Goal: Task Accomplishment & Management: Complete application form

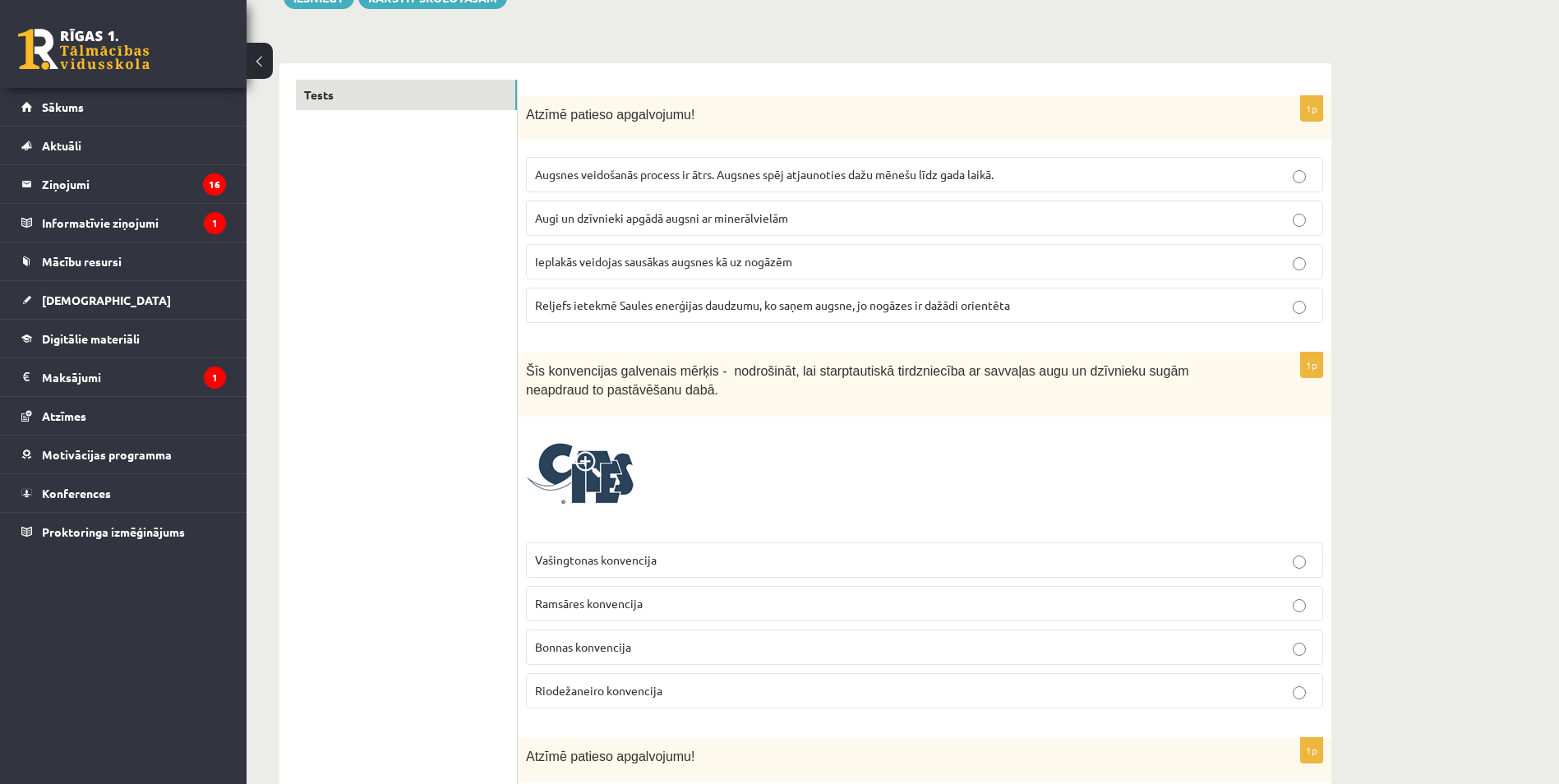
scroll to position [246, 0]
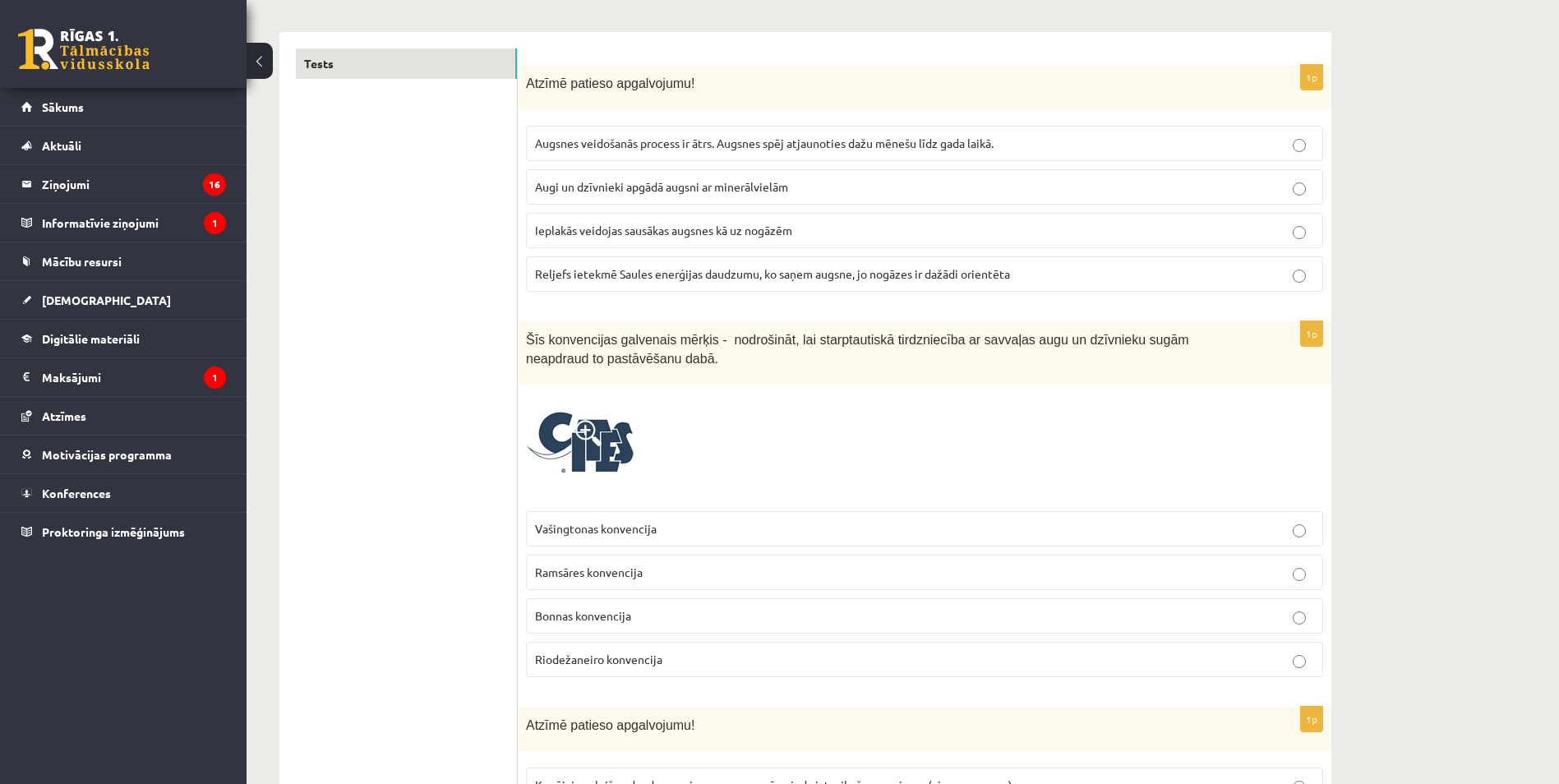
click at [662, 276] on span "Reljefs ietekmē Saules enerģijas daudzumu, ko saņem augsne, jo nogāzes ir dažād…" at bounding box center [773, 274] width 475 height 15
click at [634, 234] on span "Ieplakās veidojas sausākas augsnes kā uz nogāzēm" at bounding box center [664, 230] width 258 height 15
click at [669, 270] on span "Reljefs ietekmē Saules enerģijas daudzumu, ko saņem augsne, jo nogāzes ir dažād…" at bounding box center [773, 274] width 475 height 15
click at [664, 542] on label "Vašingtonas konvencija" at bounding box center [924, 528] width 798 height 35
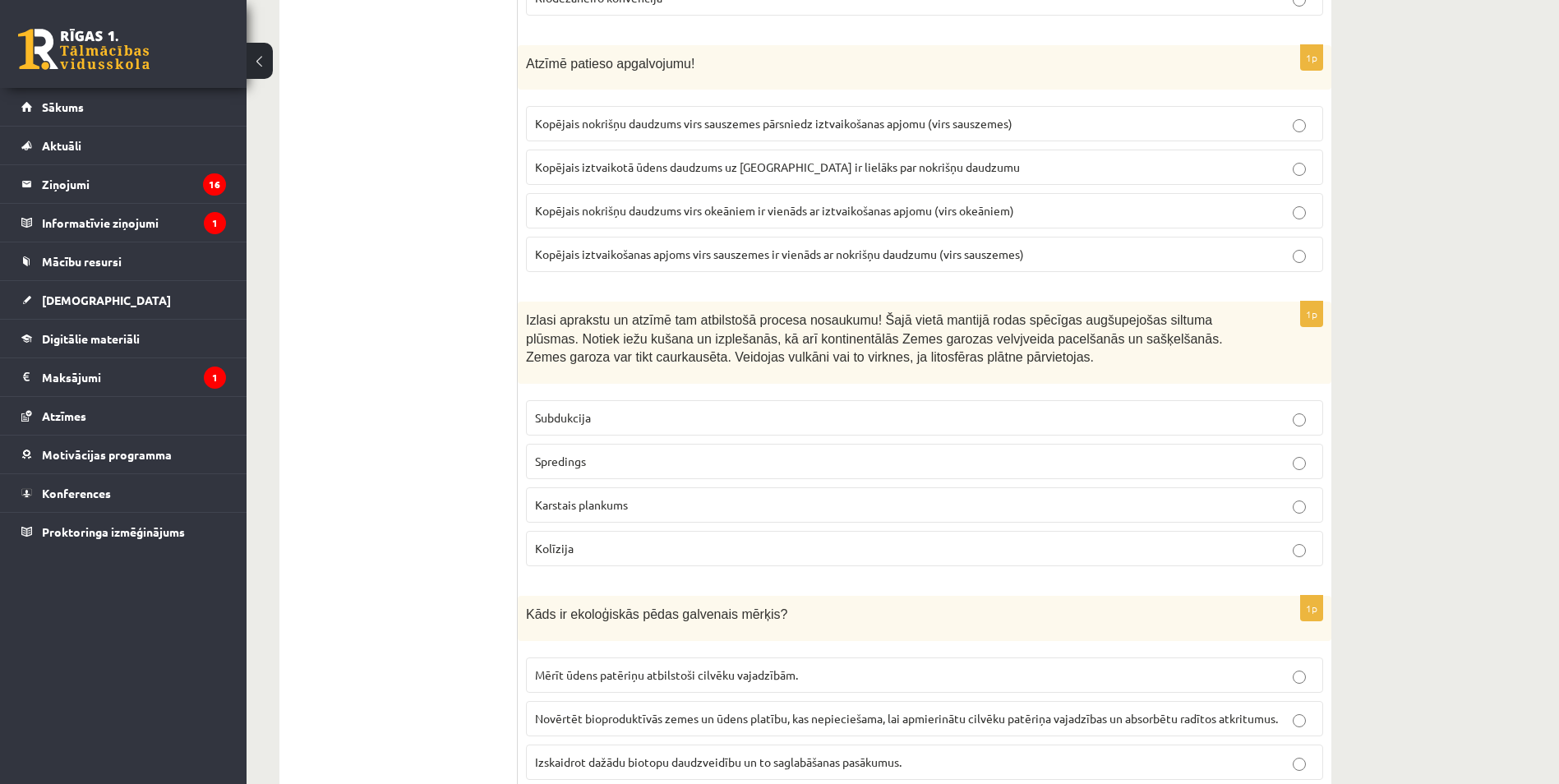
scroll to position [904, 0]
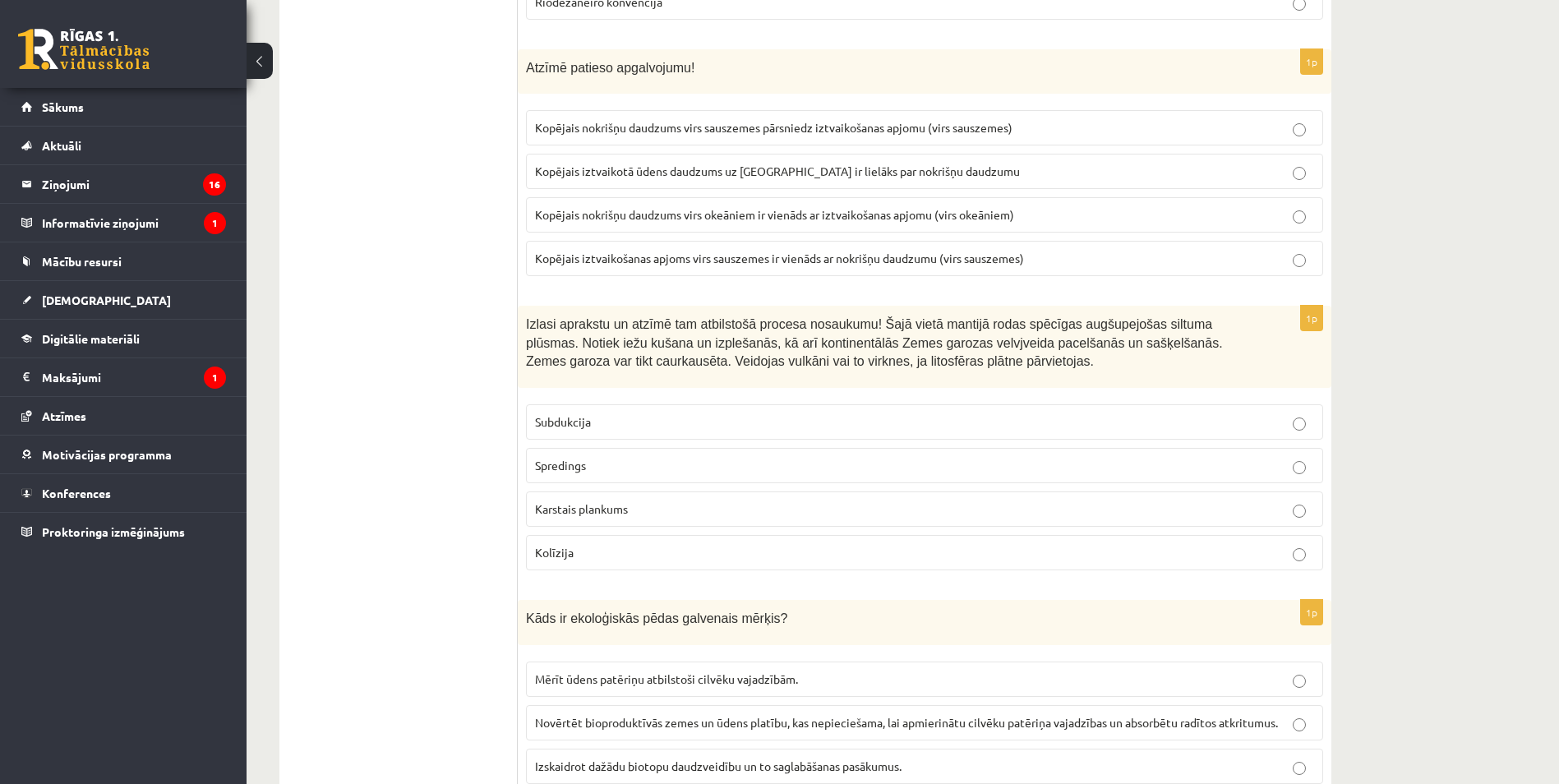
click at [789, 223] on p "Kopējais nokrišņu daudzums virs okeāniem ir vienāds ar iztvaikošanas apjomu (vi…" at bounding box center [925, 215] width 780 height 17
click at [625, 512] on span "Karstais plankums" at bounding box center [582, 508] width 93 height 15
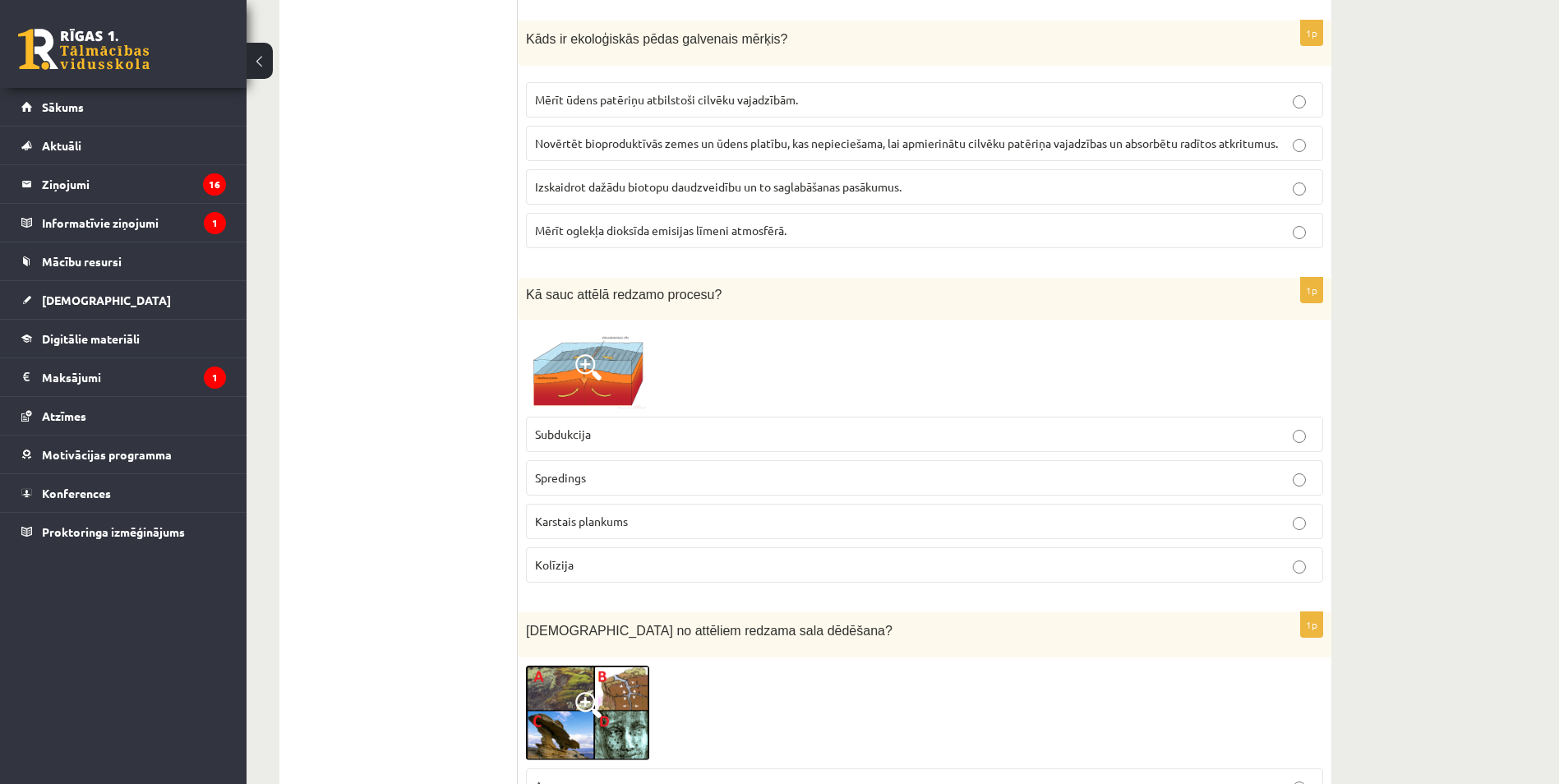
scroll to position [1479, 0]
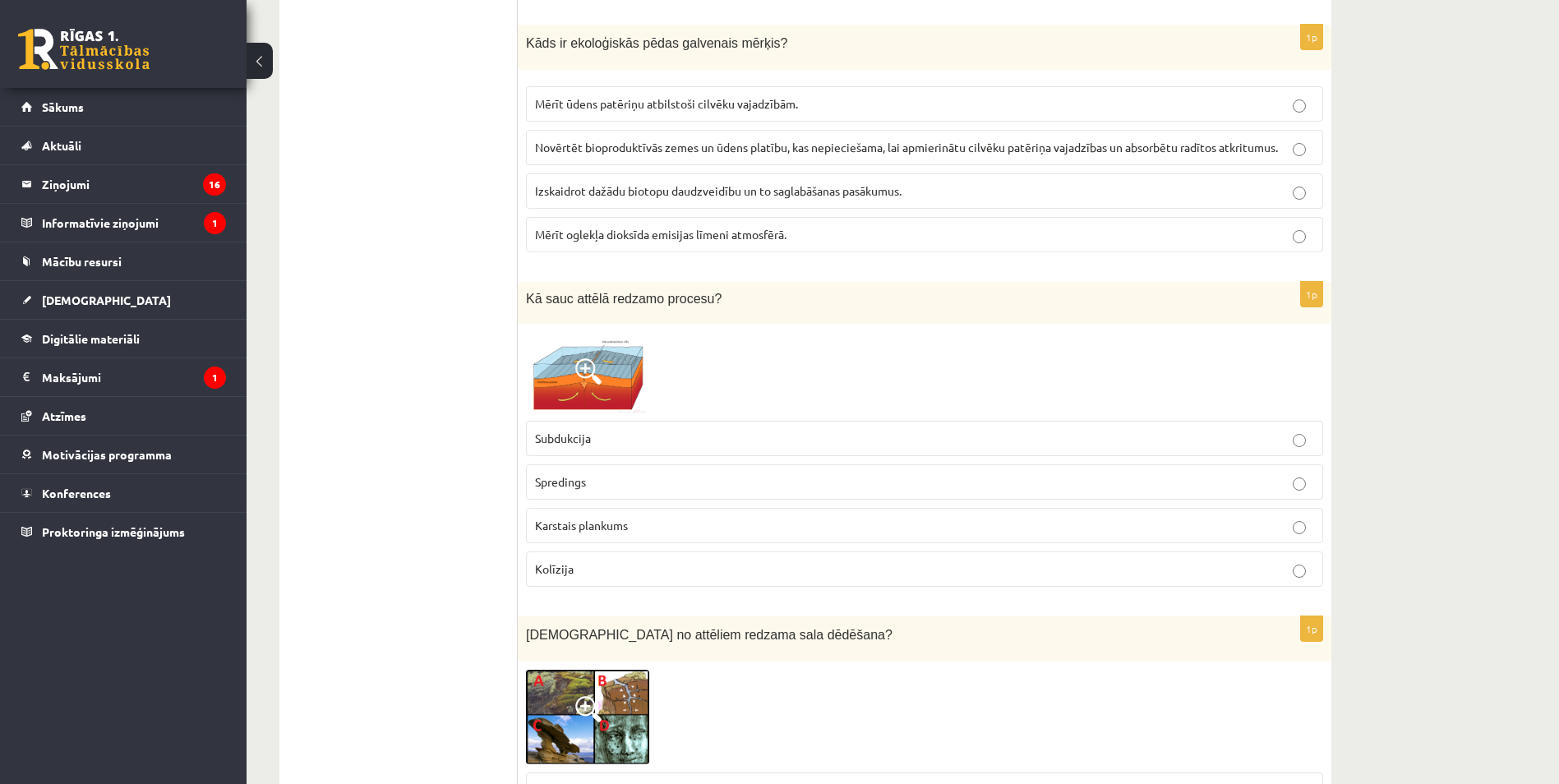
click at [760, 144] on span "Novērtēt bioproduktīvās zemes un ūdens platību, kas nepieciešama, lai apmierinā…" at bounding box center [907, 147] width 743 height 15
click at [591, 478] on p "Spredings" at bounding box center [925, 482] width 780 height 17
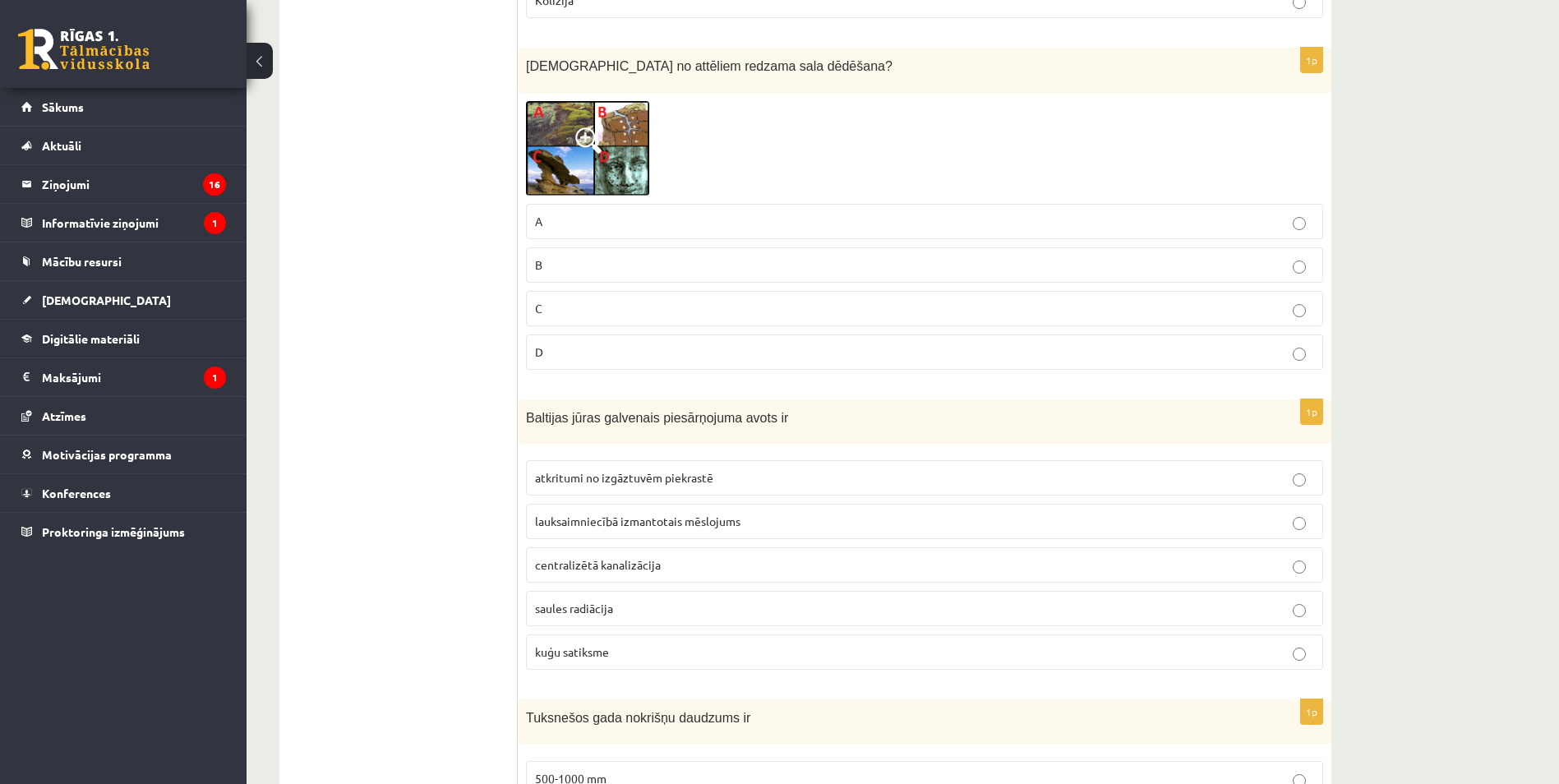
scroll to position [2054, 0]
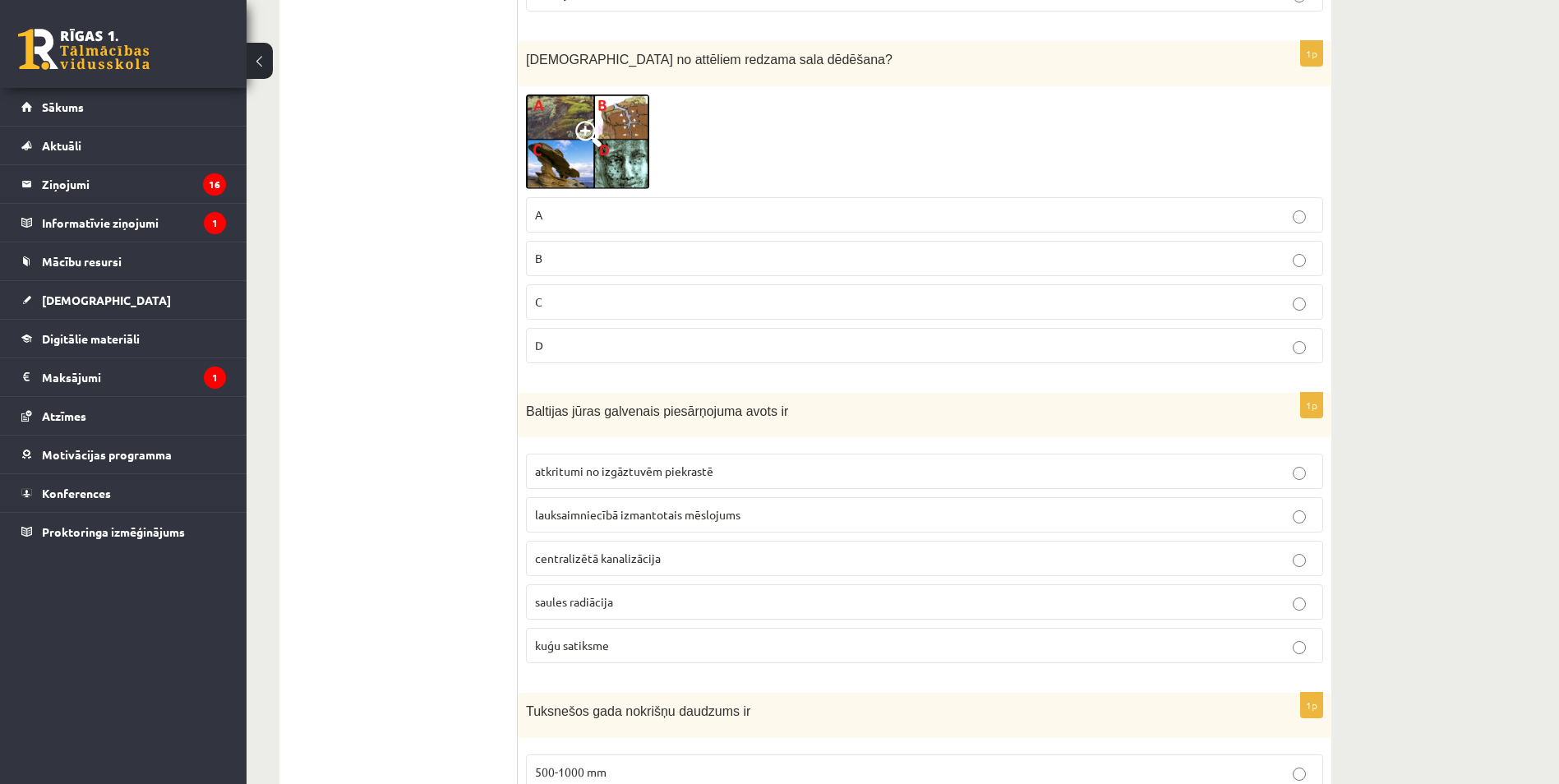
click at [640, 515] on span "lauksaimniecībā izmantotais mēslojums" at bounding box center [638, 514] width 205 height 15
click at [676, 308] on p "C" at bounding box center [925, 302] width 780 height 17
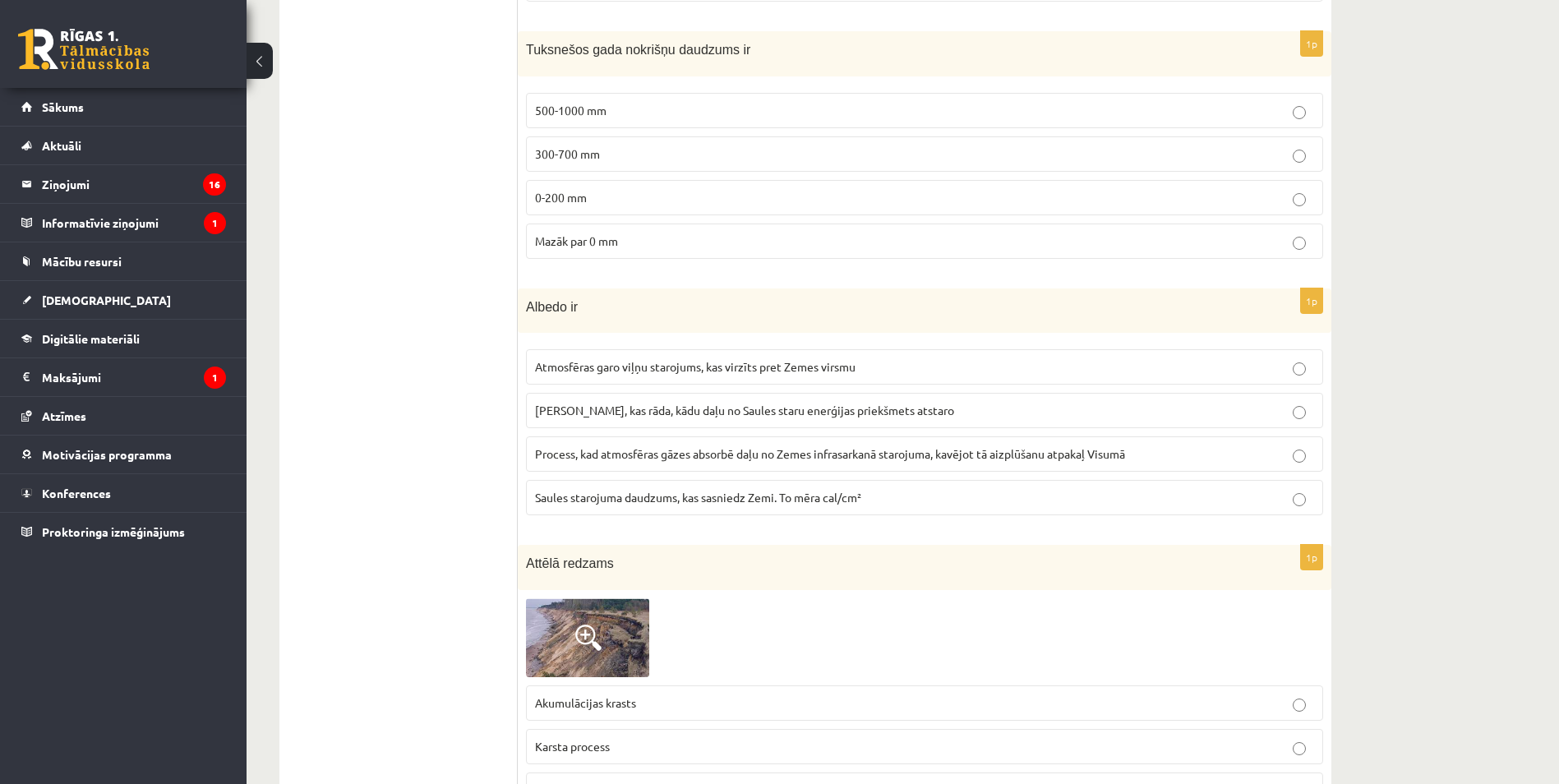
scroll to position [2711, 0]
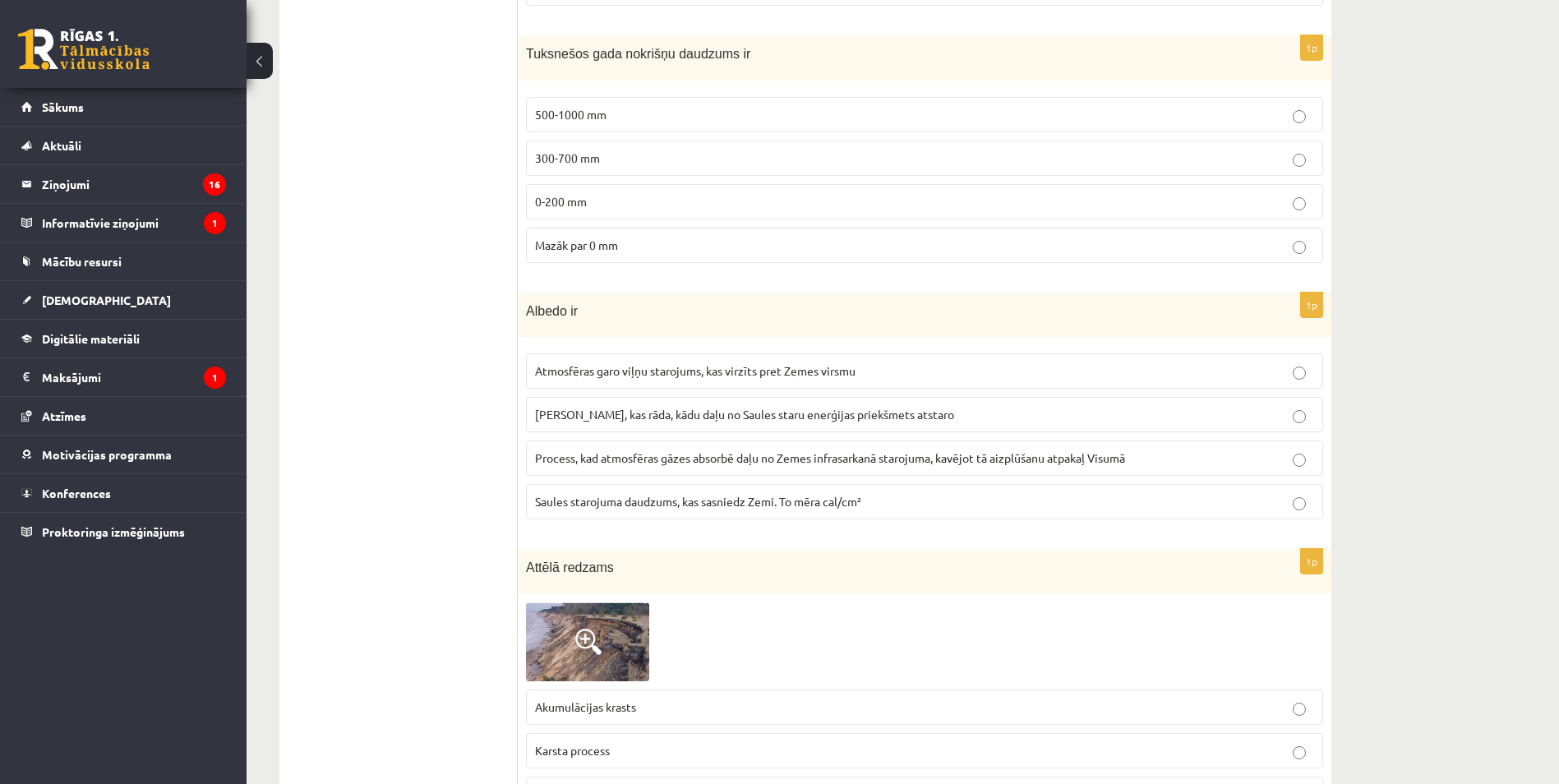
click at [674, 205] on p "0-200 mm" at bounding box center [925, 201] width 780 height 17
click at [695, 415] on span "Skaitlis, kas rāda, kādu daļu no Saules staru enerģijas priekšmets atstaro" at bounding box center [744, 414] width 419 height 15
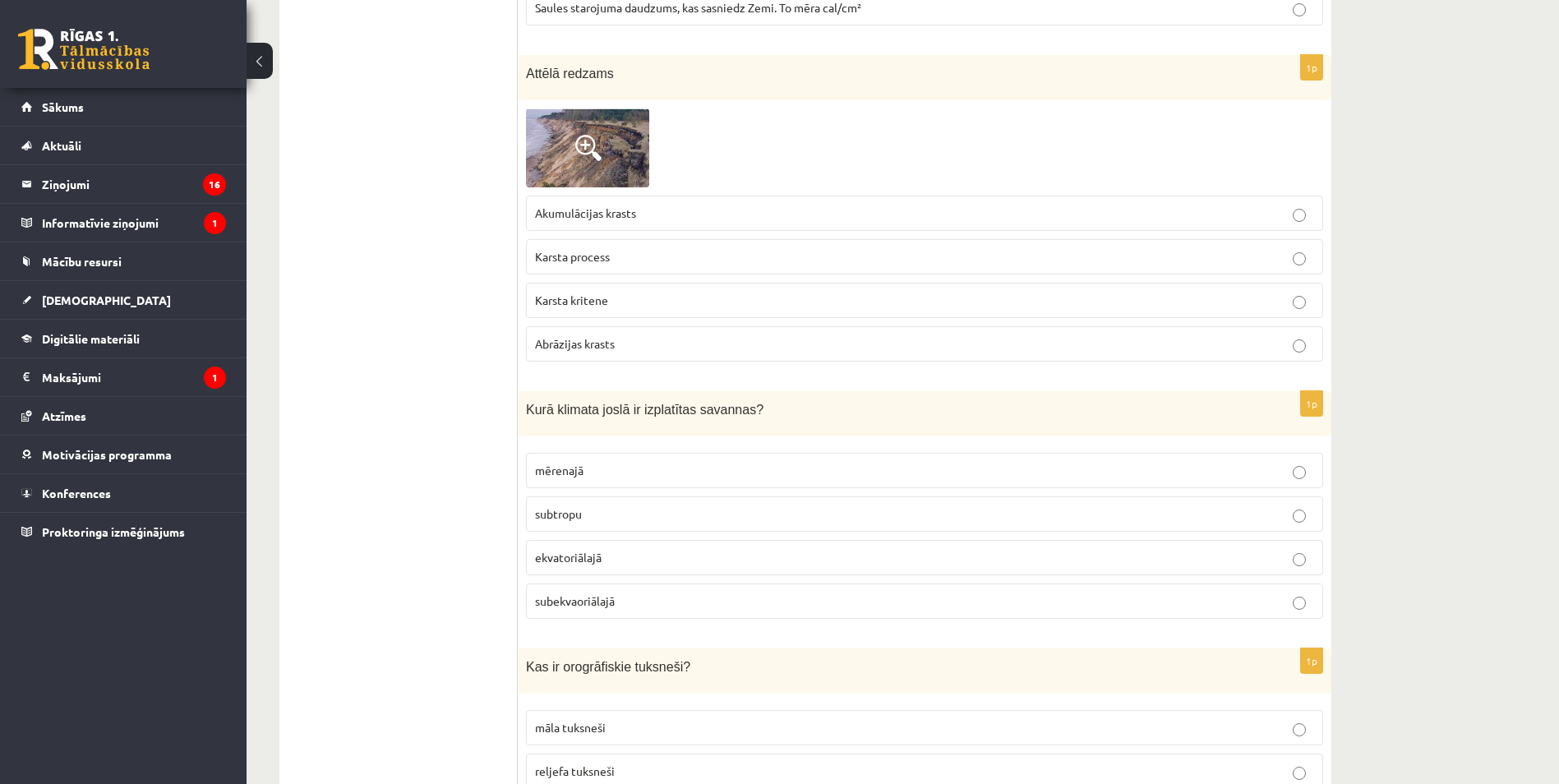
scroll to position [3204, 0]
click at [630, 349] on p "Abrāzijas krasts" at bounding box center [925, 345] width 780 height 17
click at [609, 609] on p "subekvaoriālajā" at bounding box center [925, 602] width 780 height 17
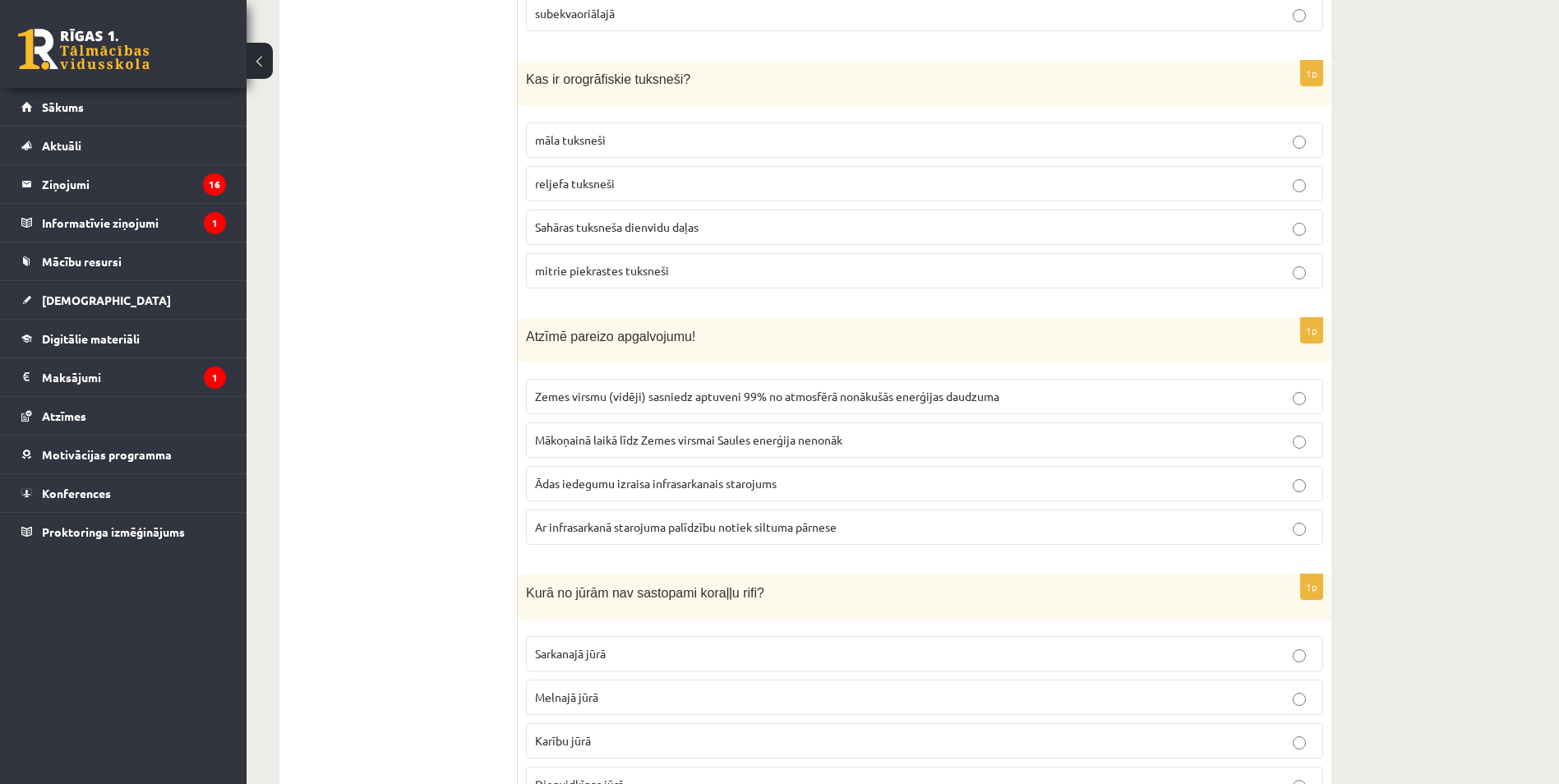
scroll to position [3861, 0]
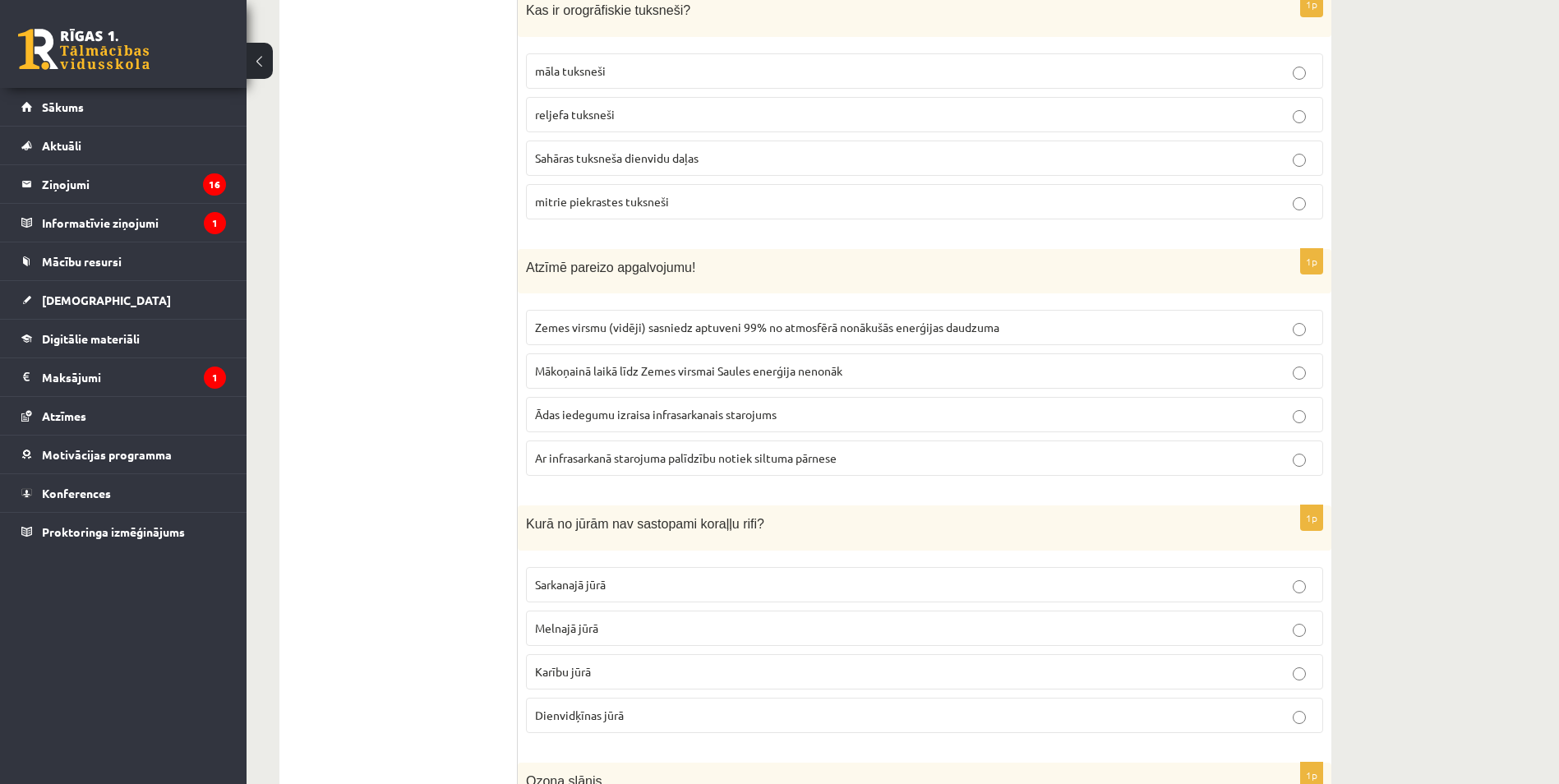
click at [667, 102] on label "reljefa tuksneši" at bounding box center [924, 114] width 798 height 35
click at [613, 627] on p "Melnajā jūrā" at bounding box center [925, 628] width 780 height 17
click at [619, 458] on span "Ar infrasarkanā starojuma palīdzību notiek siltuma pārnese" at bounding box center [685, 458] width 301 height 15
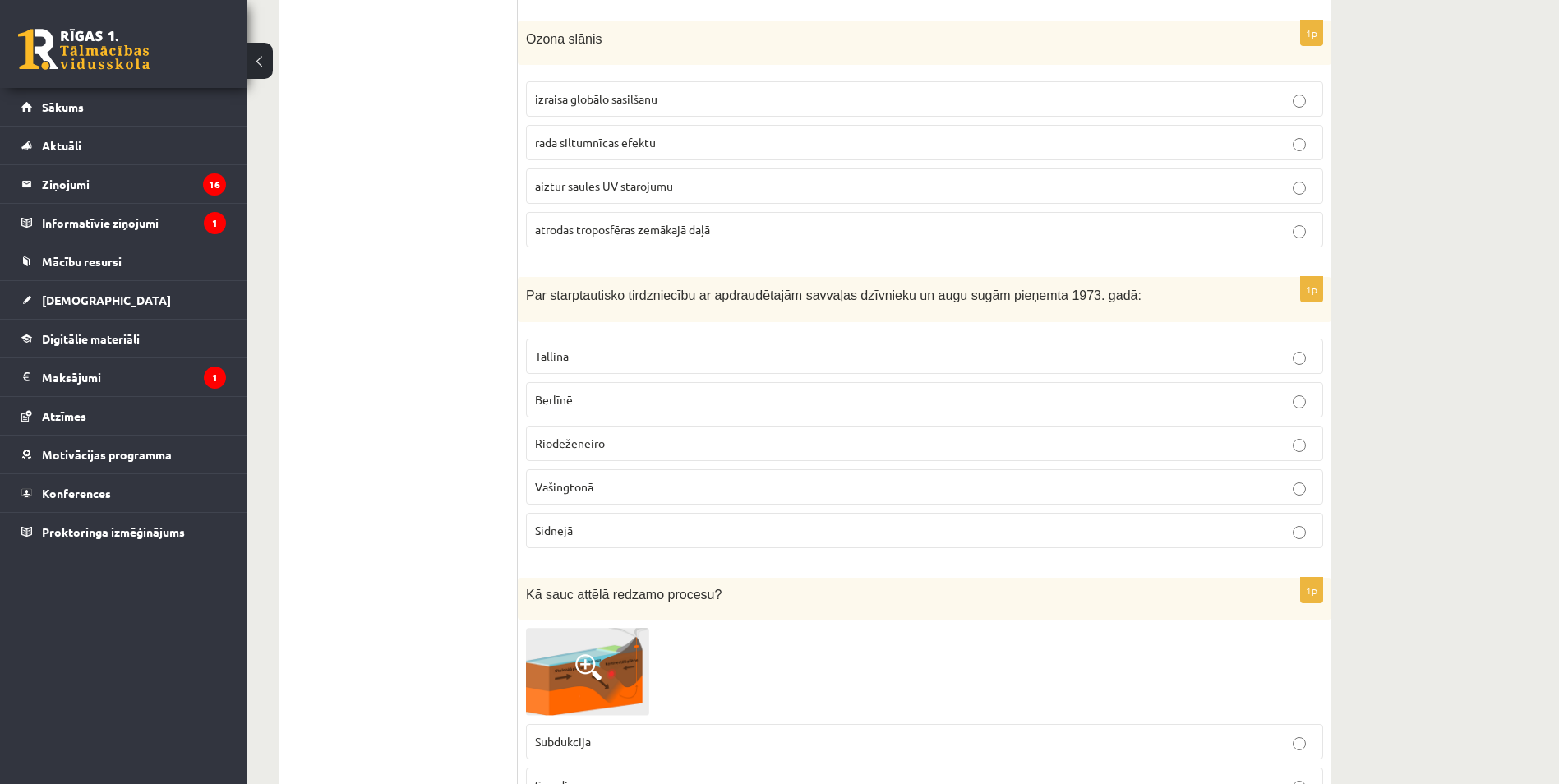
scroll to position [4600, 0]
click at [706, 191] on p "aiztur saules UV starojumu" at bounding box center [925, 188] width 780 height 17
click at [603, 486] on p "Vašingtonā" at bounding box center [925, 489] width 780 height 17
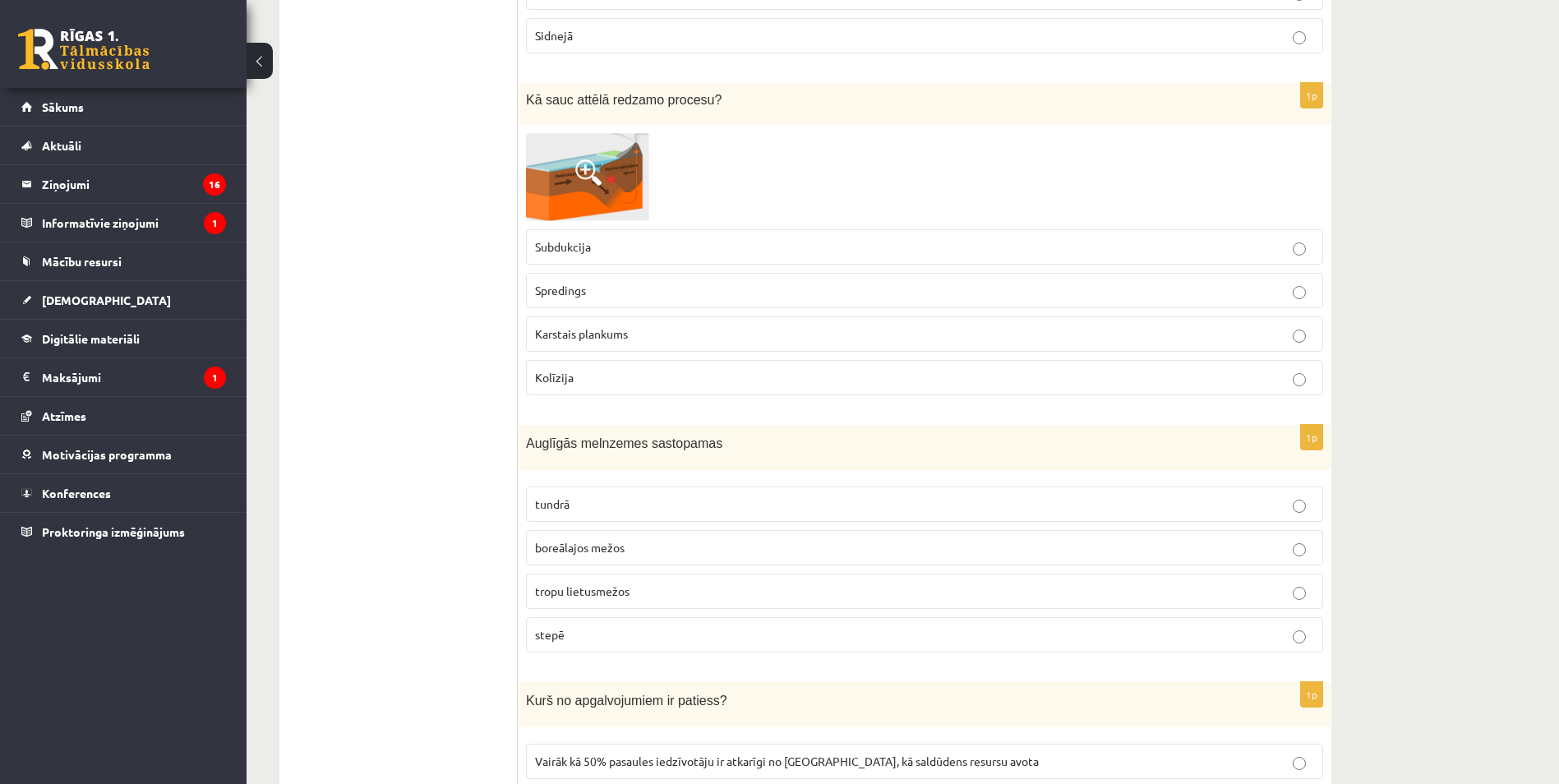
scroll to position [5094, 0]
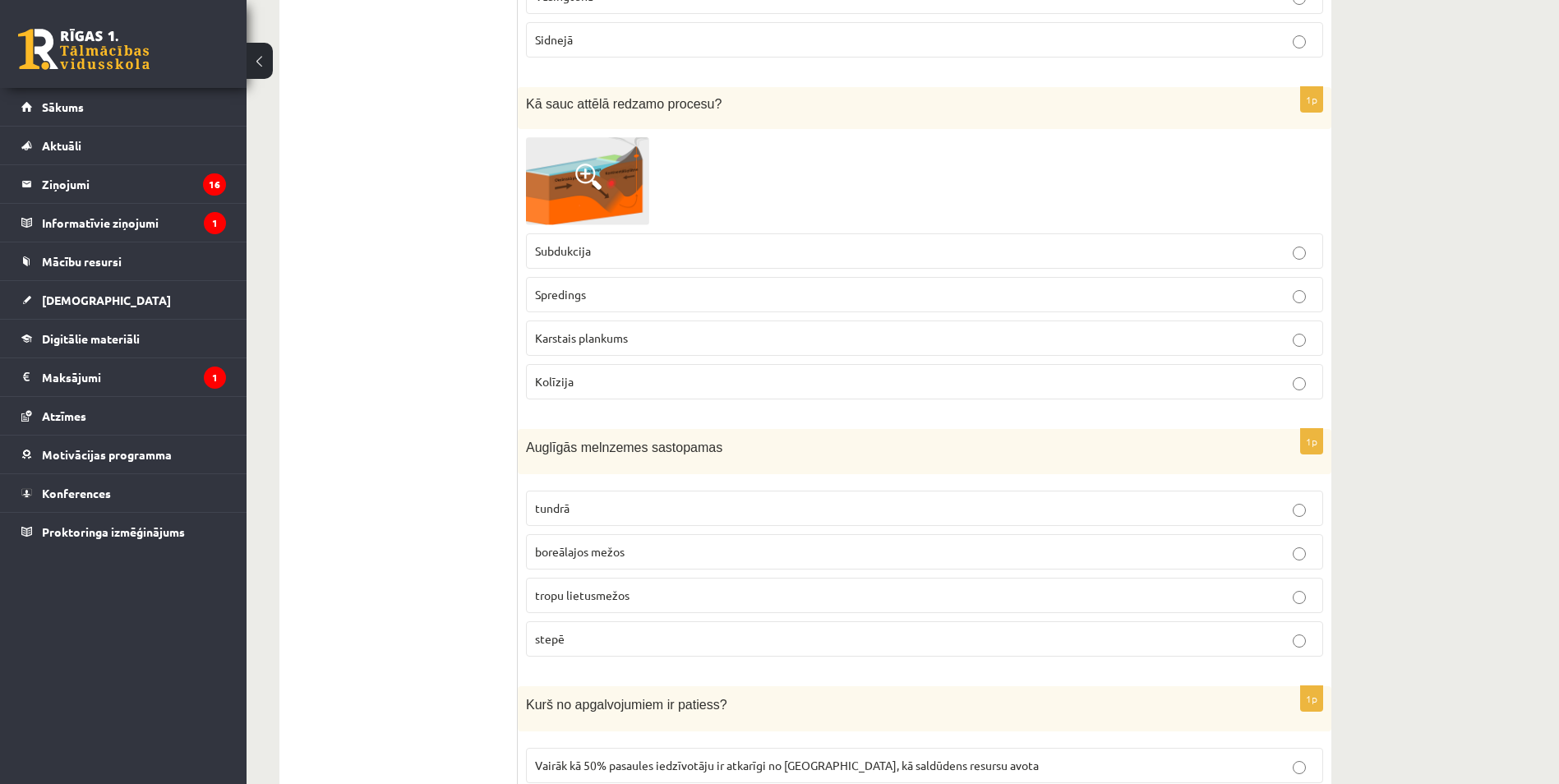
click at [736, 241] on label "Subdukcija" at bounding box center [924, 251] width 798 height 35
click at [645, 632] on p "stepē" at bounding box center [925, 639] width 780 height 17
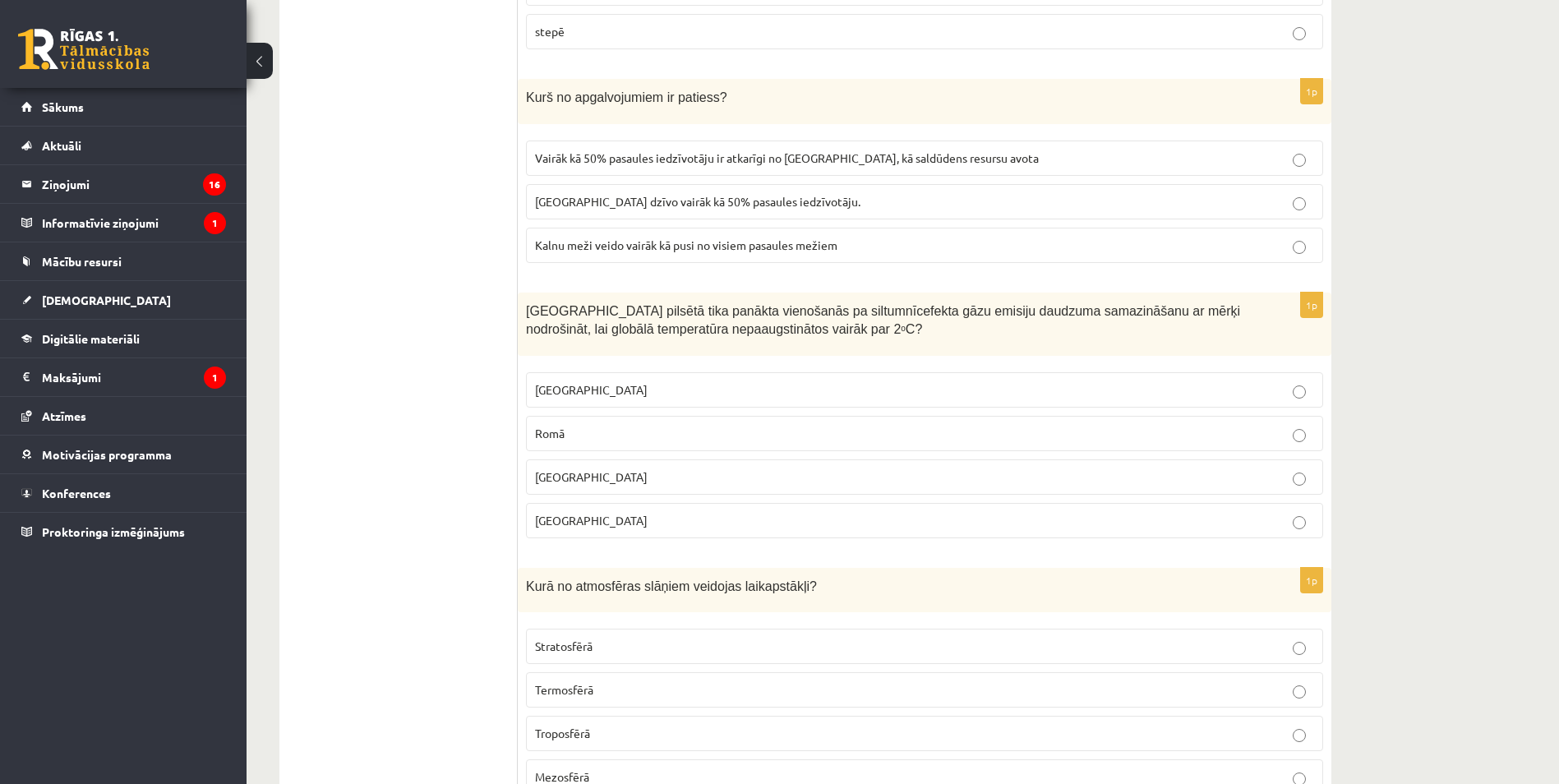
scroll to position [5751, 0]
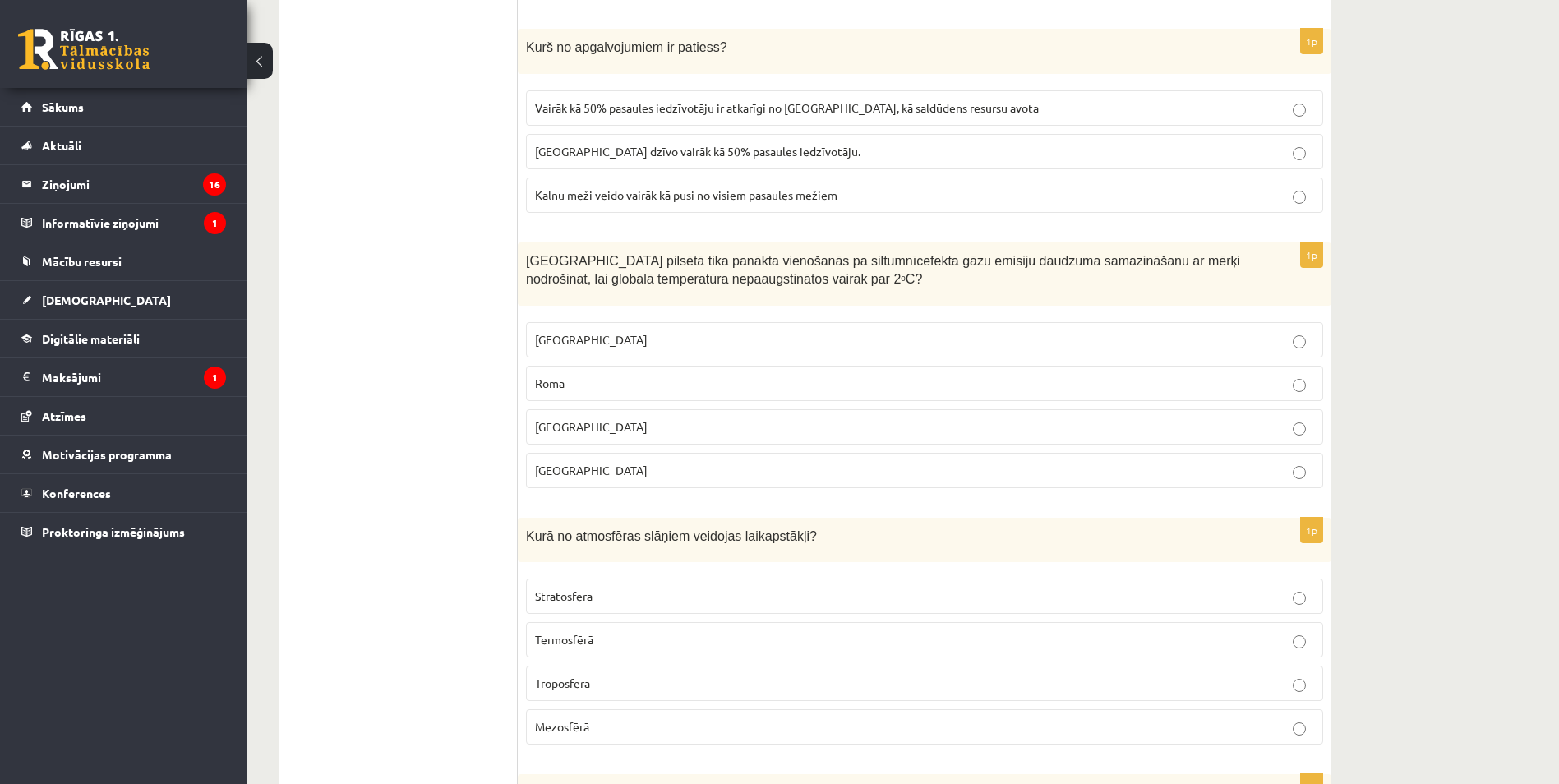
click at [913, 120] on label "Vairāk kā 50% pasaules iedzīvotāju ir atkarīgi no kalniem, kā saldūdens resursu…" at bounding box center [924, 107] width 798 height 35
click at [590, 691] on p "Troposfērā" at bounding box center [925, 683] width 780 height 17
click at [675, 380] on p "Romā" at bounding box center [925, 383] width 780 height 17
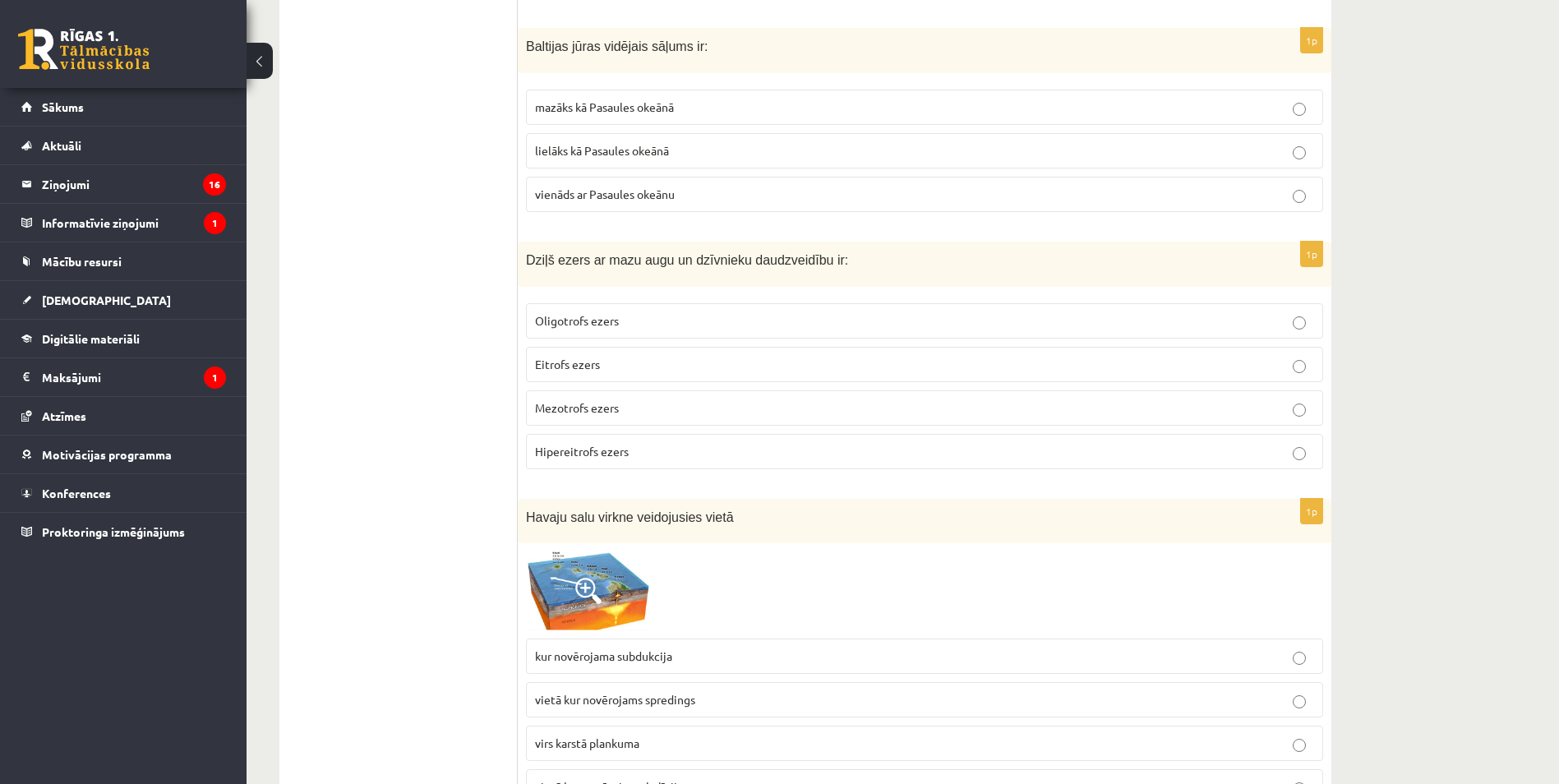
scroll to position [6491, 0]
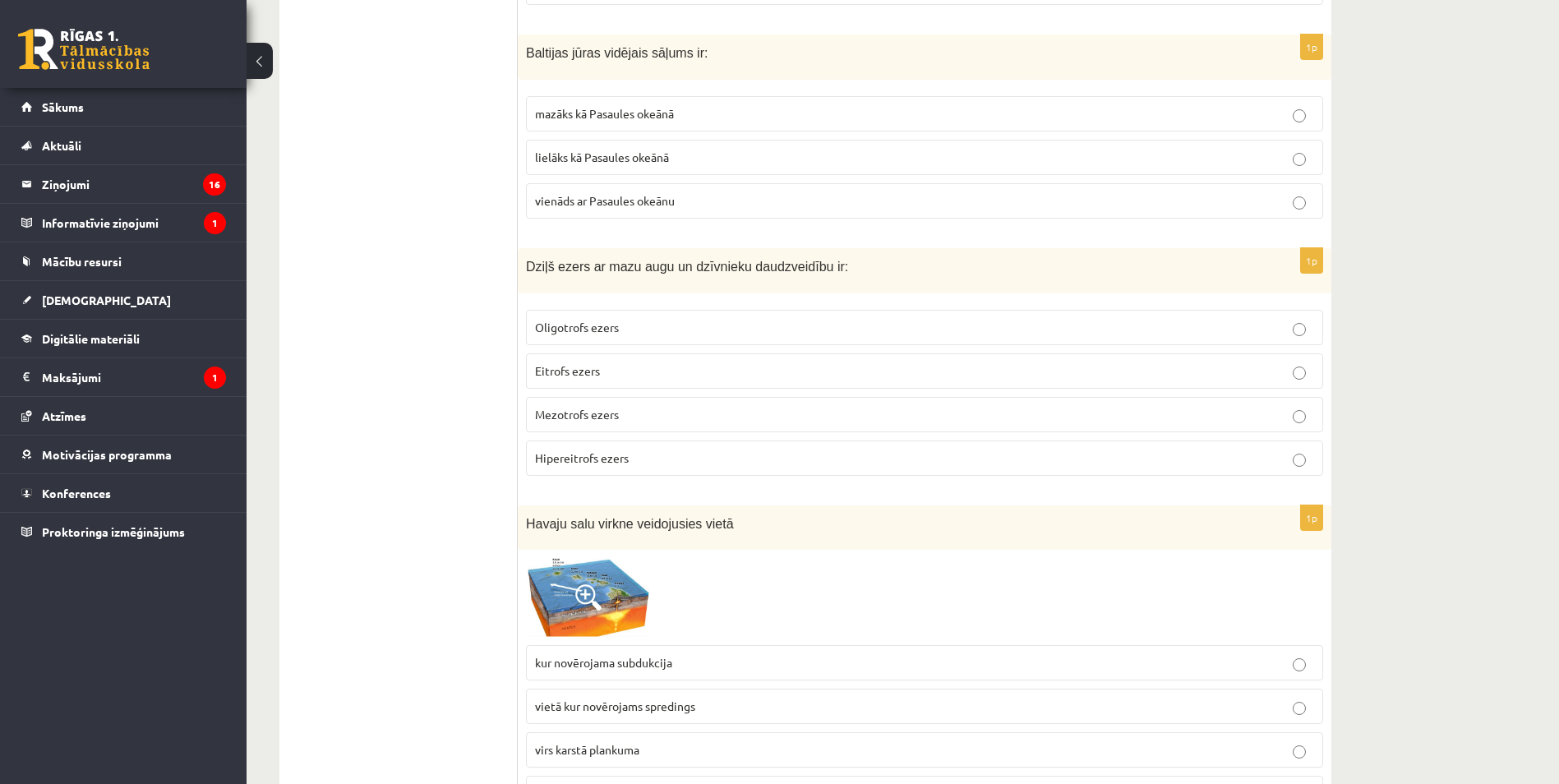
click at [736, 121] on p "mazāks kā Pasaules okeānā" at bounding box center [925, 114] width 780 height 17
click at [606, 340] on label "Oligotrofs ezers" at bounding box center [924, 327] width 798 height 35
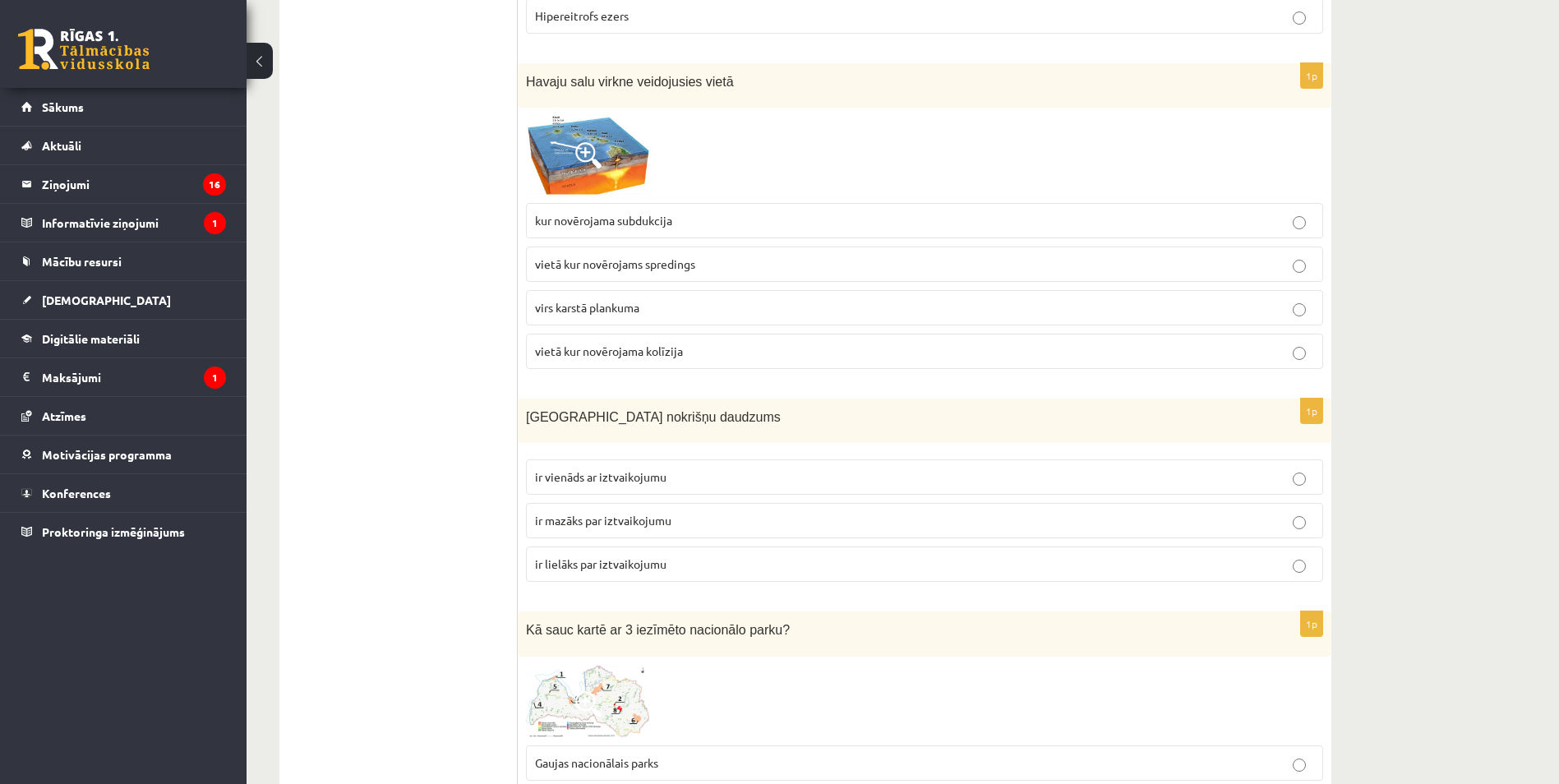
scroll to position [6983, 0]
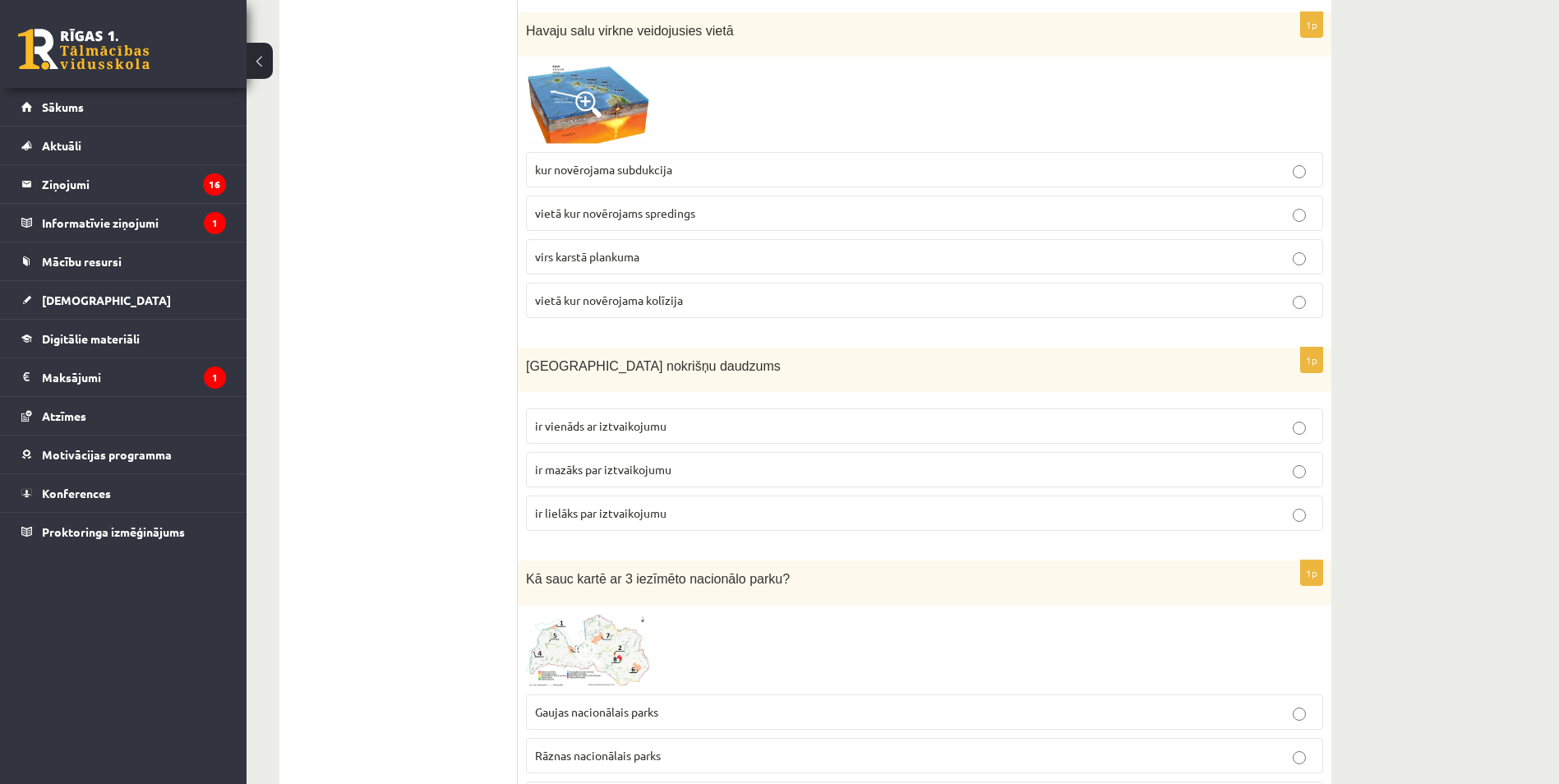
click at [641, 182] on label "kur novērojama subdukcija" at bounding box center [924, 169] width 798 height 35
click at [631, 434] on p "ir vienāds ar iztvaikojumu" at bounding box center [925, 426] width 780 height 17
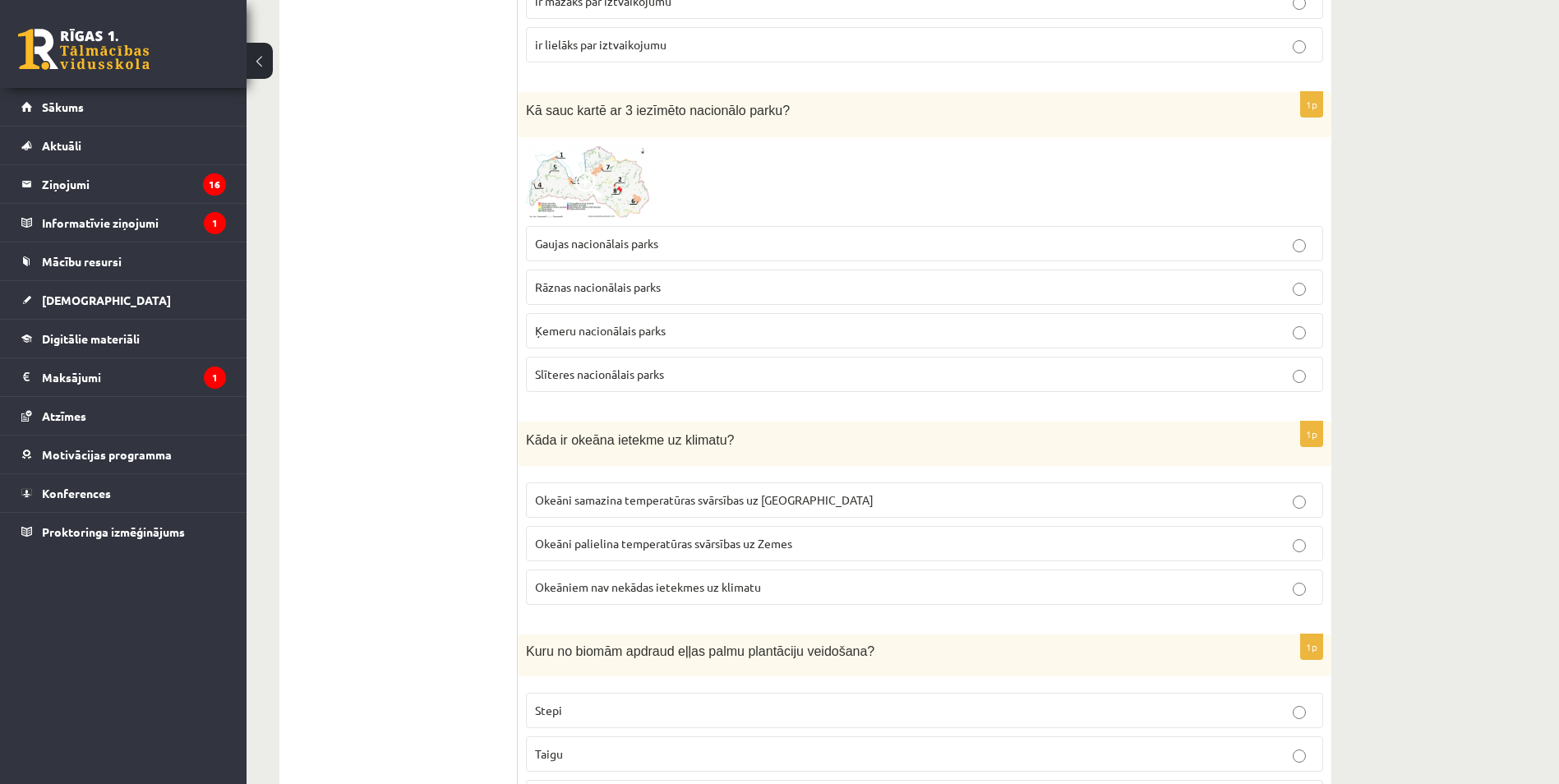
scroll to position [7476, 0]
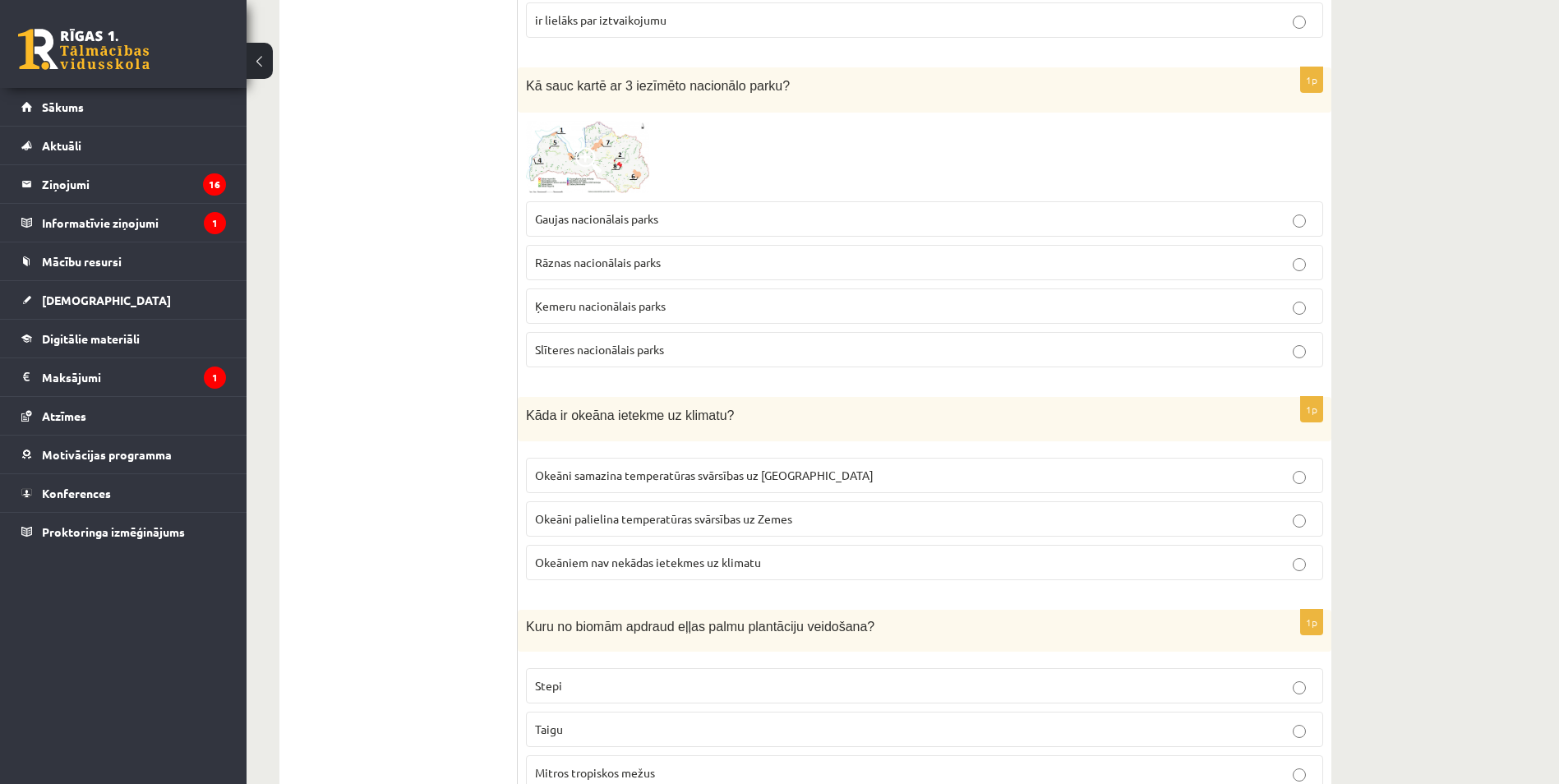
click at [625, 317] on label "Ķemeru nacionālais parks" at bounding box center [924, 305] width 798 height 35
click at [835, 279] on label "Rāznas nacionālais parks" at bounding box center [924, 262] width 798 height 35
click at [810, 312] on p "Ķemeru nacionālais parks" at bounding box center [925, 306] width 780 height 17
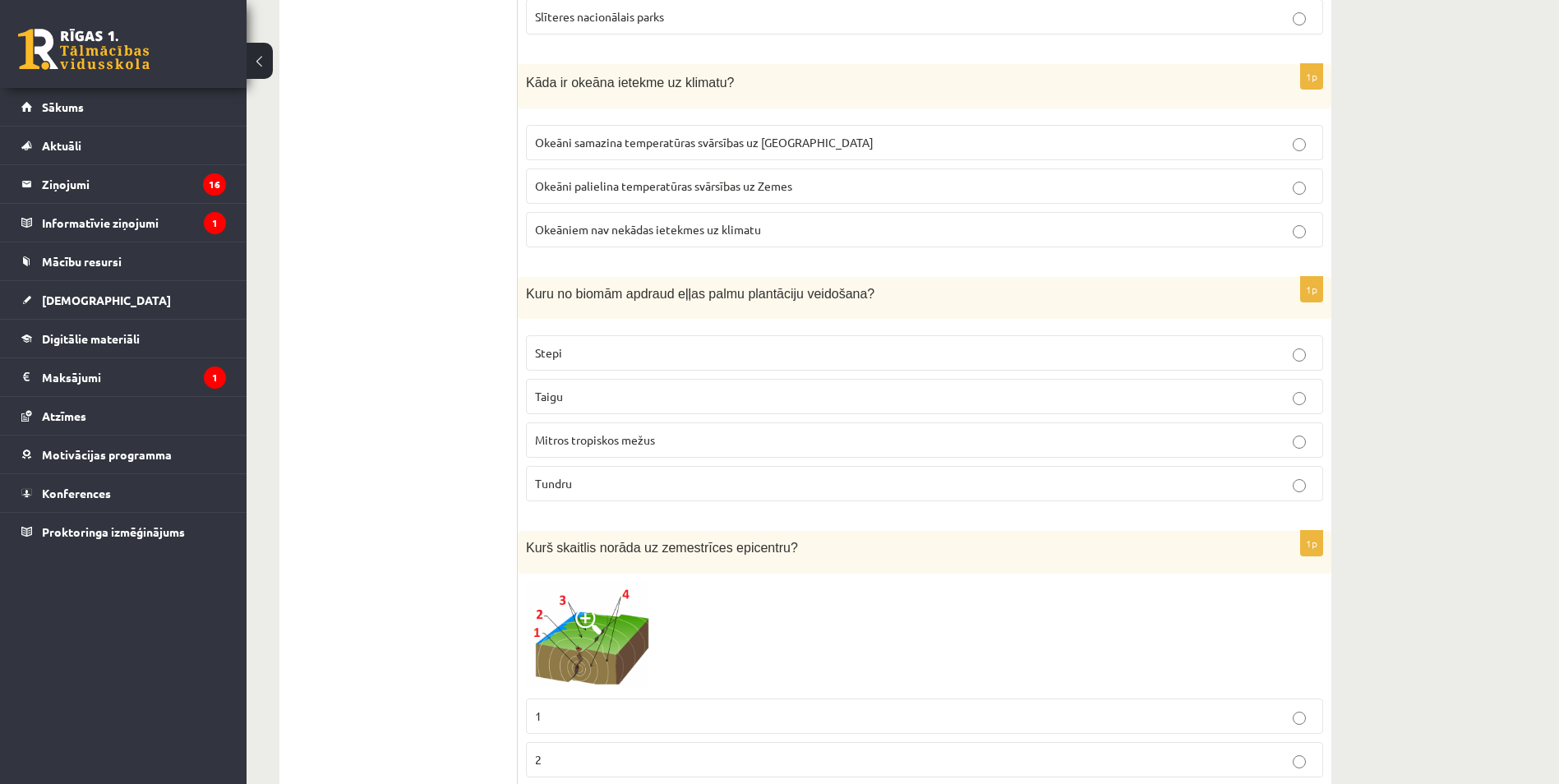
scroll to position [7805, 0]
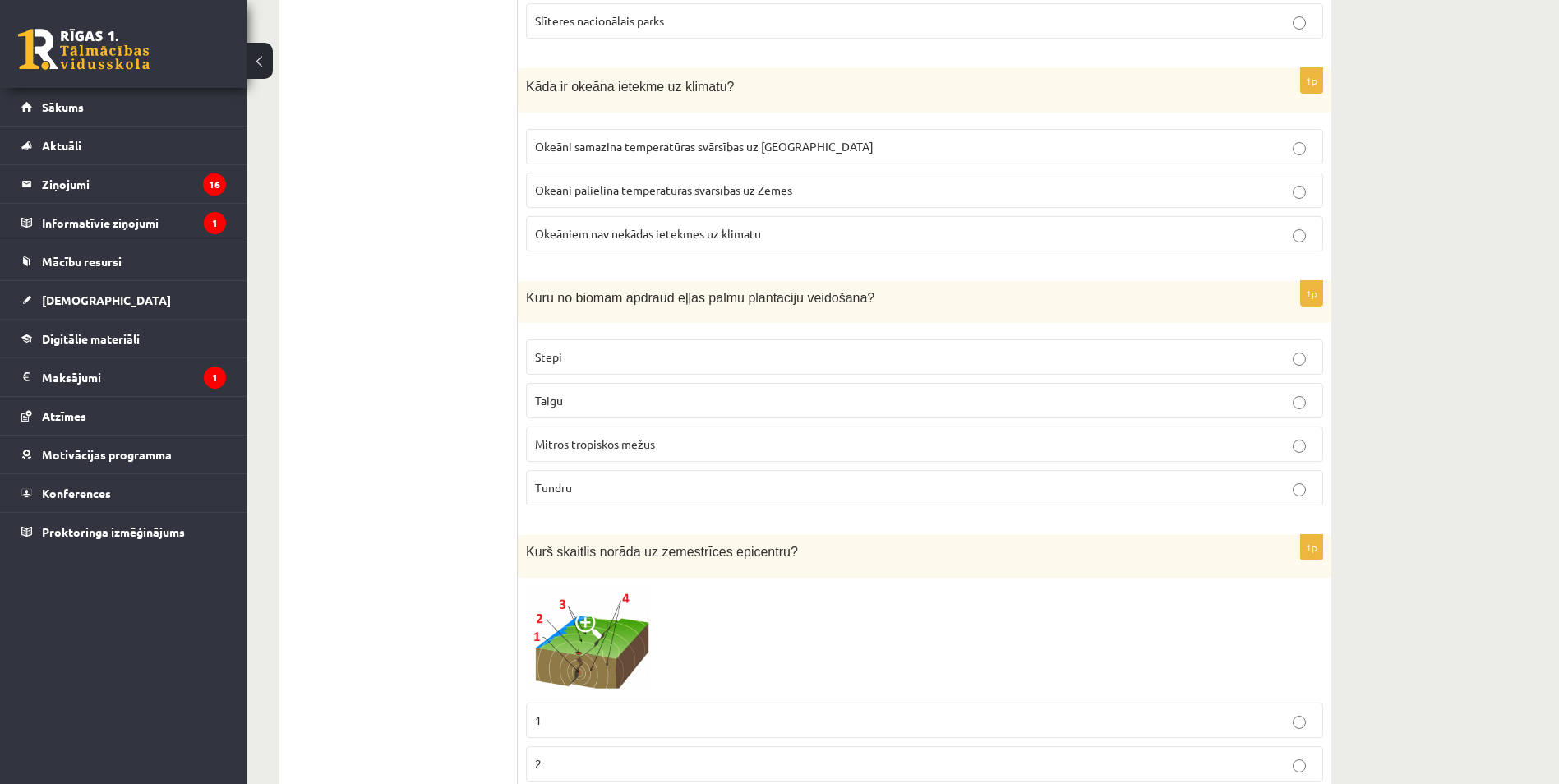
click at [702, 155] on p "Okeāni samazina temperatūras svārsības uz Zemes" at bounding box center [925, 146] width 780 height 17
click at [637, 436] on p "Mitros tropiskos mežus" at bounding box center [925, 444] width 780 height 17
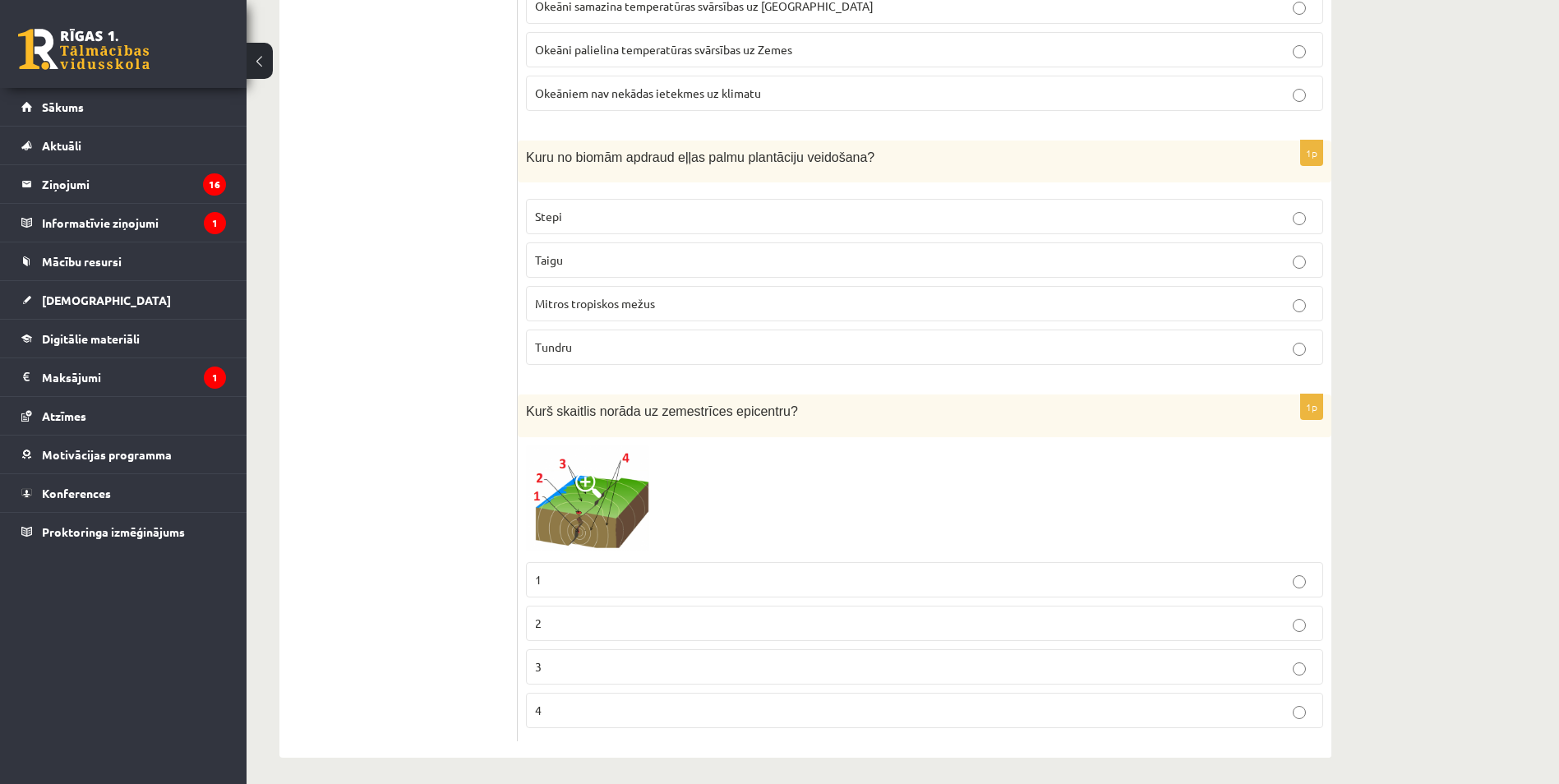
scroll to position [7953, 0]
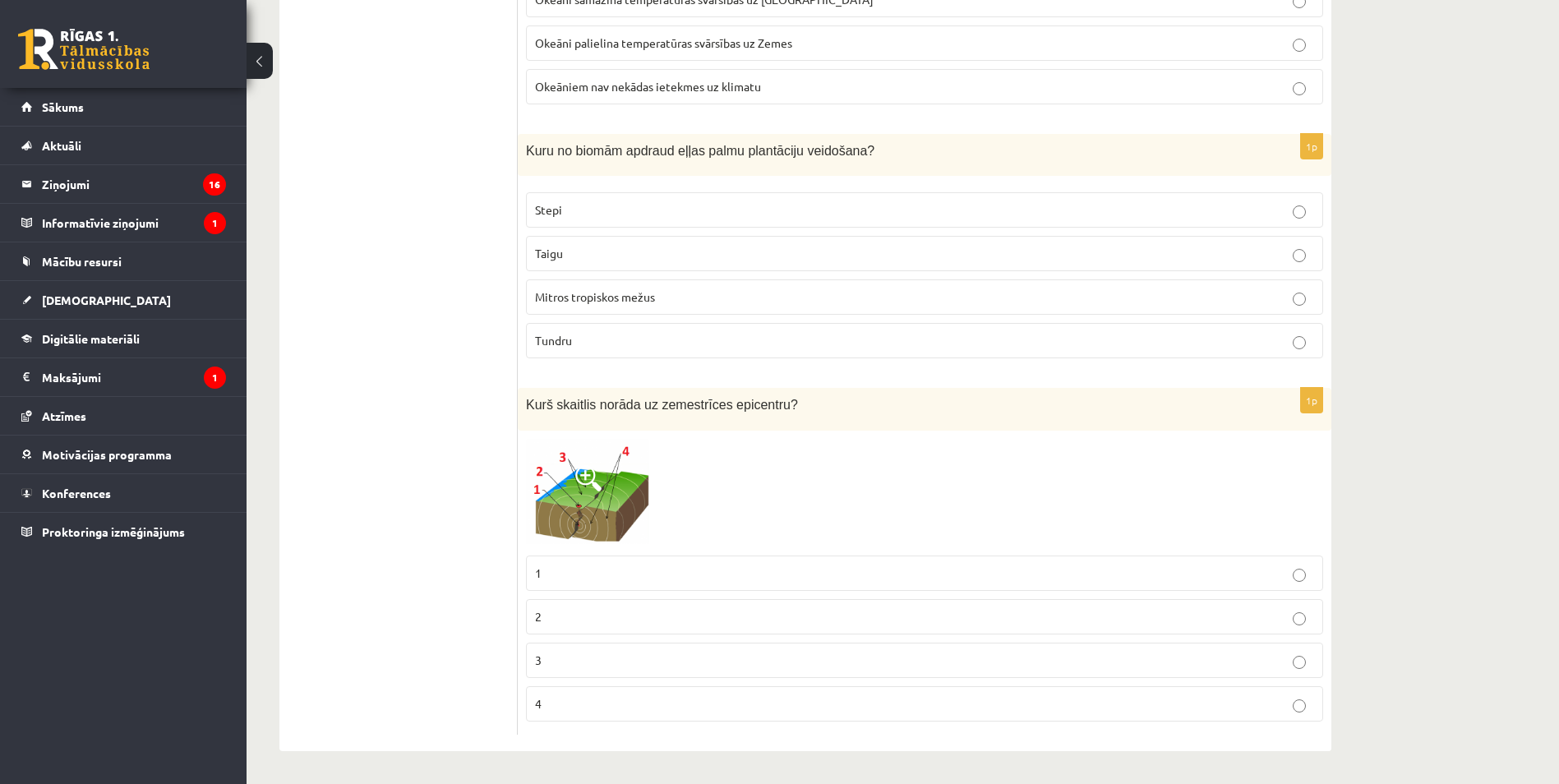
click at [599, 616] on p "2" at bounding box center [925, 617] width 780 height 17
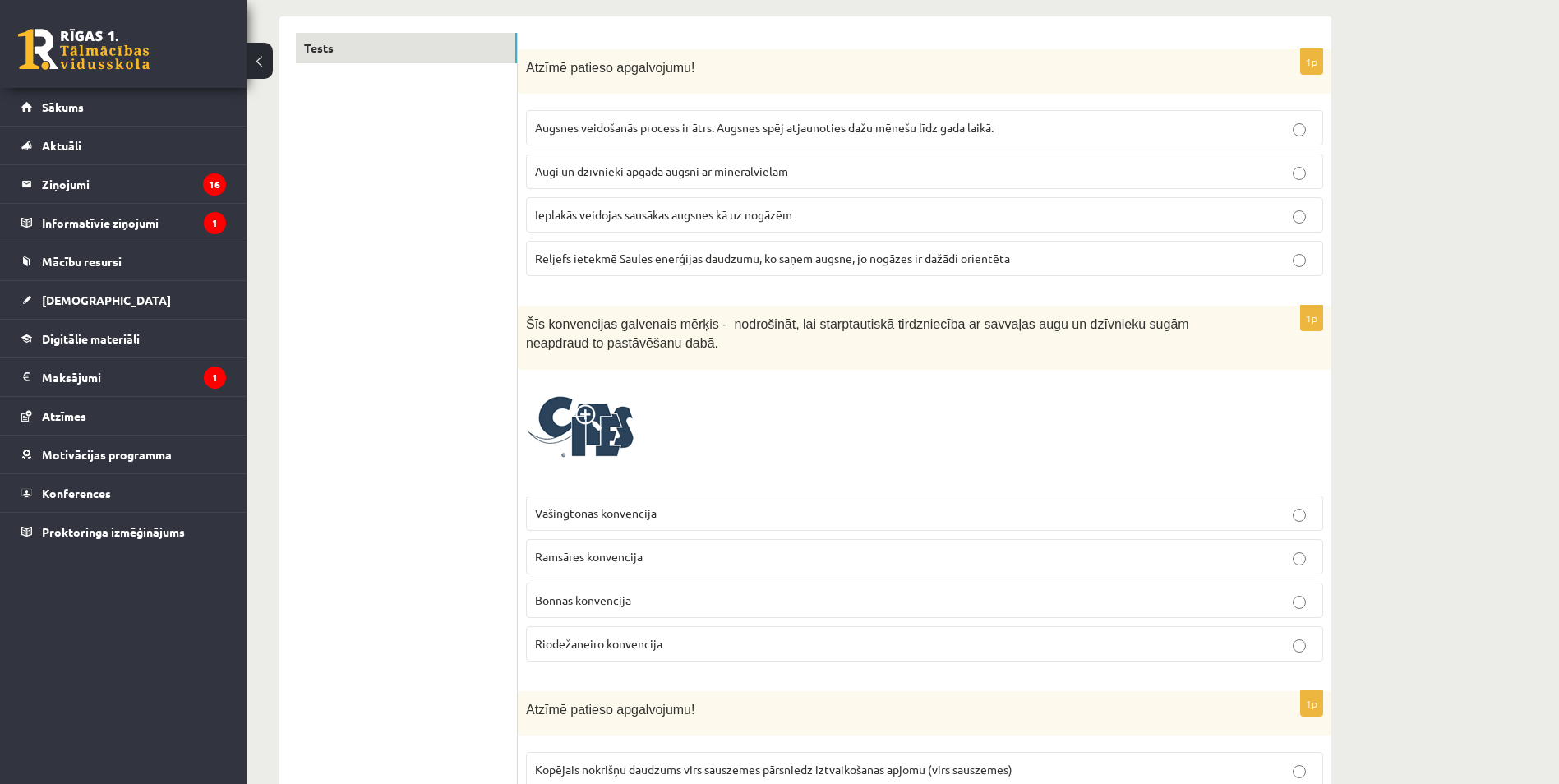
scroll to position [0, 0]
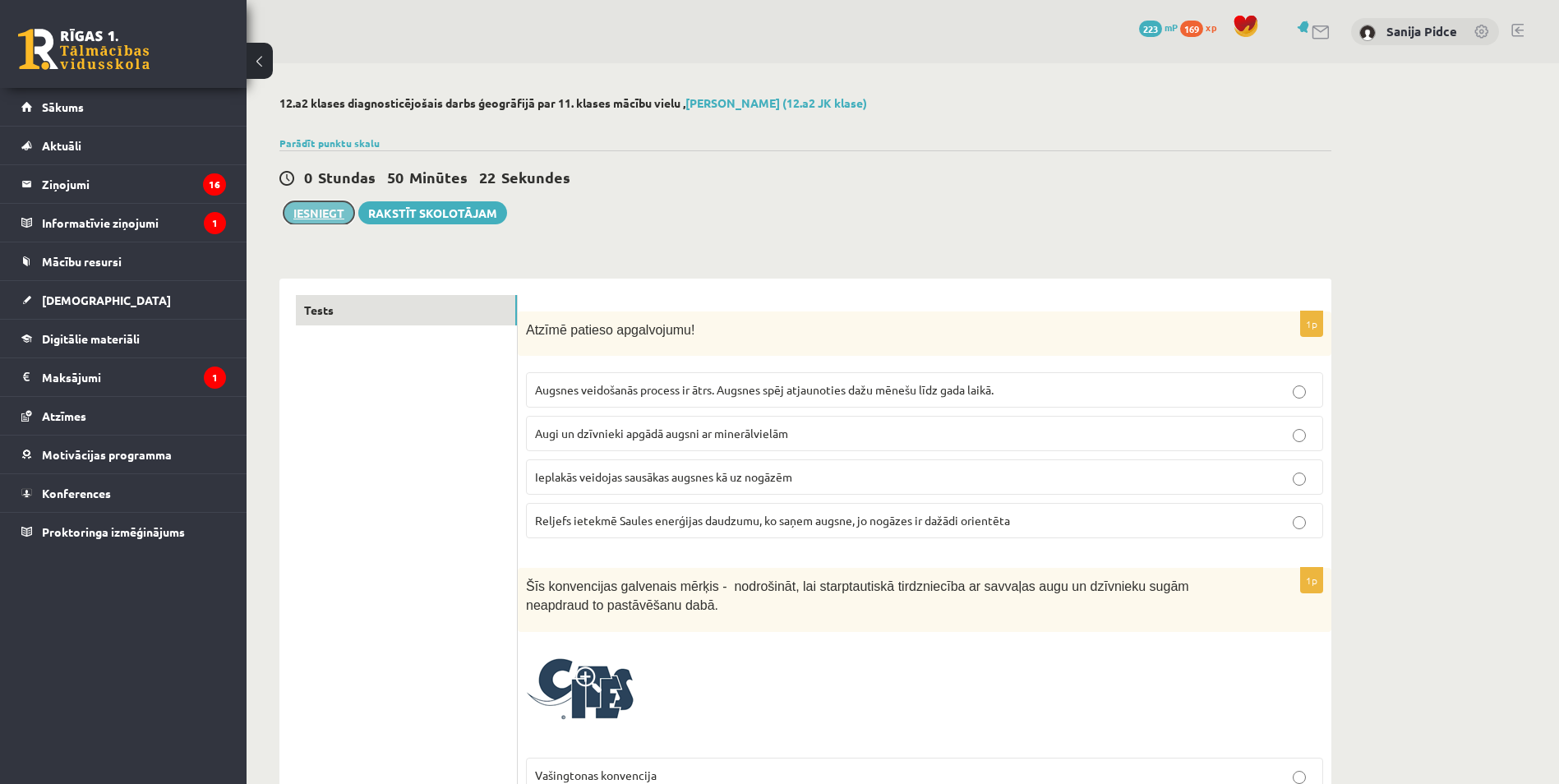
click at [344, 211] on button "Iesniegt" at bounding box center [318, 213] width 70 height 23
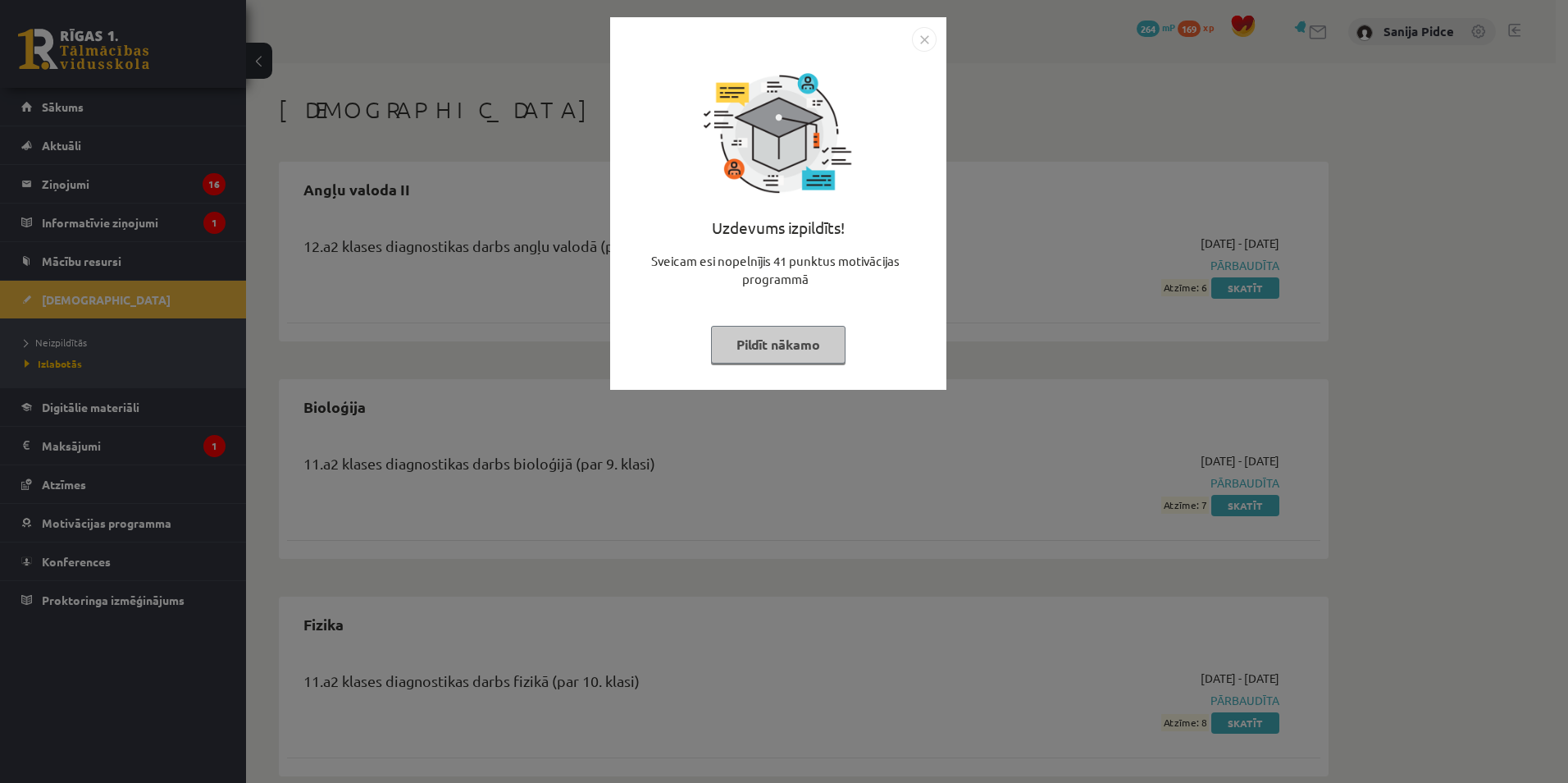
click at [769, 348] on button "Pildīt nākamo" at bounding box center [779, 345] width 135 height 38
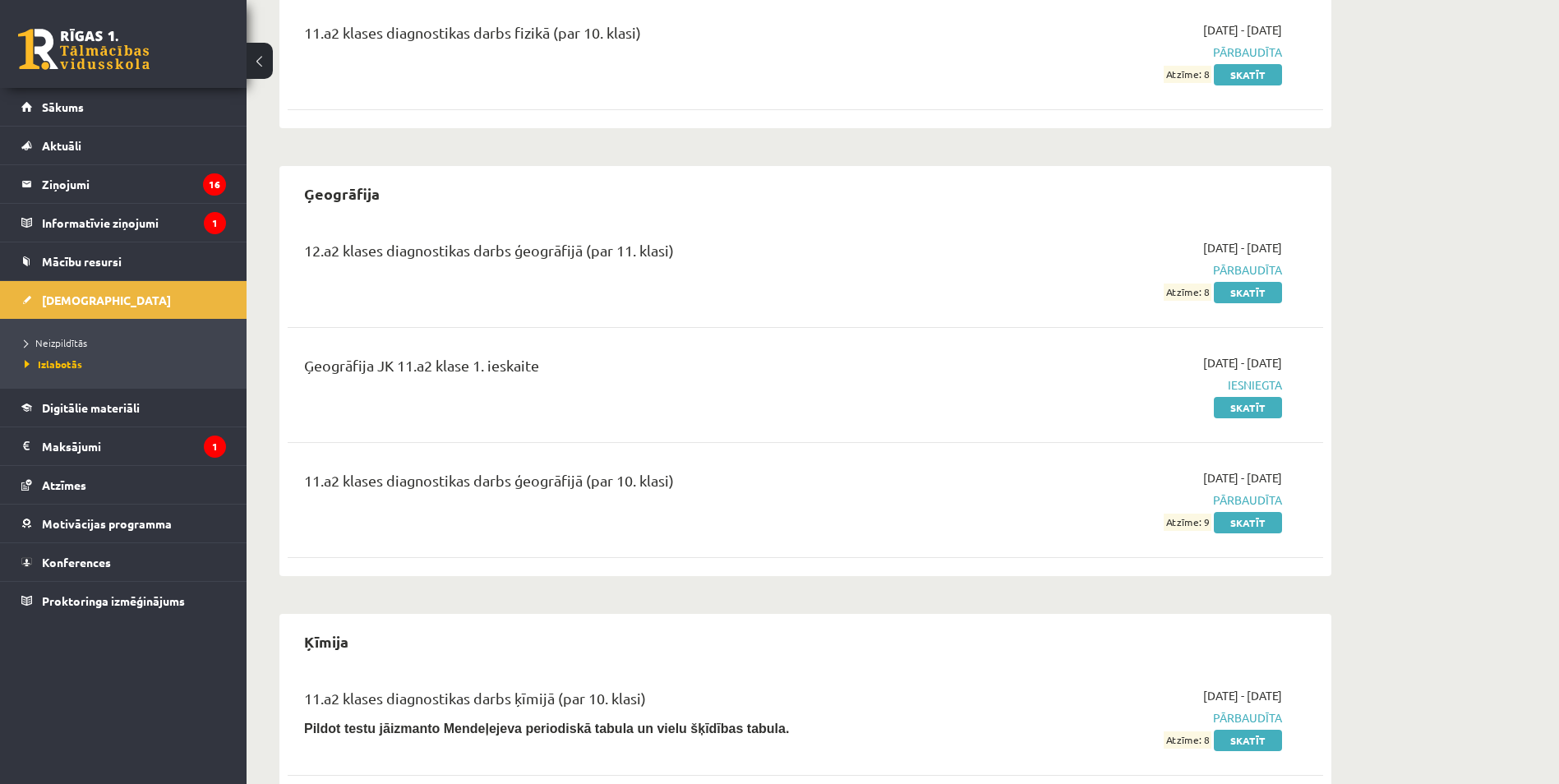
scroll to position [658, 0]
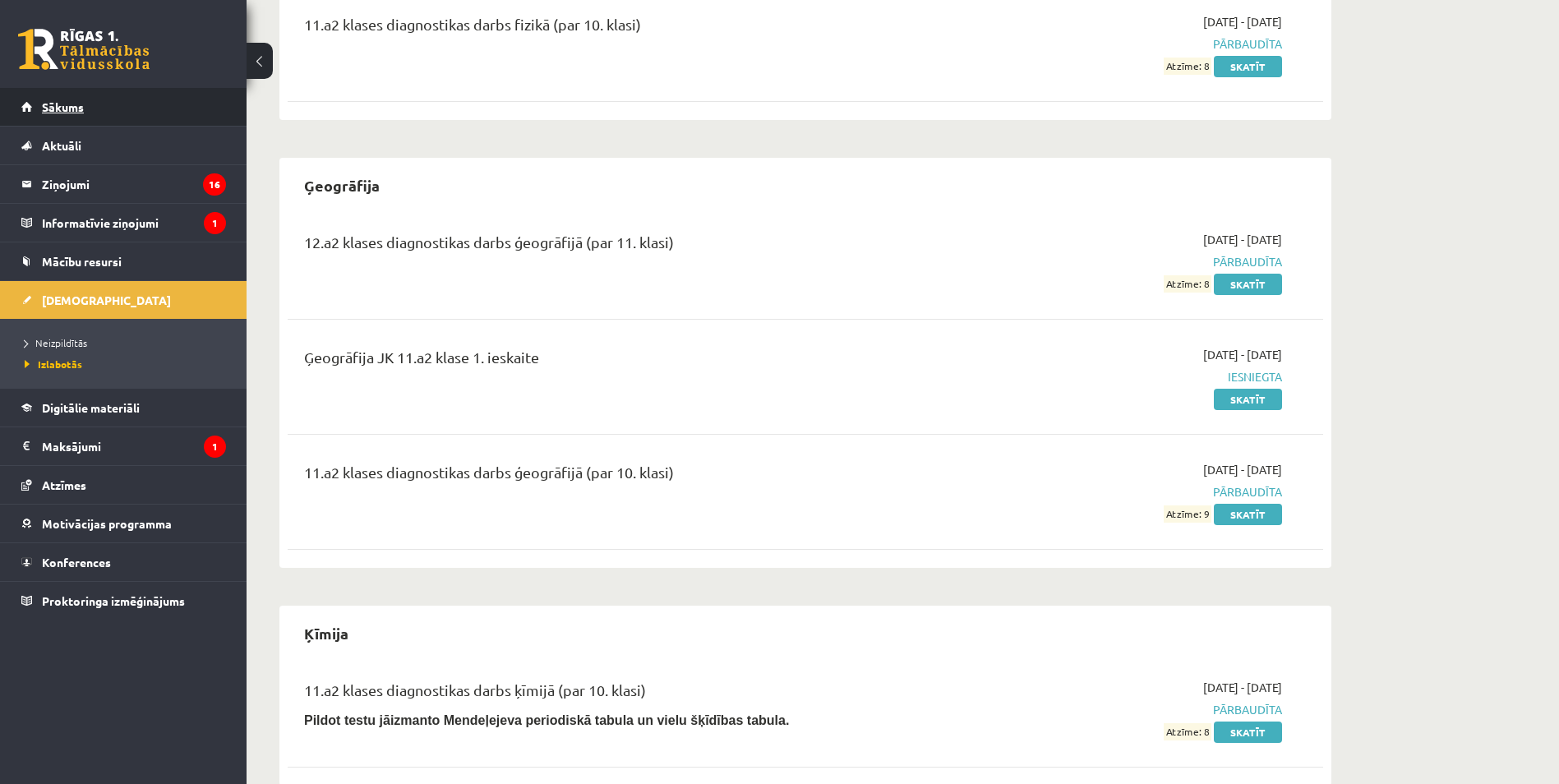
click at [138, 115] on link "Sākums" at bounding box center [123, 107] width 204 height 38
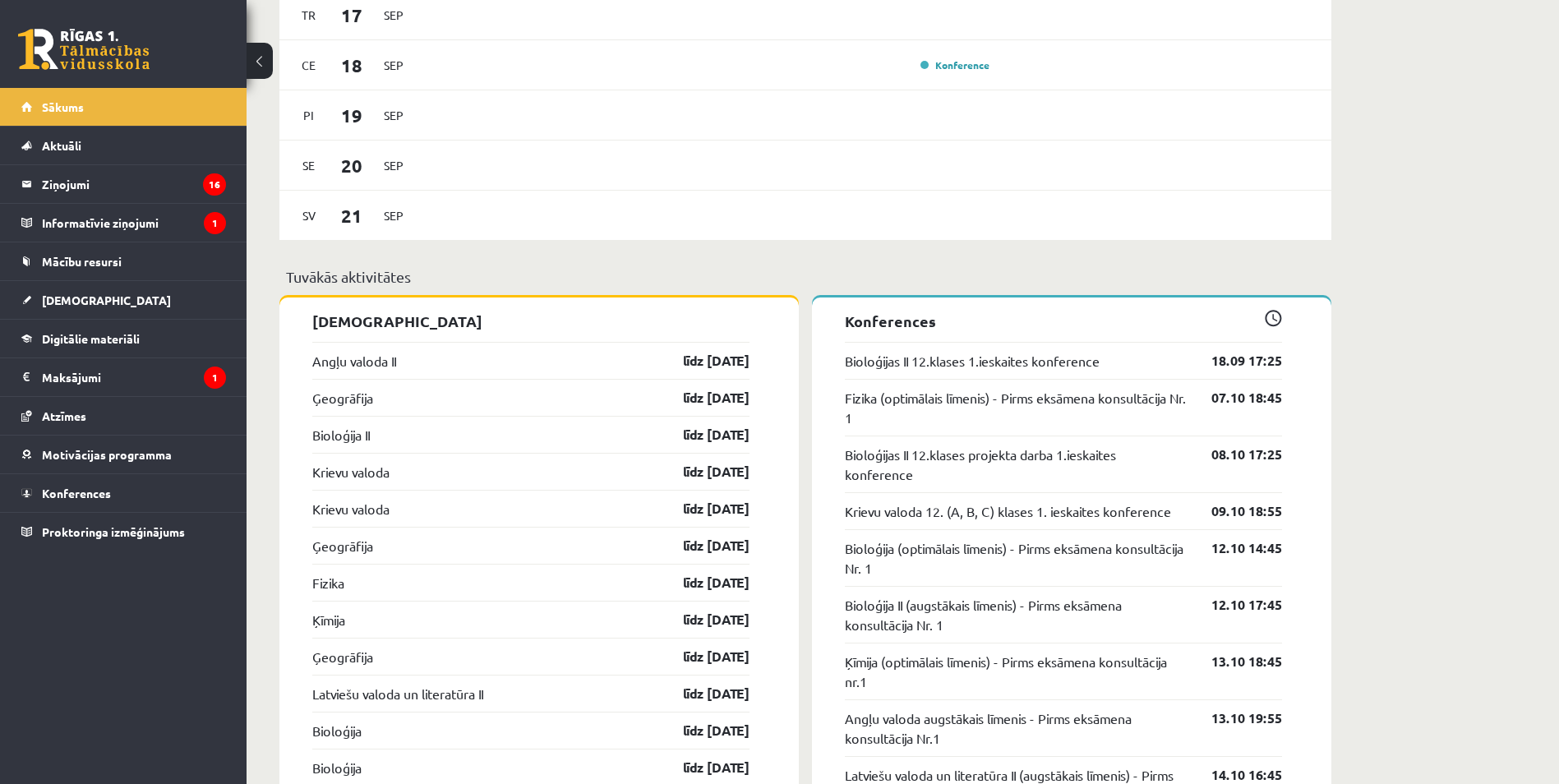
scroll to position [1314, 0]
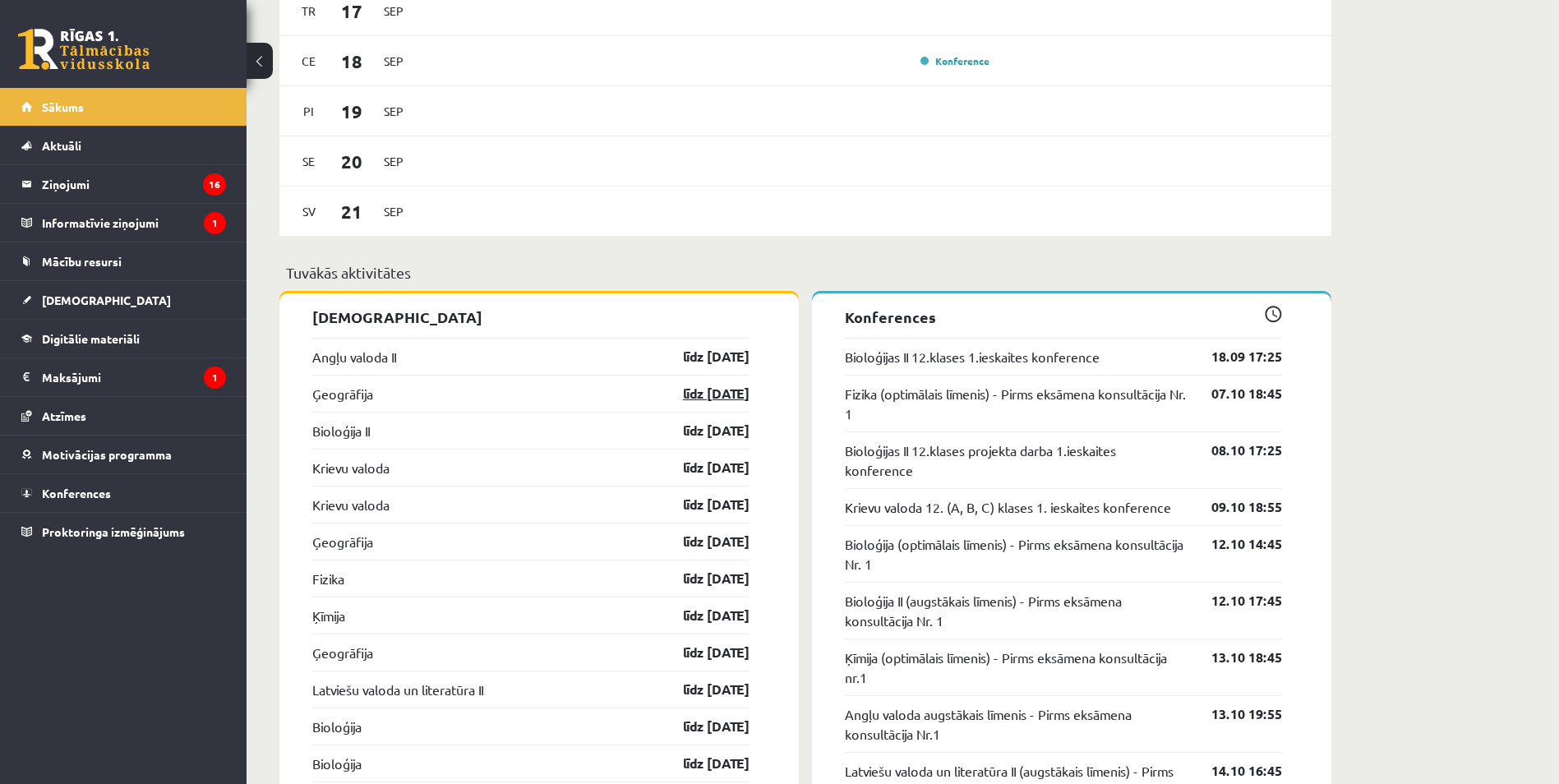
click at [722, 399] on link "līdz 30.09.25" at bounding box center [702, 393] width 95 height 20
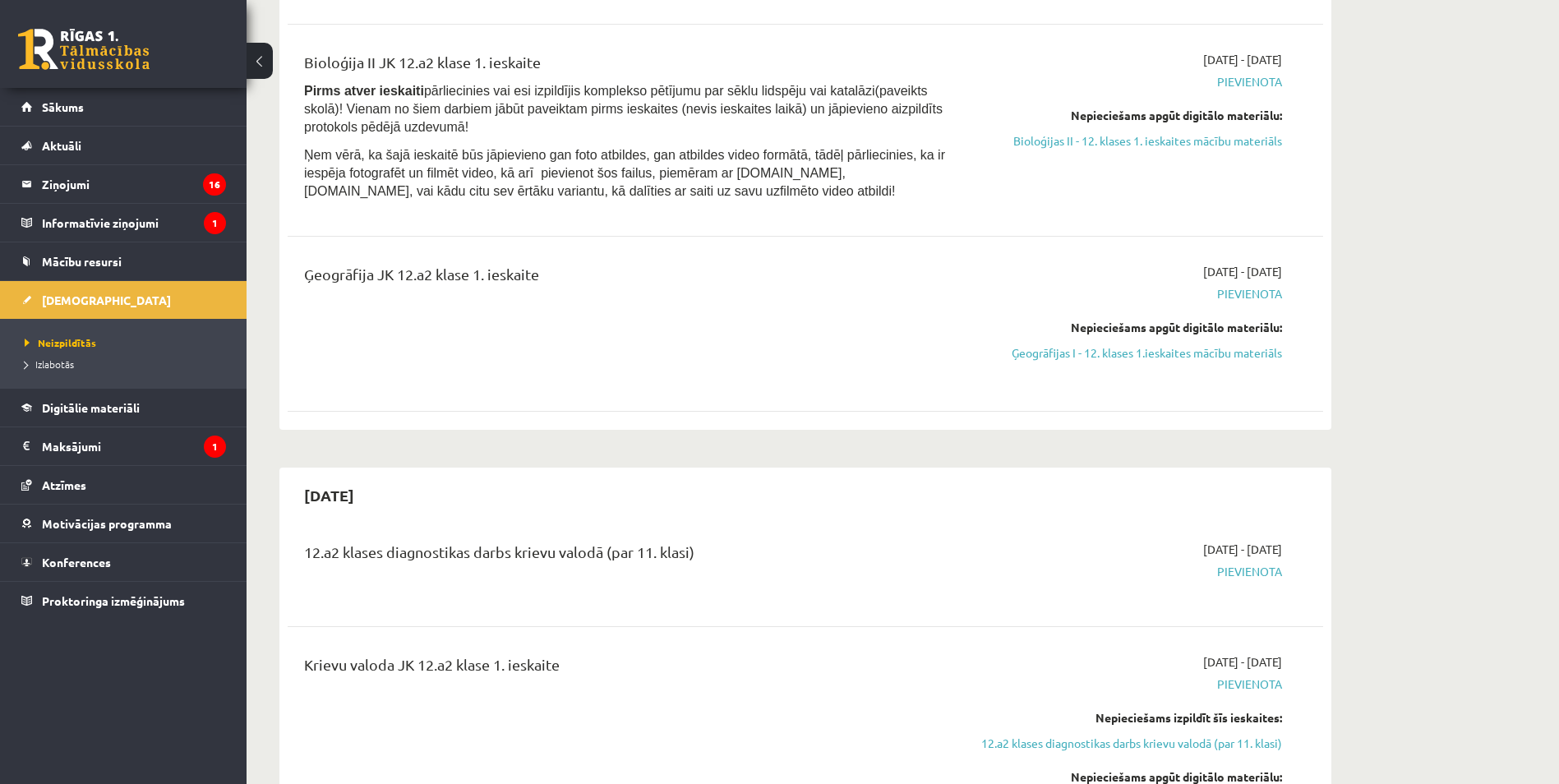
scroll to position [411, 0]
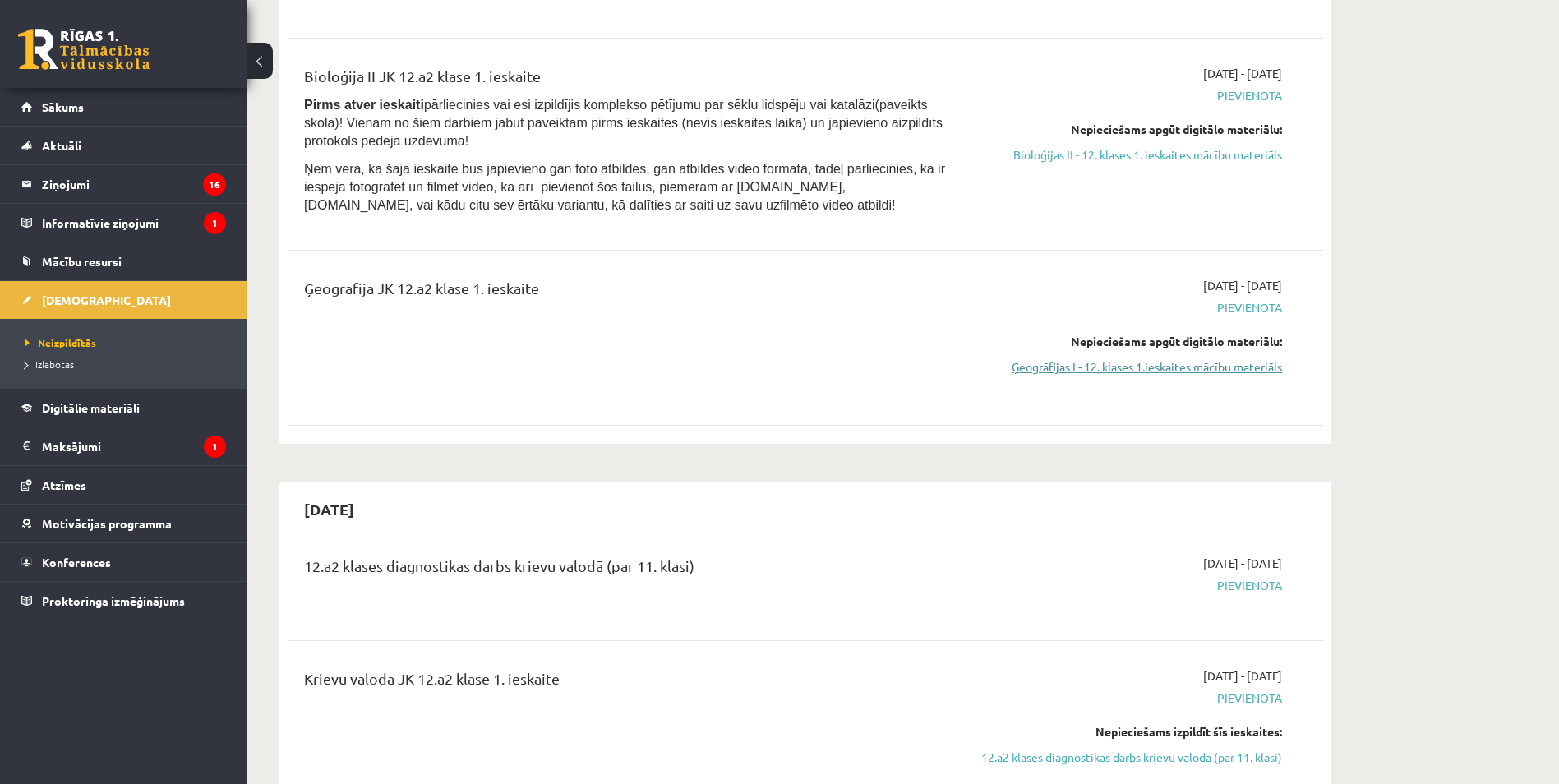
click at [1158, 366] on link "Ģeogrāfijas I - 12. klases 1.ieskaites mācību materiāls" at bounding box center [1127, 367] width 310 height 17
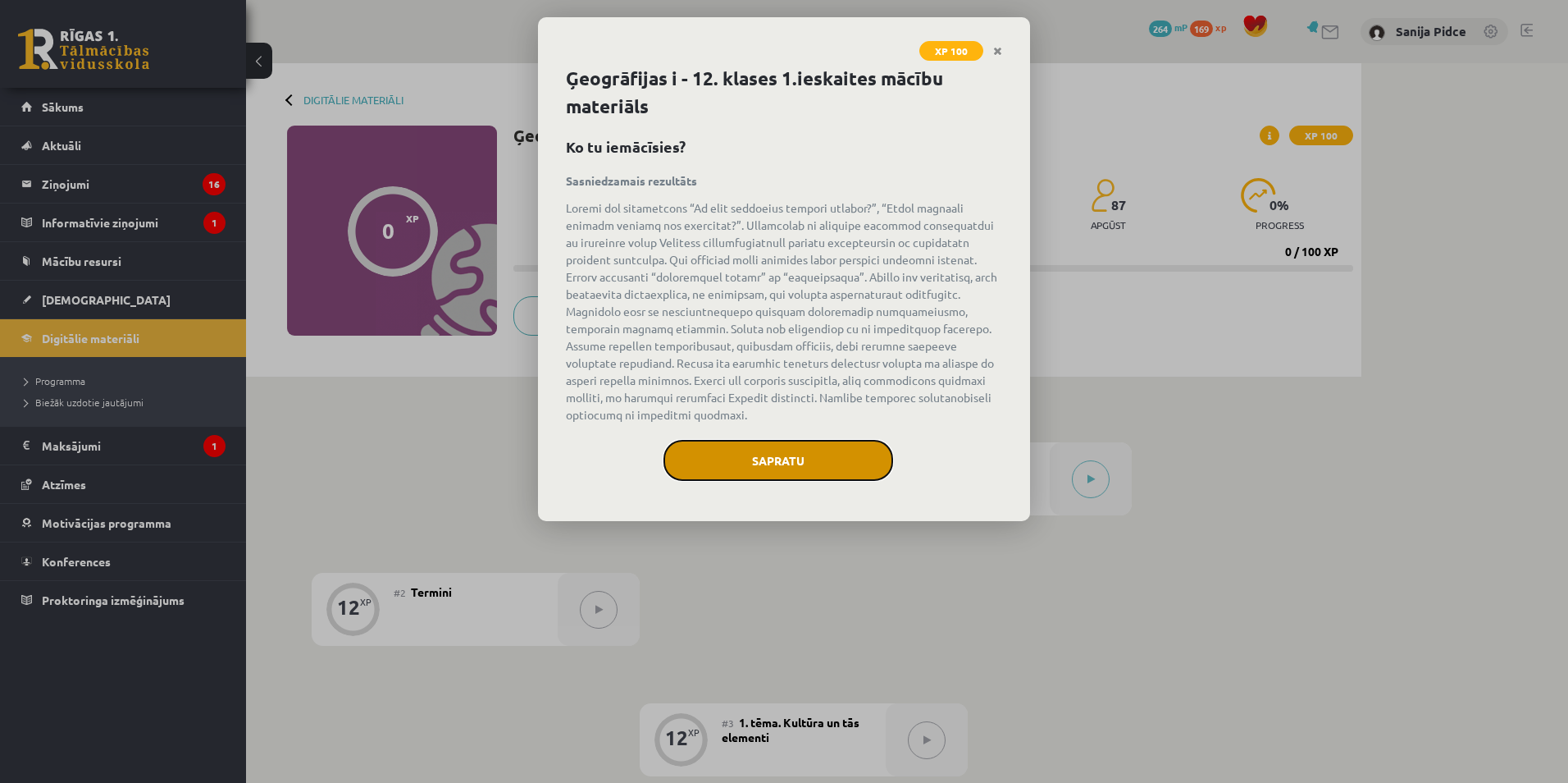
click at [835, 444] on button "Sapratu" at bounding box center [778, 459] width 230 height 41
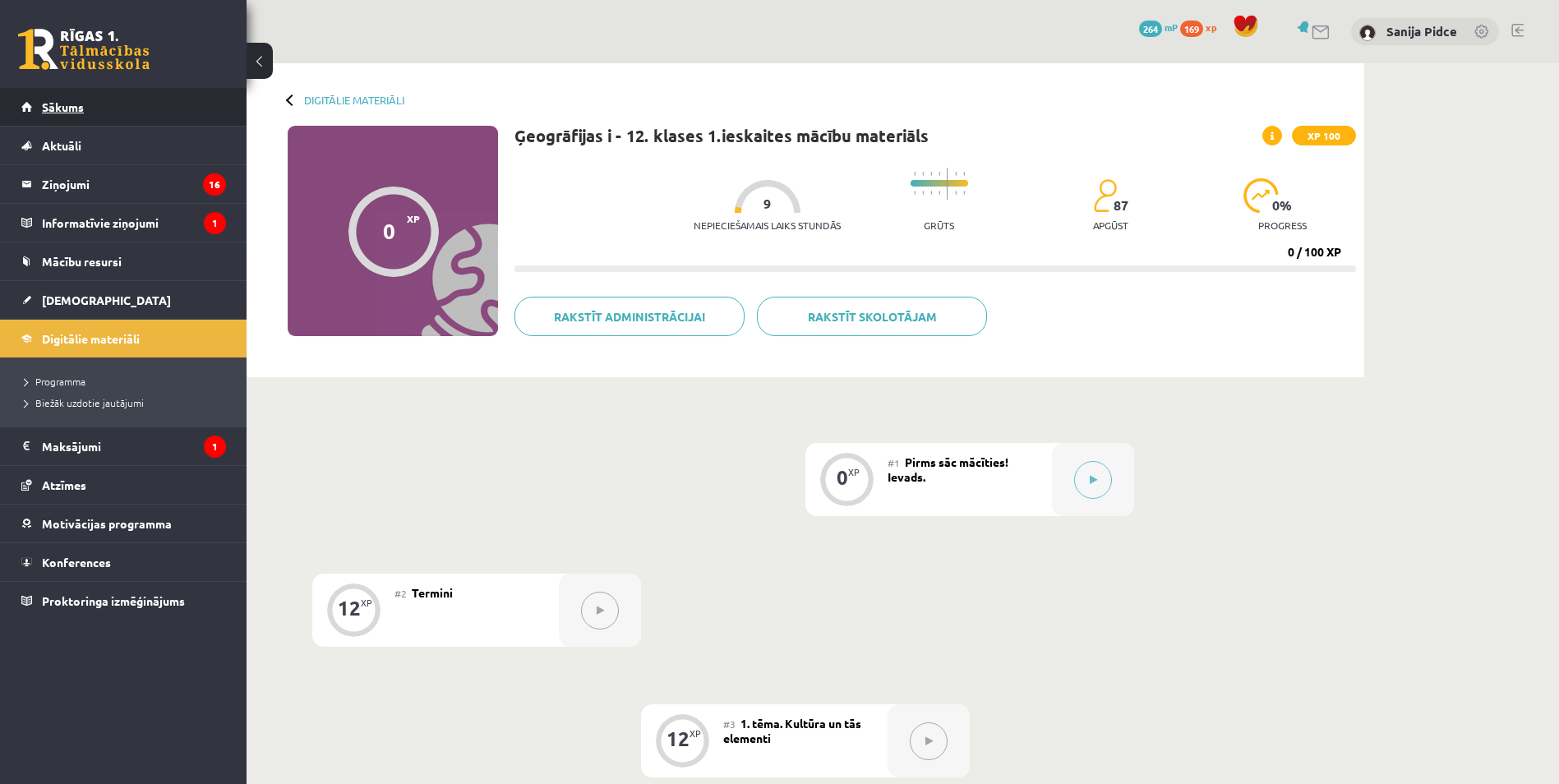
click at [182, 107] on link "Sākums" at bounding box center [123, 107] width 204 height 38
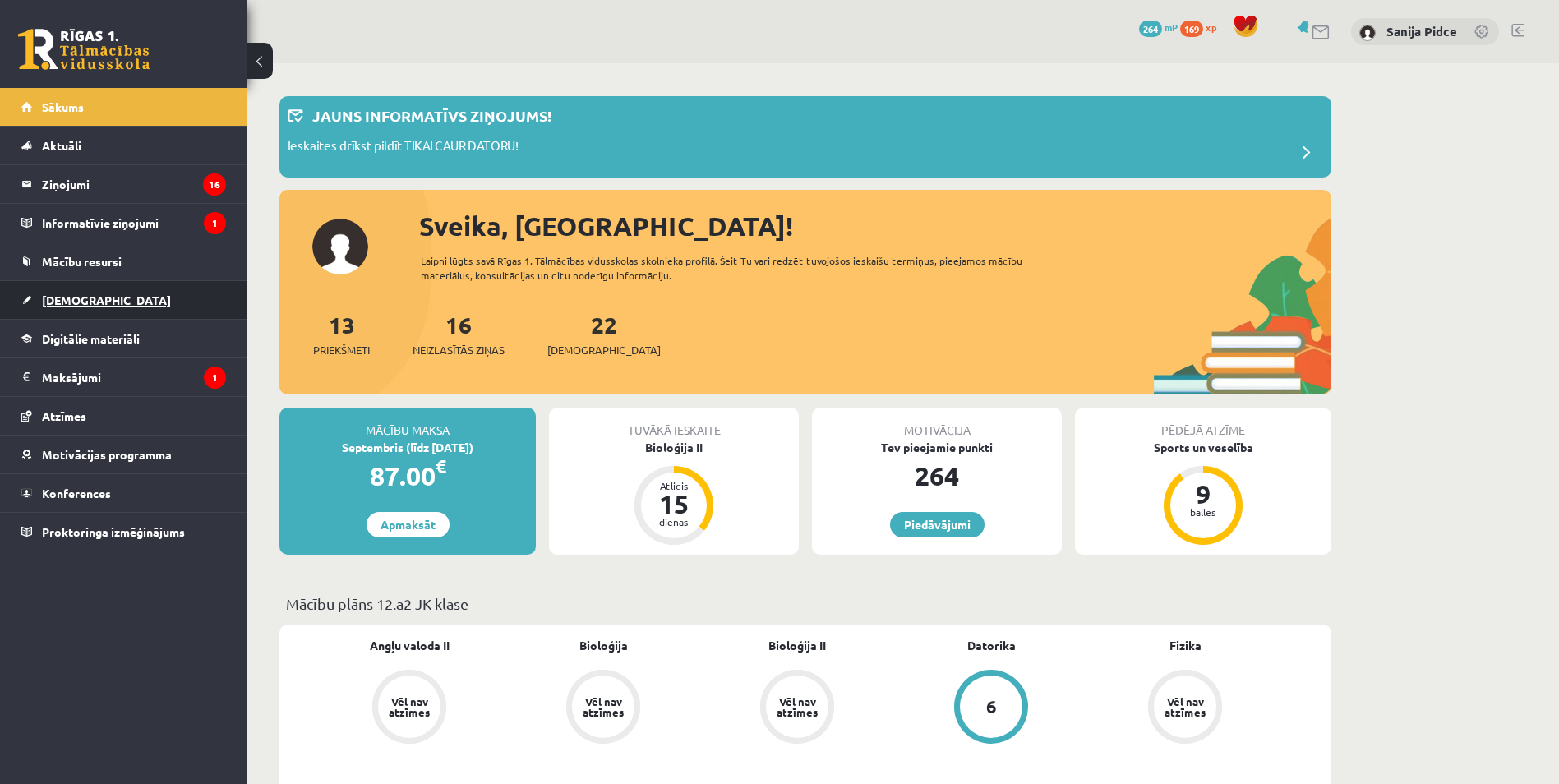
click at [124, 302] on link "[DEMOGRAPHIC_DATA]" at bounding box center [123, 300] width 204 height 38
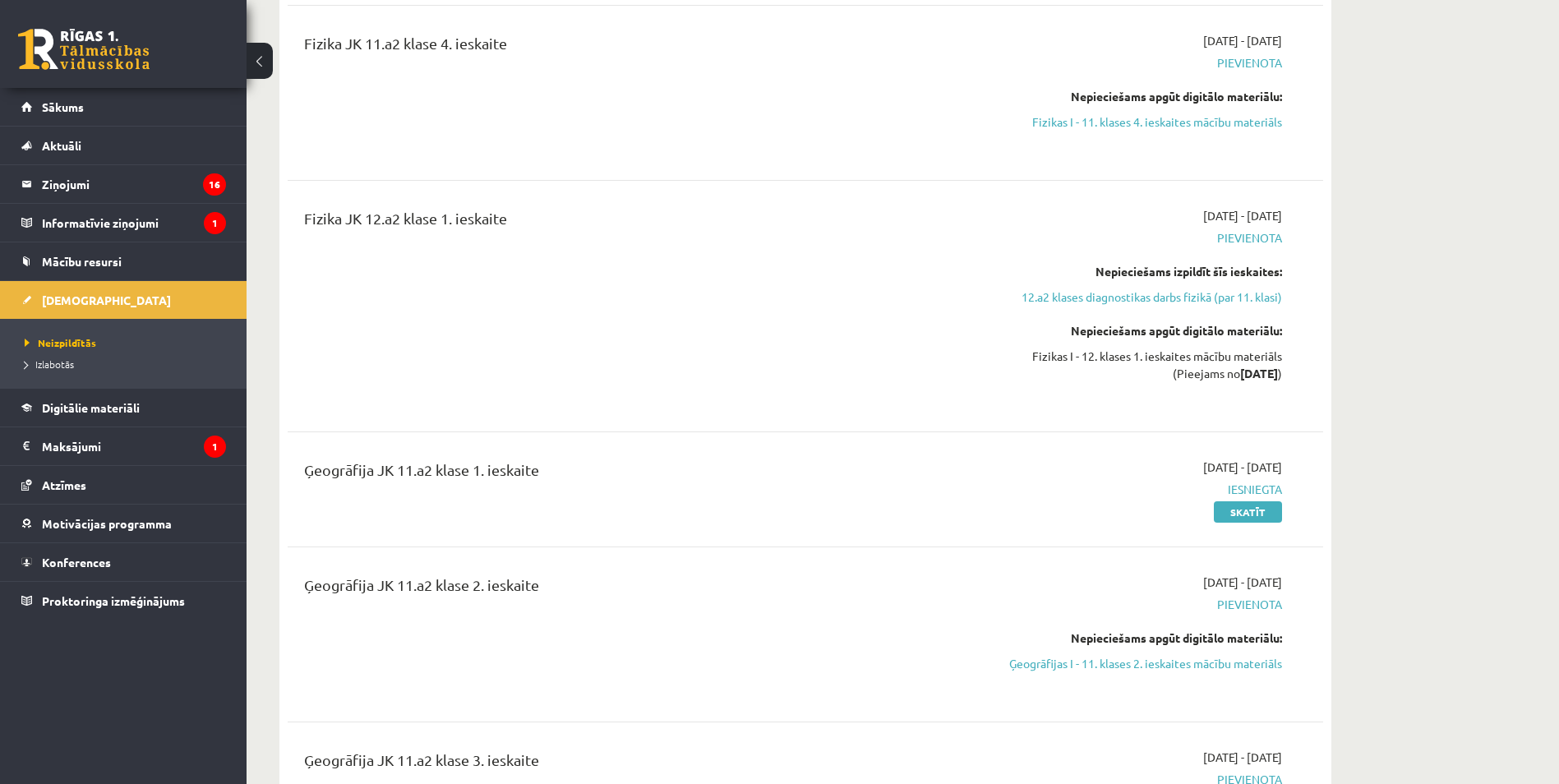
scroll to position [3286, 0]
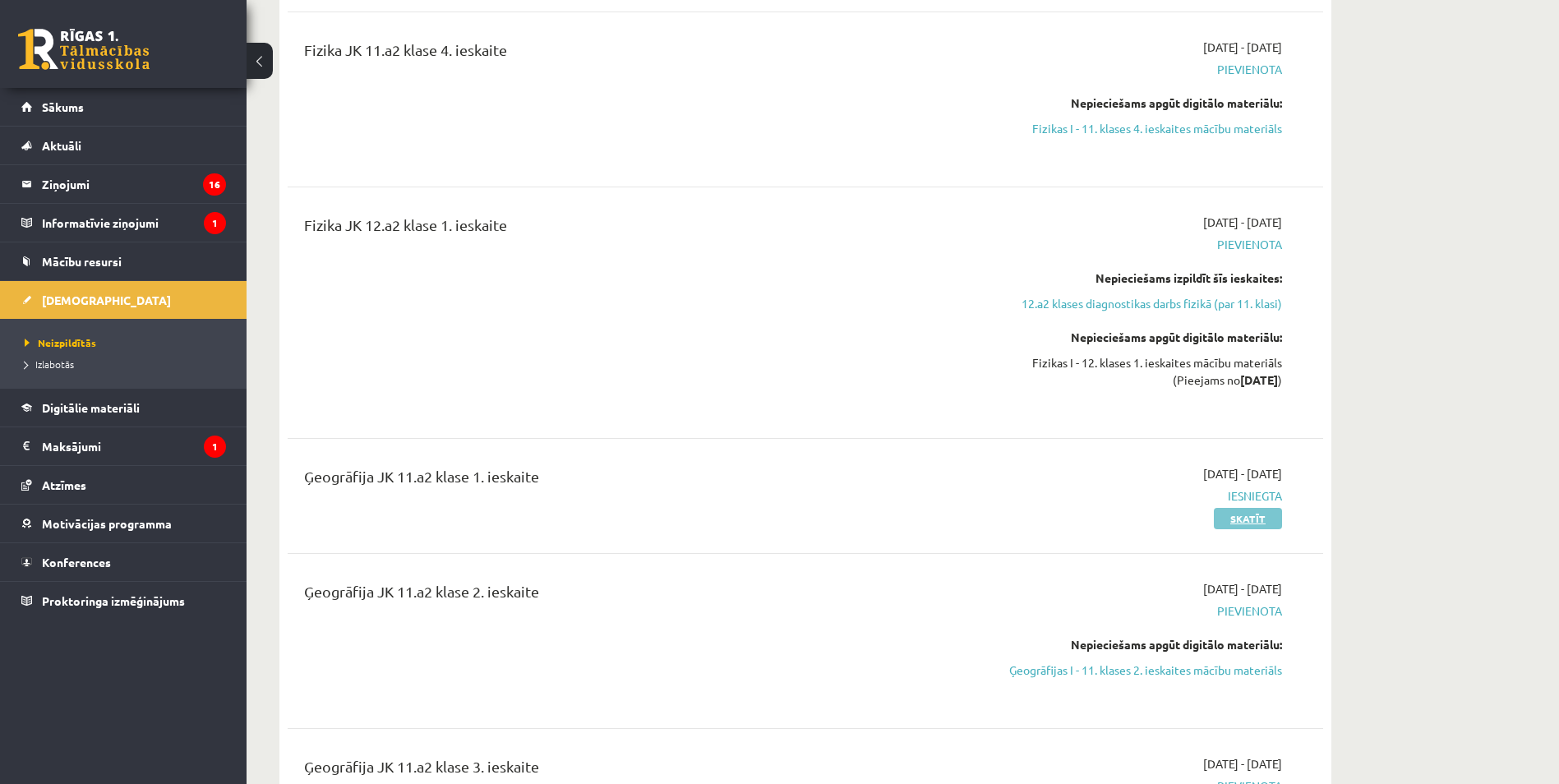
click at [1262, 516] on link "Skatīt" at bounding box center [1248, 518] width 68 height 21
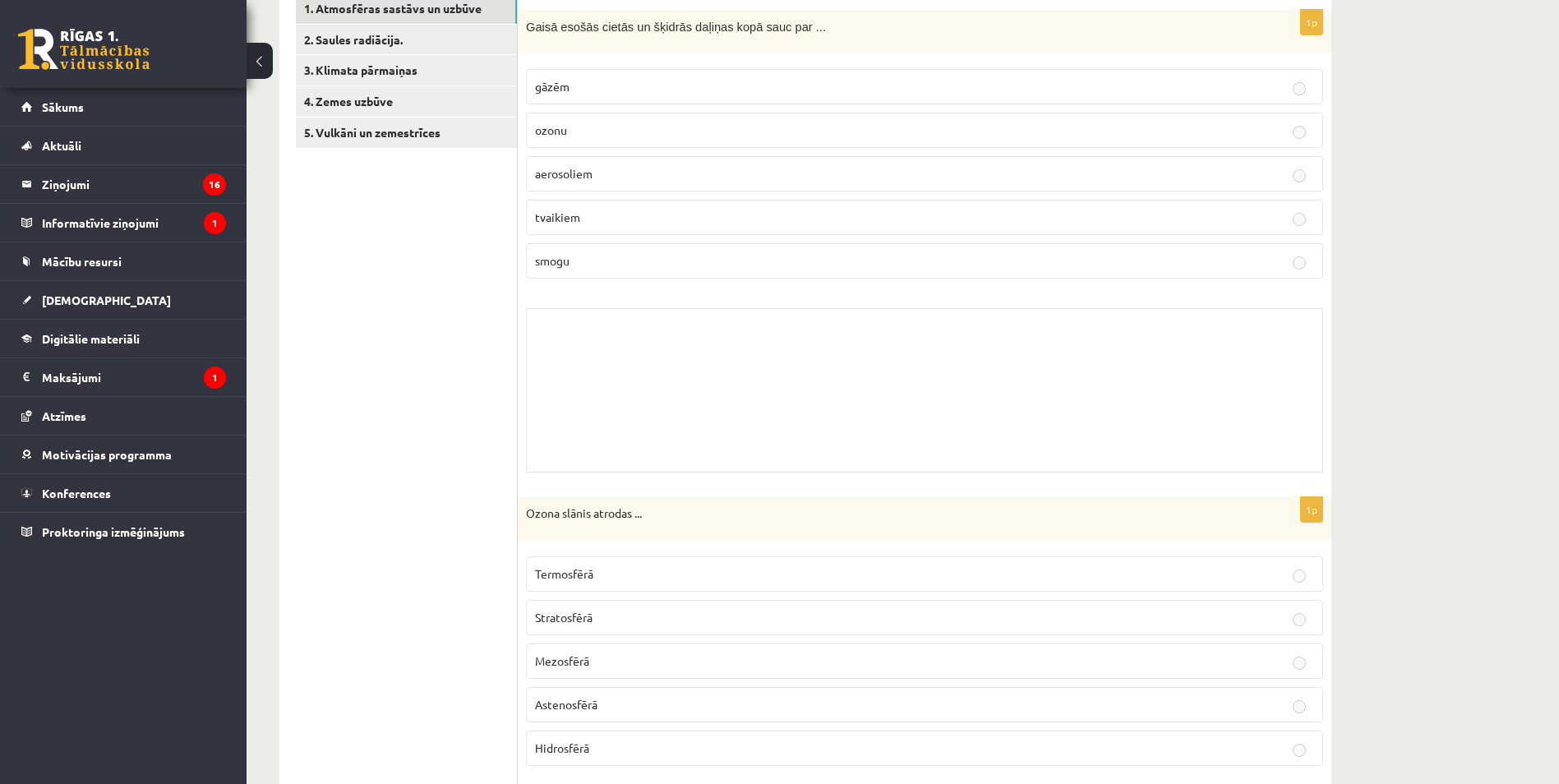
scroll to position [246, 0]
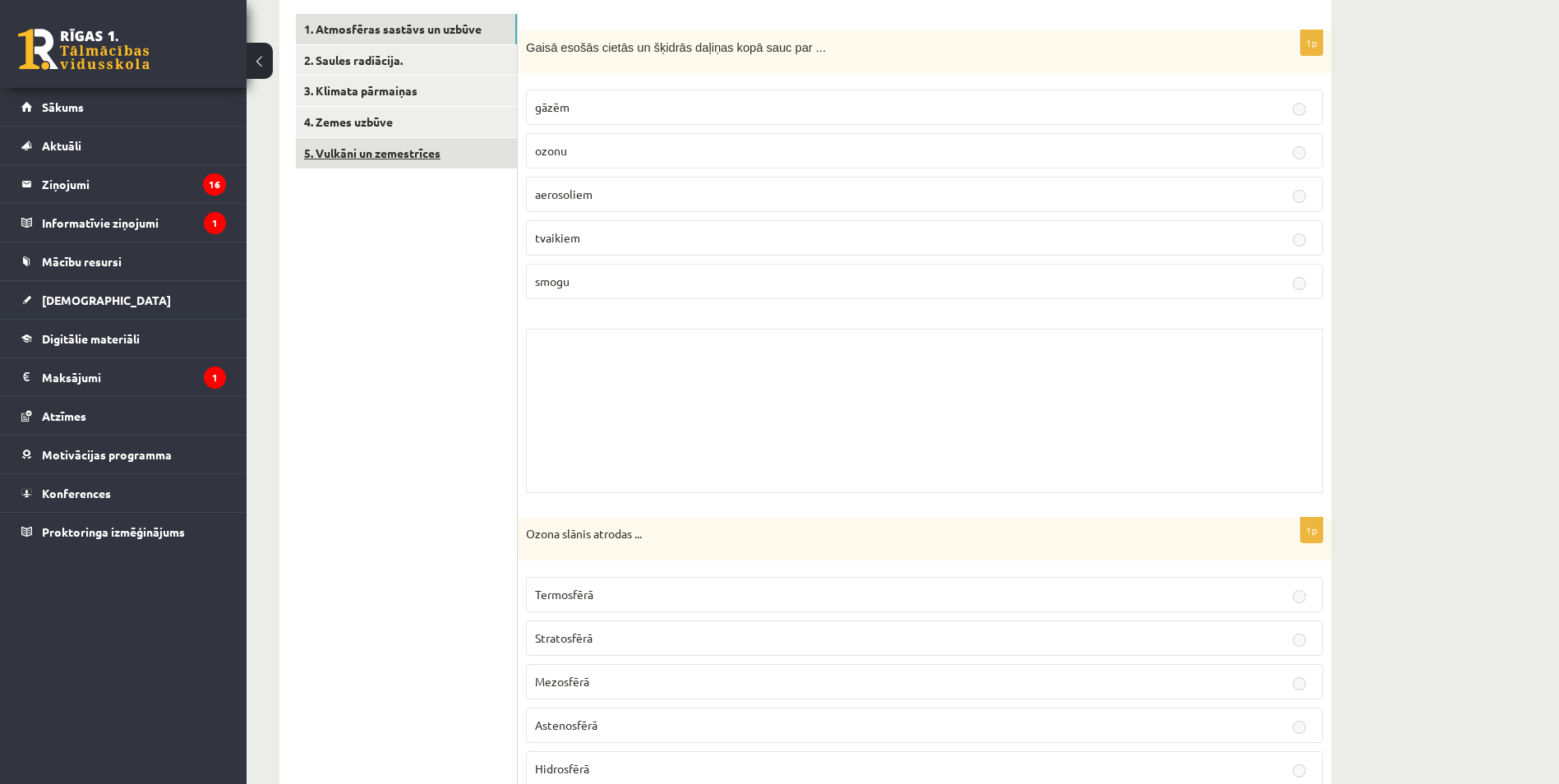
click at [424, 167] on link "5. Vulkāni un zemestrīces" at bounding box center [406, 153] width 221 height 30
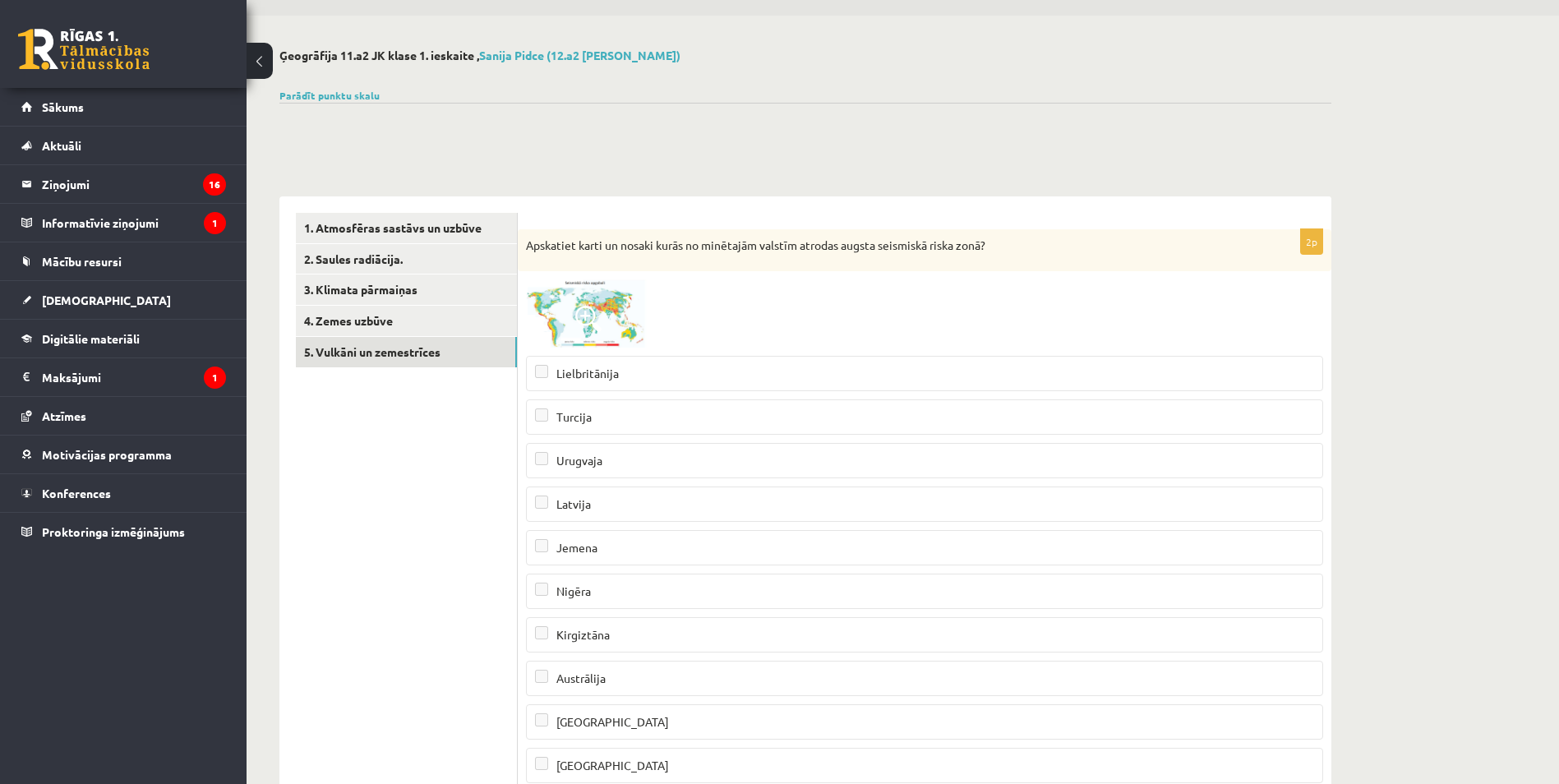
scroll to position [0, 0]
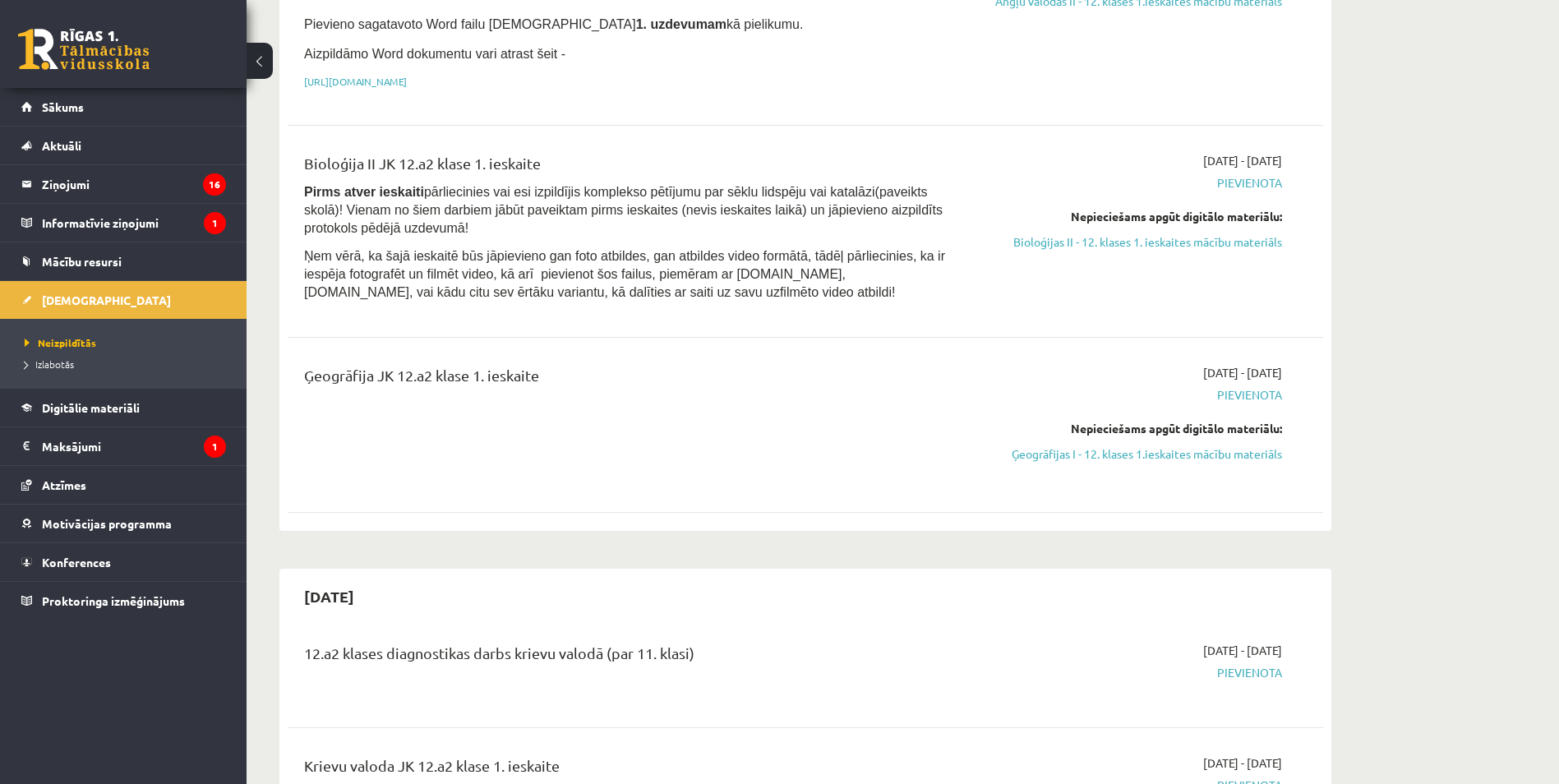
scroll to position [329, 0]
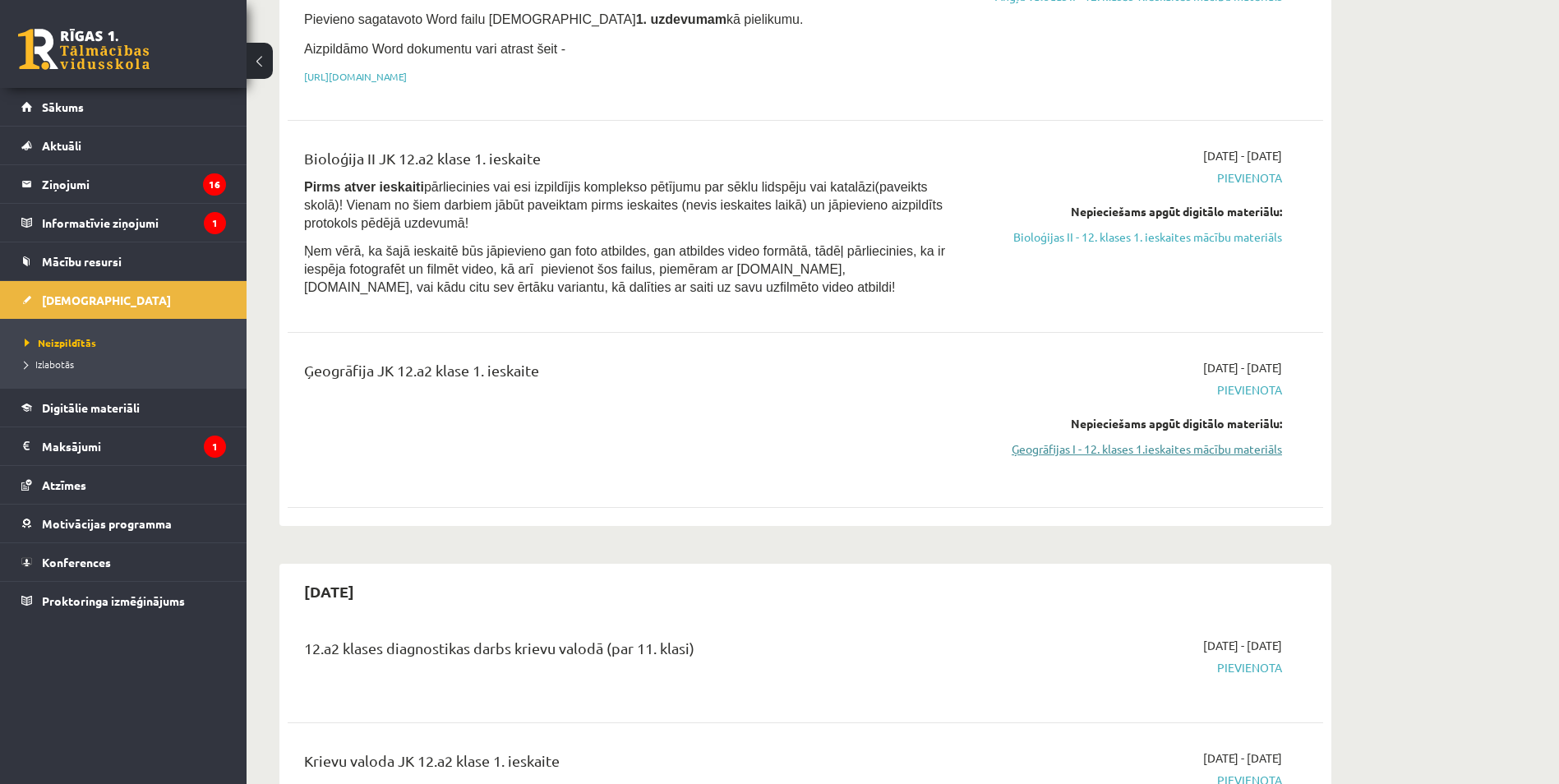
click at [1167, 446] on link "Ģeogrāfijas I - 12. klases 1.ieskaites mācību materiāls" at bounding box center [1127, 449] width 310 height 17
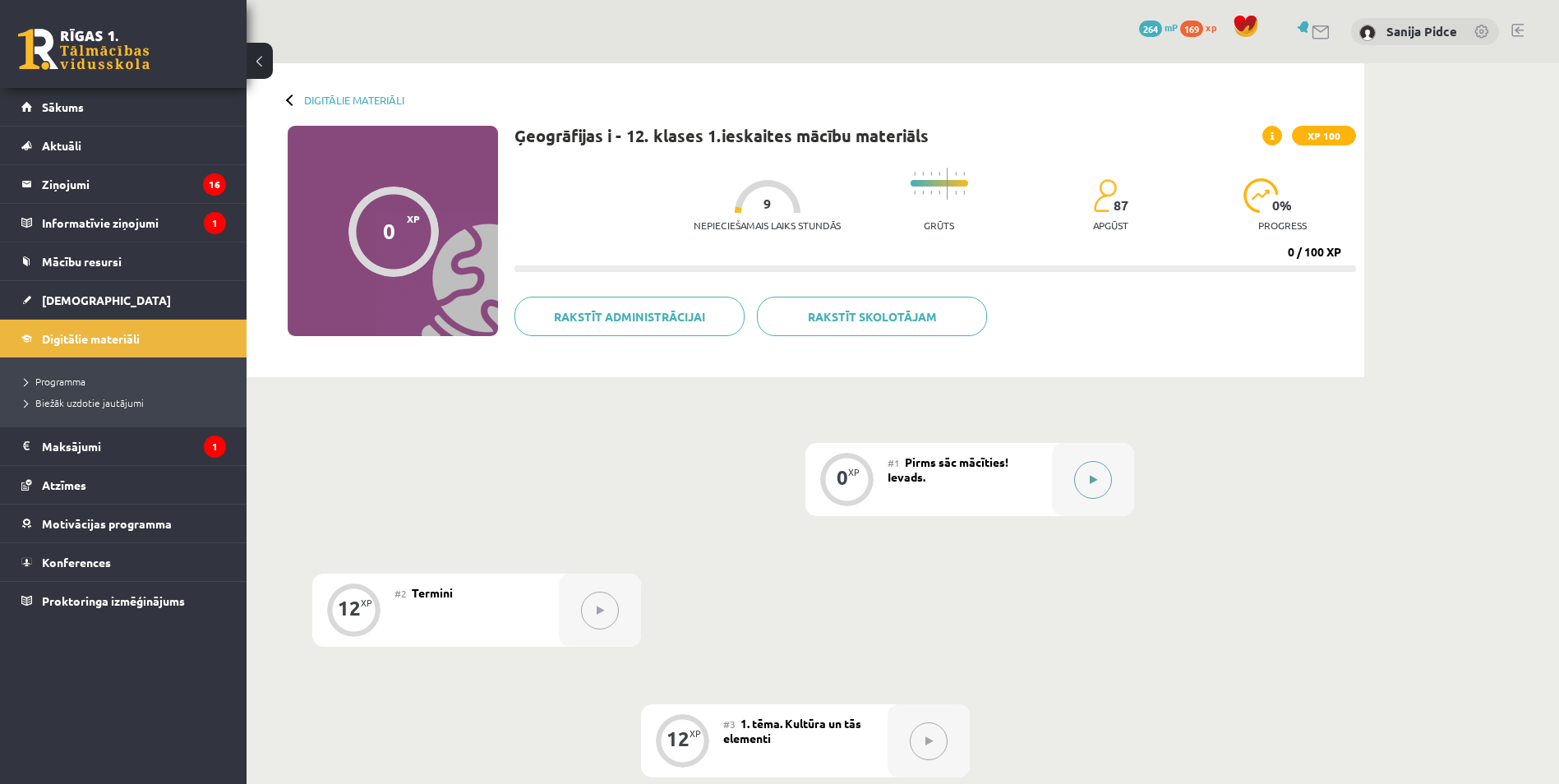
click at [1106, 488] on button at bounding box center [1093, 480] width 38 height 38
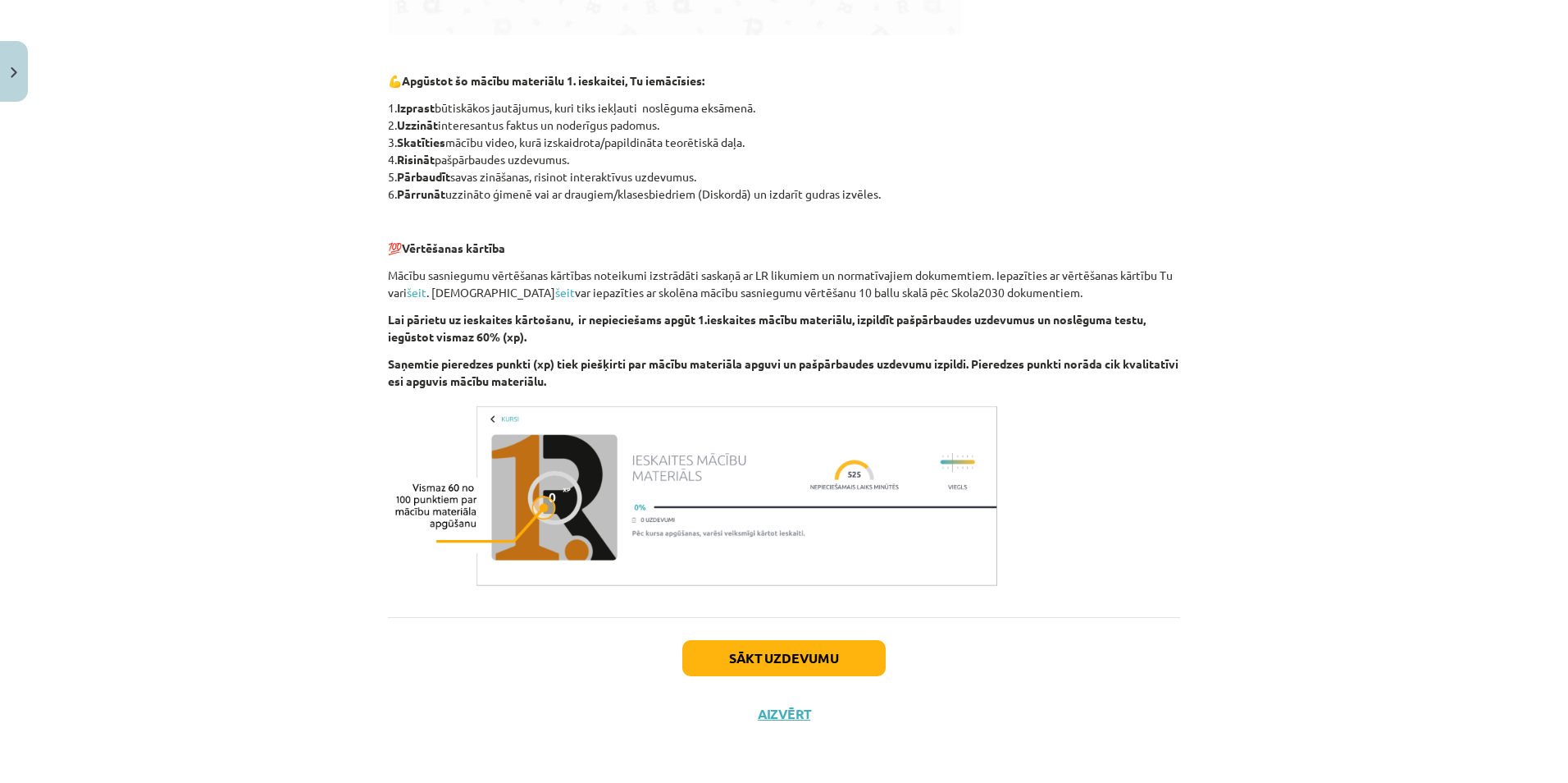
scroll to position [790, 0]
click at [833, 657] on button "Sākt uzdevumu" at bounding box center [784, 658] width 203 height 36
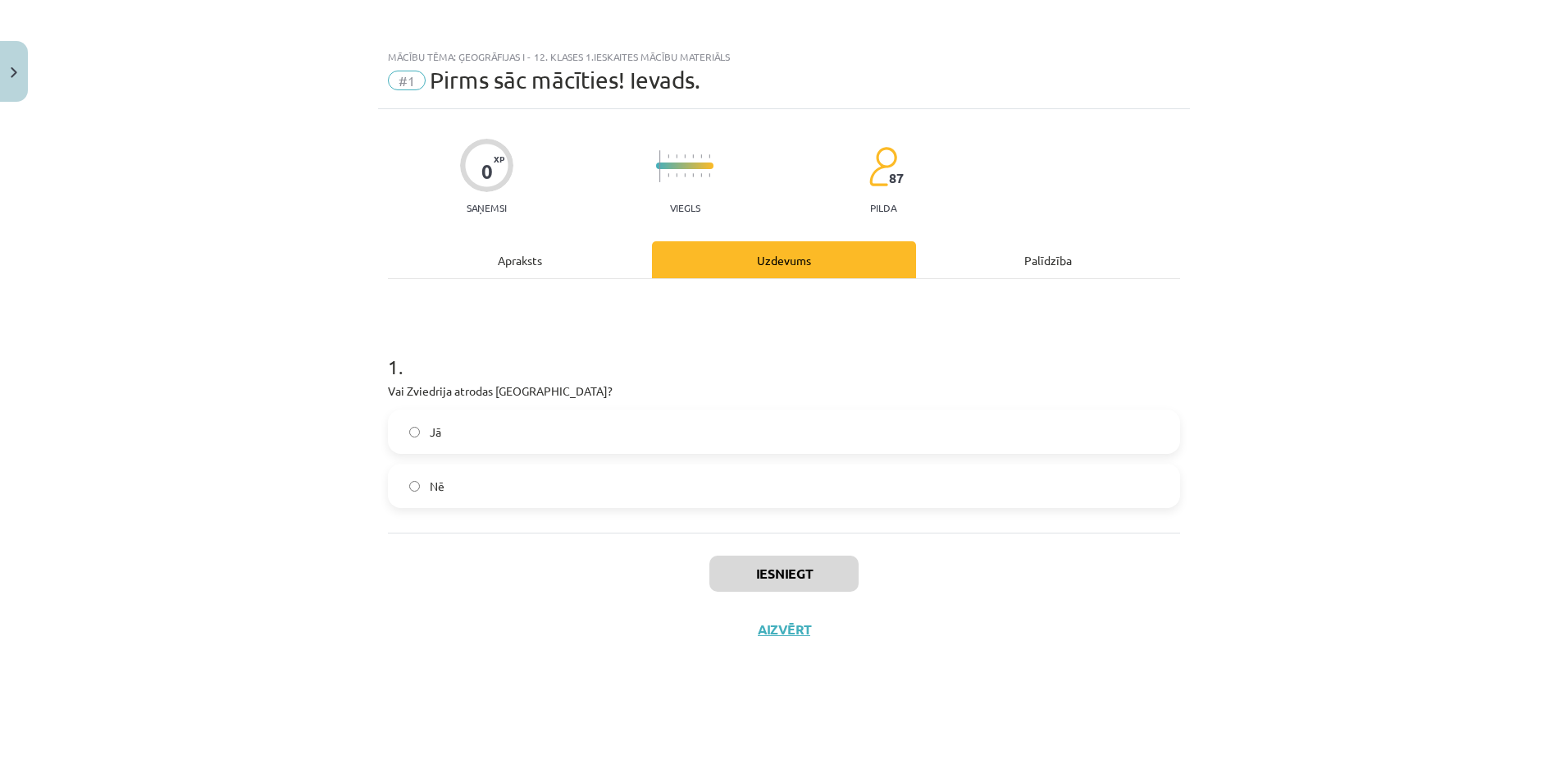
scroll to position [0, 0]
click at [564, 433] on label "Jā" at bounding box center [784, 431] width 789 height 41
click at [551, 494] on label "Nē" at bounding box center [784, 485] width 789 height 41
click at [558, 623] on div "Iesniegt Aizvērt" at bounding box center [784, 589] width 792 height 115
drag, startPoint x: 501, startPoint y: 433, endPoint x: 613, endPoint y: 548, distance: 160.5
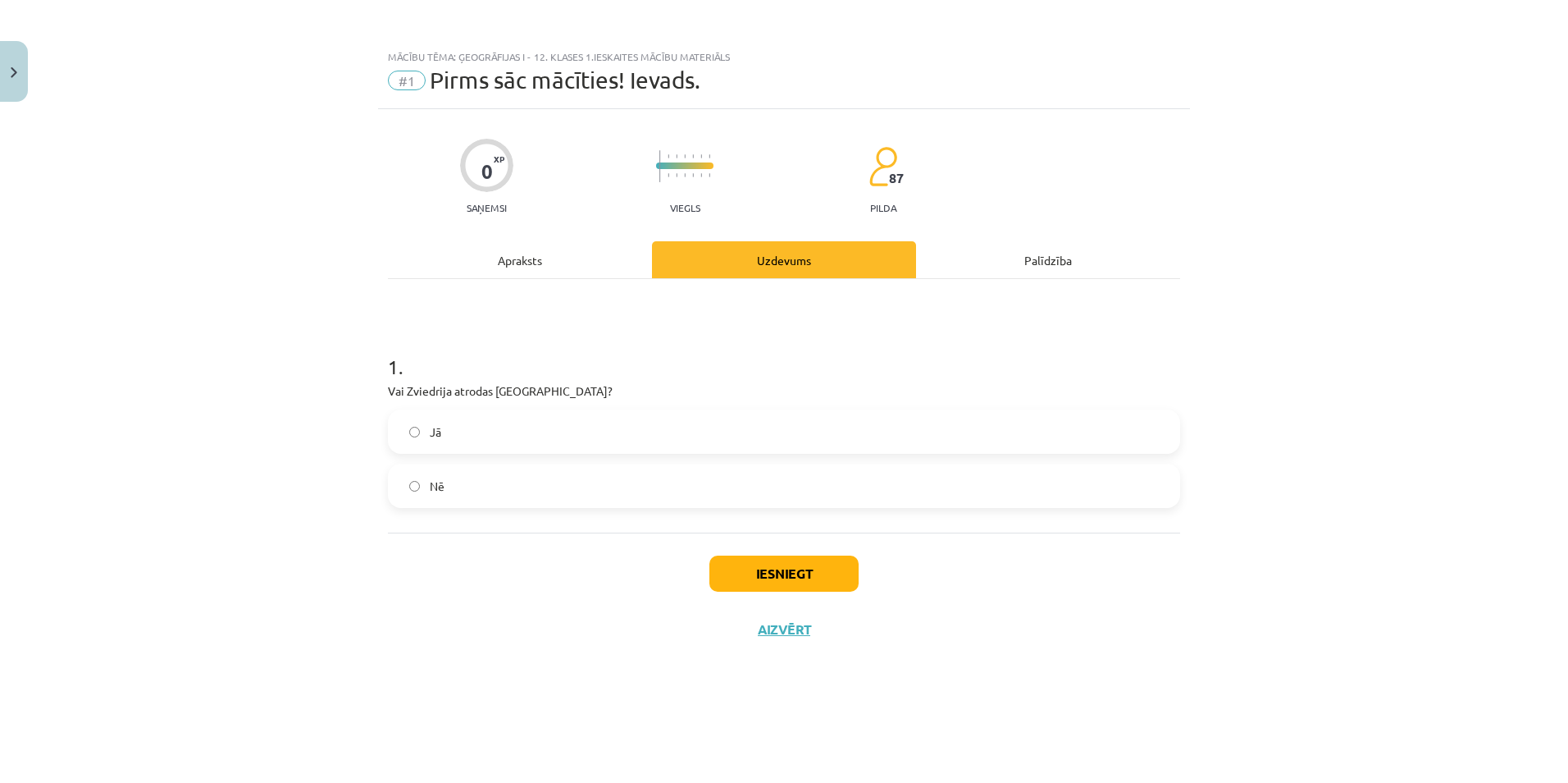
click at [501, 433] on label "Jā" at bounding box center [784, 431] width 789 height 41
click at [745, 567] on button "Iesniegt" at bounding box center [784, 573] width 149 height 36
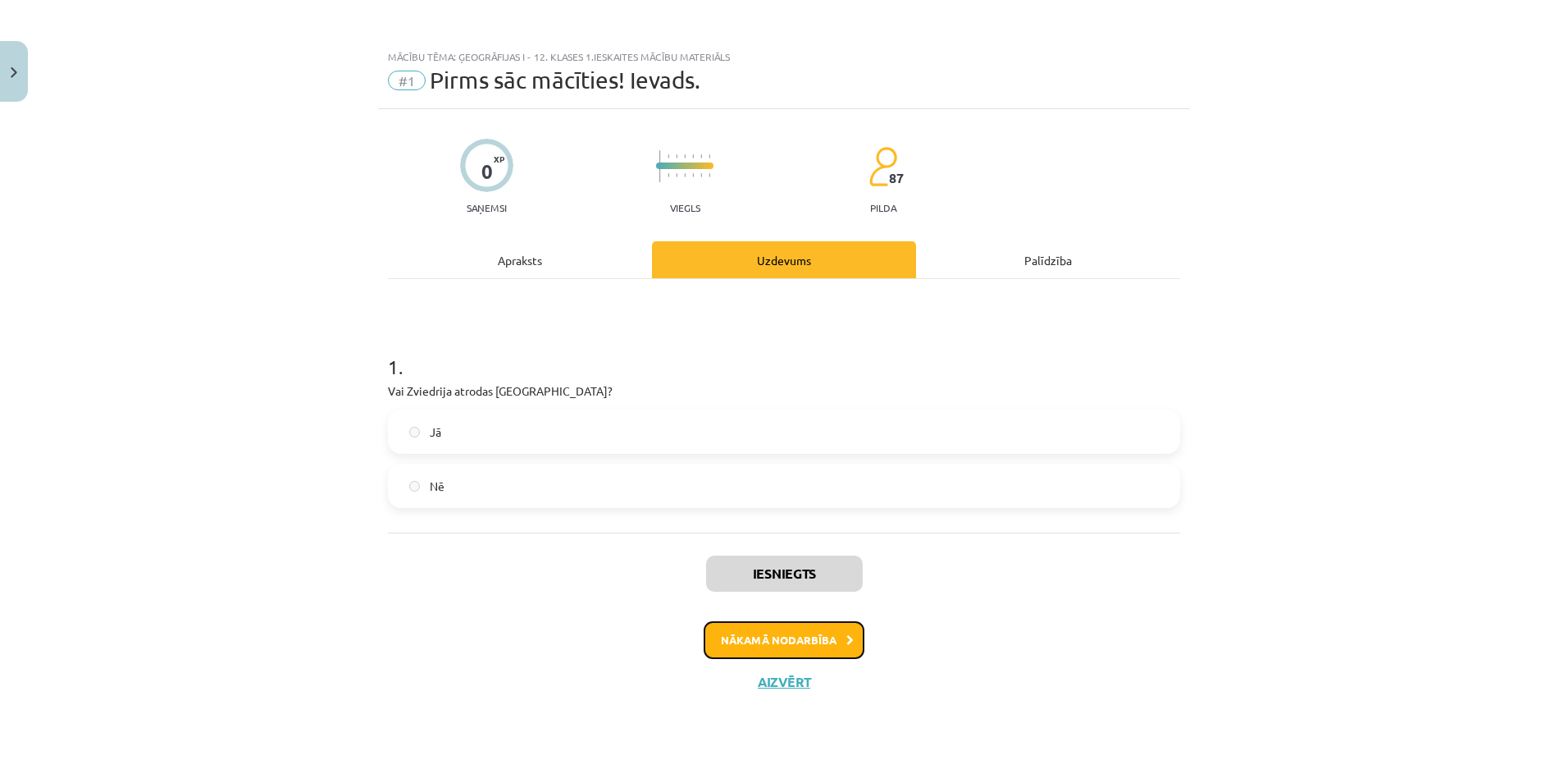
click at [839, 639] on button "Nākamā nodarbība" at bounding box center [784, 640] width 160 height 38
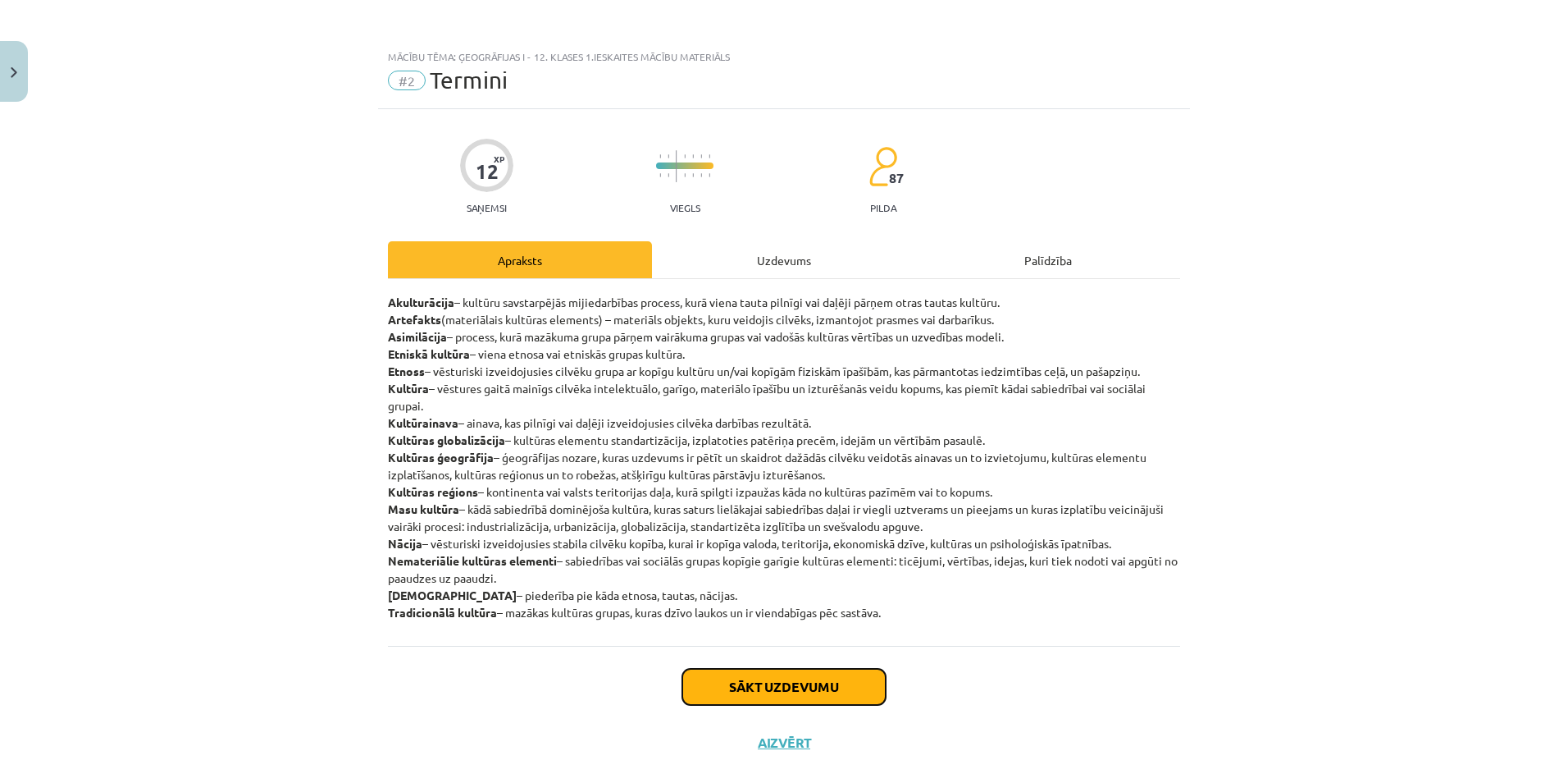
click at [778, 679] on button "Sākt uzdevumu" at bounding box center [784, 687] width 203 height 36
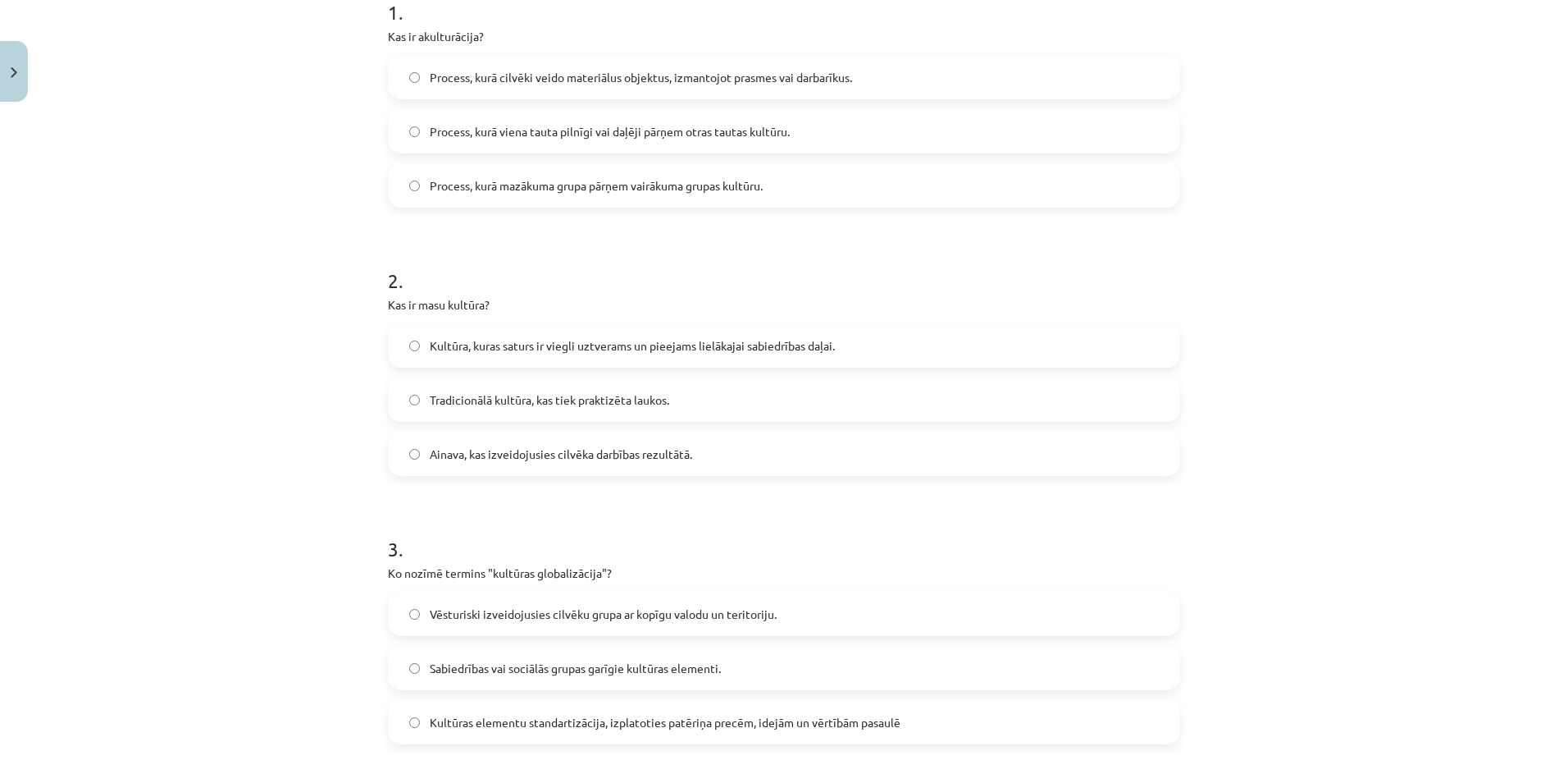
scroll to position [357, 0]
click at [625, 139] on label "Process, kurā viena tauta pilnīgi vai daļēji pārņem otras tautas kultūru." at bounding box center [784, 128] width 789 height 41
click at [534, 352] on label "Kultūra, kuras saturs ir viegli uztverams un pieejams lielākajai sabiedrības da…" at bounding box center [784, 343] width 789 height 41
click at [519, 721] on span "Kultūras elementu standartizācija, izplatoties patēriņa precēm, idejām un vērtī…" at bounding box center [665, 720] width 470 height 17
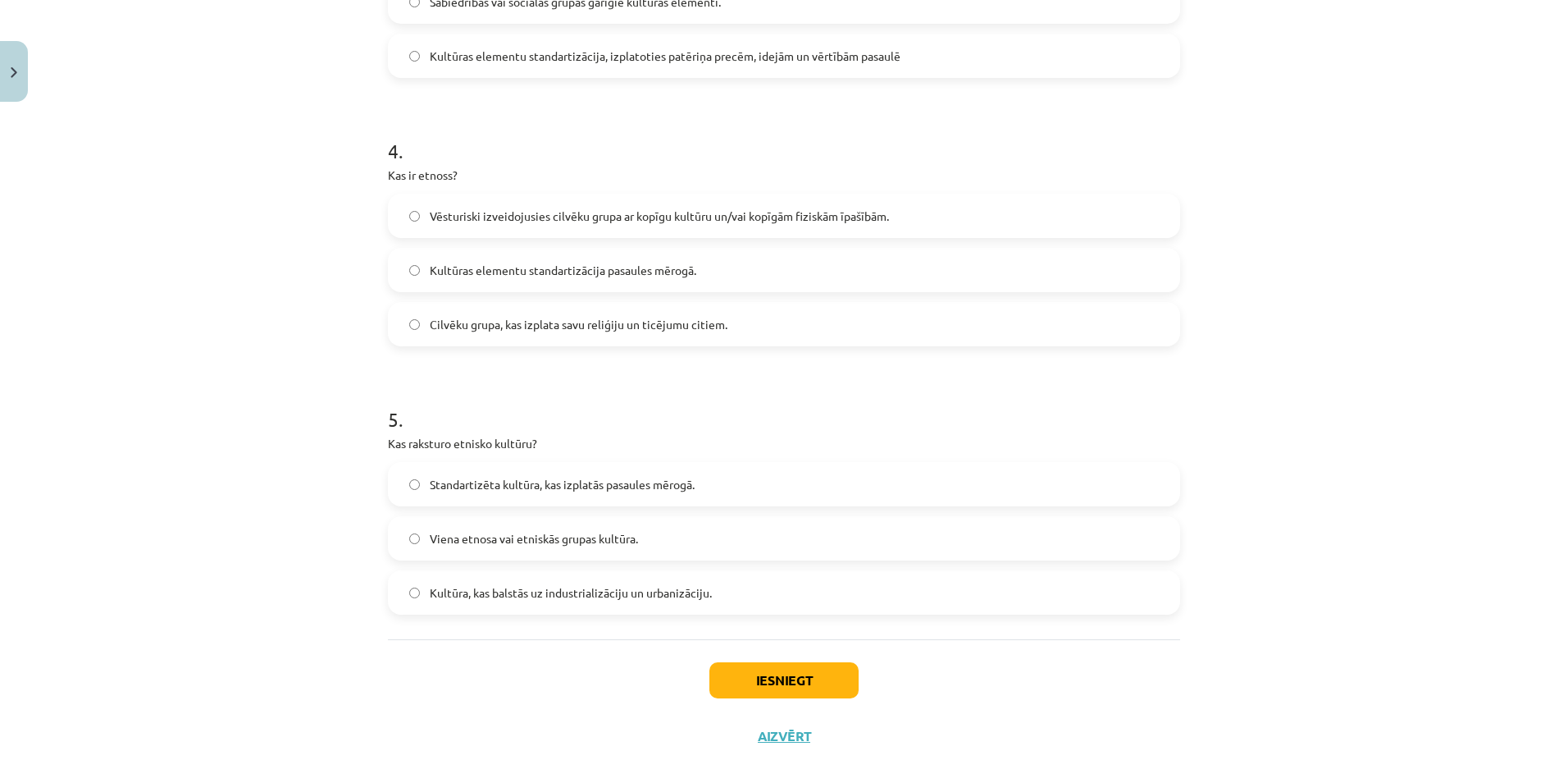
scroll to position [1043, 0]
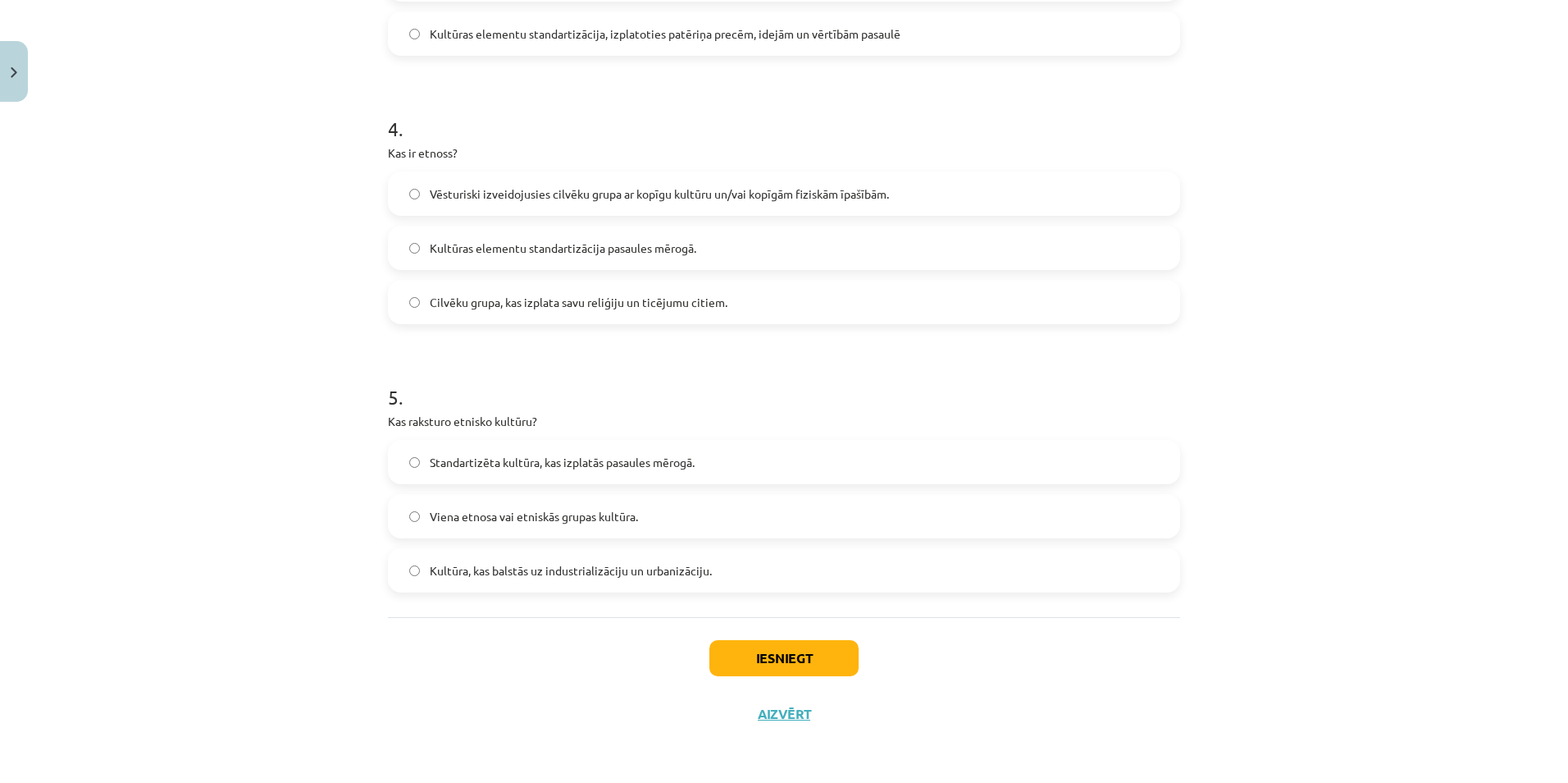
click at [621, 198] on span "Vēsturiski izveidojusies cilvēku grupa ar kopīgu kultūru un/vai kopīgām fiziskā…" at bounding box center [659, 194] width 459 height 17
click at [526, 524] on span "Viena etnosa vai etniskās grupas kultūra." at bounding box center [534, 516] width 209 height 17
click at [799, 657] on button "Iesniegt" at bounding box center [784, 658] width 149 height 36
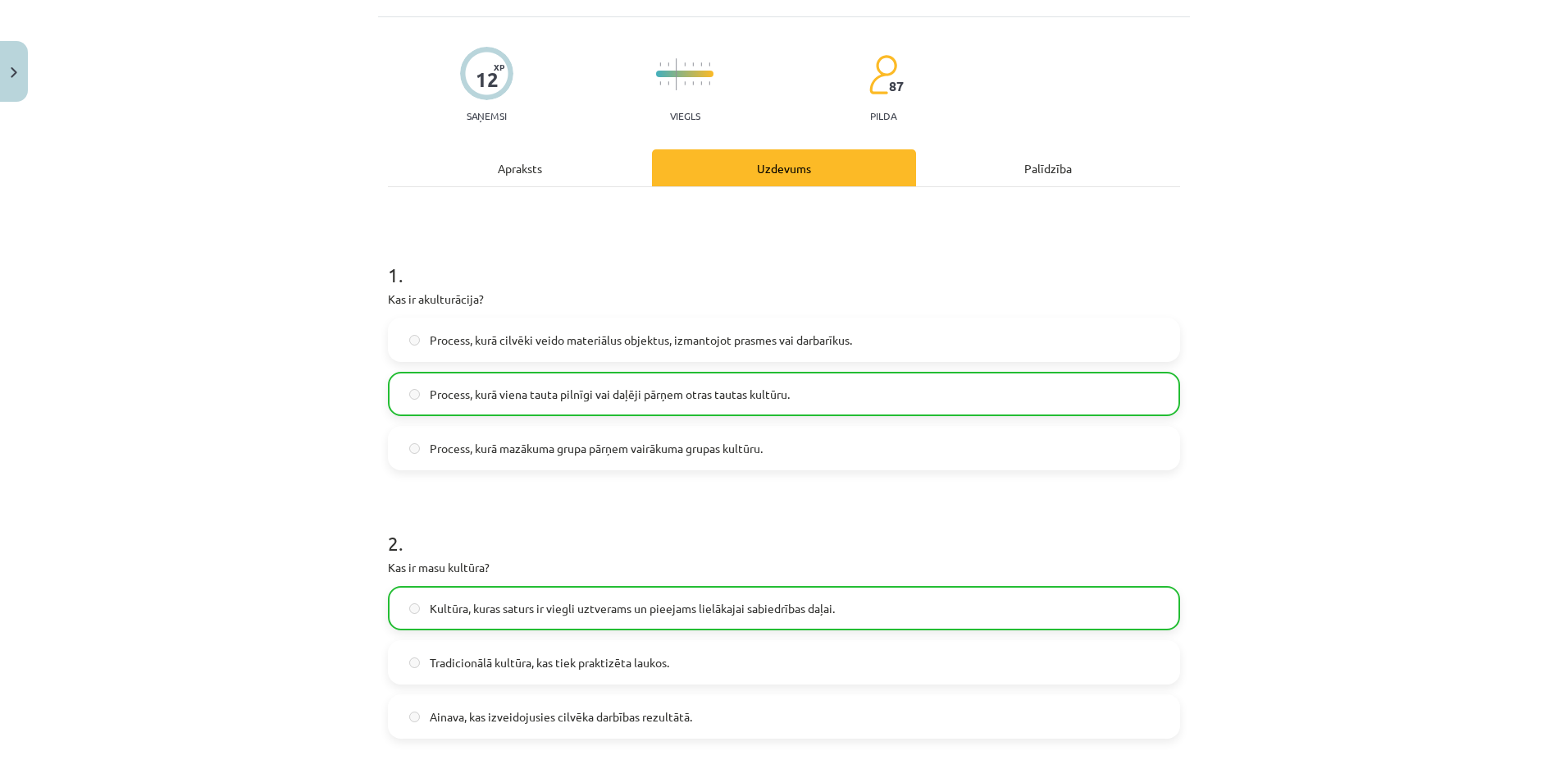
scroll to position [0, 0]
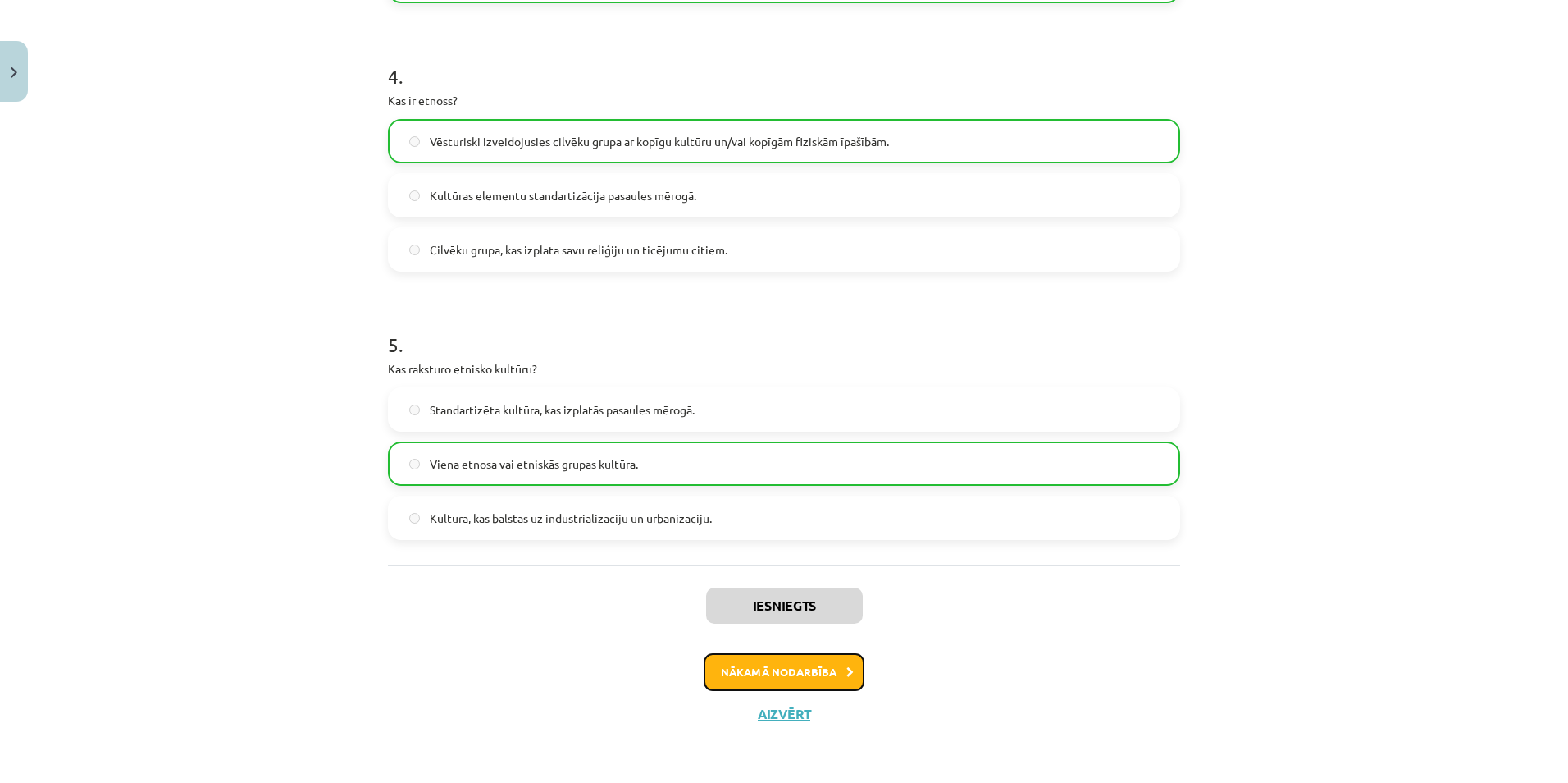
click at [826, 675] on button "Nākamā nodarbība" at bounding box center [784, 672] width 160 height 38
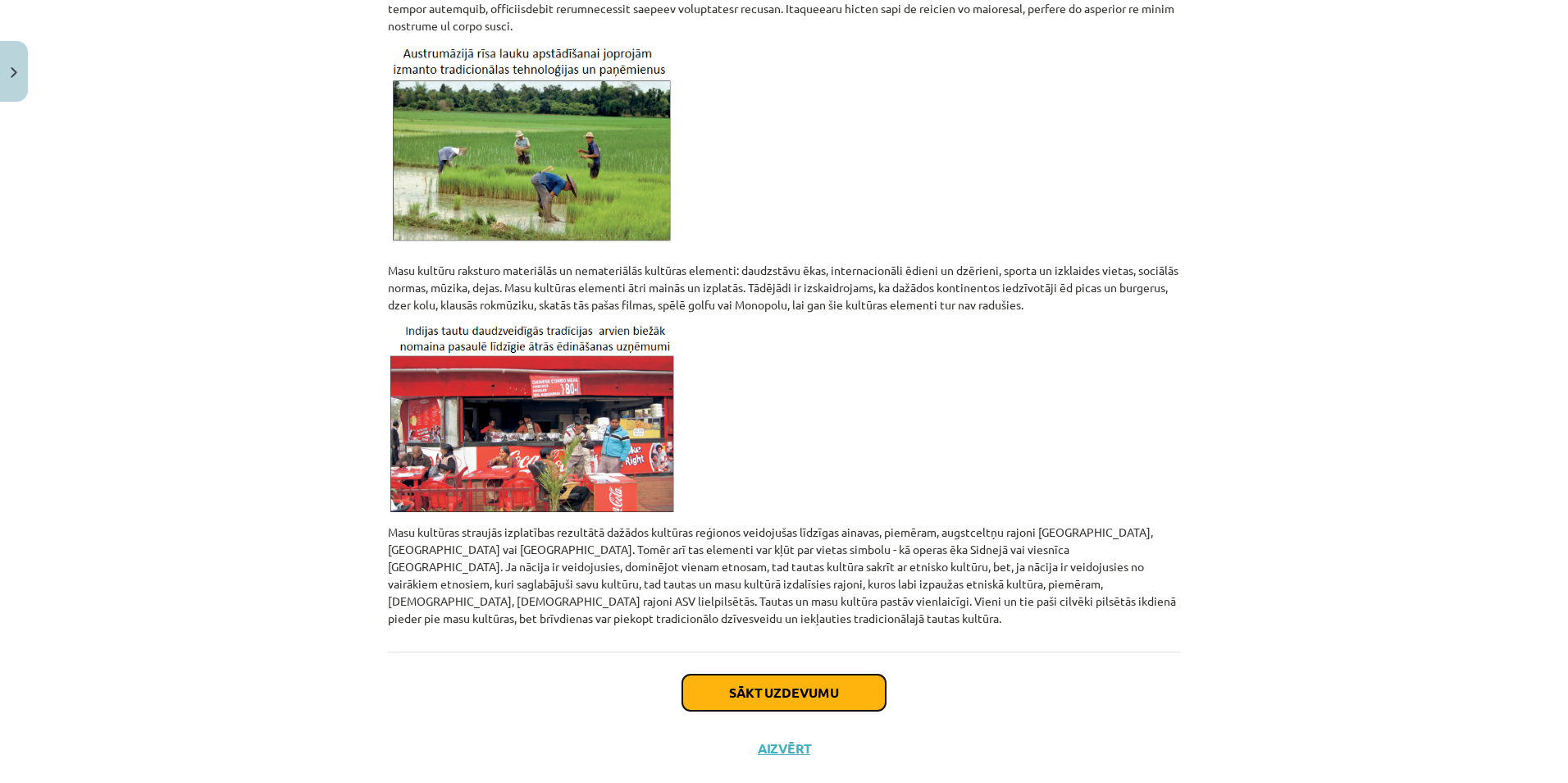
click at [832, 675] on button "Sākt uzdevumu" at bounding box center [784, 693] width 203 height 36
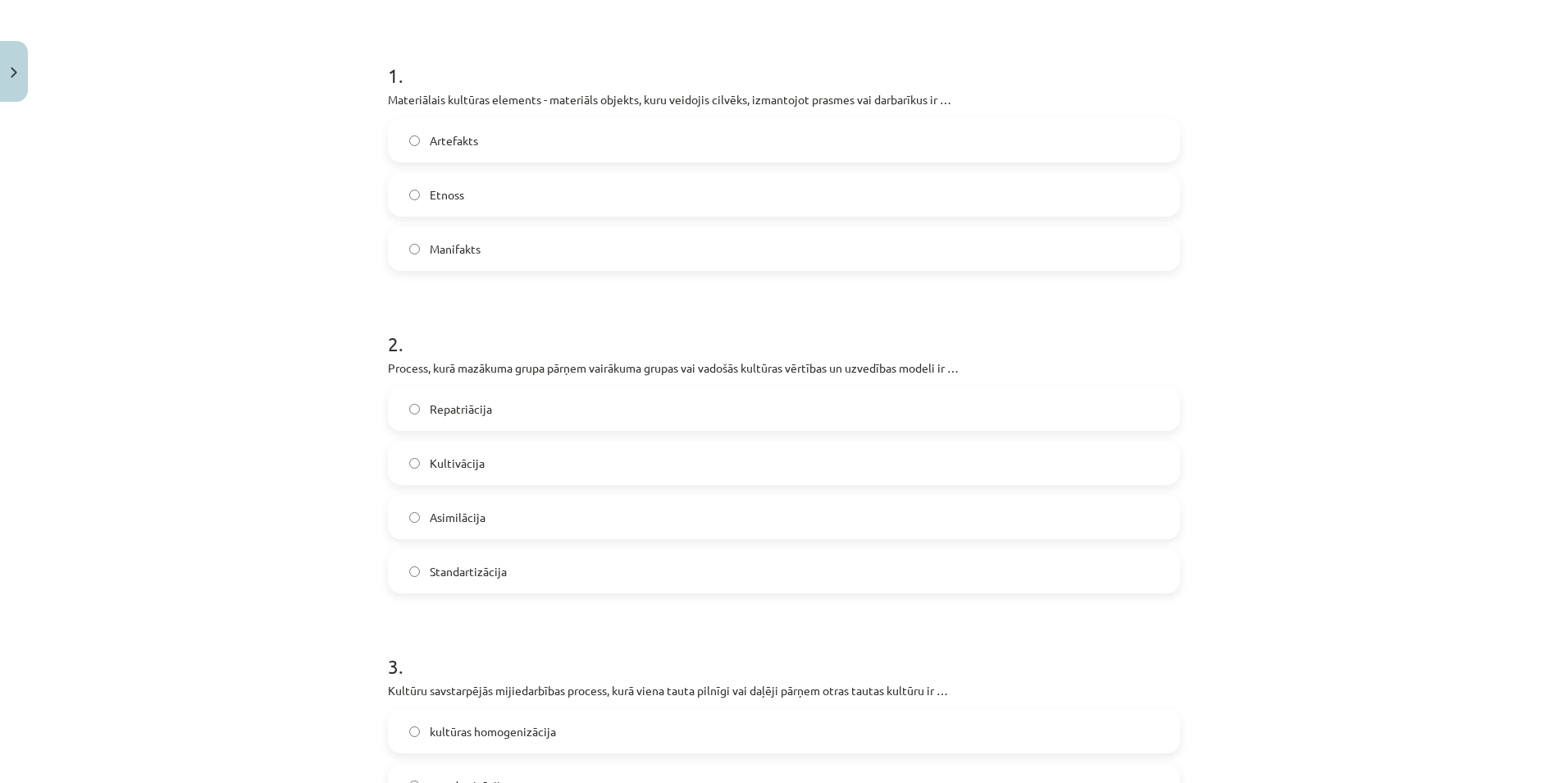
scroll to position [288, 0]
click at [562, 155] on label "Artefakts" at bounding box center [784, 144] width 789 height 41
click at [559, 520] on label "Asimilācija" at bounding box center [784, 520] width 789 height 41
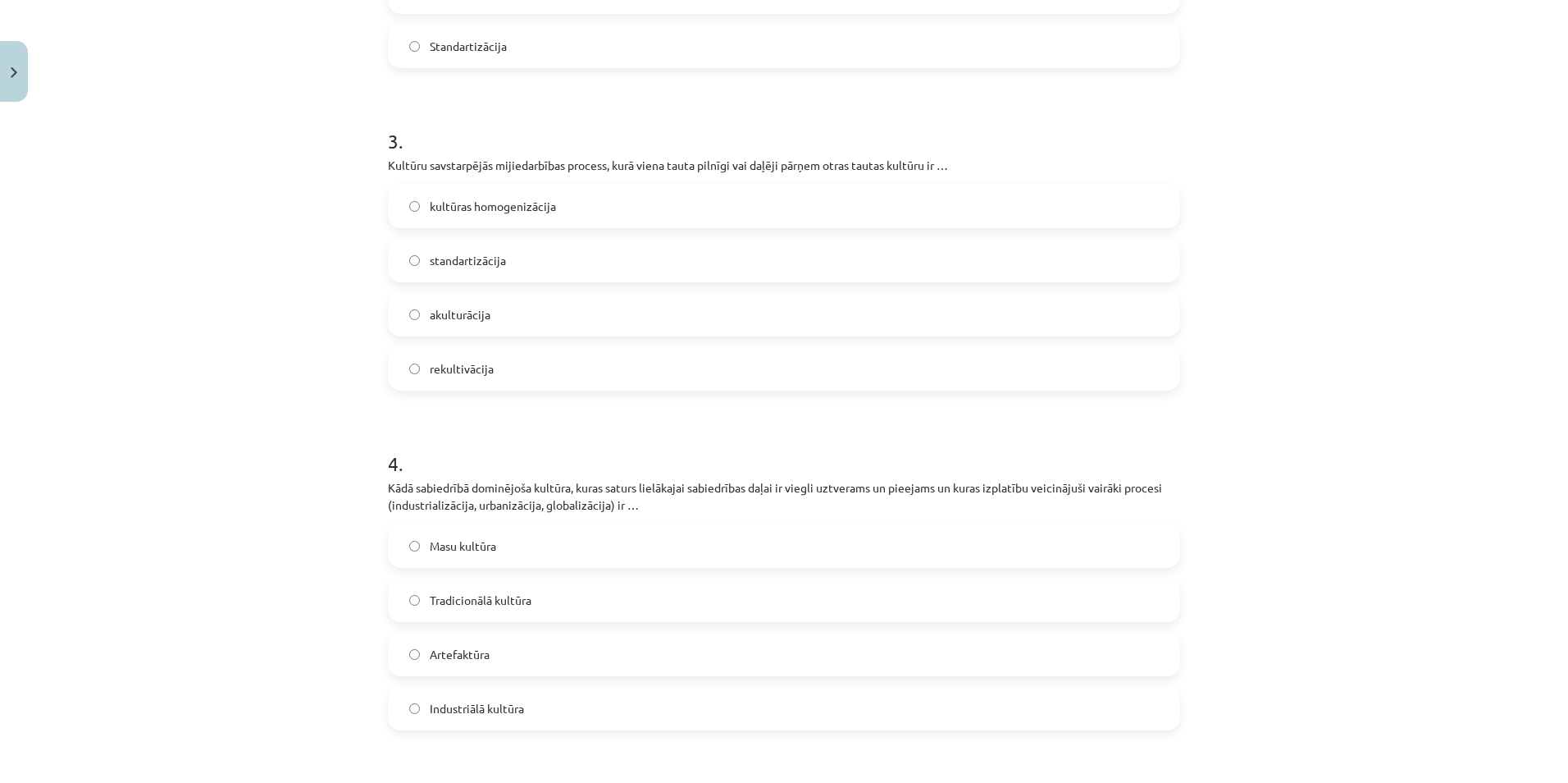
scroll to position [812, 0]
click at [524, 318] on label "akulturācija" at bounding box center [784, 318] width 789 height 41
click at [559, 557] on label "Masu kultūra" at bounding box center [784, 550] width 789 height 41
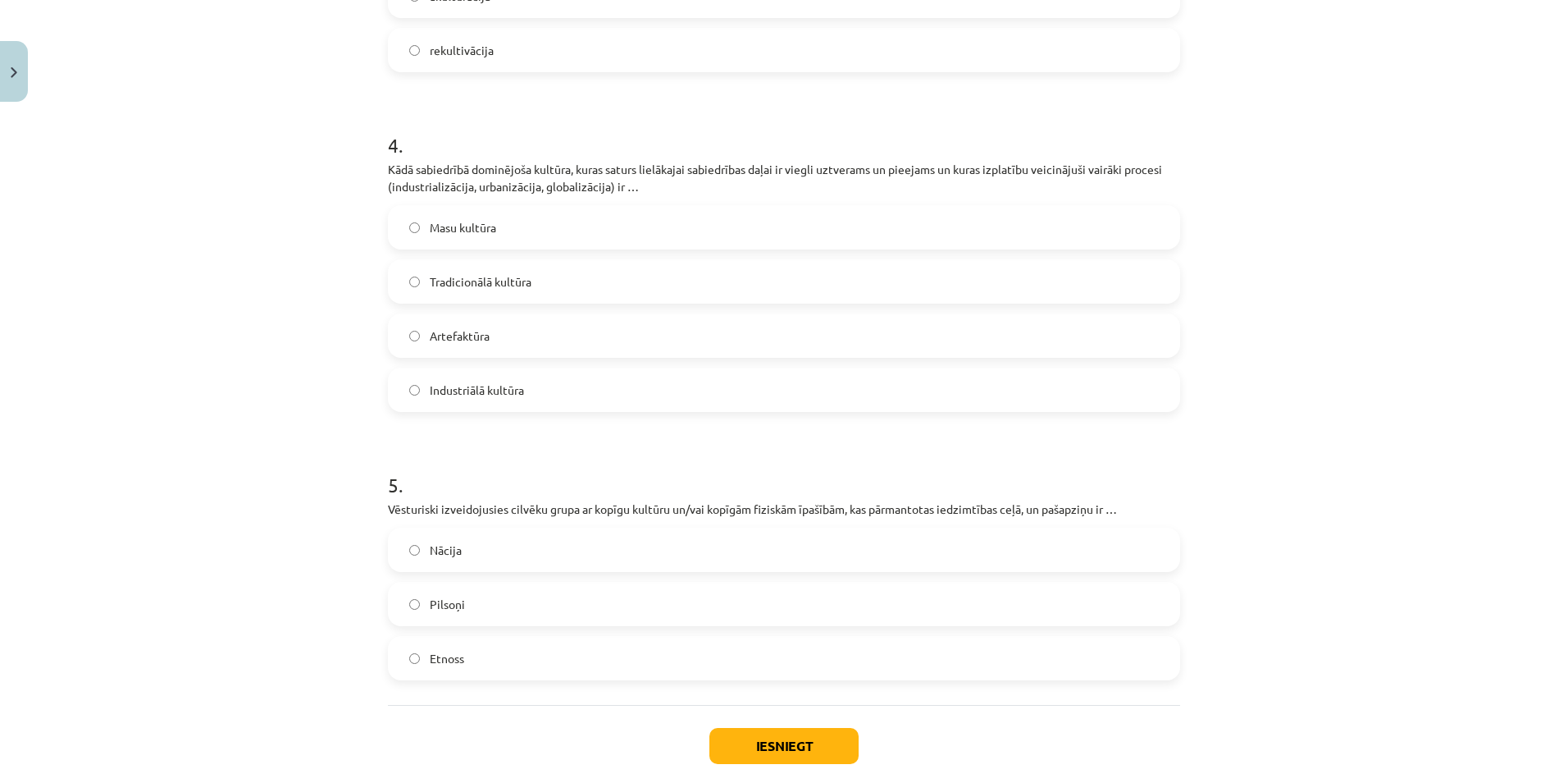
scroll to position [1141, 0]
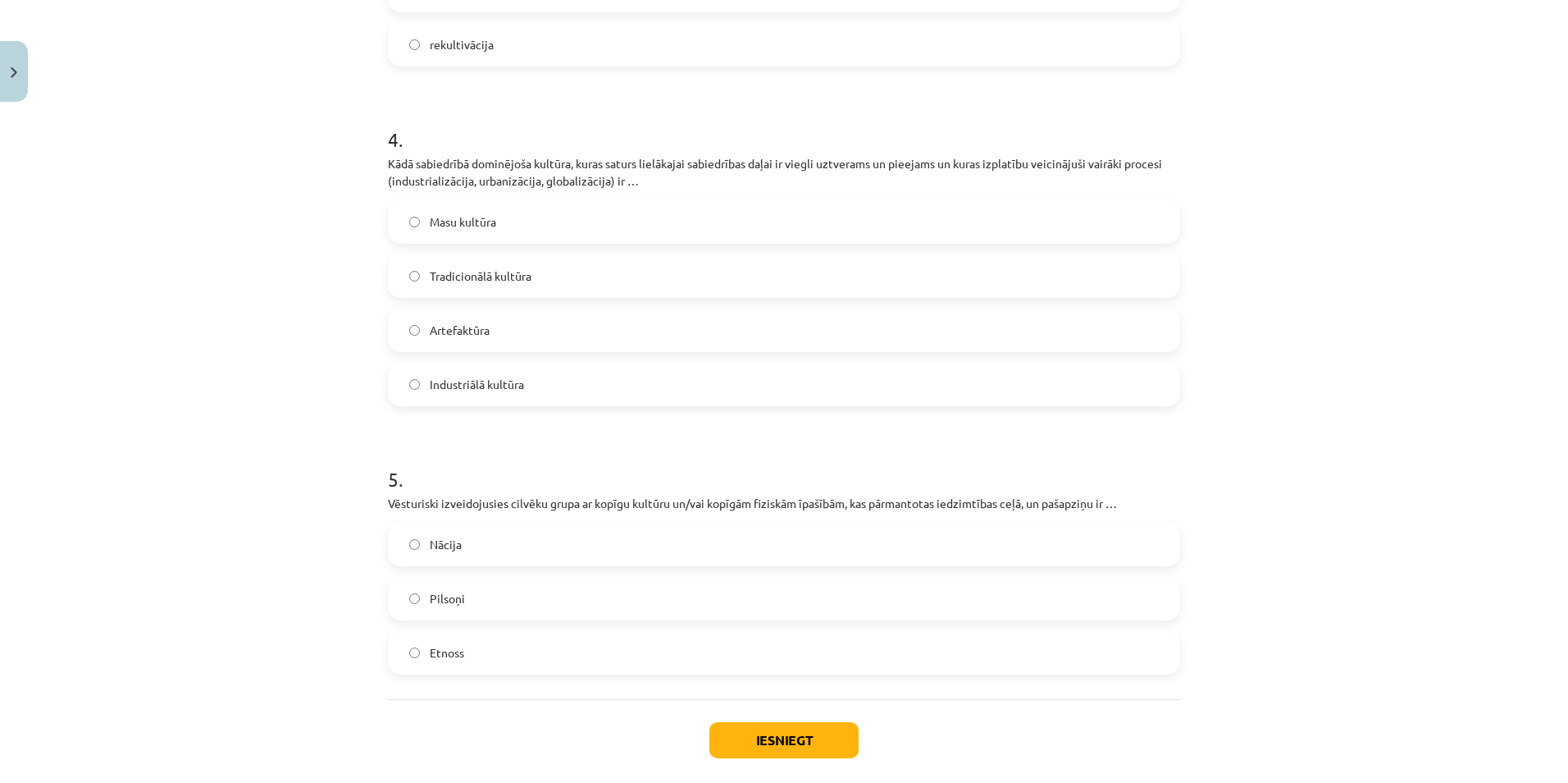
click at [606, 660] on label "Etnoss" at bounding box center [784, 652] width 789 height 41
click at [804, 744] on button "Iesniegt" at bounding box center [784, 740] width 149 height 36
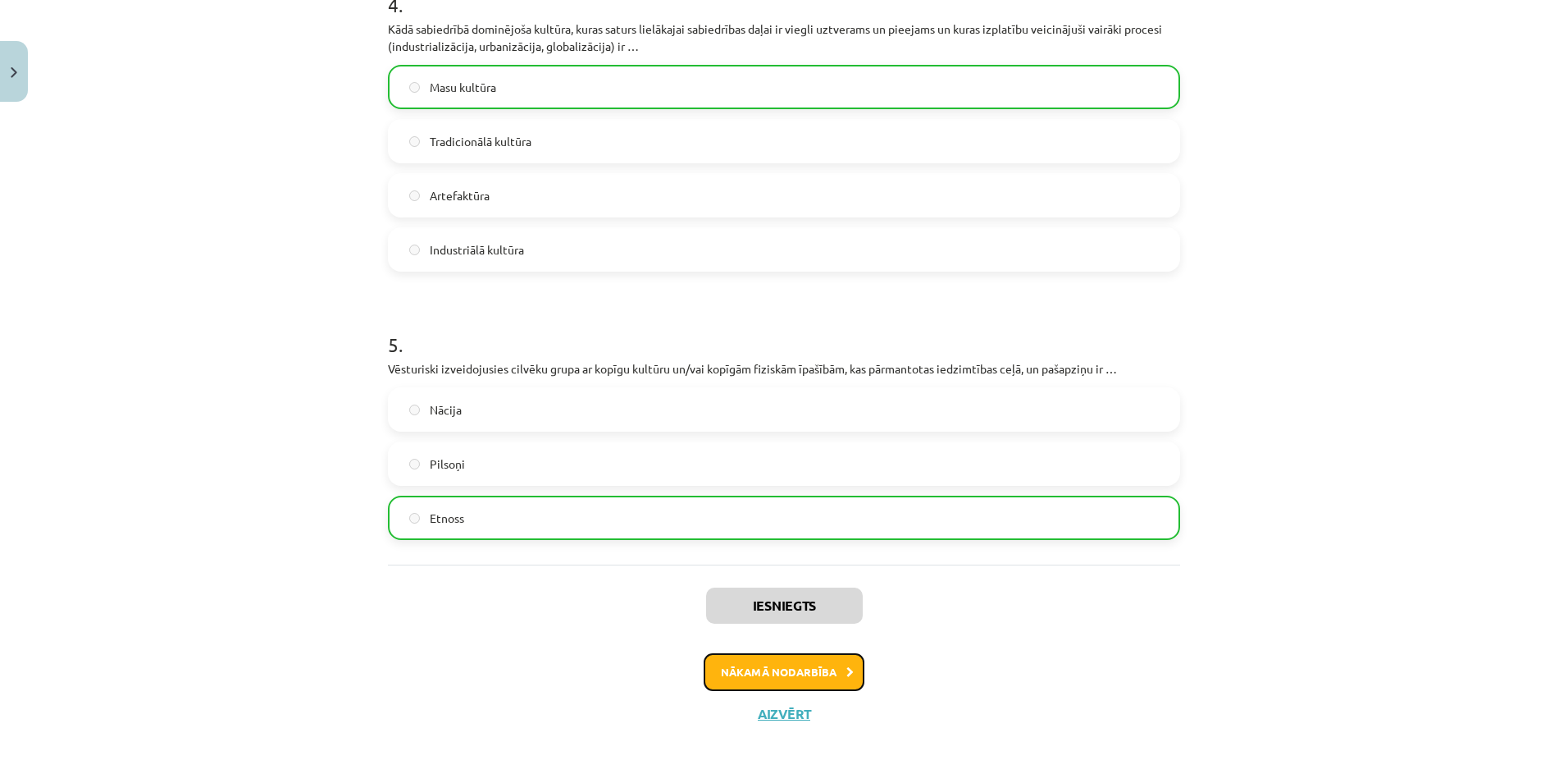
click at [797, 680] on button "Nākamā nodarbība" at bounding box center [784, 672] width 160 height 38
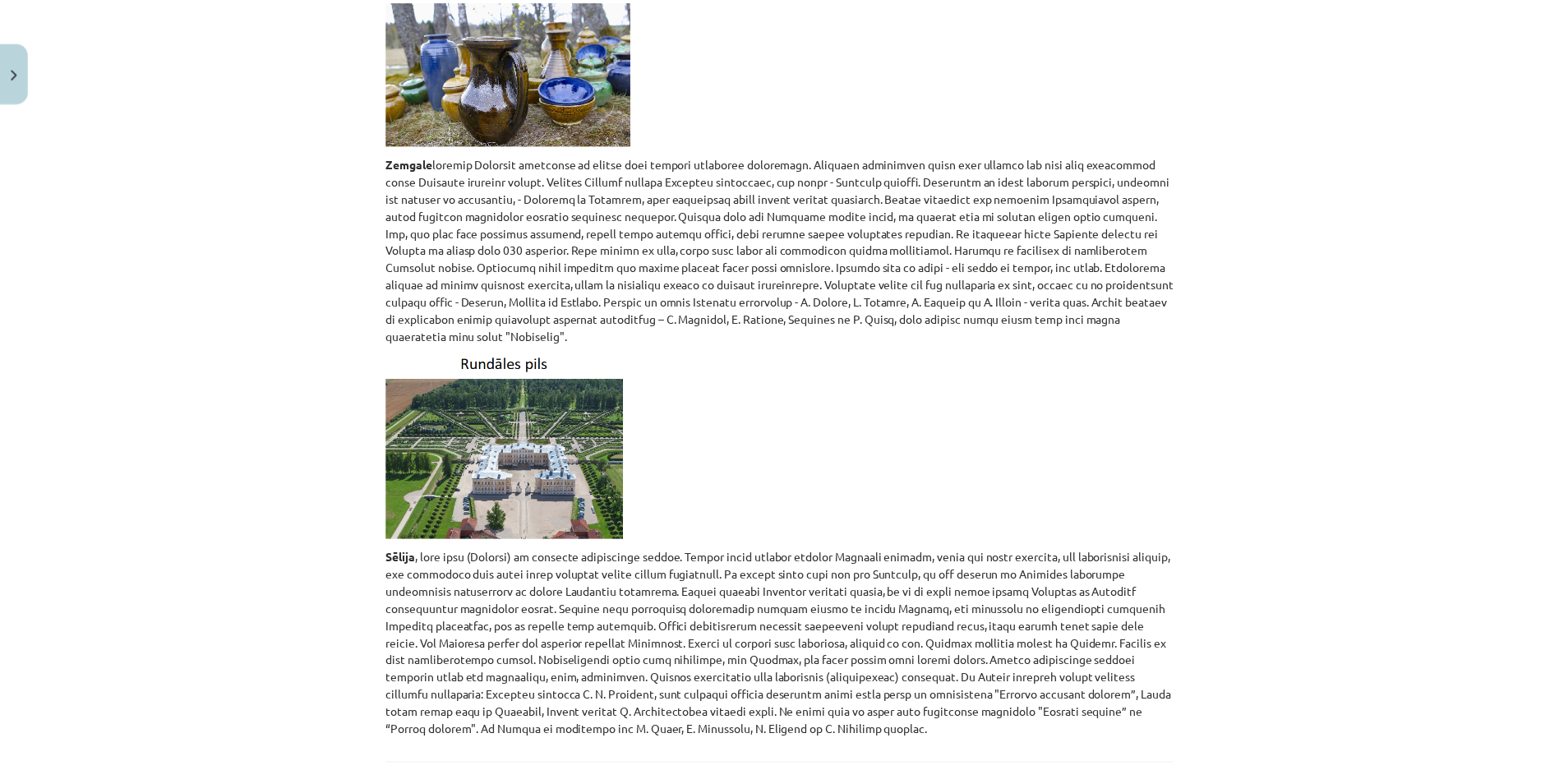
scroll to position [7276, 0]
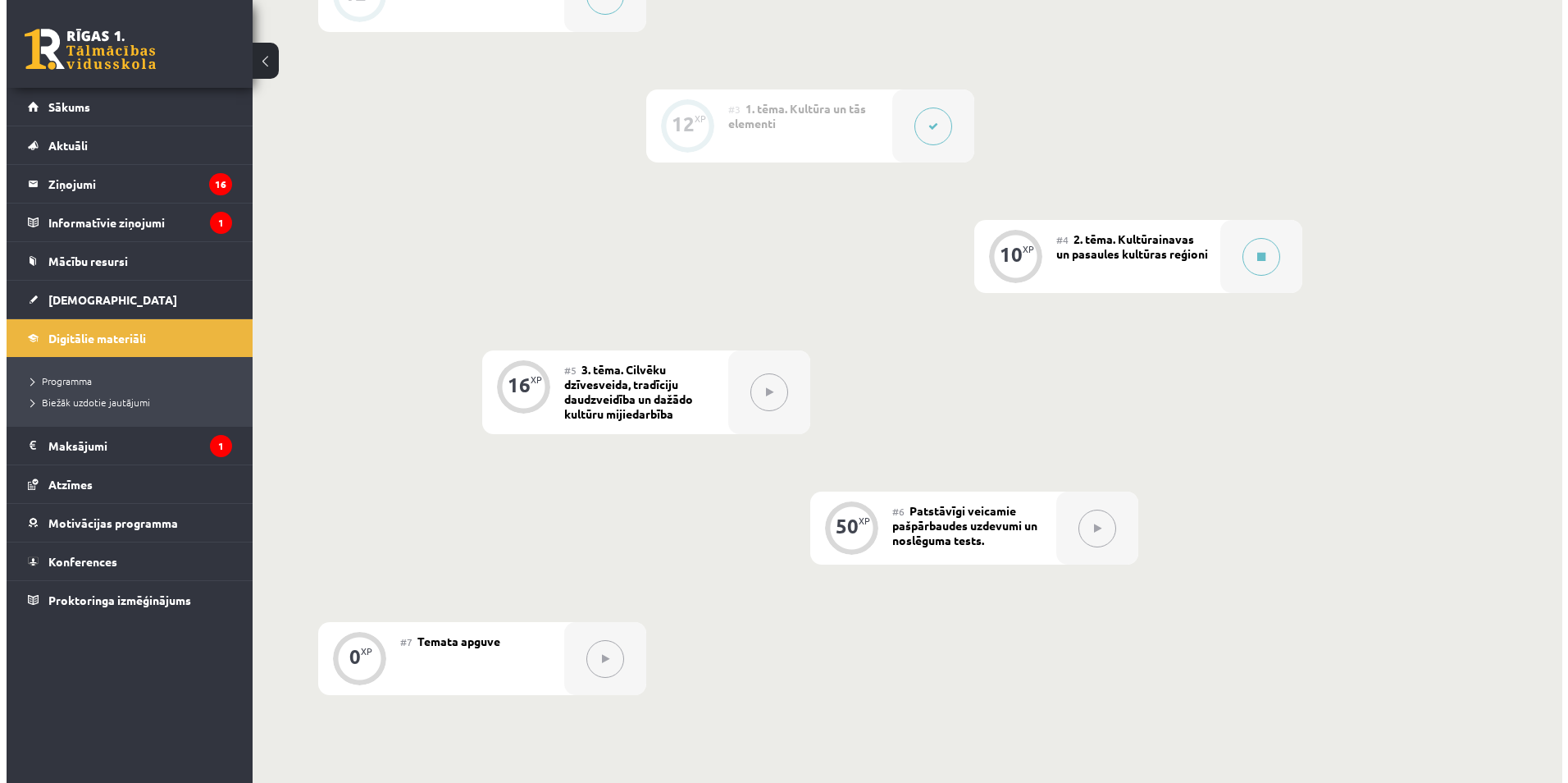
scroll to position [657, 0]
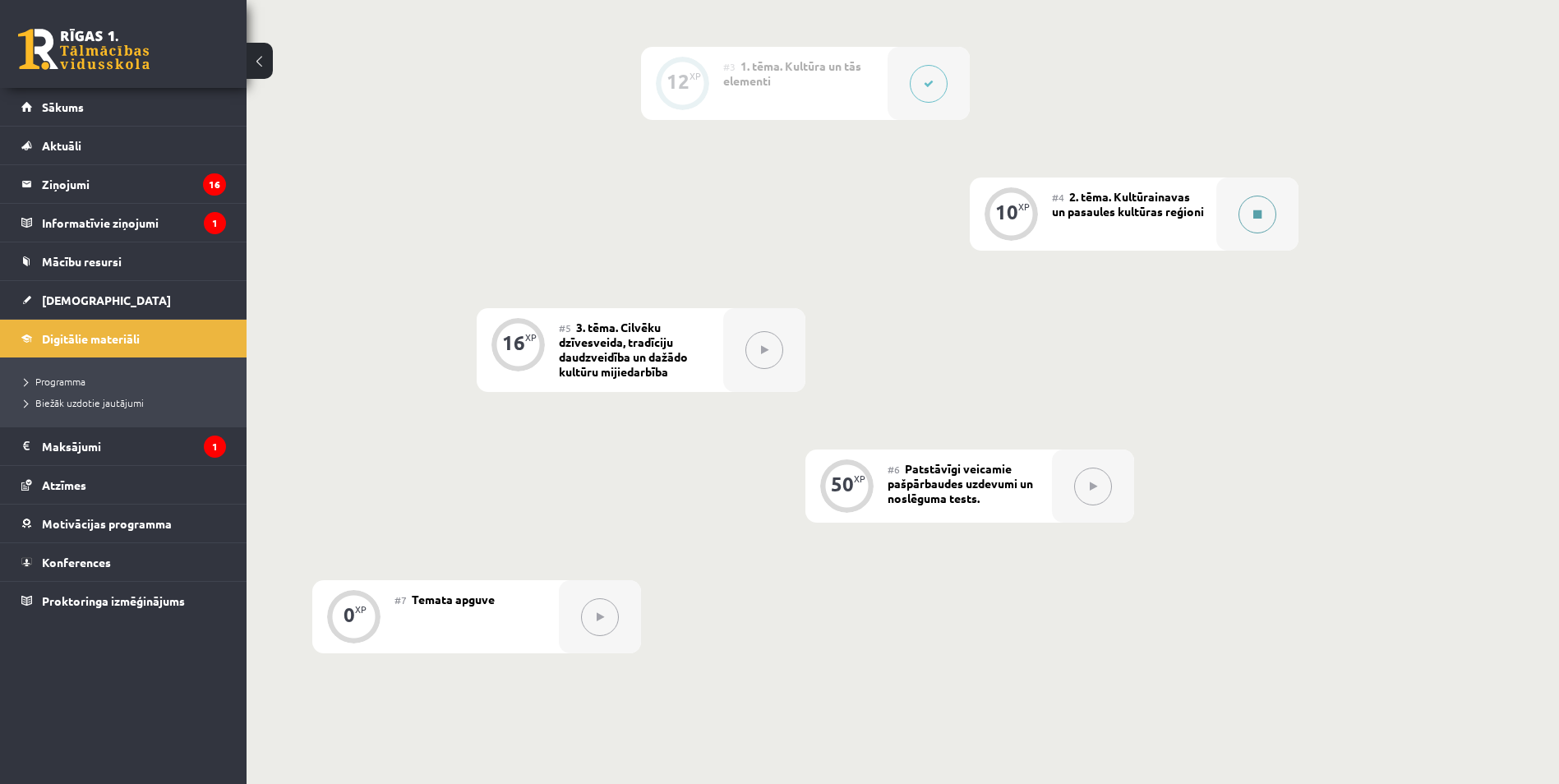
click at [1241, 217] on button at bounding box center [1258, 215] width 38 height 38
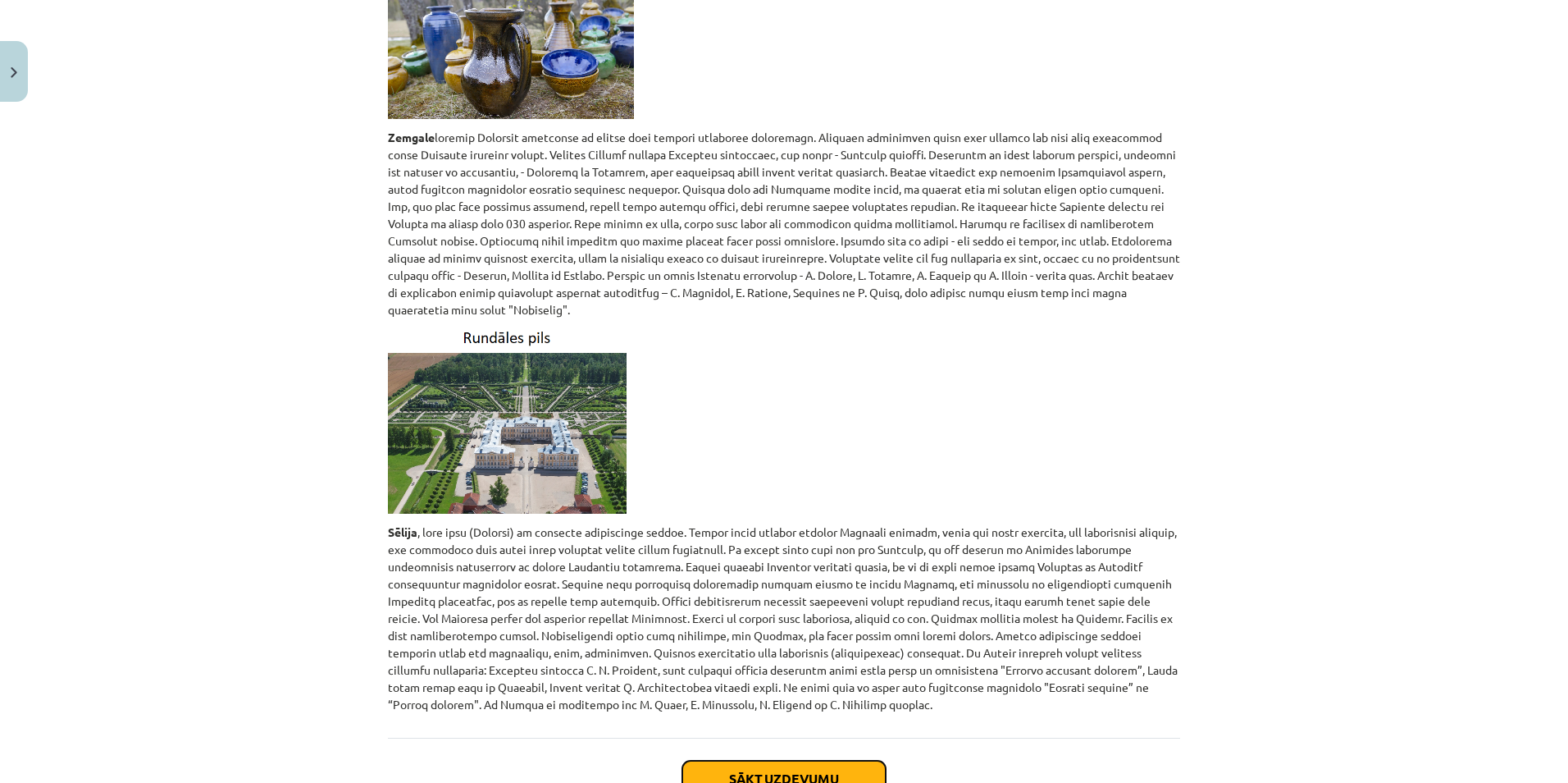
click at [807, 760] on button "Sākt uzdevumu" at bounding box center [784, 778] width 203 height 36
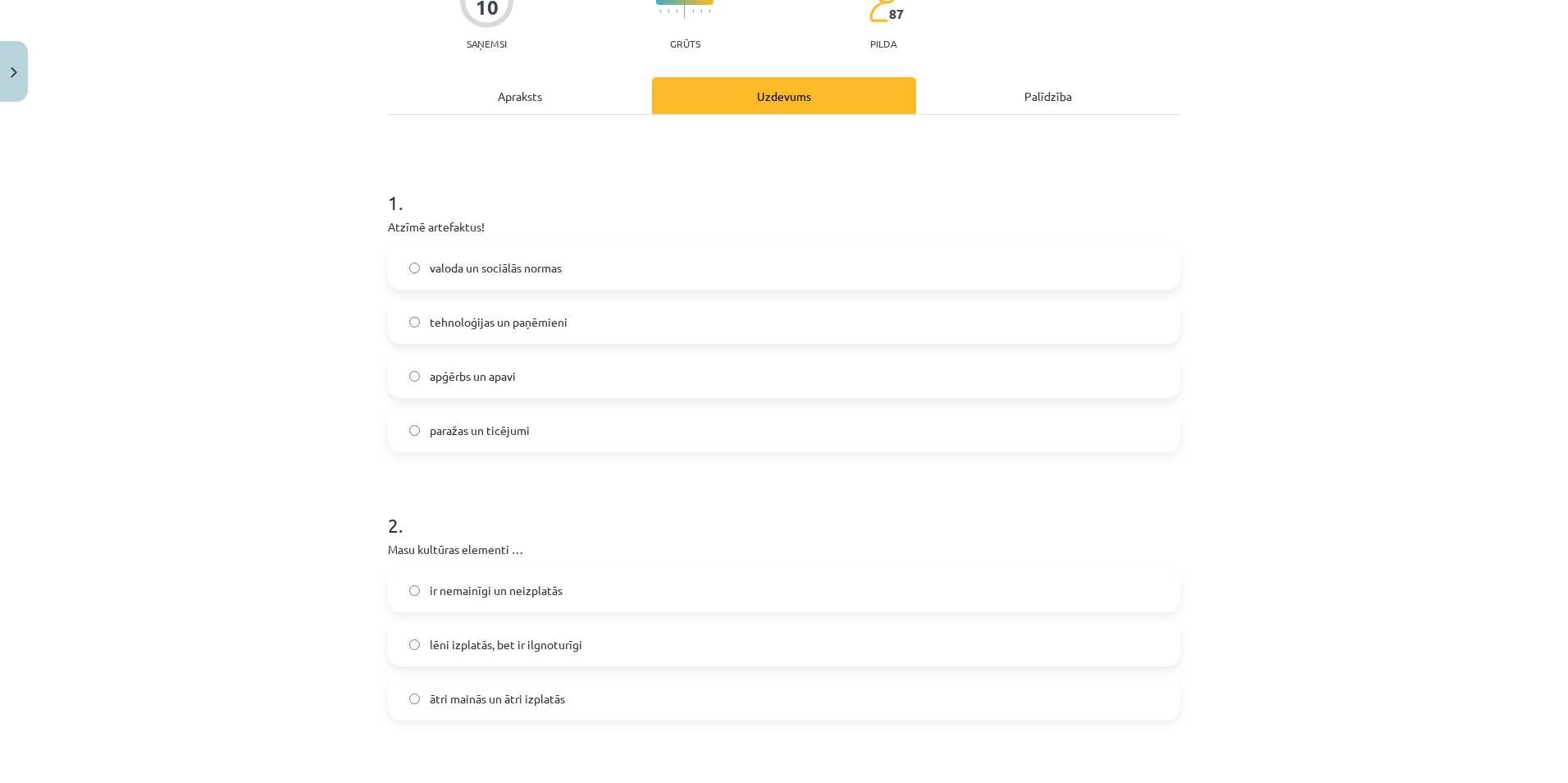
scroll to position [205, 0]
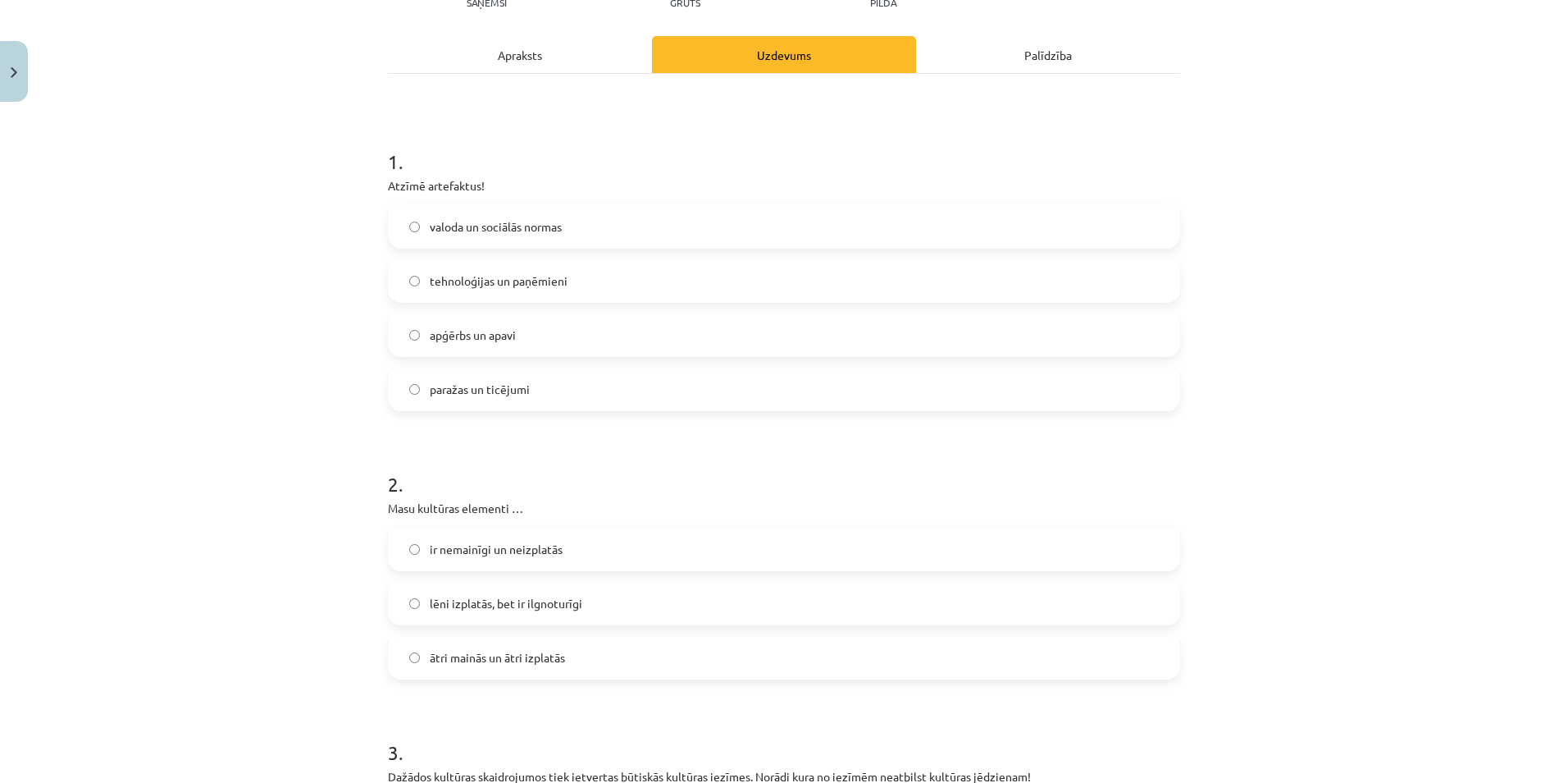
click at [568, 288] on label "tehnoloģijas un paņēmieni" at bounding box center [784, 280] width 789 height 41
click at [589, 657] on label "ātri mainās un ātri izplatās" at bounding box center [784, 657] width 789 height 41
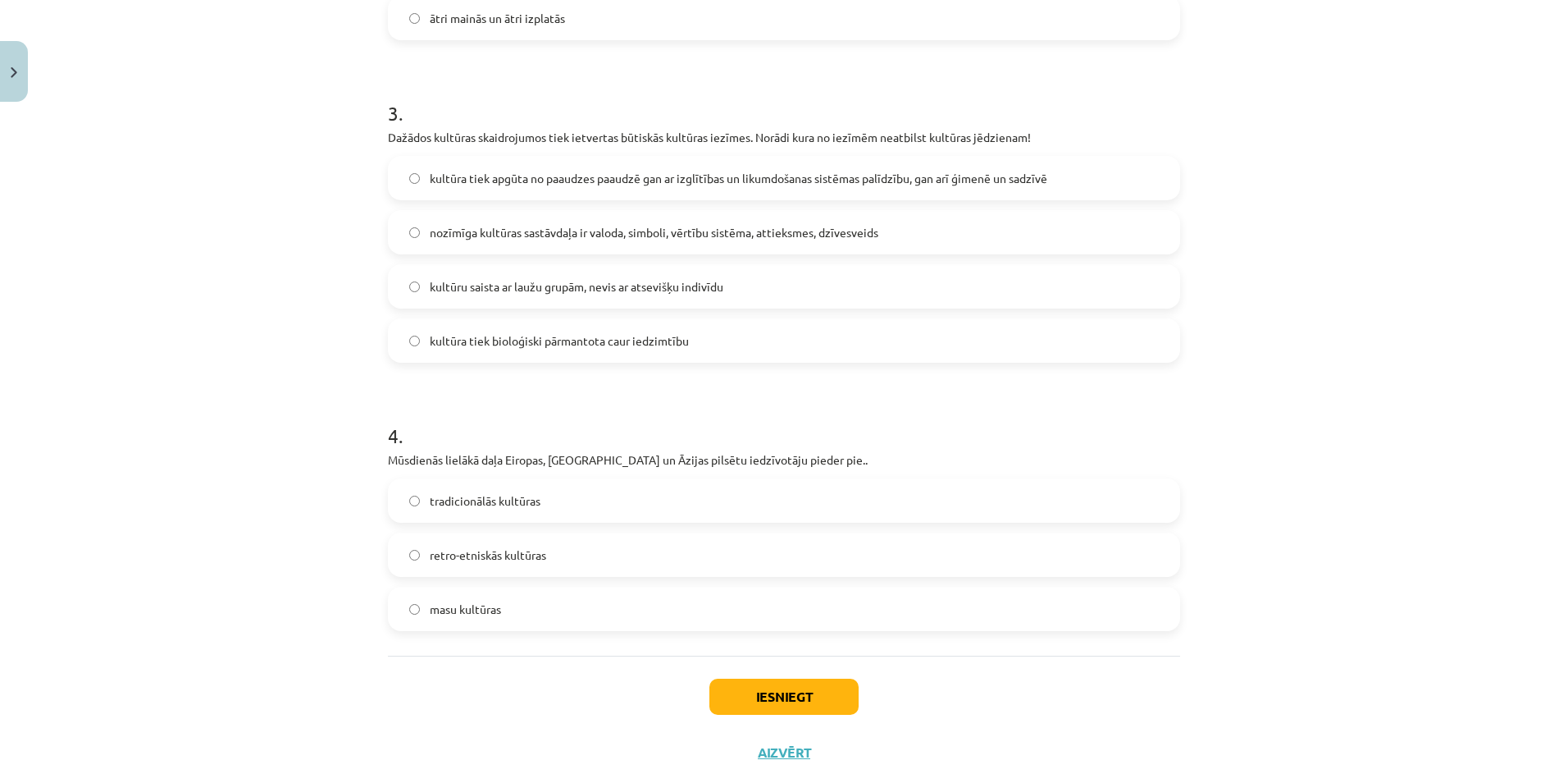
scroll to position [862, 0]
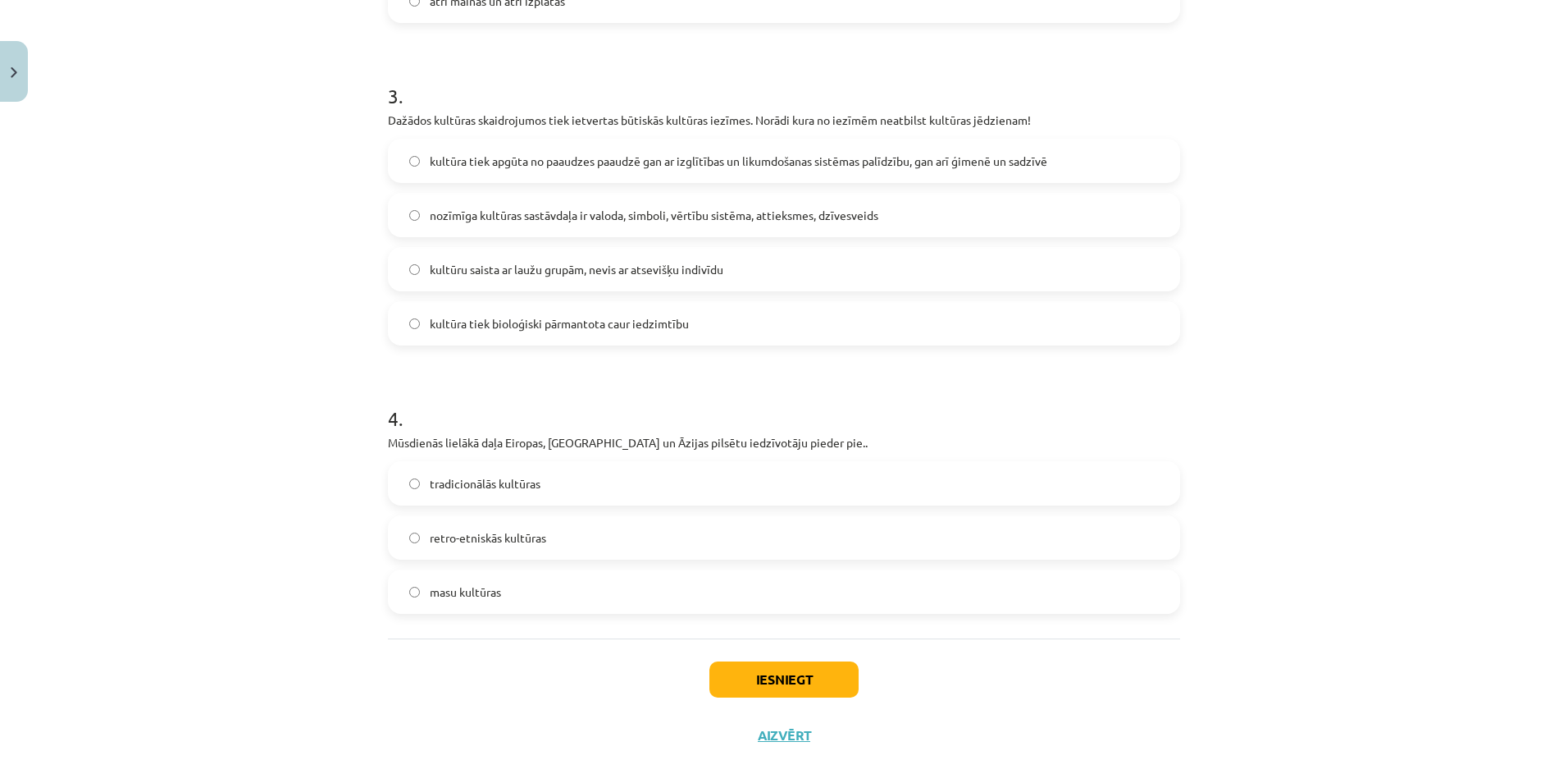
click at [775, 317] on label "kultūra tiek bioloģiski pārmantota caur iedzimtību" at bounding box center [784, 323] width 789 height 41
click at [511, 586] on label "masu kultūras" at bounding box center [784, 591] width 789 height 41
click at [782, 695] on button "Iesniegt" at bounding box center [784, 680] width 149 height 36
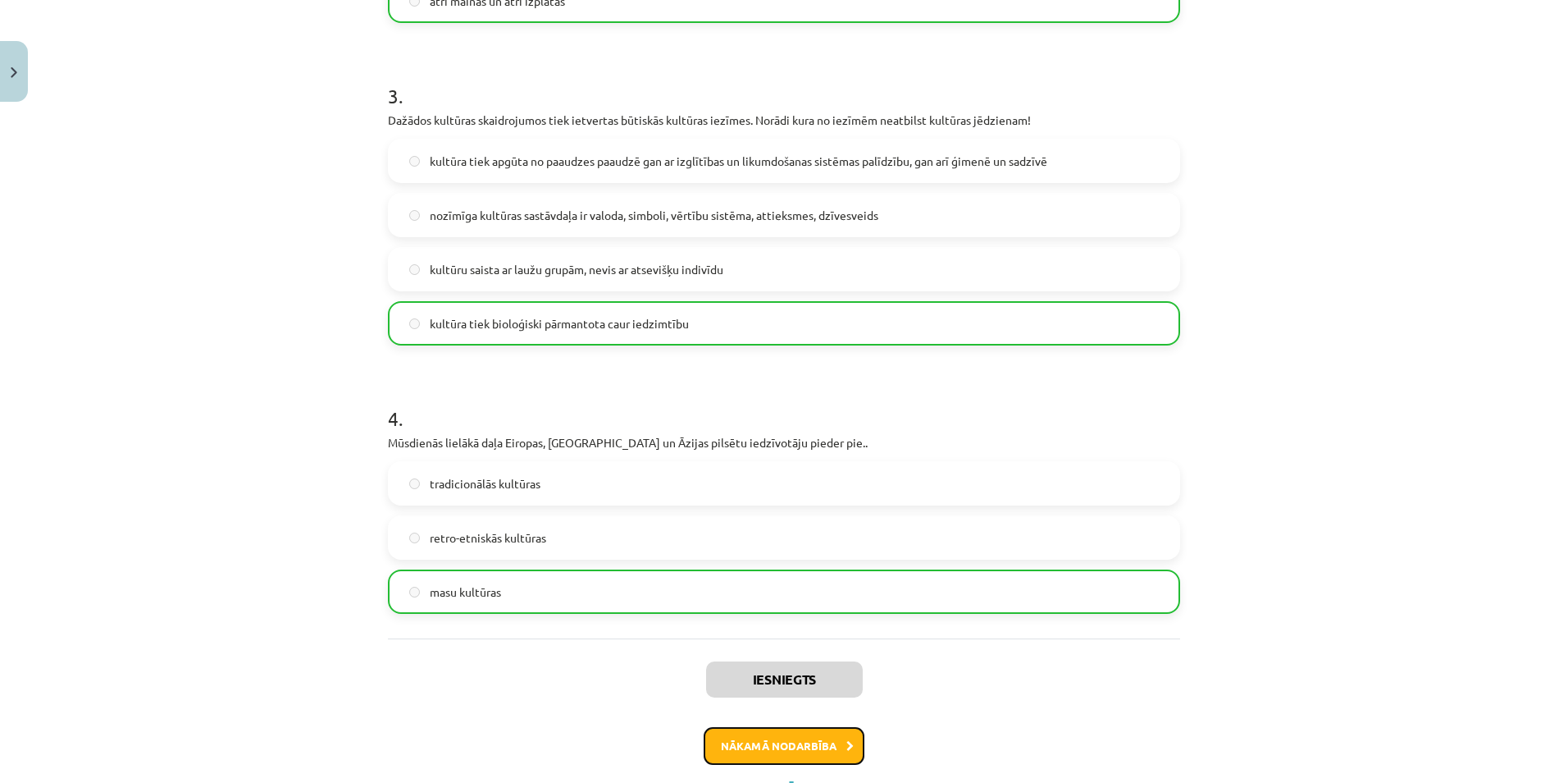
click at [776, 739] on button "Nākamā nodarbība" at bounding box center [784, 746] width 160 height 38
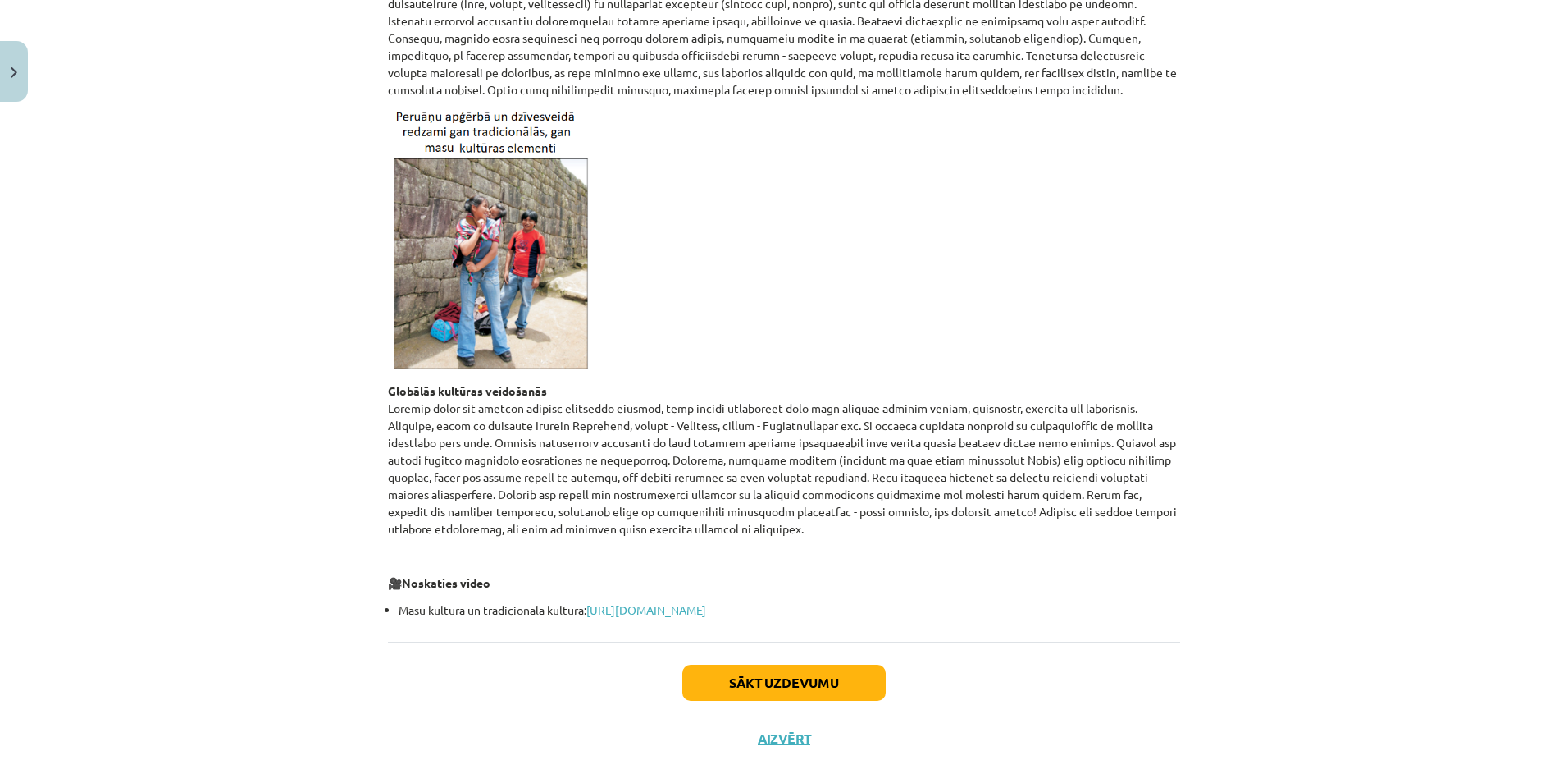
scroll to position [451, 0]
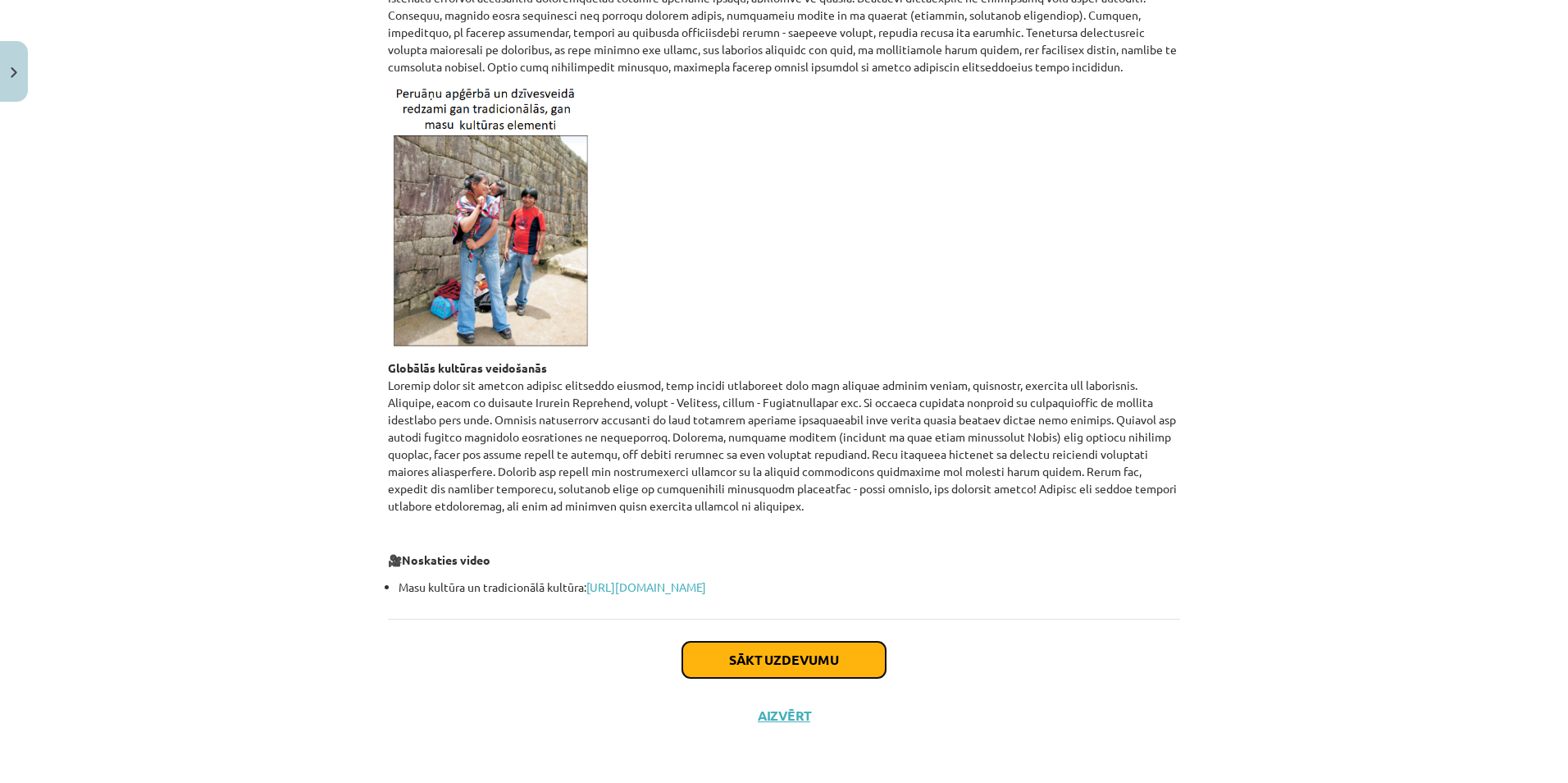
click at [795, 662] on button "Sākt uzdevumu" at bounding box center [784, 660] width 203 height 36
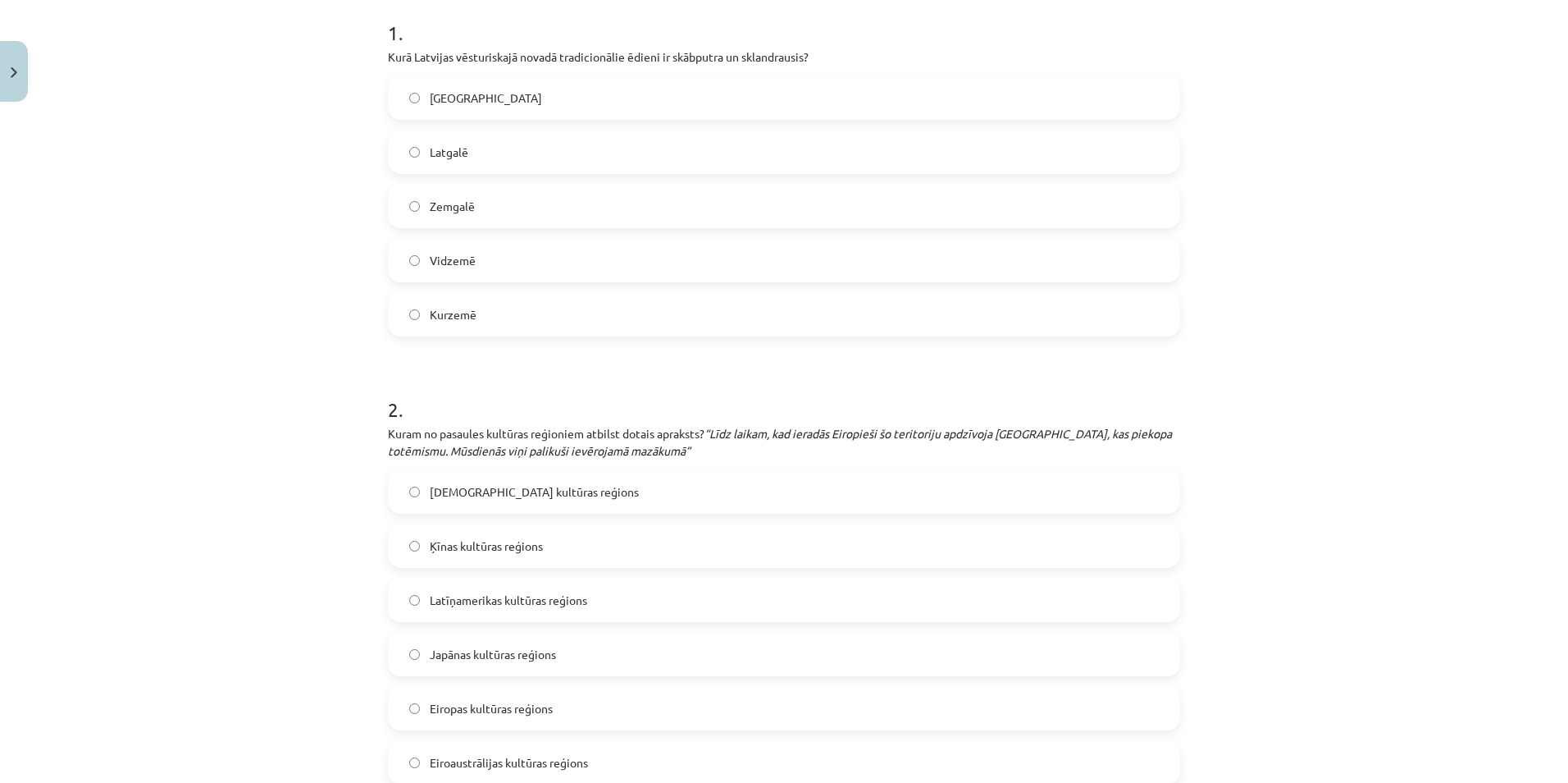
scroll to position [369, 0]
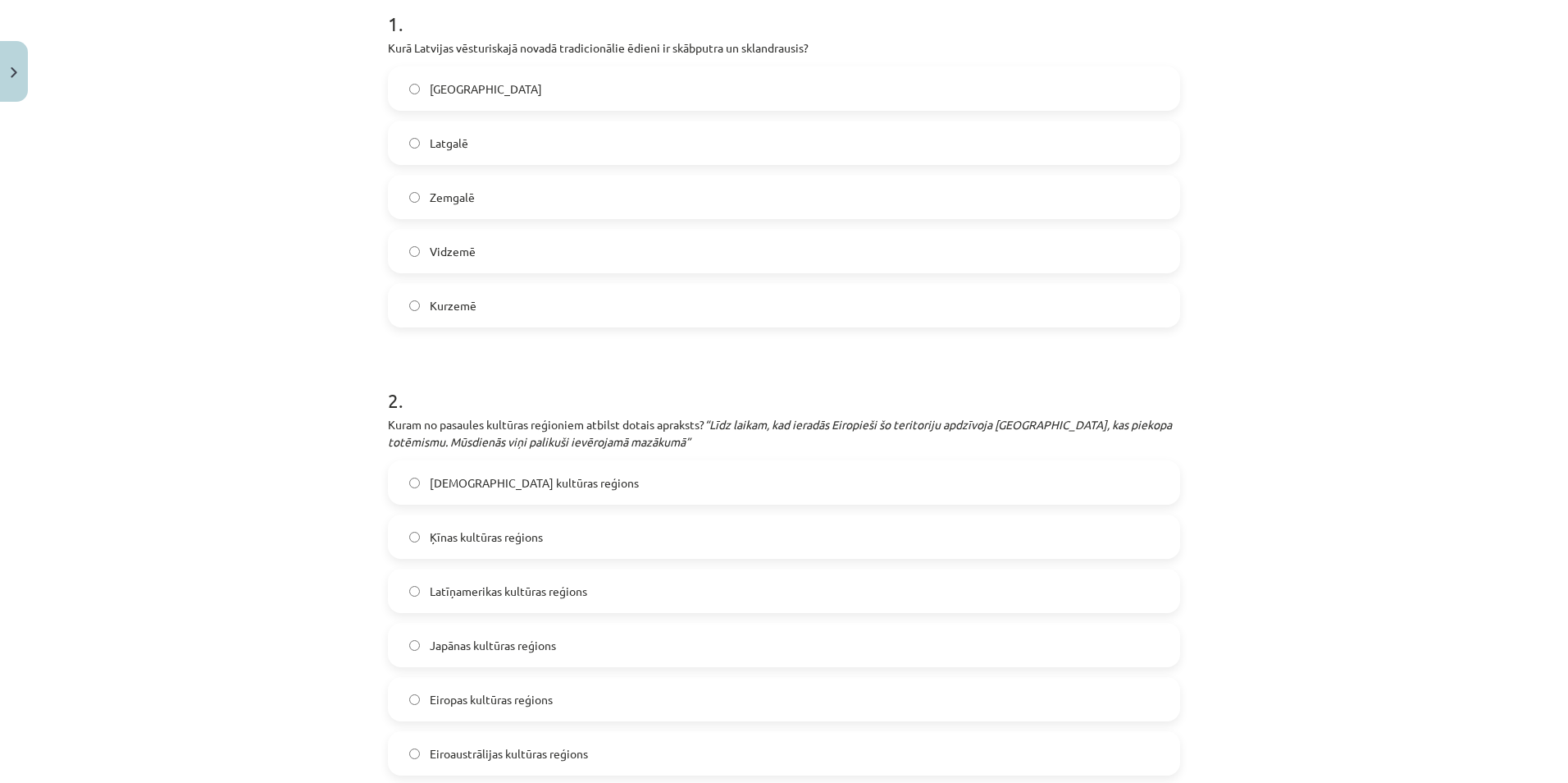
click at [529, 300] on label "Kurzemē" at bounding box center [784, 305] width 789 height 41
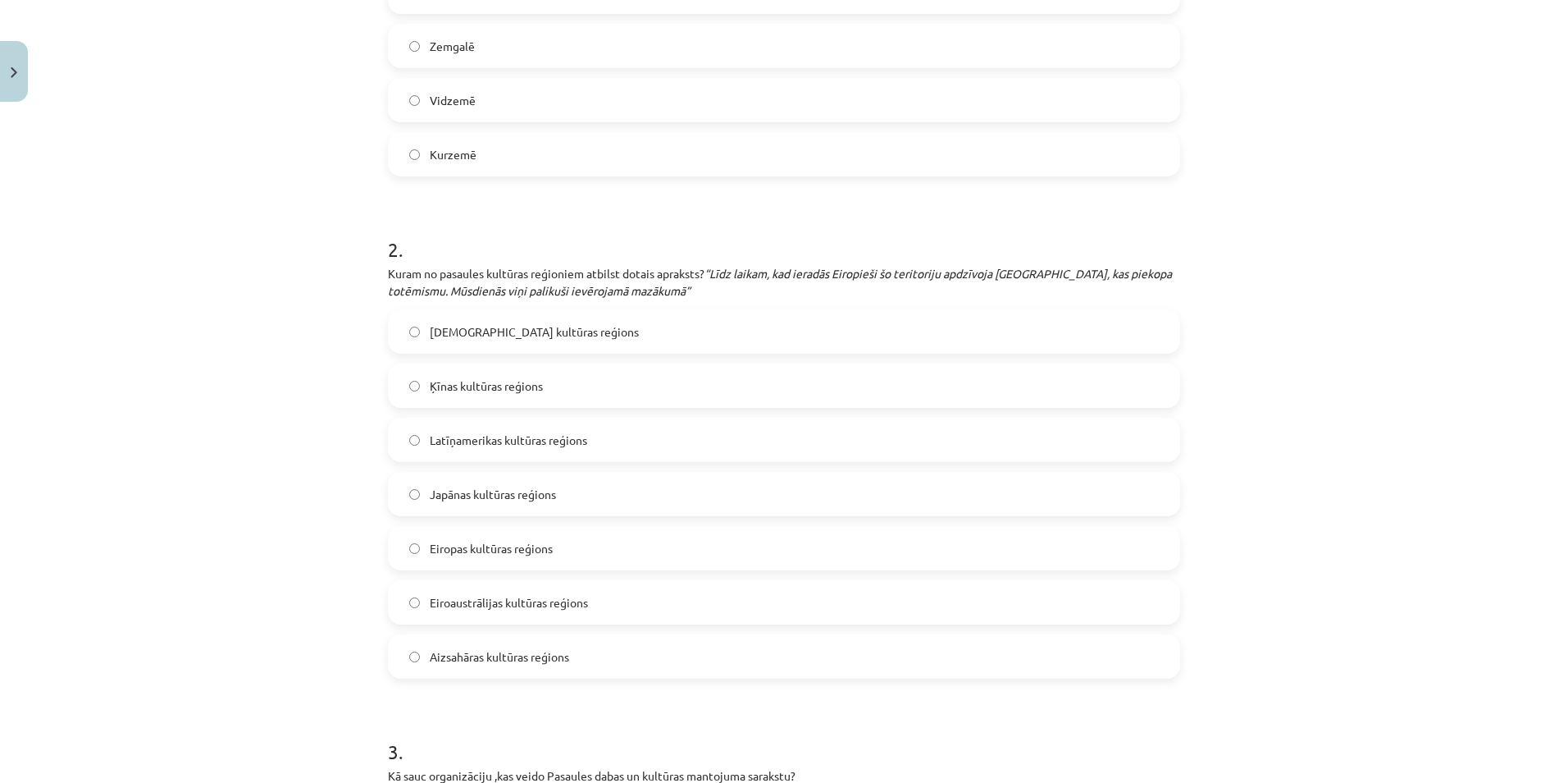
scroll to position [533, 0]
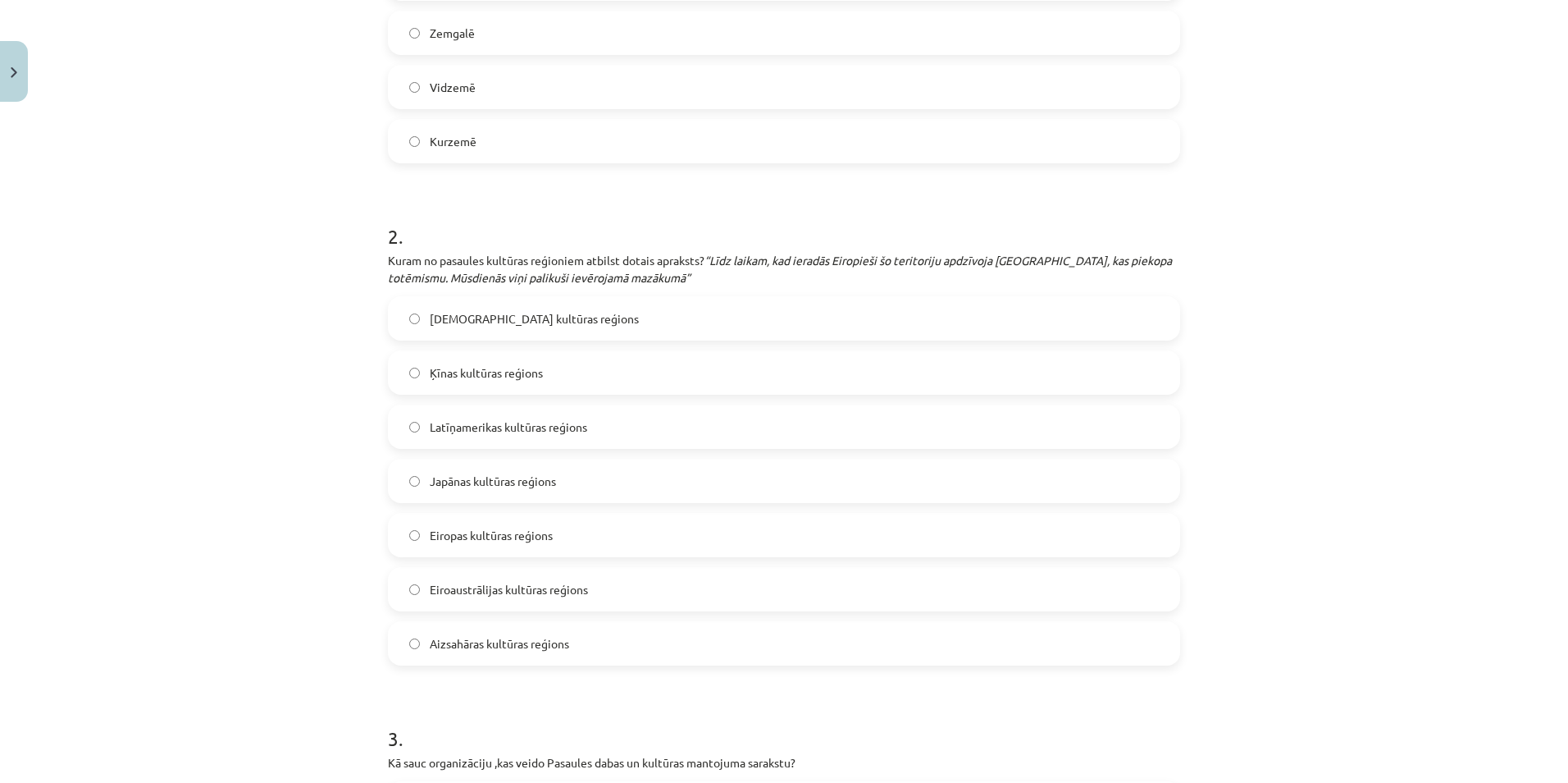
click at [518, 539] on span "Eiropas kultūras reģions" at bounding box center [491, 535] width 123 height 17
click at [524, 583] on span "Eiroaustrālijas kultūras reģions" at bounding box center [508, 589] width 158 height 17
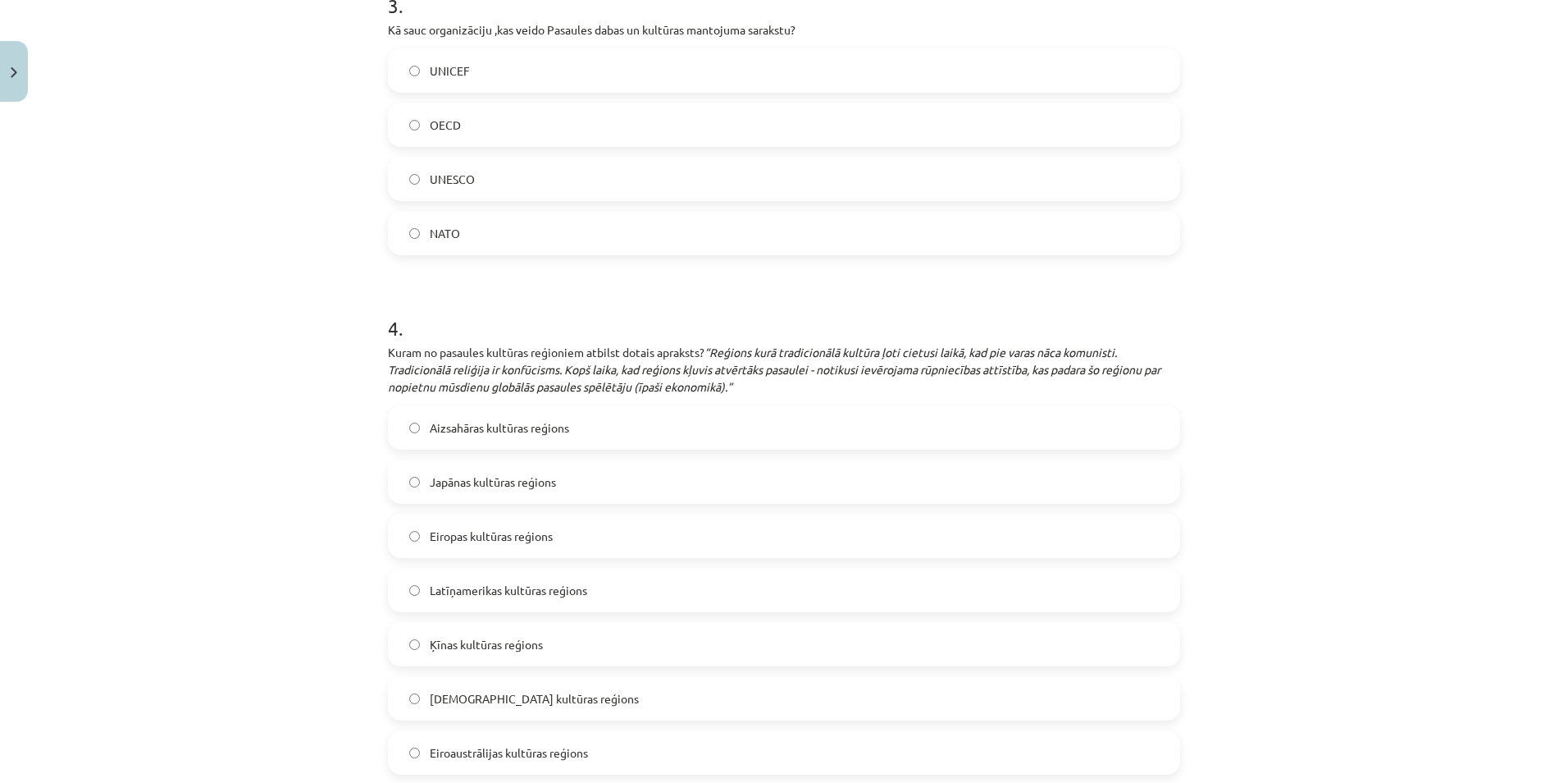
scroll to position [1272, 0]
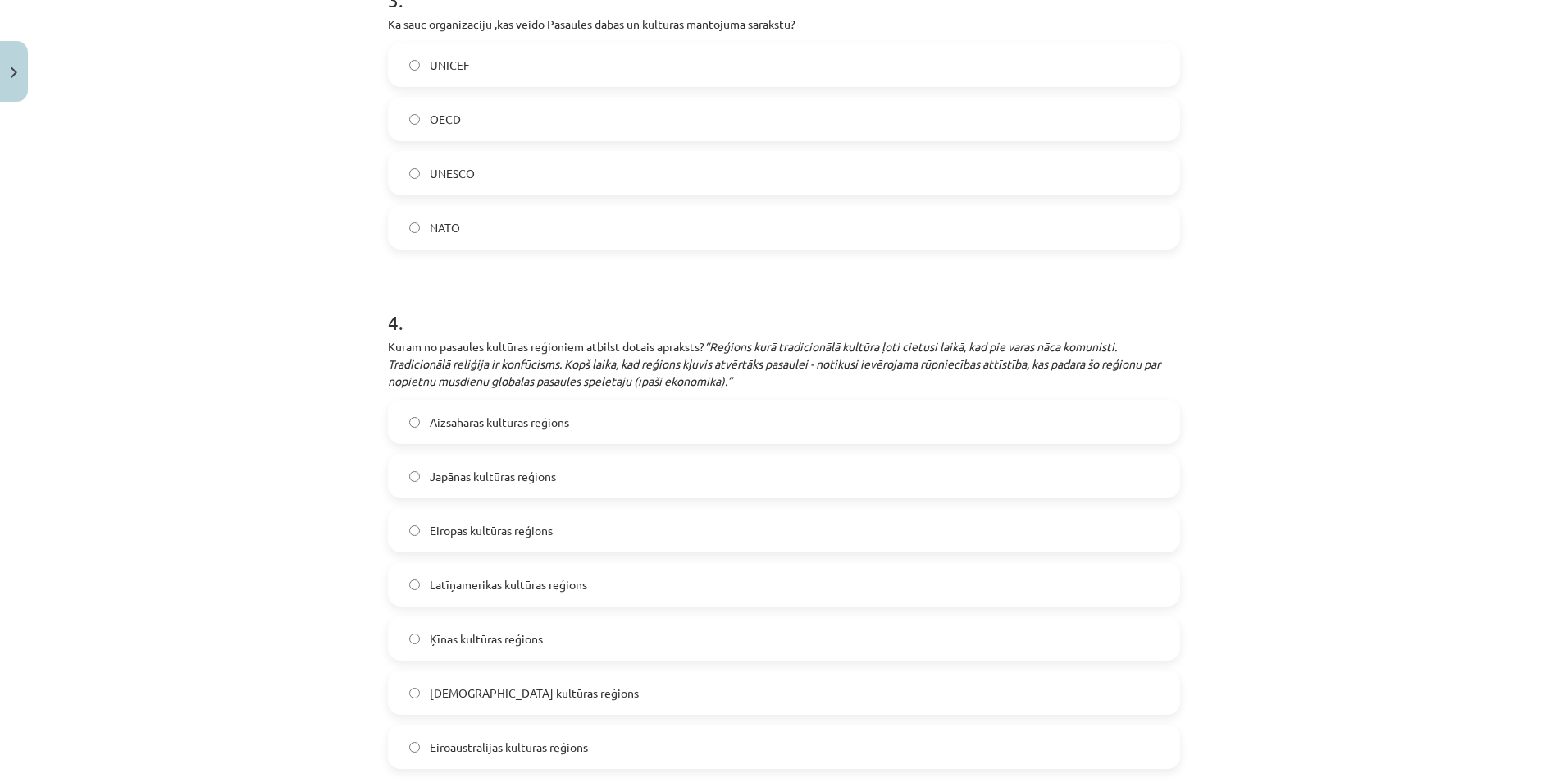
click at [507, 170] on label "UNESCO" at bounding box center [784, 173] width 789 height 41
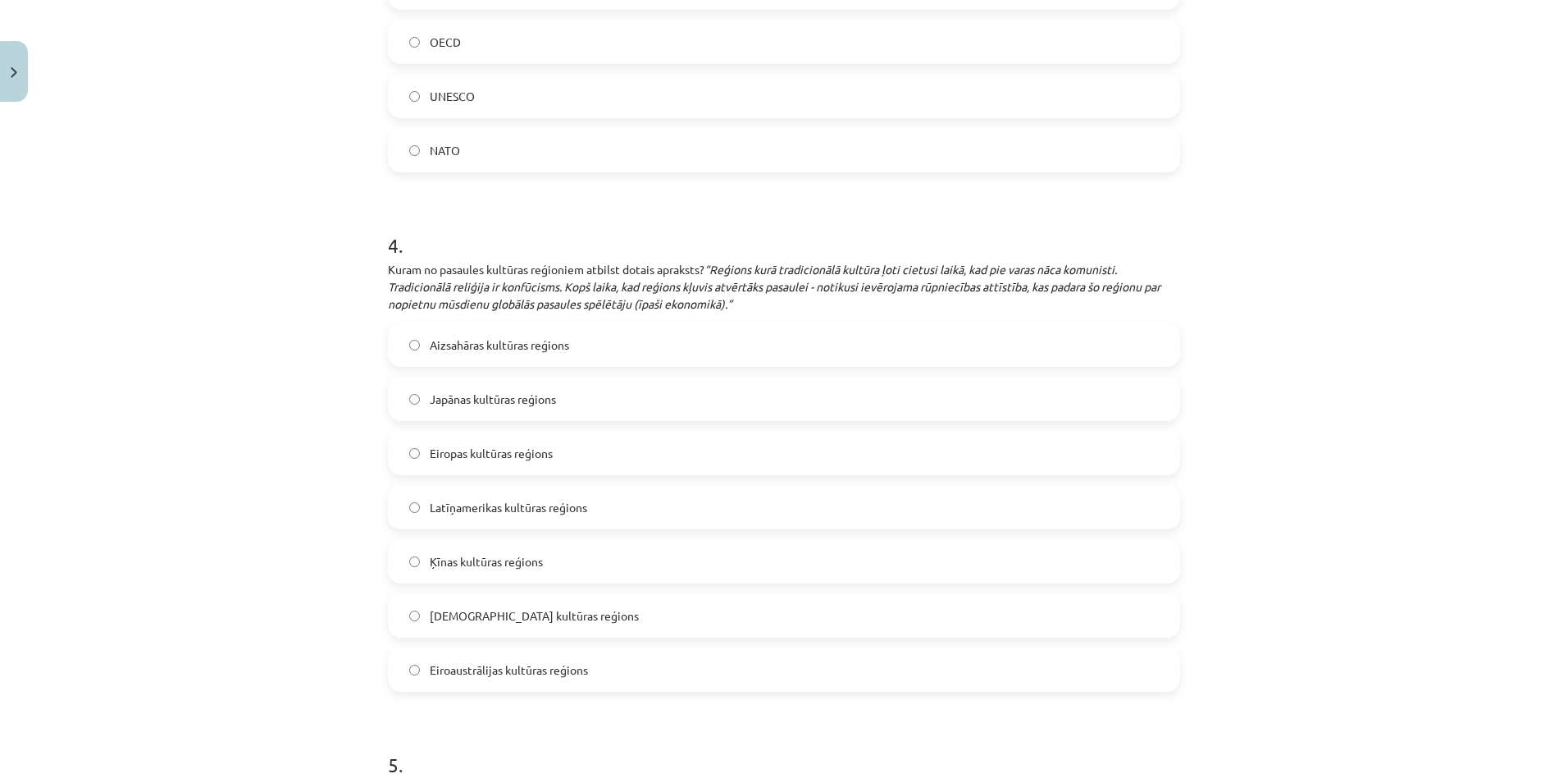
scroll to position [1353, 0]
click at [511, 551] on span "Ķīnas kultūras reģions" at bounding box center [486, 556] width 113 height 17
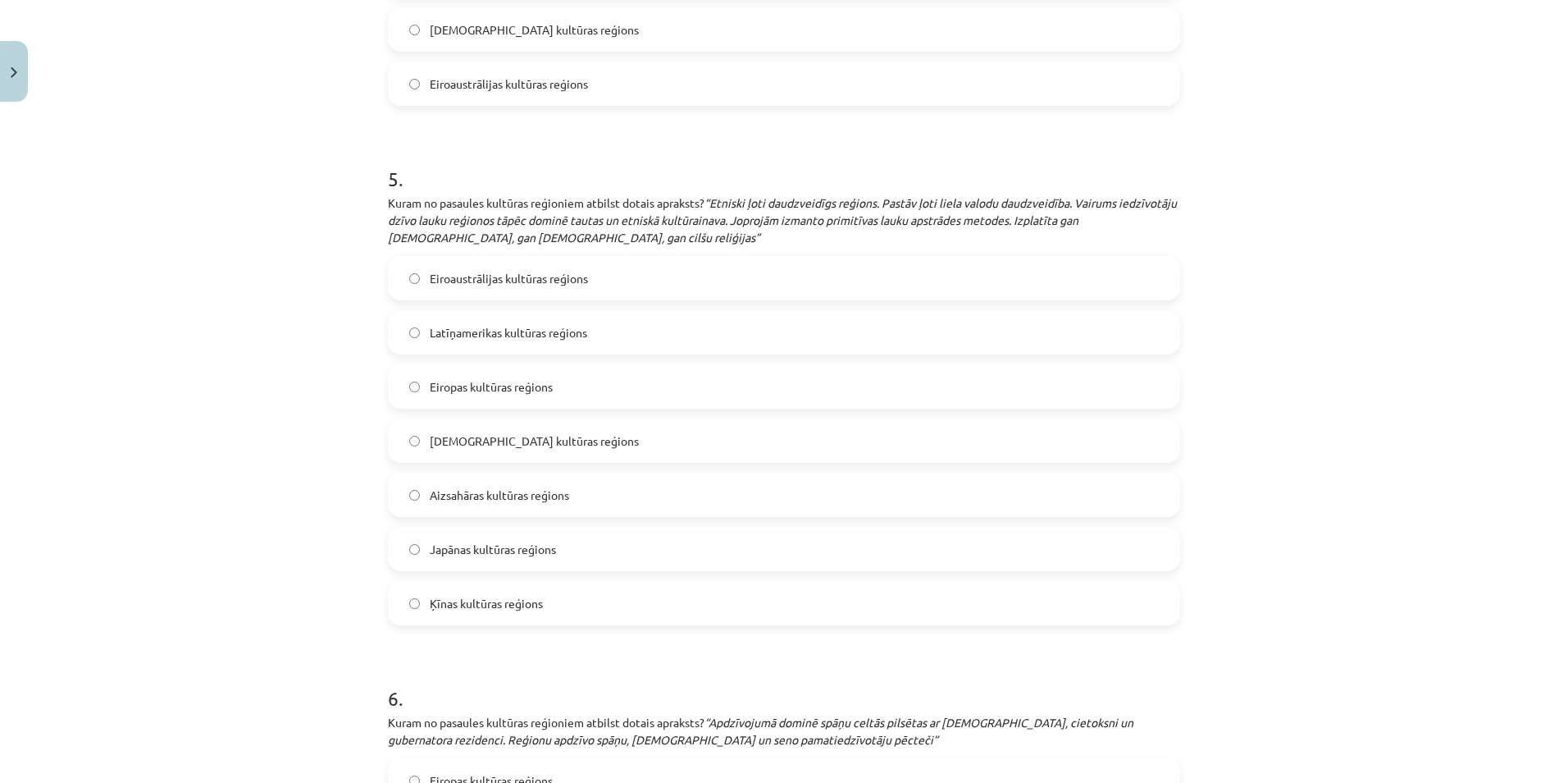
scroll to position [1929, 0]
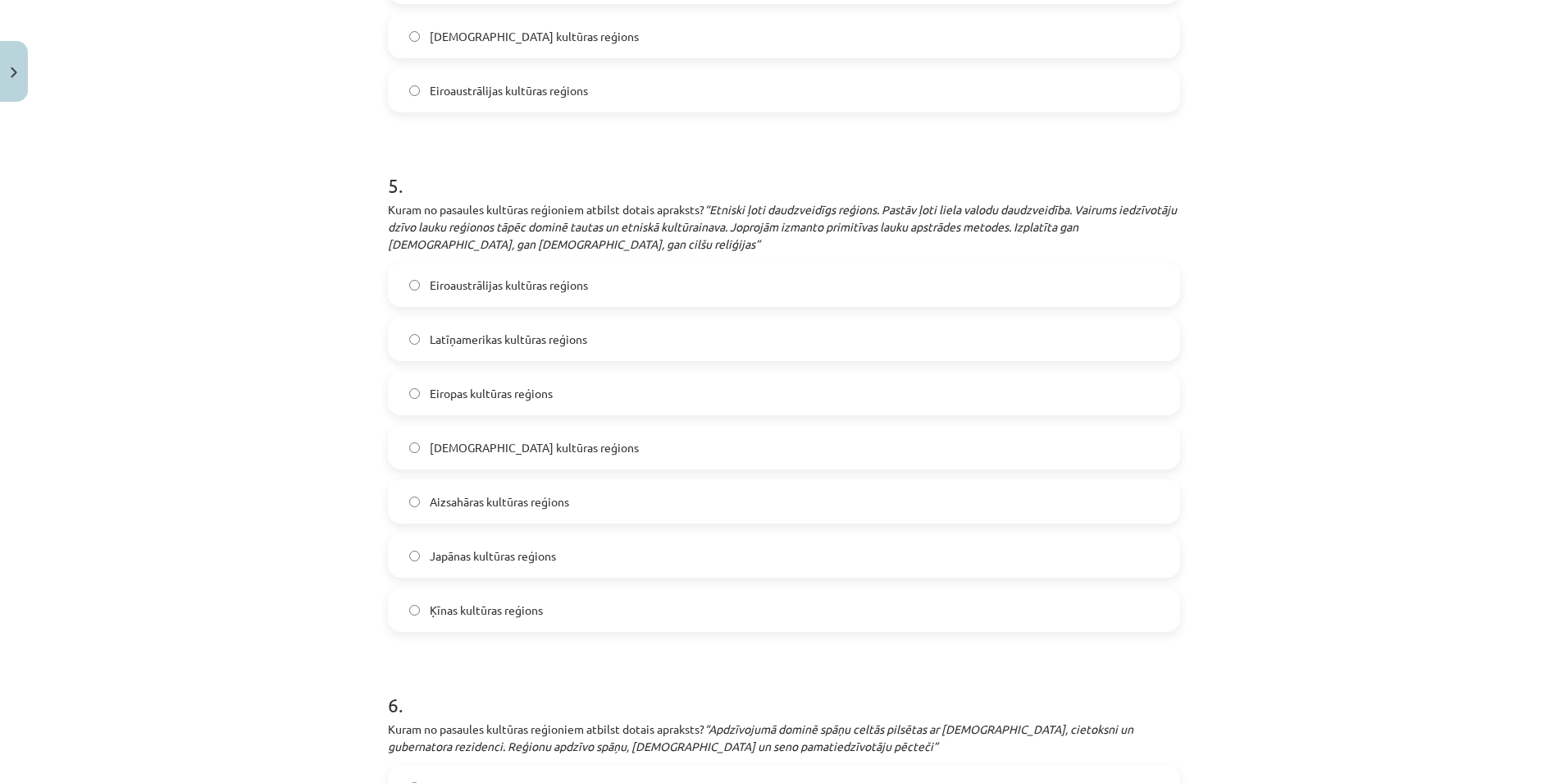
click at [511, 507] on span "Aizsahāras kultūras reģions" at bounding box center [499, 502] width 139 height 17
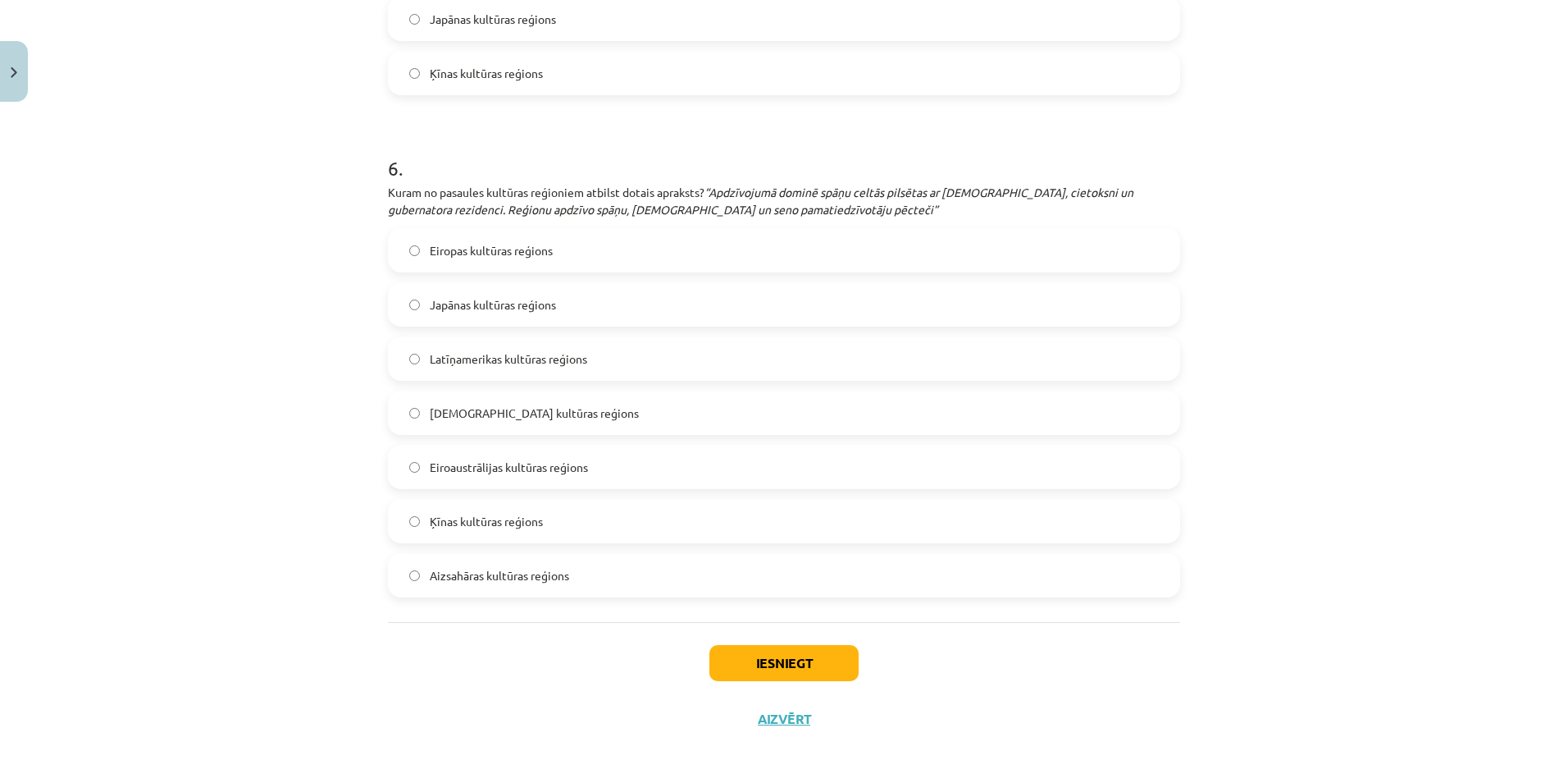
scroll to position [2470, 0]
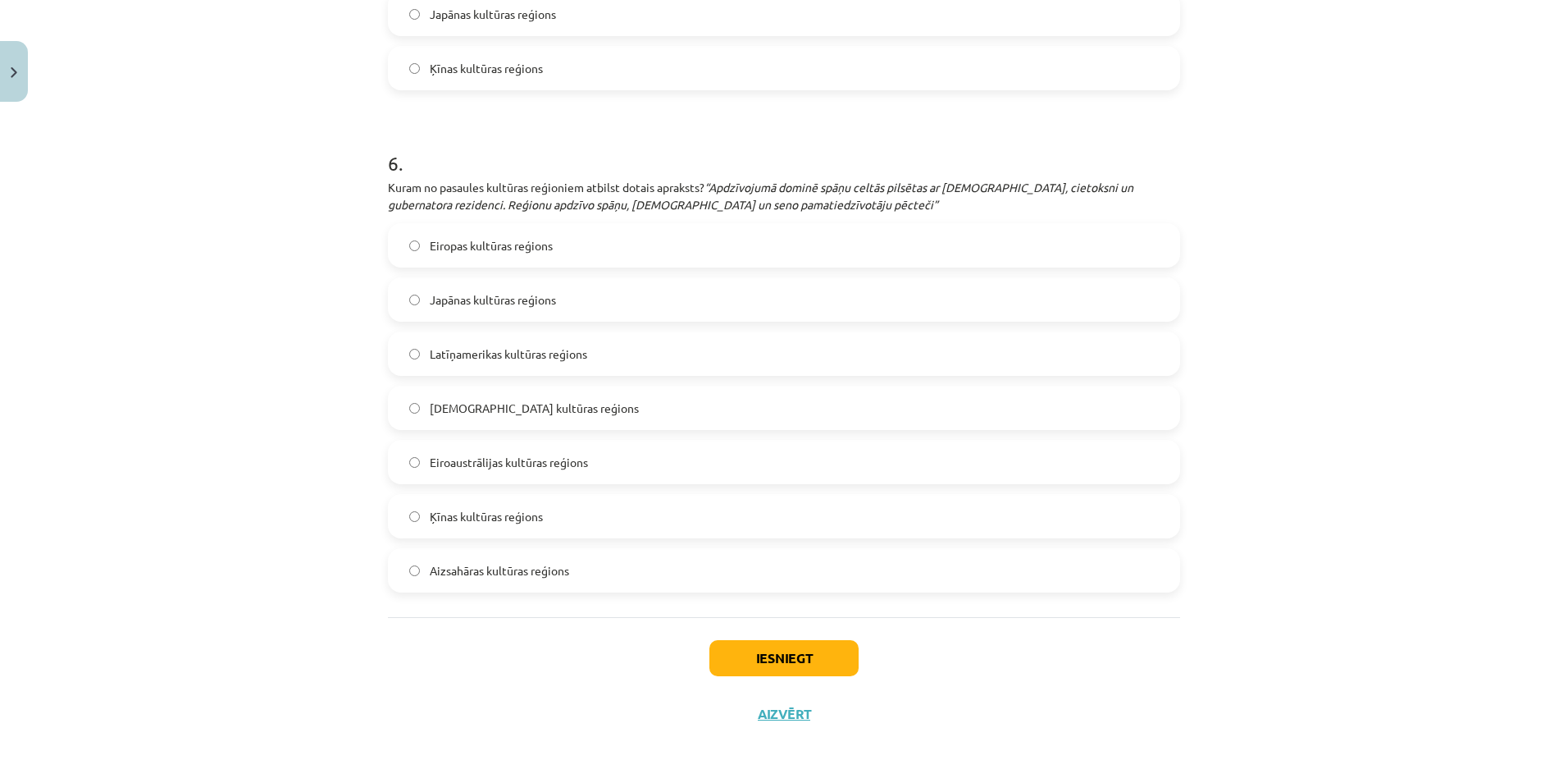
click at [469, 362] on span "Latīņamerikas kultūras reģions" at bounding box center [508, 354] width 157 height 17
click at [784, 644] on button "Iesniegt" at bounding box center [784, 658] width 149 height 36
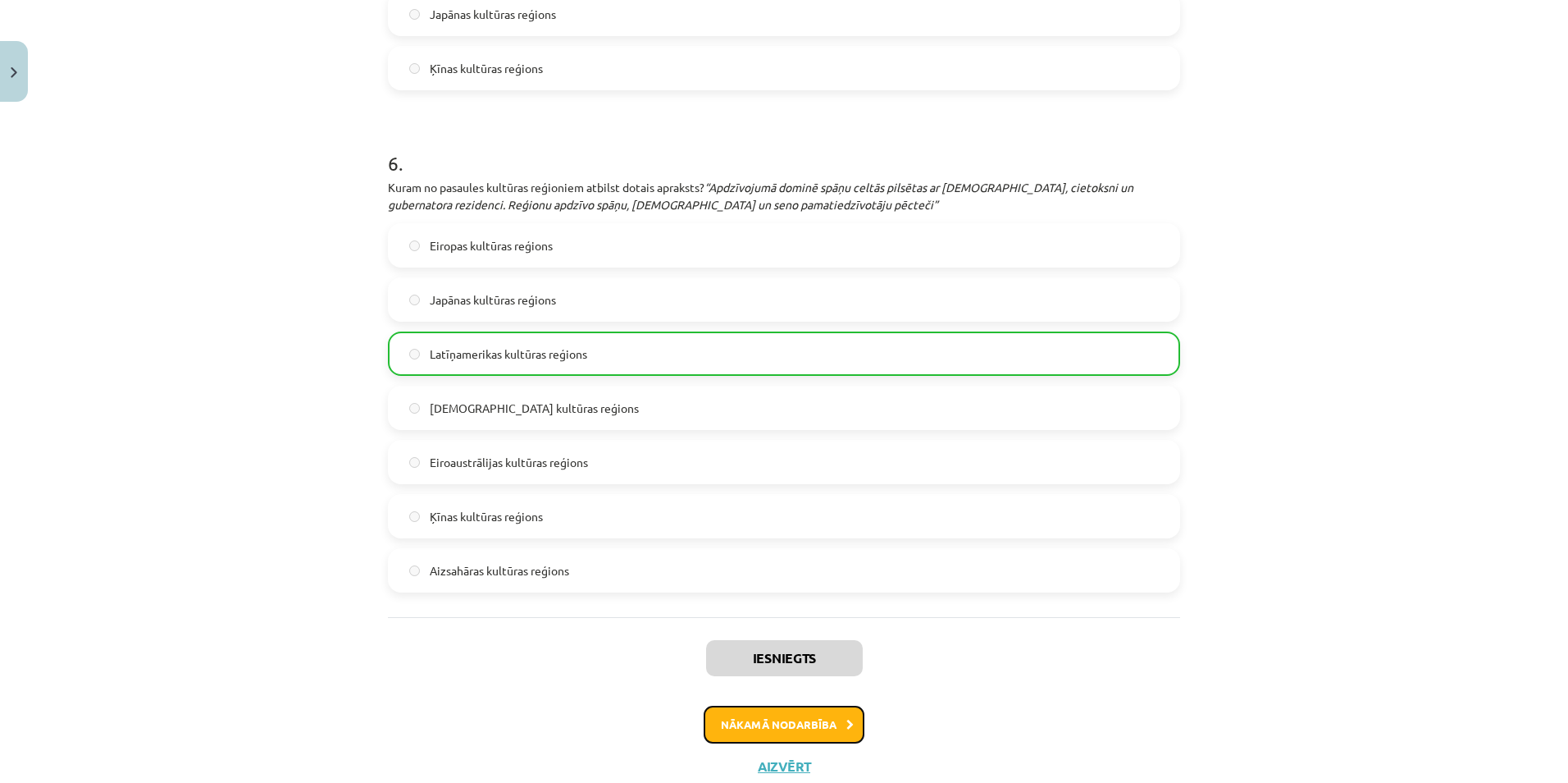
click at [774, 727] on button "Nākamā nodarbība" at bounding box center [784, 724] width 160 height 38
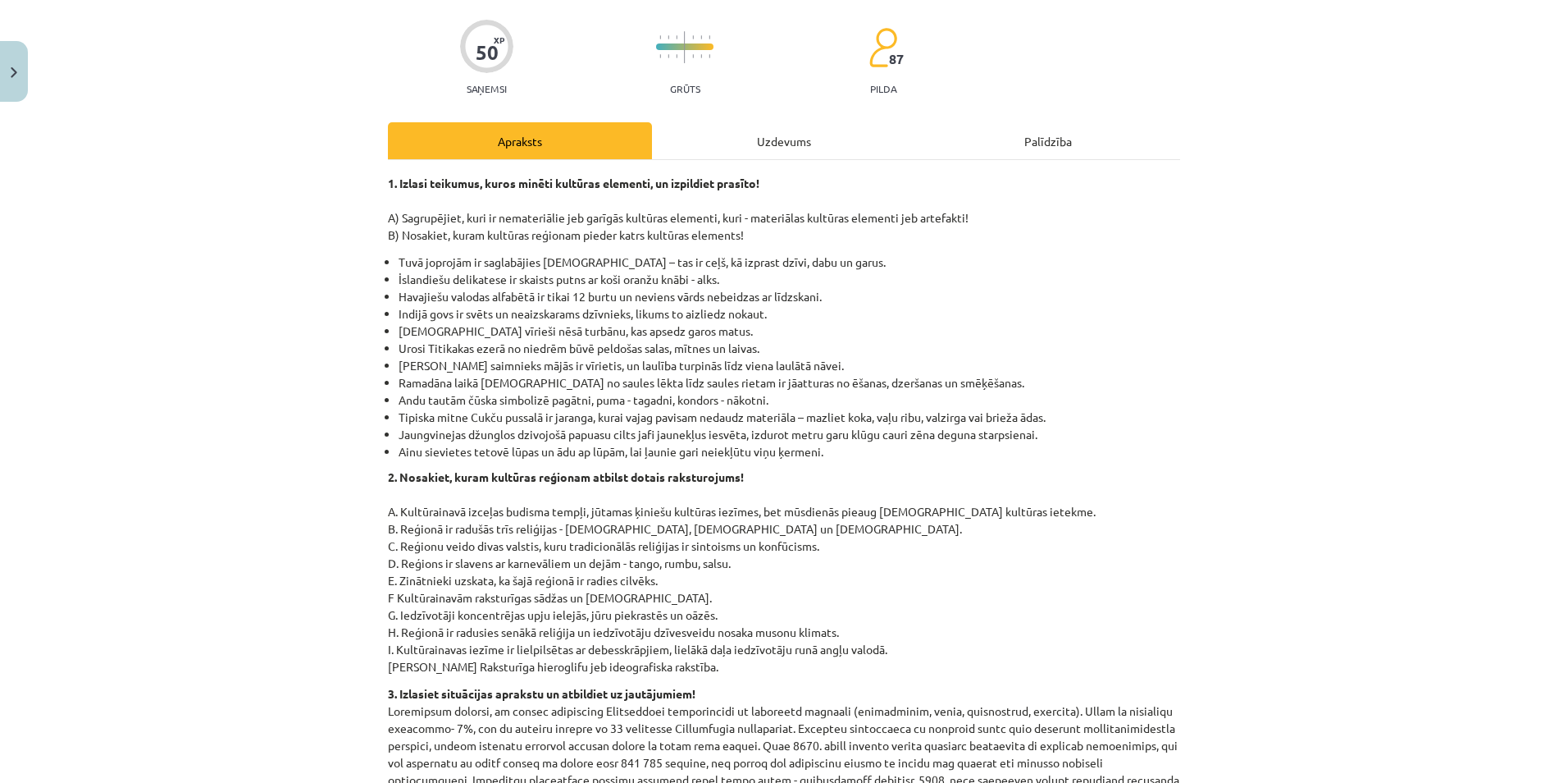
scroll to position [41, 0]
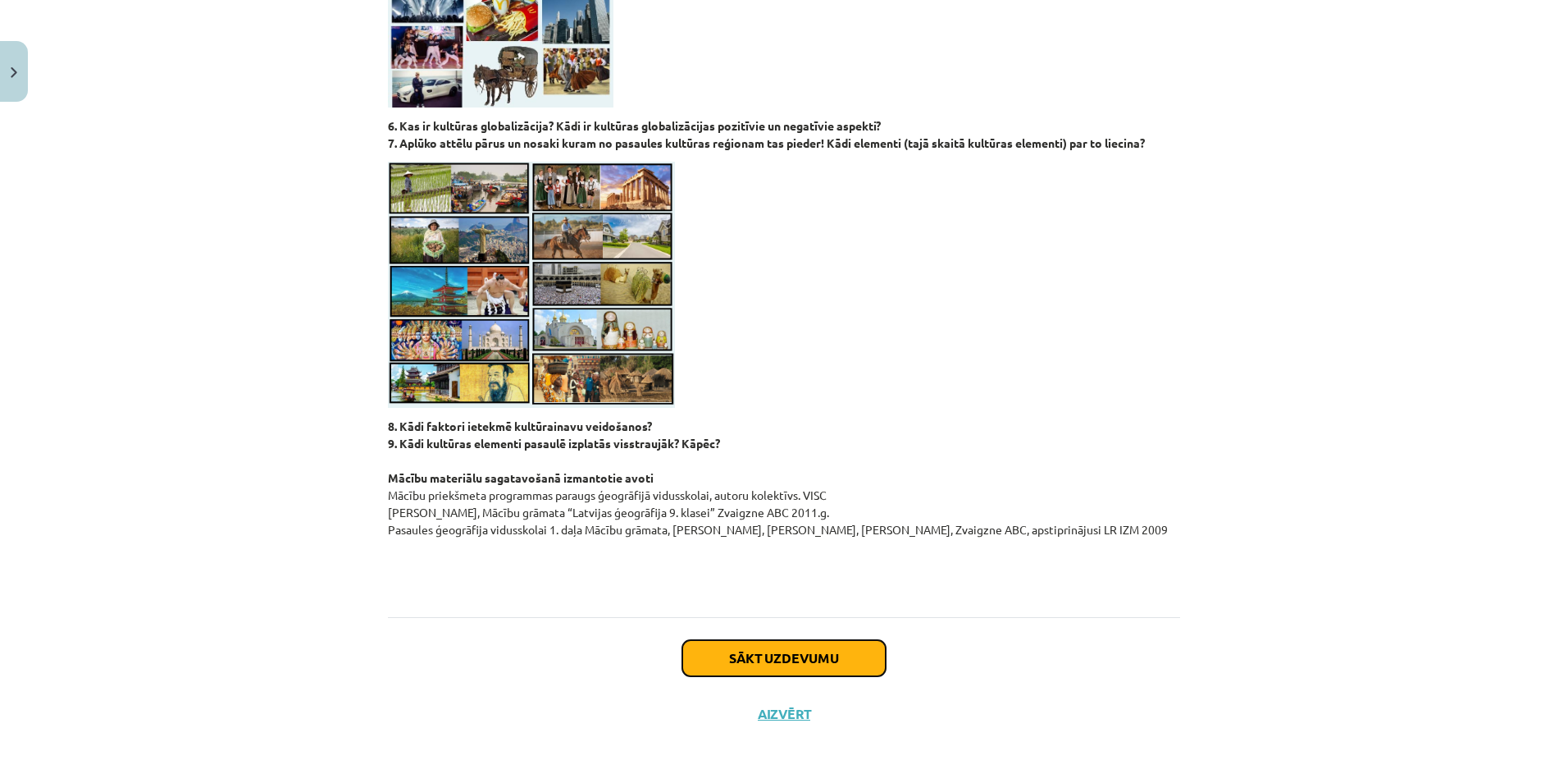
click at [784, 660] on button "Sākt uzdevumu" at bounding box center [784, 658] width 203 height 36
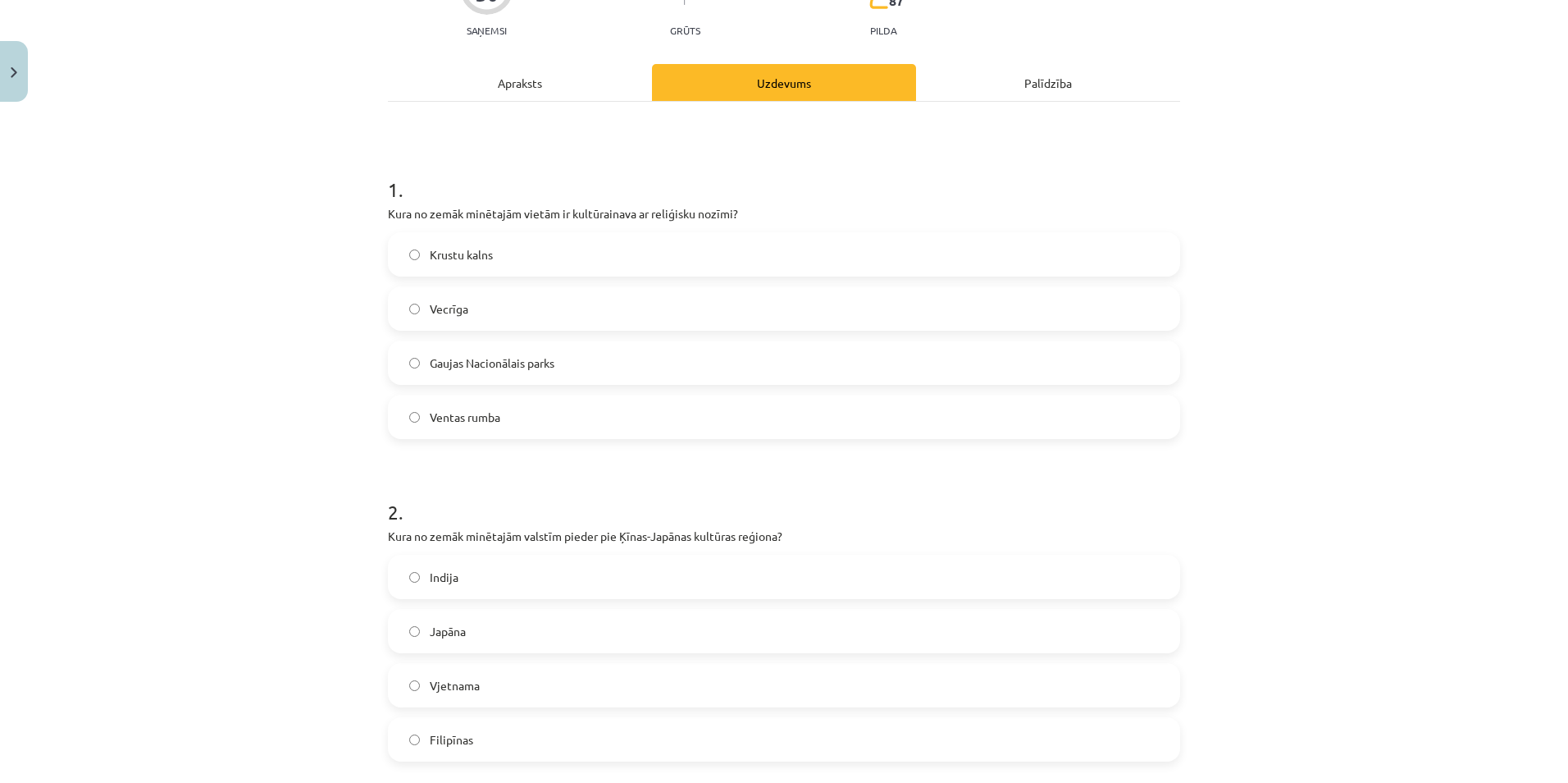
scroll to position [205, 0]
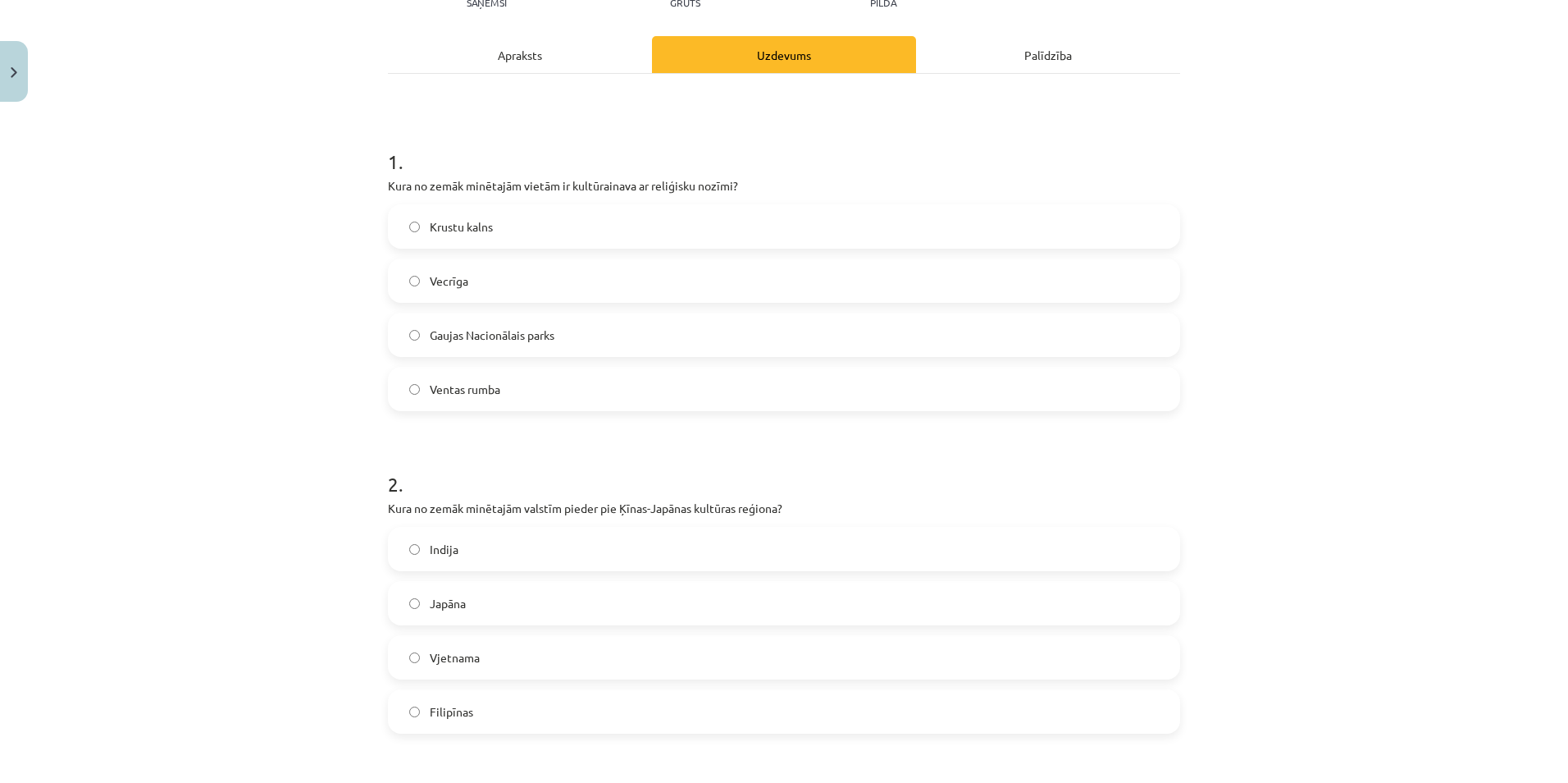
click at [555, 239] on label "Krustu kalns" at bounding box center [784, 226] width 789 height 41
click at [496, 614] on label "Japāna" at bounding box center [784, 603] width 789 height 41
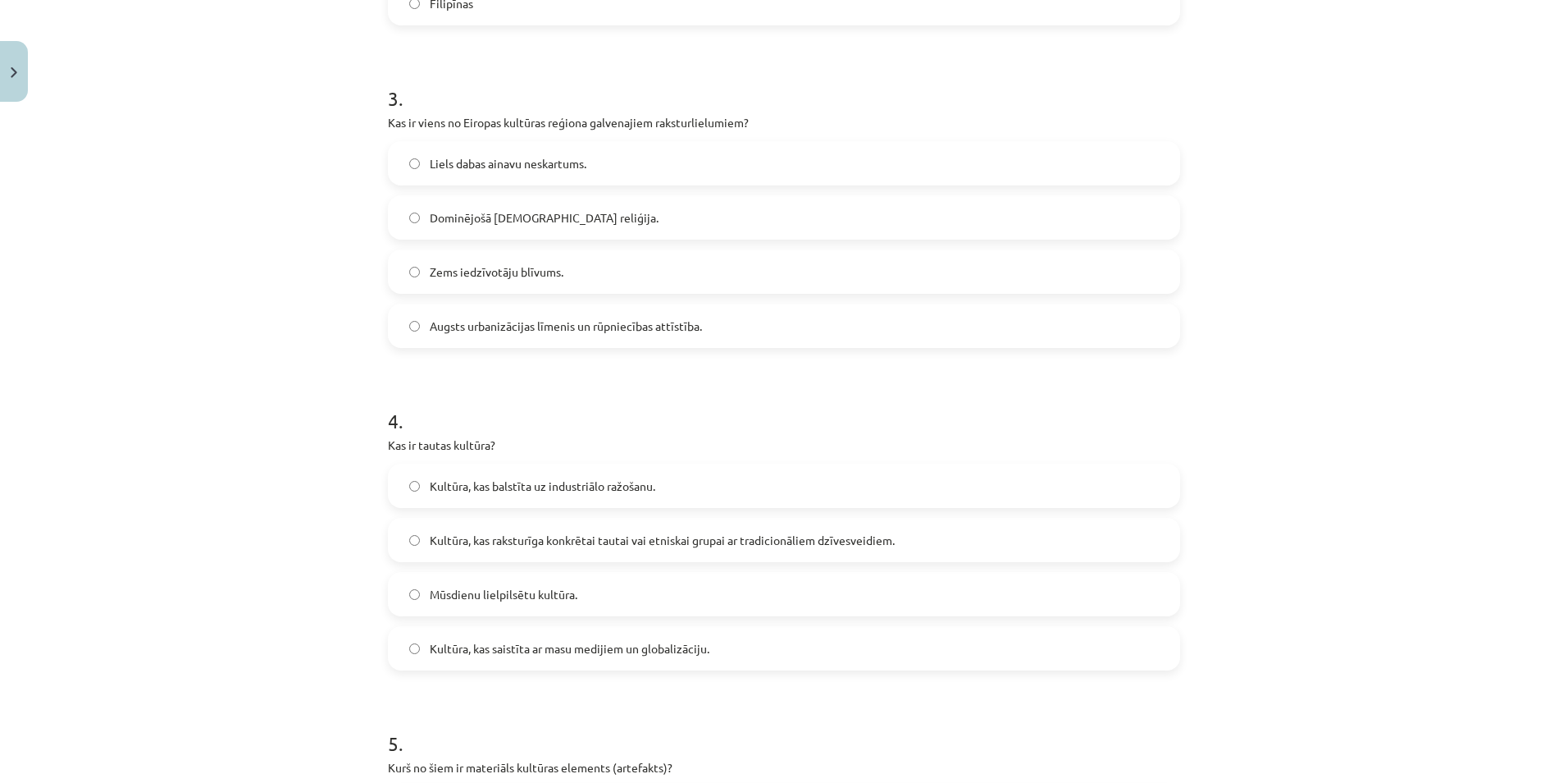
scroll to position [943, 0]
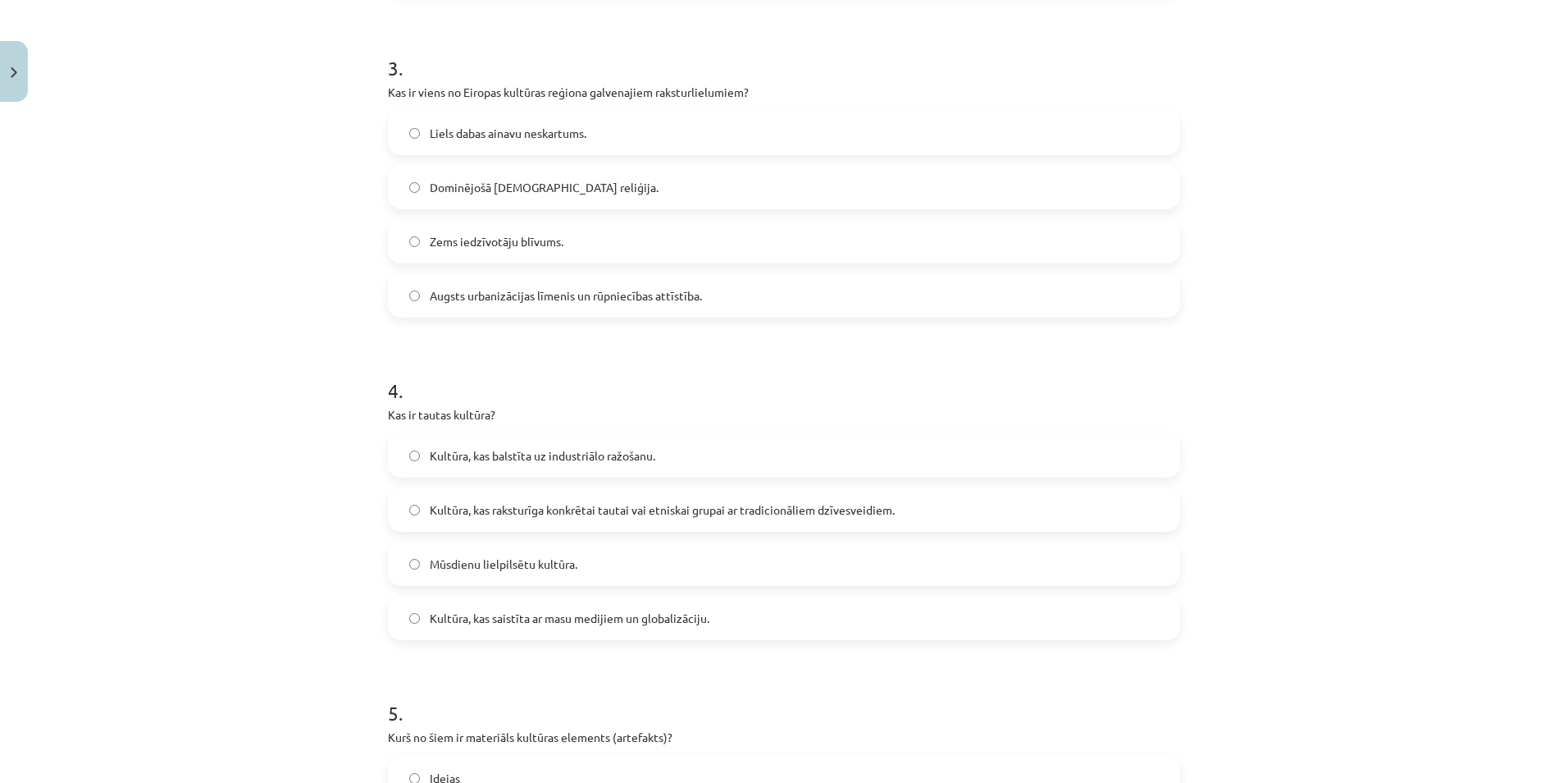
click at [518, 309] on label "Augsts urbanizācijas līmenis un rūpniecības attīstība." at bounding box center [784, 295] width 789 height 41
click at [541, 518] on span "Kultūra, kas raksturīga konkrētai tautai vai etniskai grupai ar tradicionāliem …" at bounding box center [662, 510] width 465 height 17
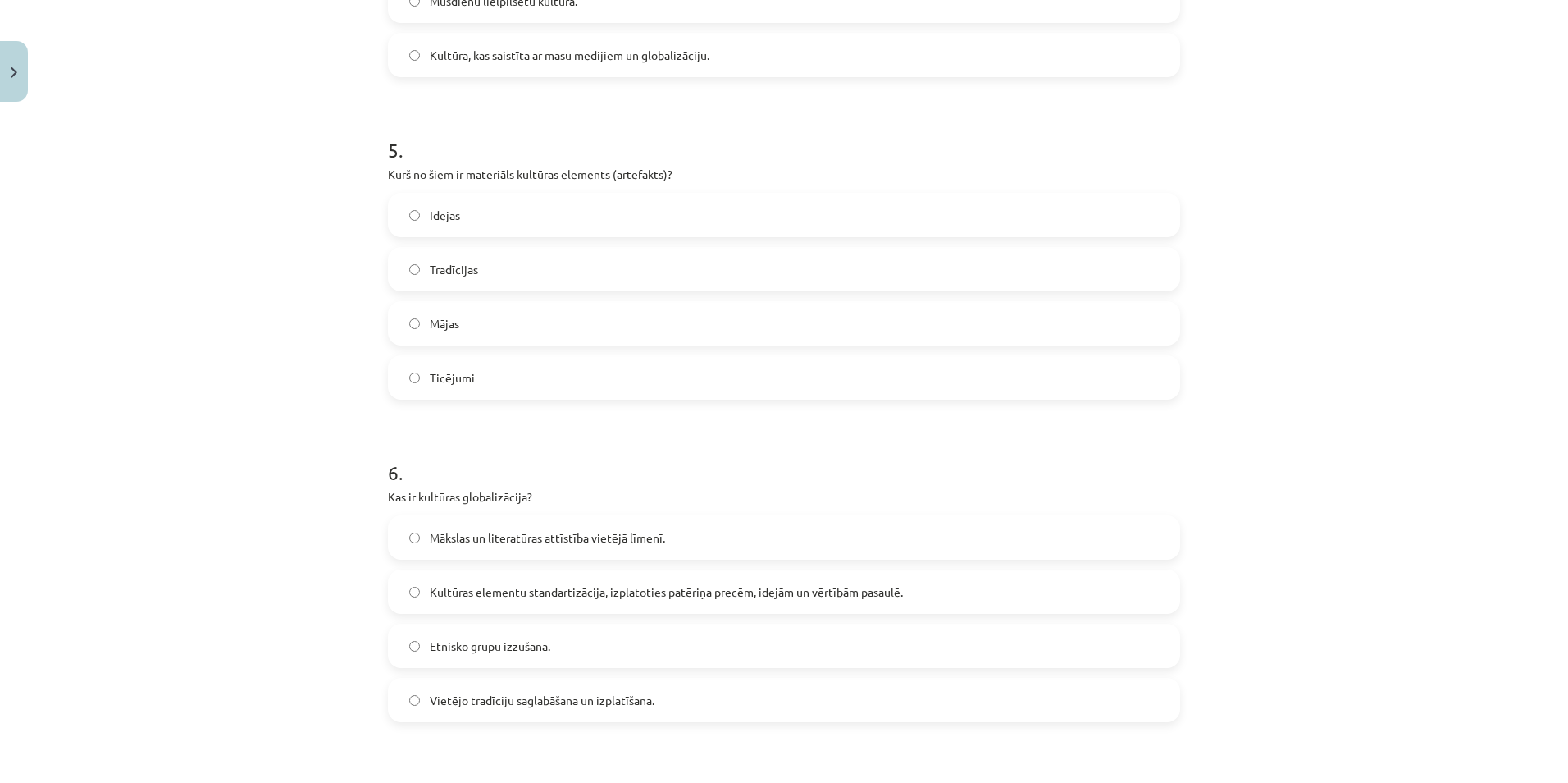
scroll to position [1518, 0]
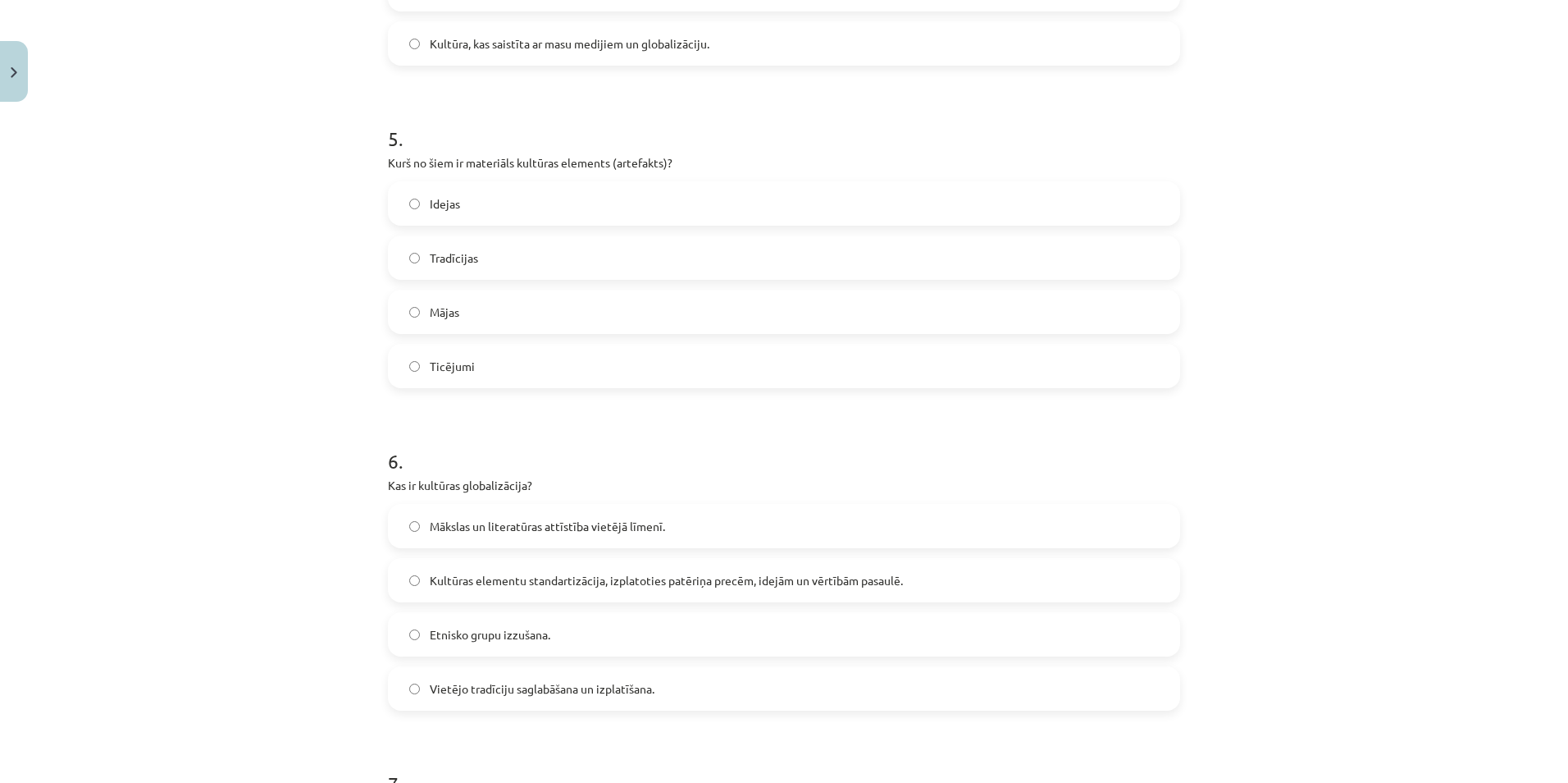
click at [501, 312] on label "Mājas" at bounding box center [784, 311] width 789 height 41
click at [589, 583] on span "Kultūras elementu standartizācija, izplatoties patēriņa precēm, idejām un vērtī…" at bounding box center [666, 581] width 473 height 17
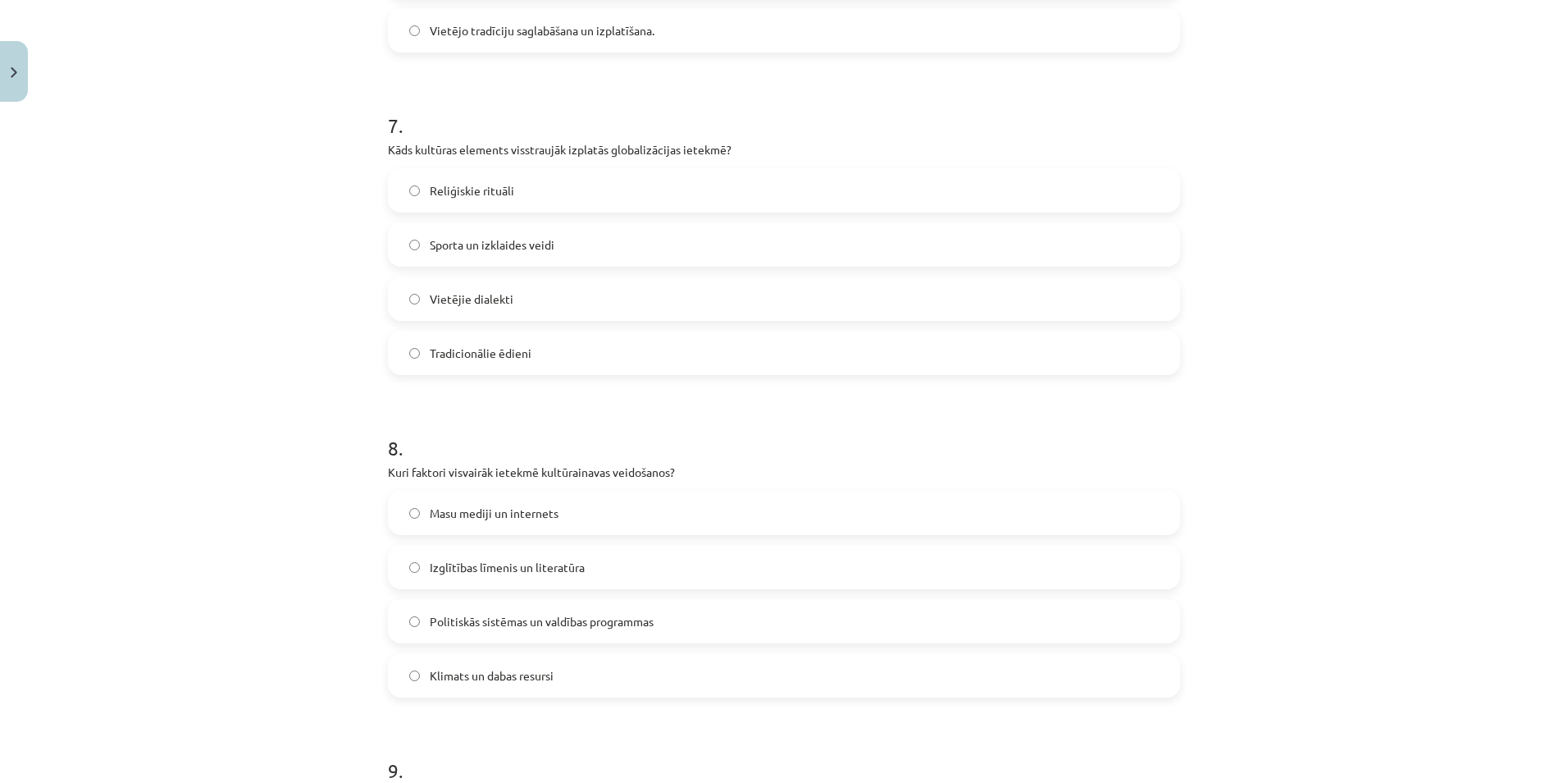
scroll to position [2174, 0]
click at [538, 253] on span "Sporta un izklaides veidi" at bounding box center [491, 247] width 124 height 17
click at [544, 673] on span "Klimats un dabas resursi" at bounding box center [491, 678] width 124 height 17
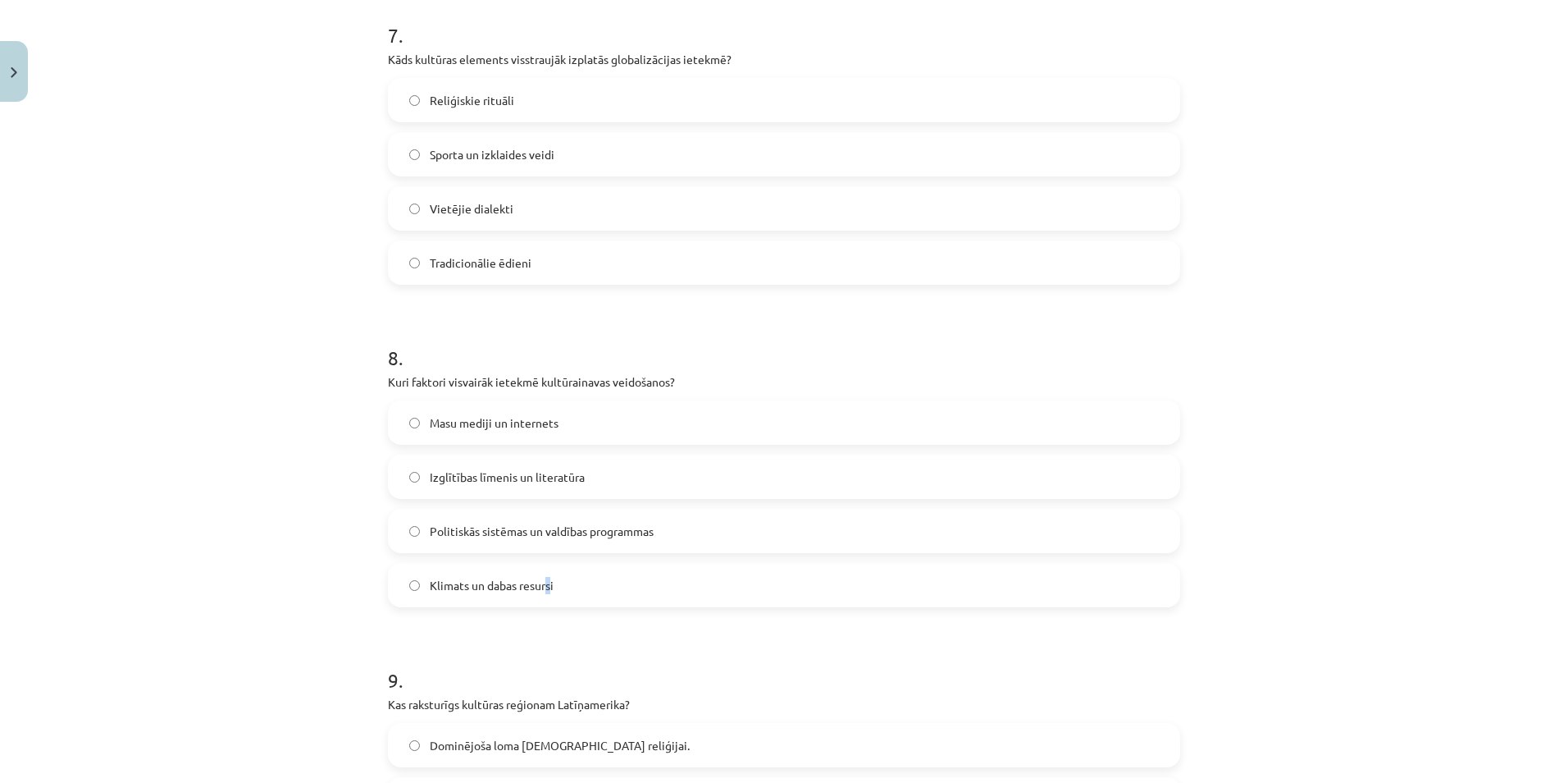
scroll to position [2503, 0]
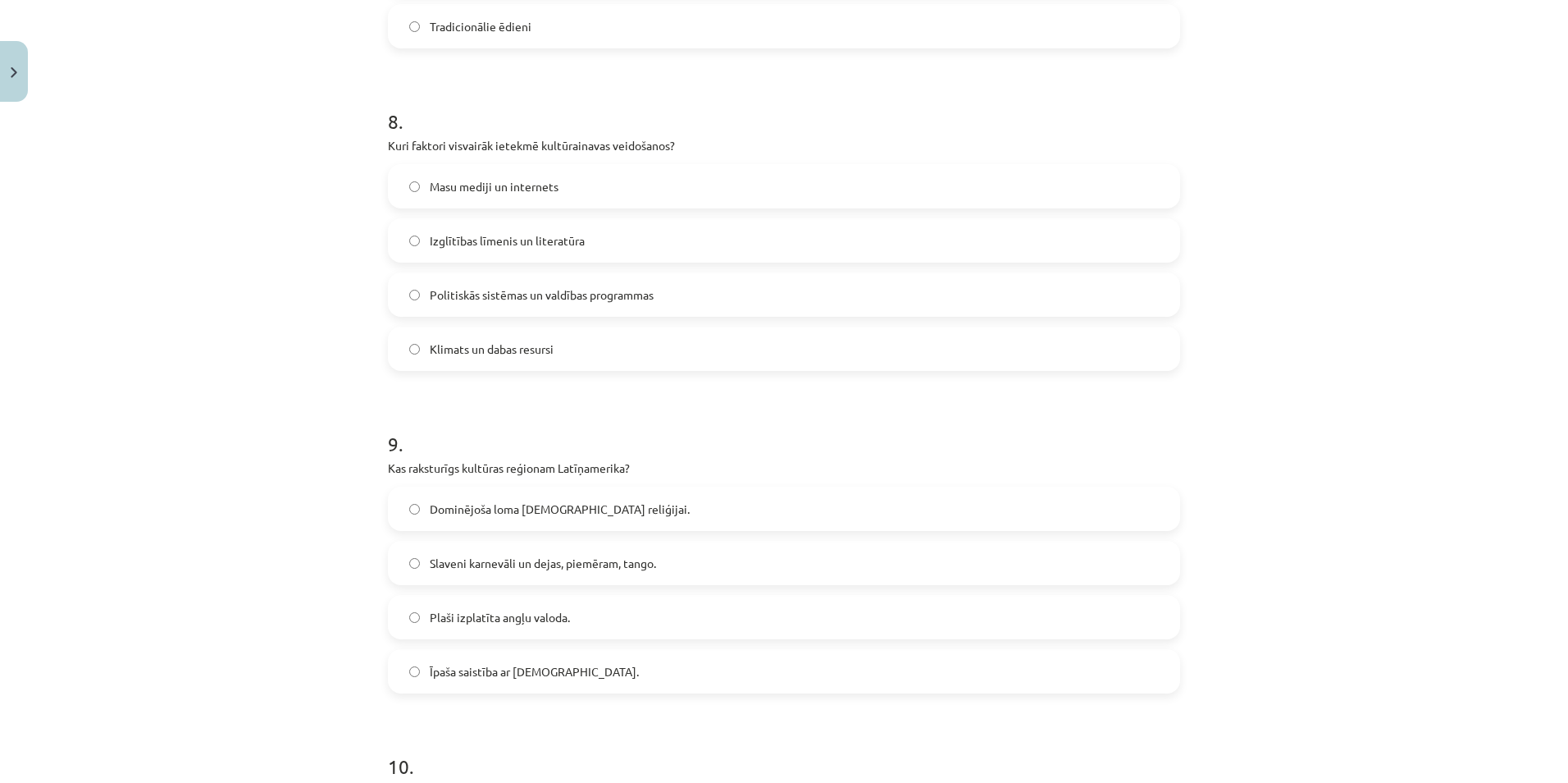
drag, startPoint x: 716, startPoint y: 360, endPoint x: 745, endPoint y: 458, distance: 102.2
click at [717, 361] on label "Klimats un dabas resursi" at bounding box center [784, 348] width 789 height 41
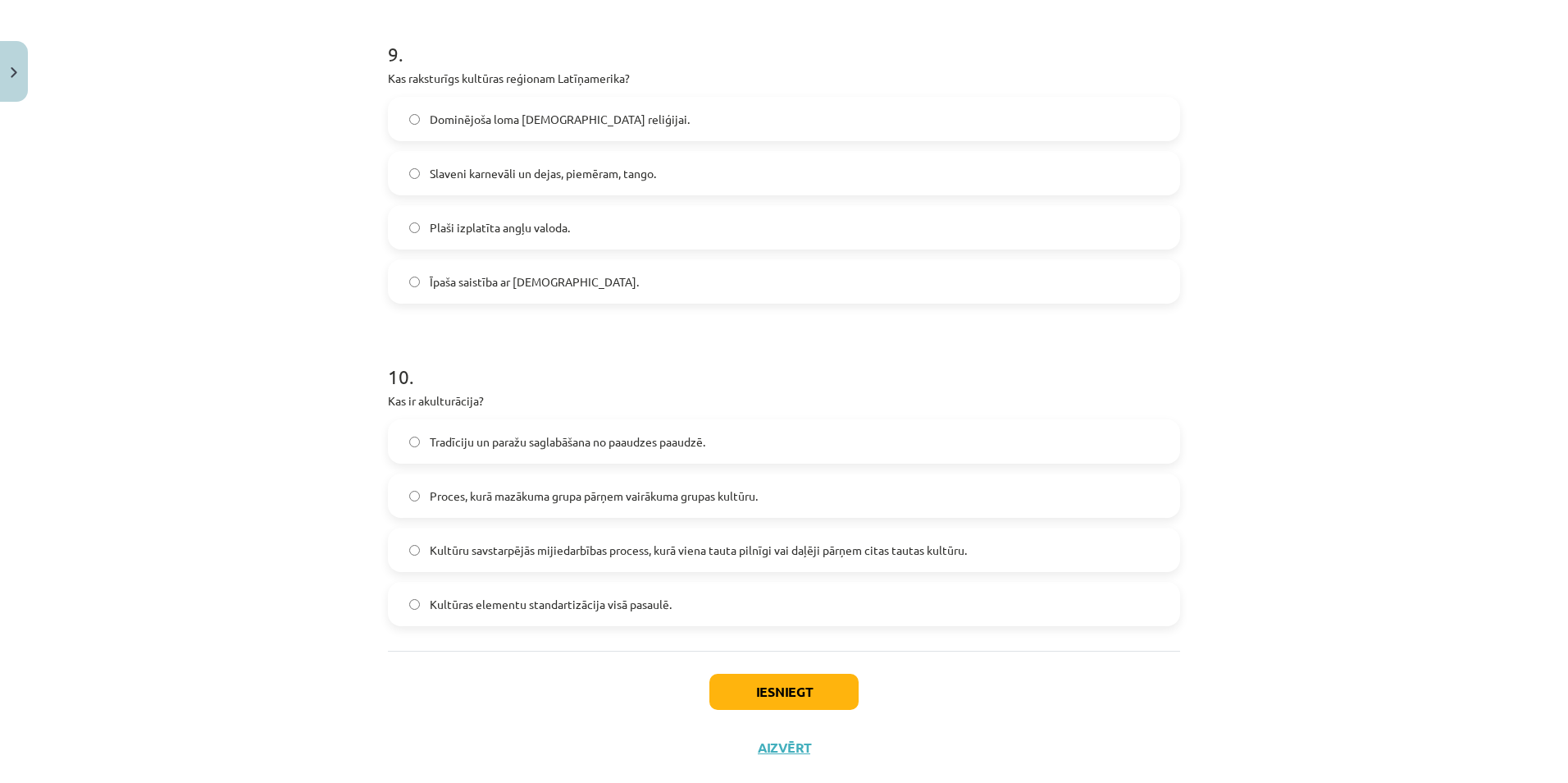
scroll to position [2913, 0]
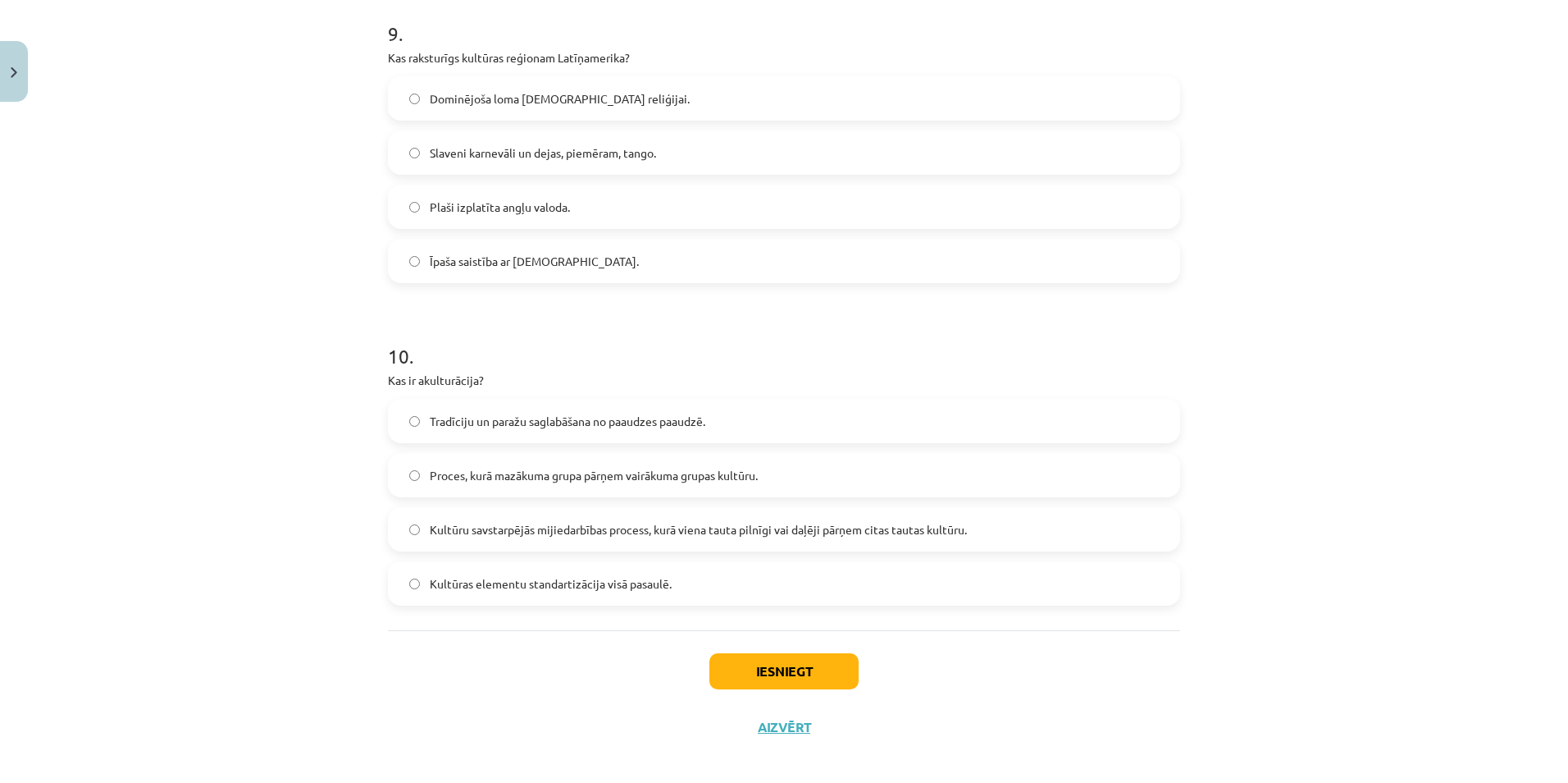
click at [624, 161] on label "Slaveni karnevāli un dejas, piemēram, tango." at bounding box center [784, 152] width 789 height 41
click at [882, 524] on span "Kultūru savstarpējās mijiedarbības process, kurā viena tauta pilnīgi vai daļēji…" at bounding box center [698, 530] width 537 height 17
click at [810, 677] on button "Iesniegt" at bounding box center [784, 671] width 149 height 36
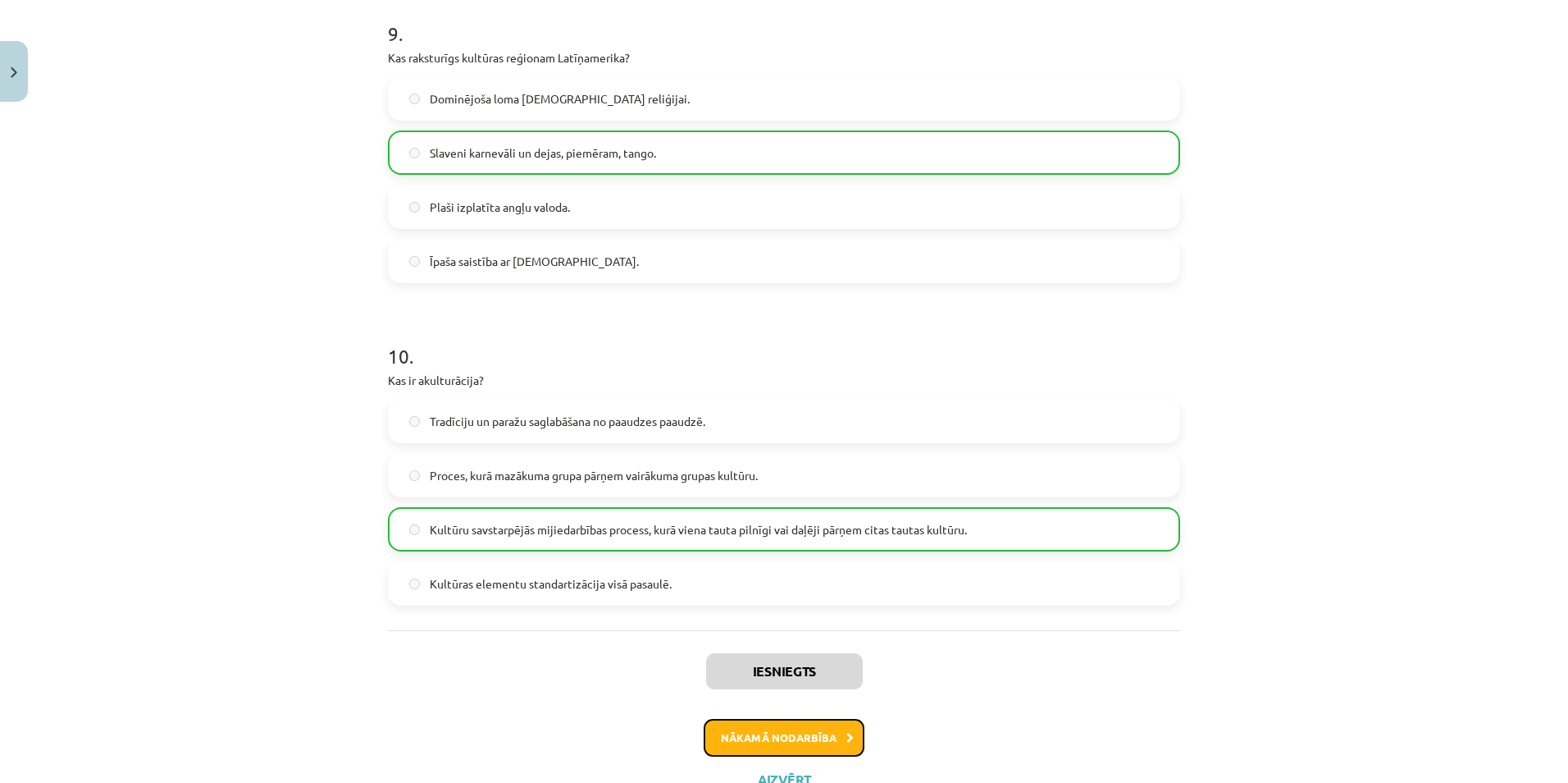
click at [822, 730] on button "Nākamā nodarbība" at bounding box center [784, 737] width 160 height 38
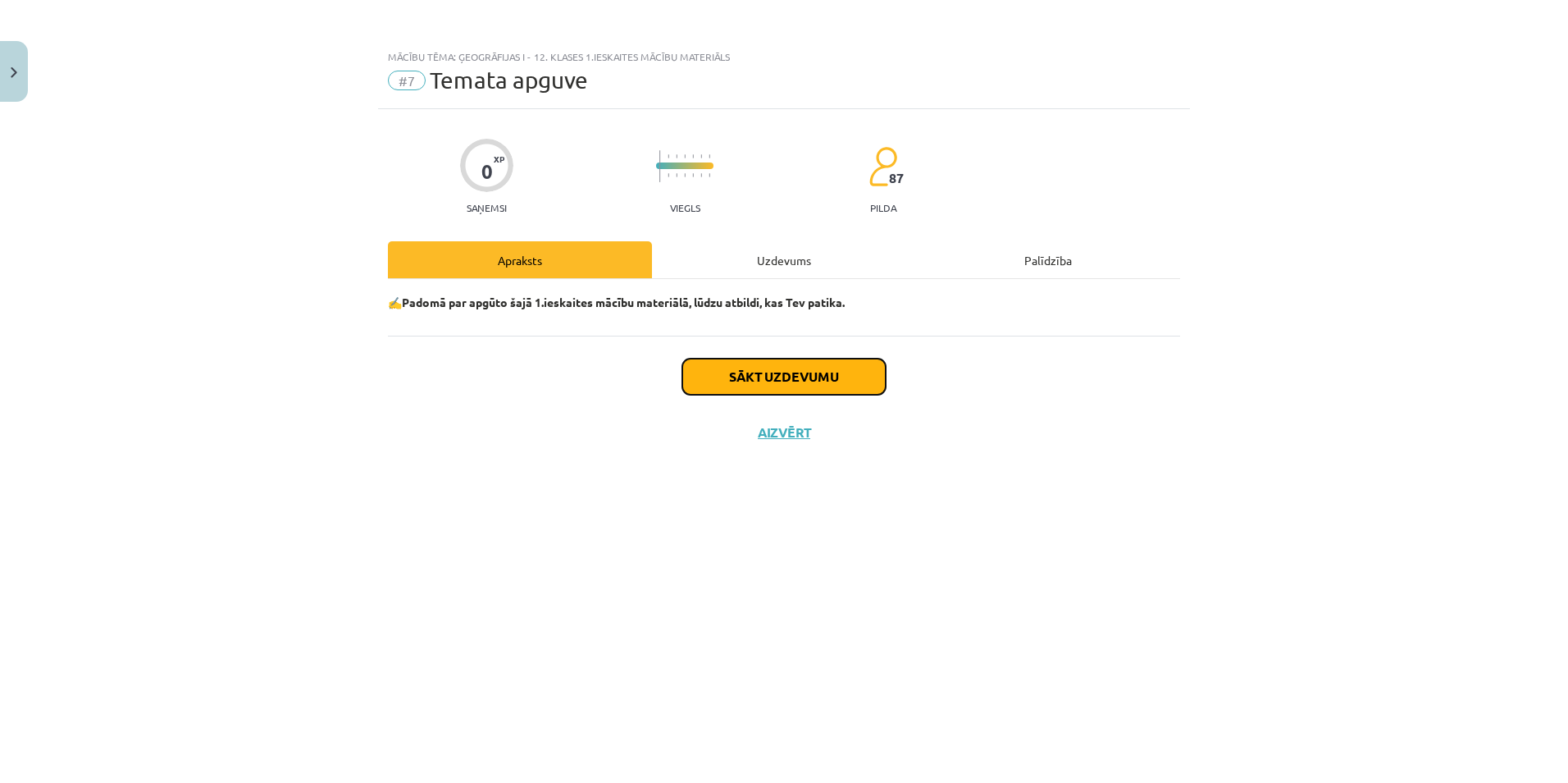
click at [850, 382] on button "Sākt uzdevumu" at bounding box center [784, 377] width 203 height 36
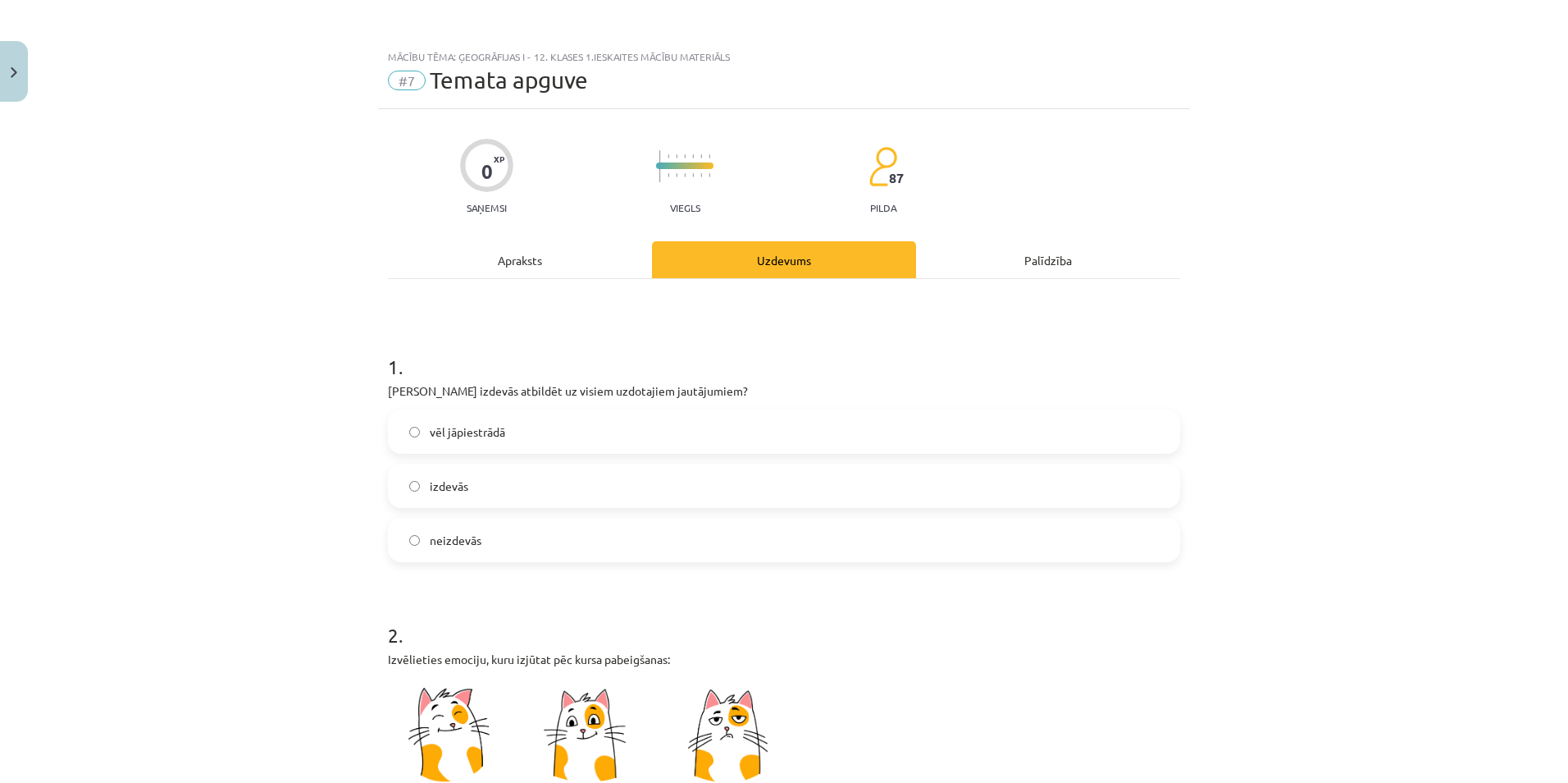
click at [507, 499] on label "izdevās" at bounding box center [784, 485] width 789 height 41
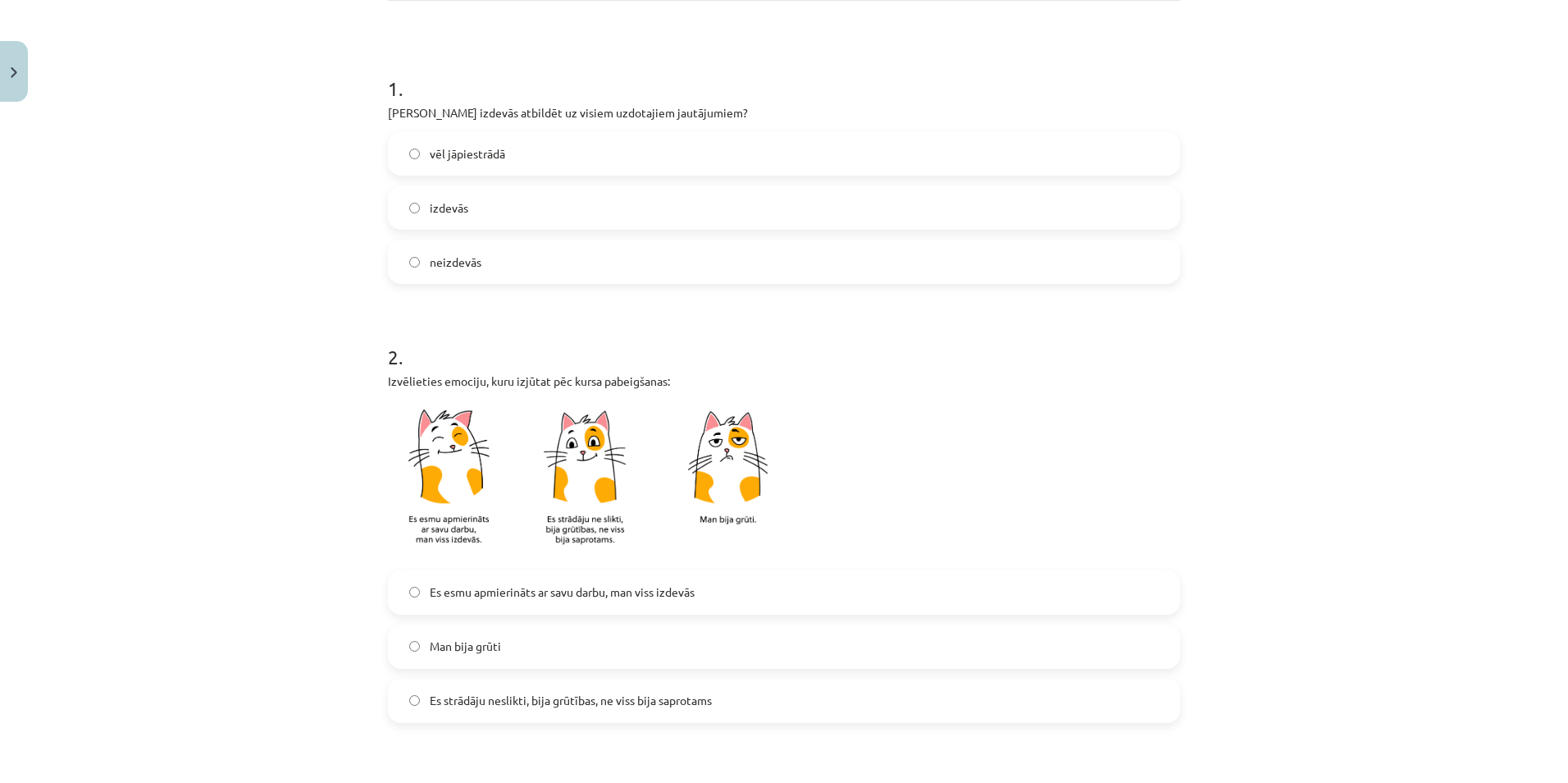
scroll to position [328, 0]
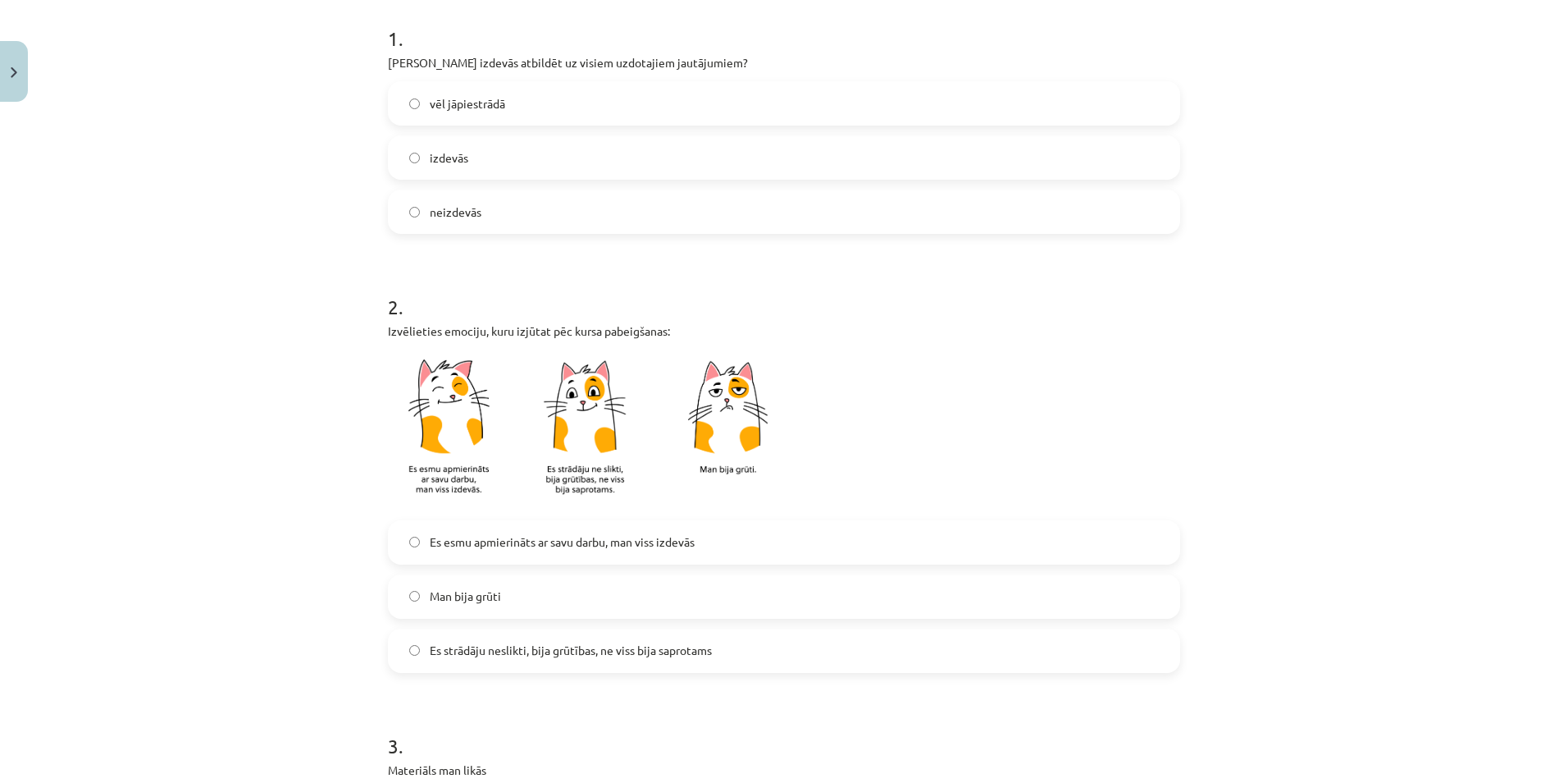
click at [526, 547] on span "Es esmu apmierināts ar savu darbu, man viss izdevās" at bounding box center [562, 542] width 265 height 17
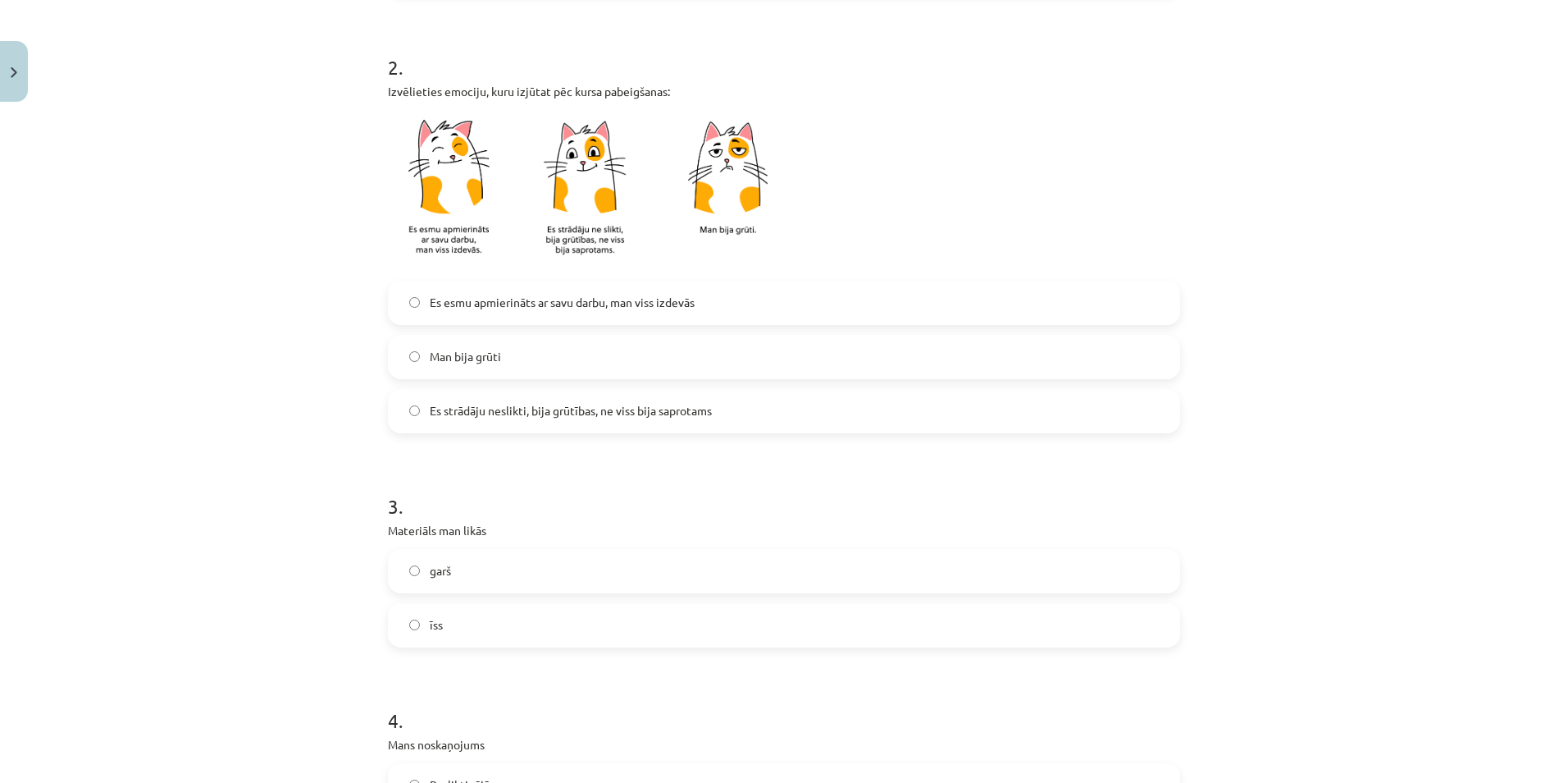
scroll to position [657, 0]
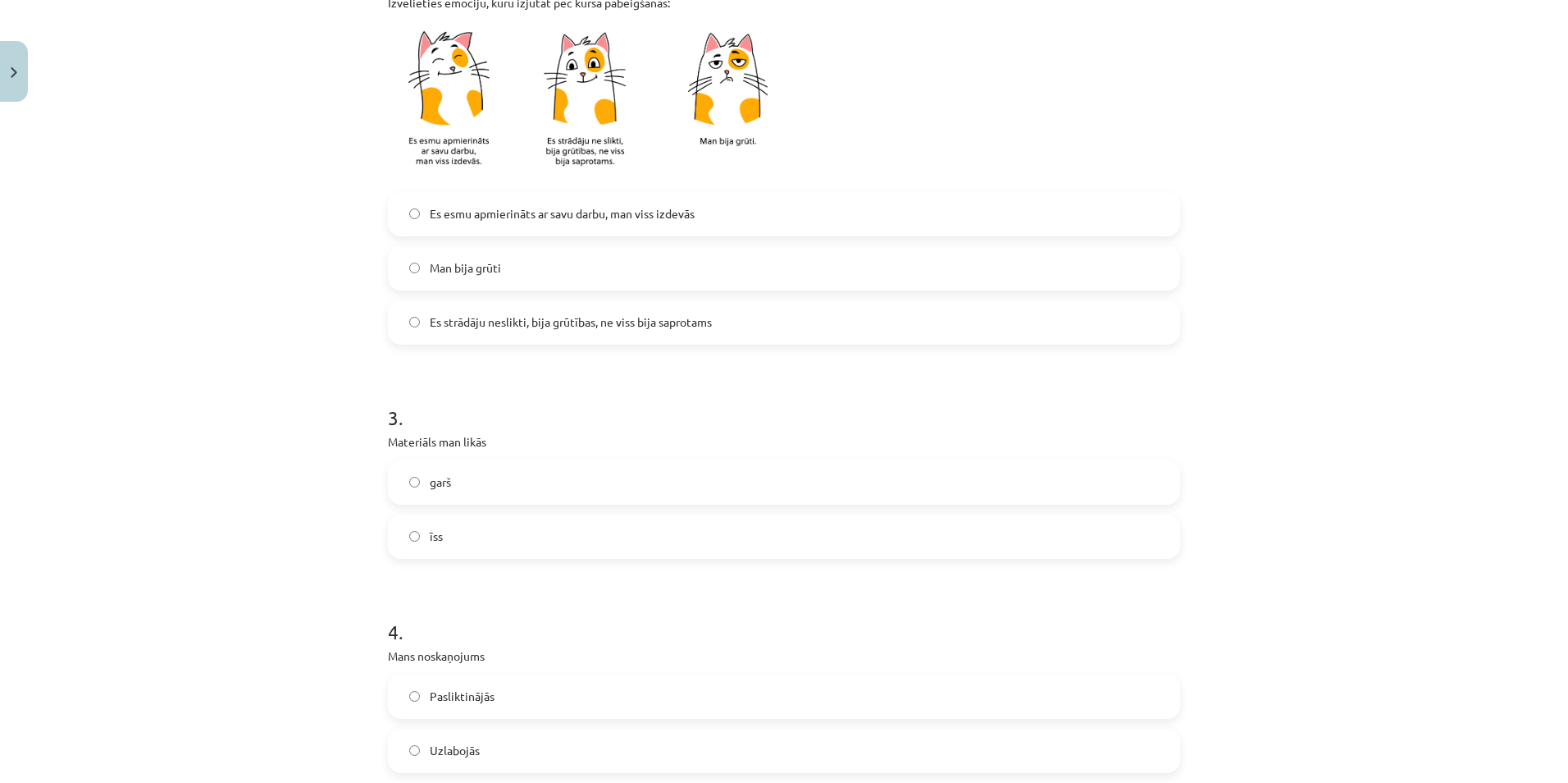
click at [524, 525] on label "īss" at bounding box center [784, 536] width 789 height 41
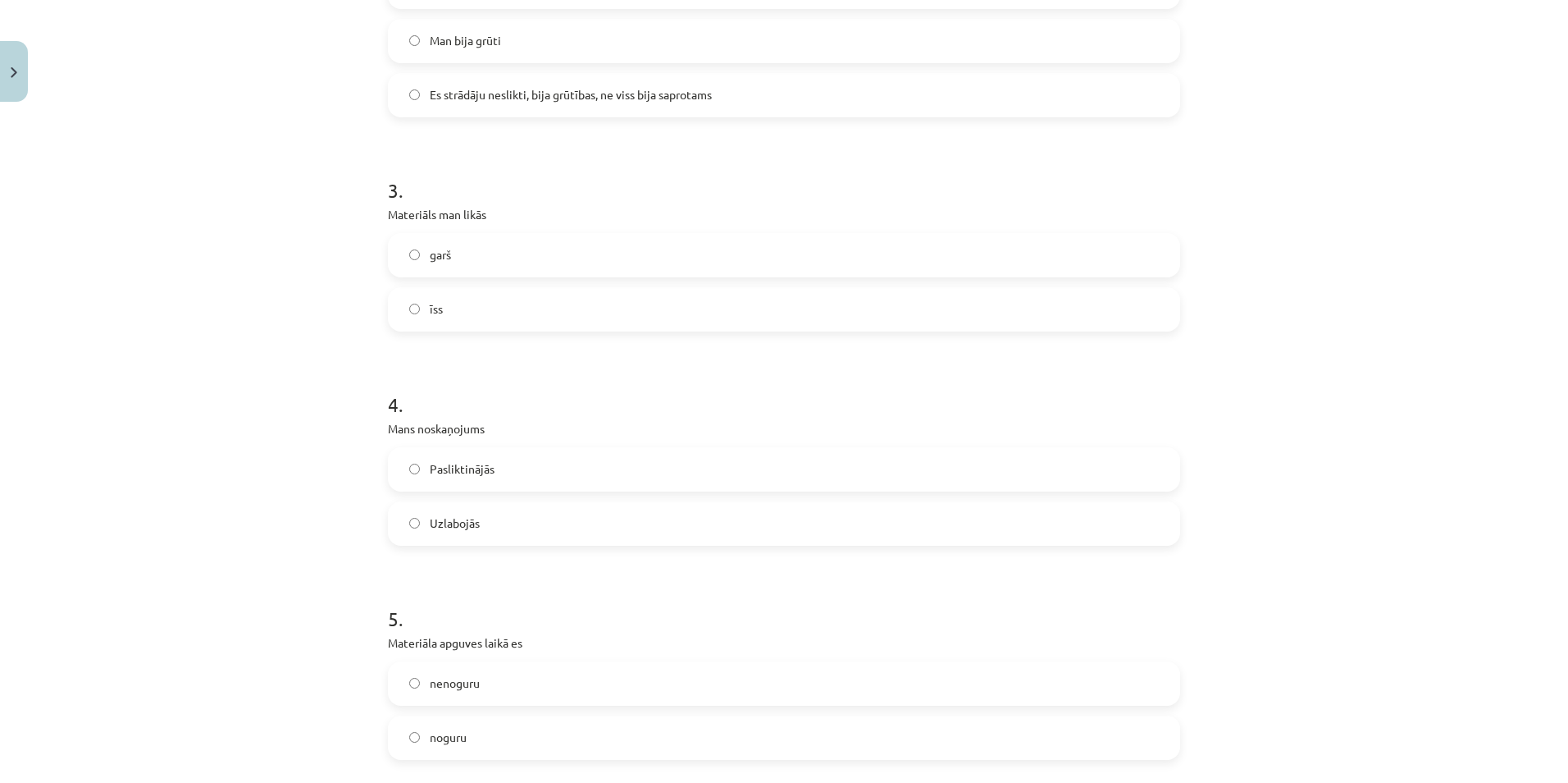
scroll to position [903, 0]
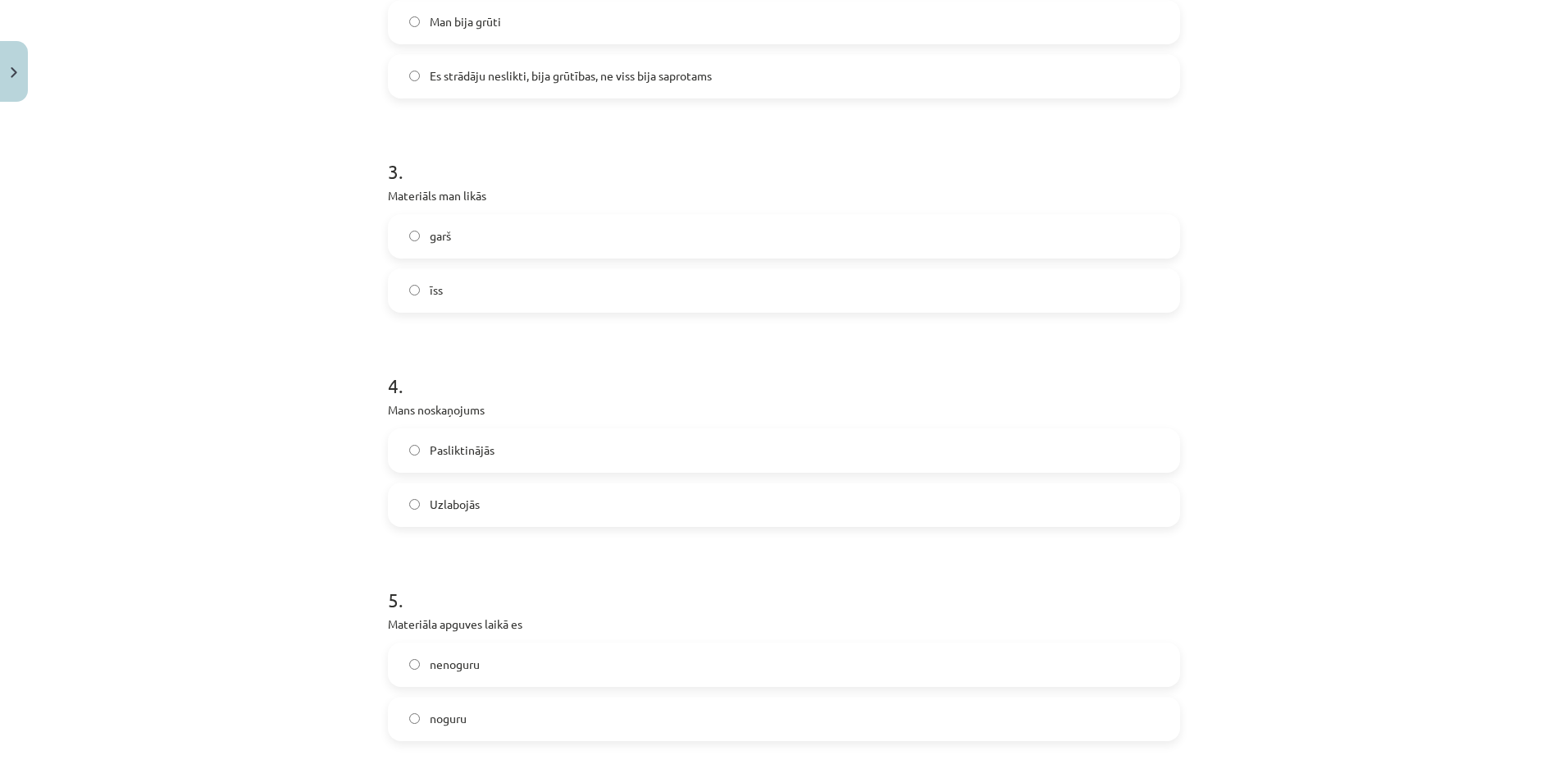
click at [495, 509] on label "Uzlabojās" at bounding box center [784, 504] width 789 height 41
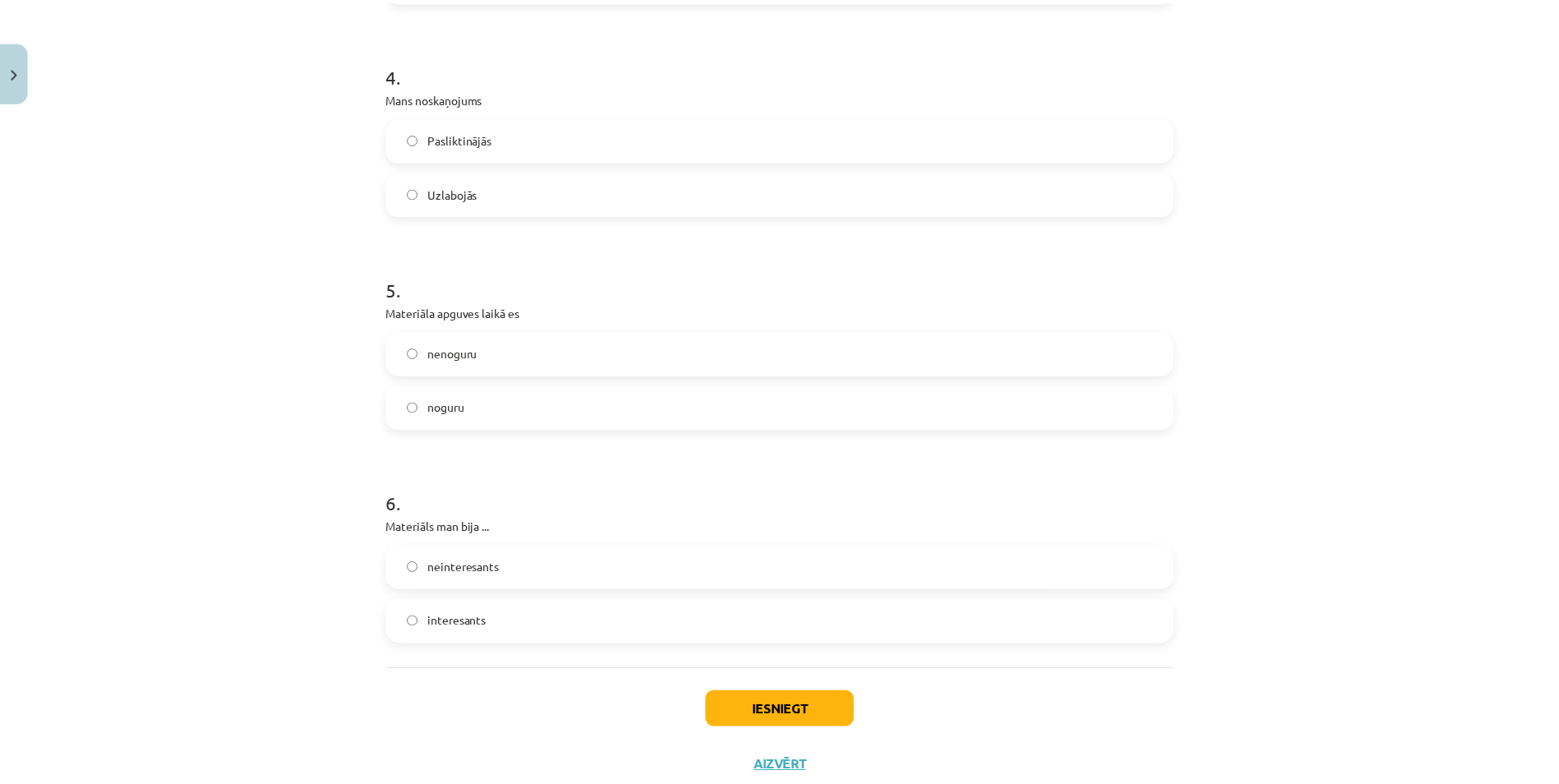
scroll to position [1233, 0]
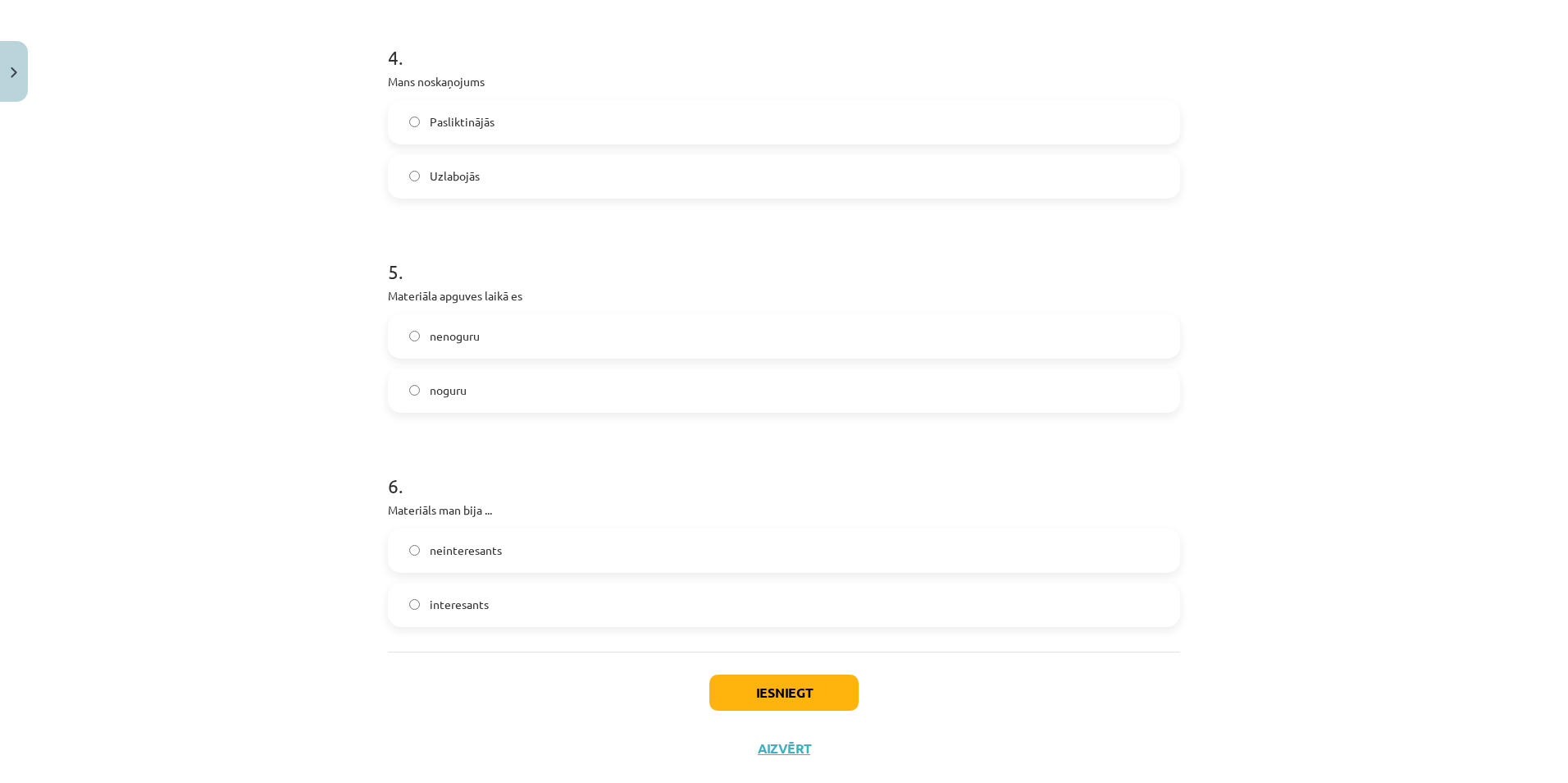
click at [507, 336] on label "nenoguru" at bounding box center [784, 336] width 789 height 41
click at [547, 601] on label "interesants" at bounding box center [784, 605] width 789 height 41
click at [786, 697] on button "Iesniegt" at bounding box center [784, 693] width 149 height 36
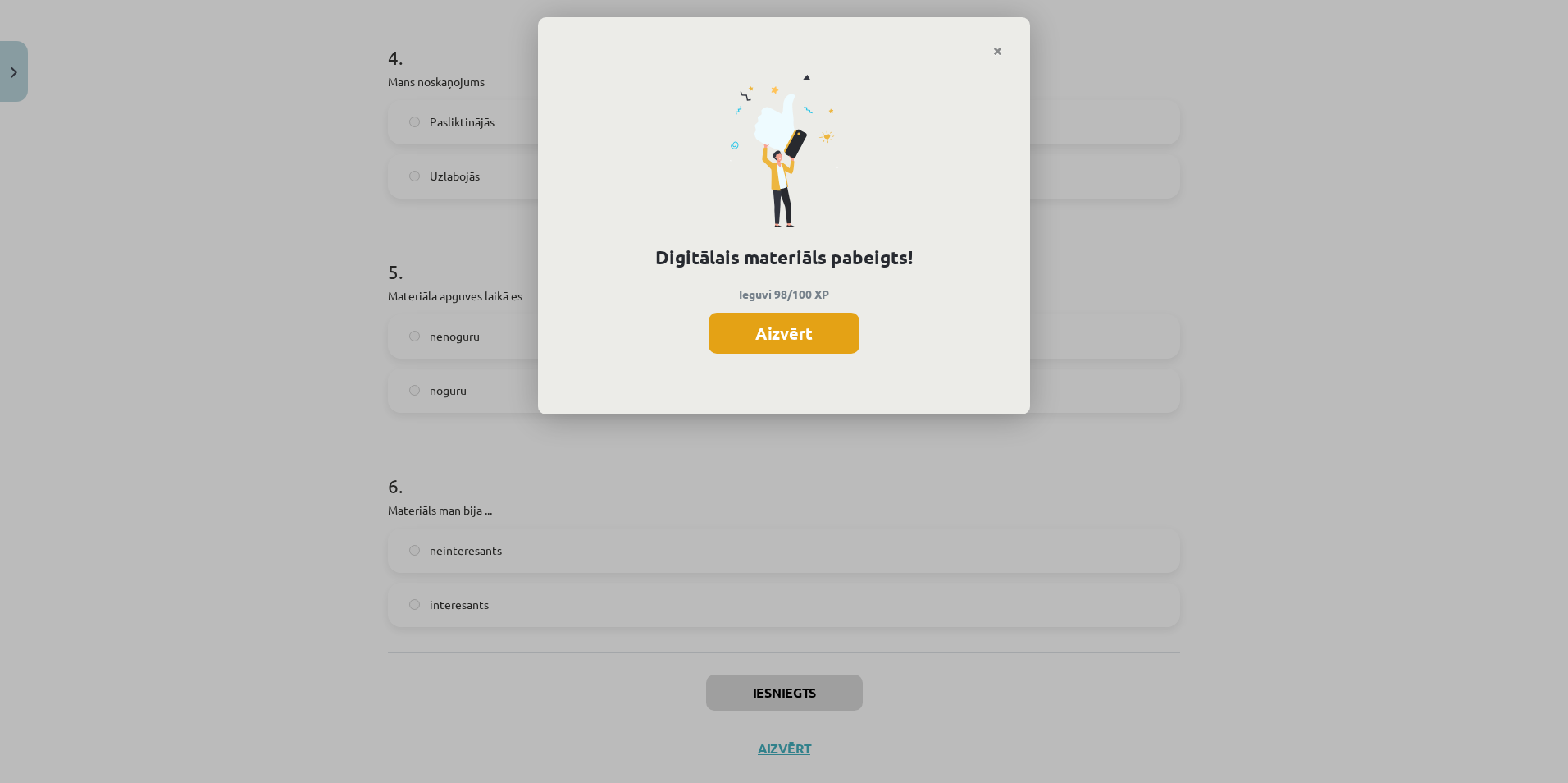
click at [830, 344] on button "Aizvērt" at bounding box center [784, 332] width 151 height 41
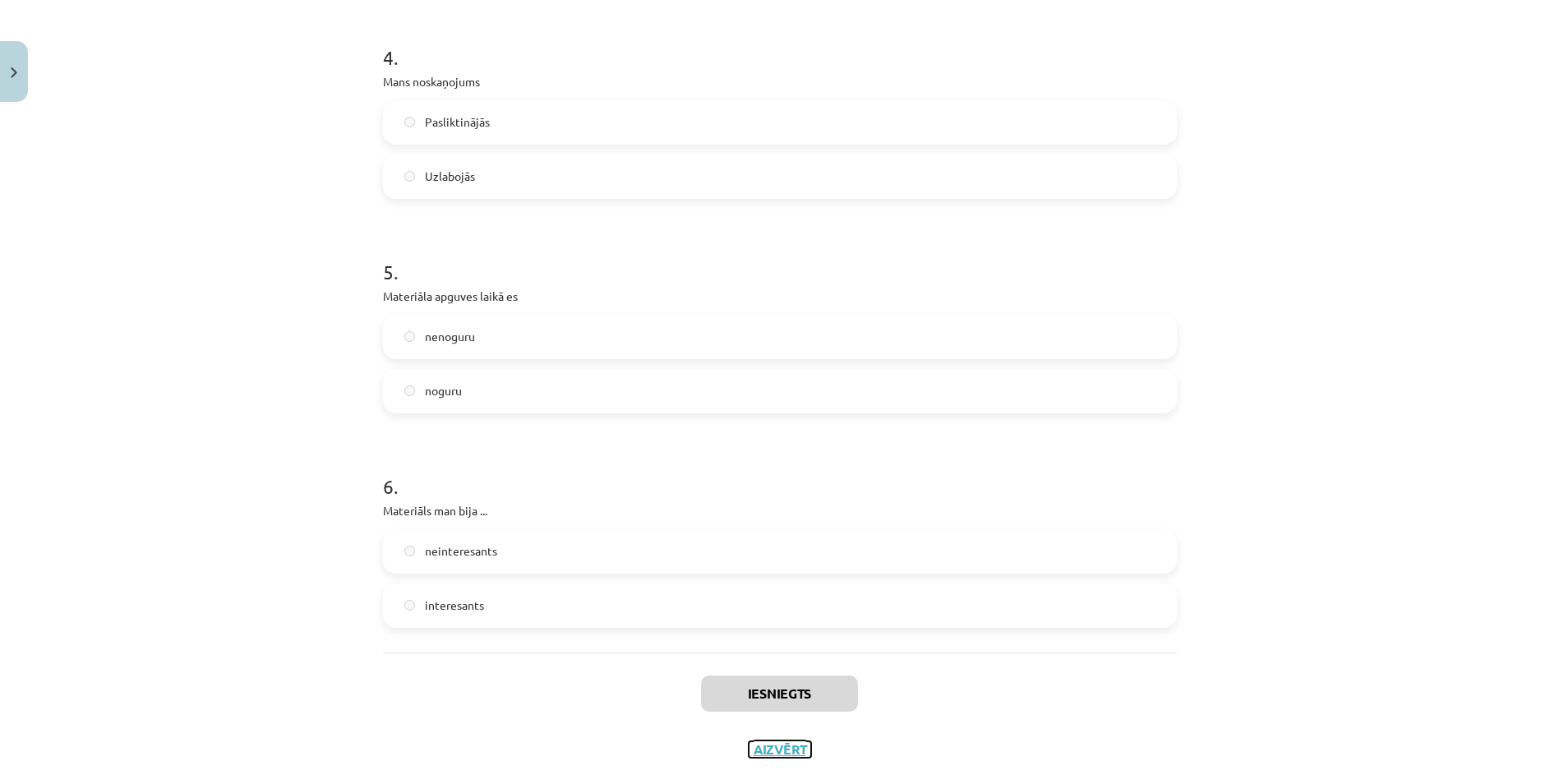
click at [761, 754] on button "Aizvērt" at bounding box center [780, 749] width 63 height 16
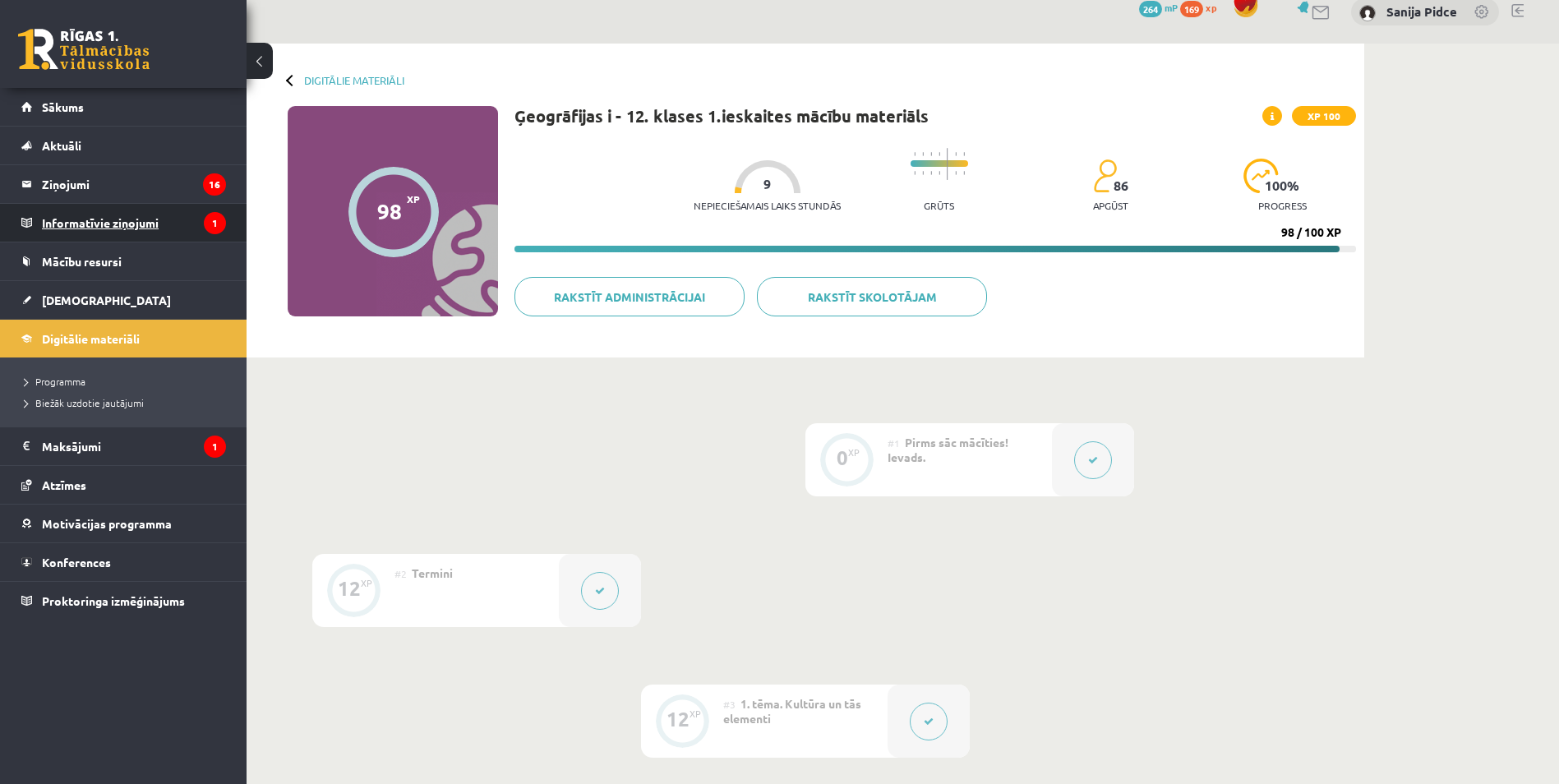
scroll to position [0, 0]
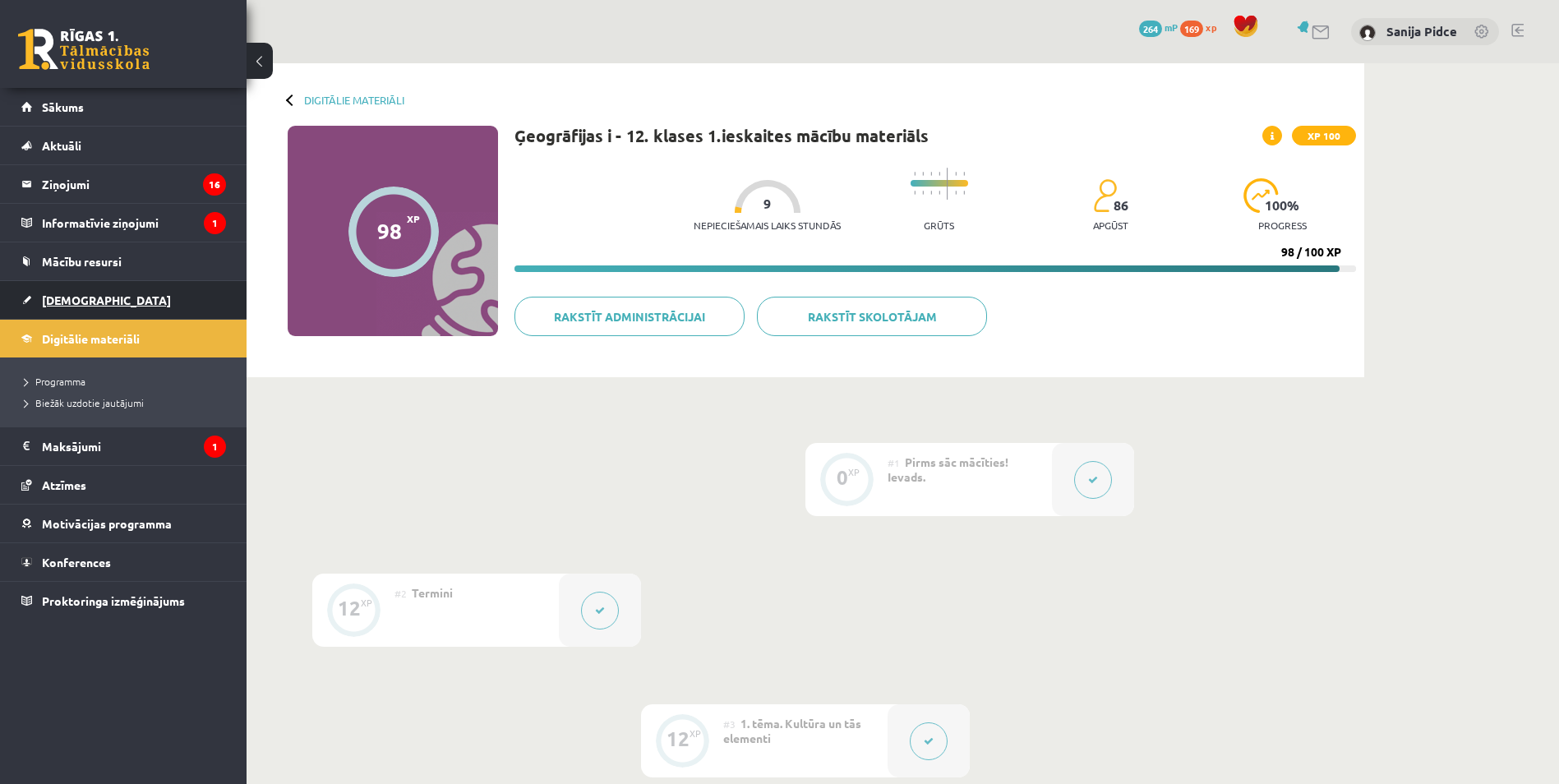
click at [102, 306] on link "[DEMOGRAPHIC_DATA]" at bounding box center [123, 300] width 204 height 38
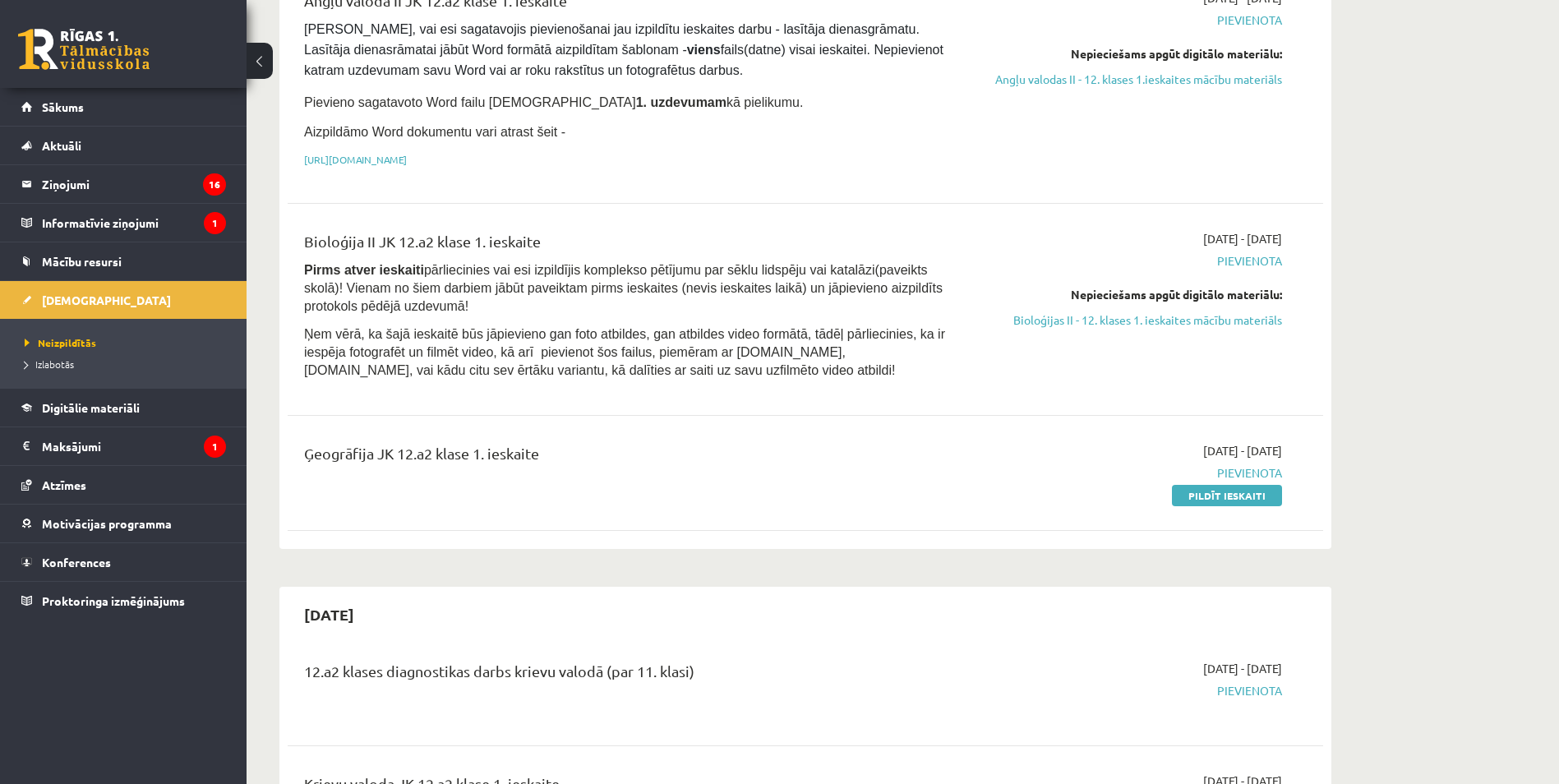
scroll to position [246, 0]
click at [1228, 495] on link "Pildīt ieskaiti" at bounding box center [1227, 494] width 110 height 21
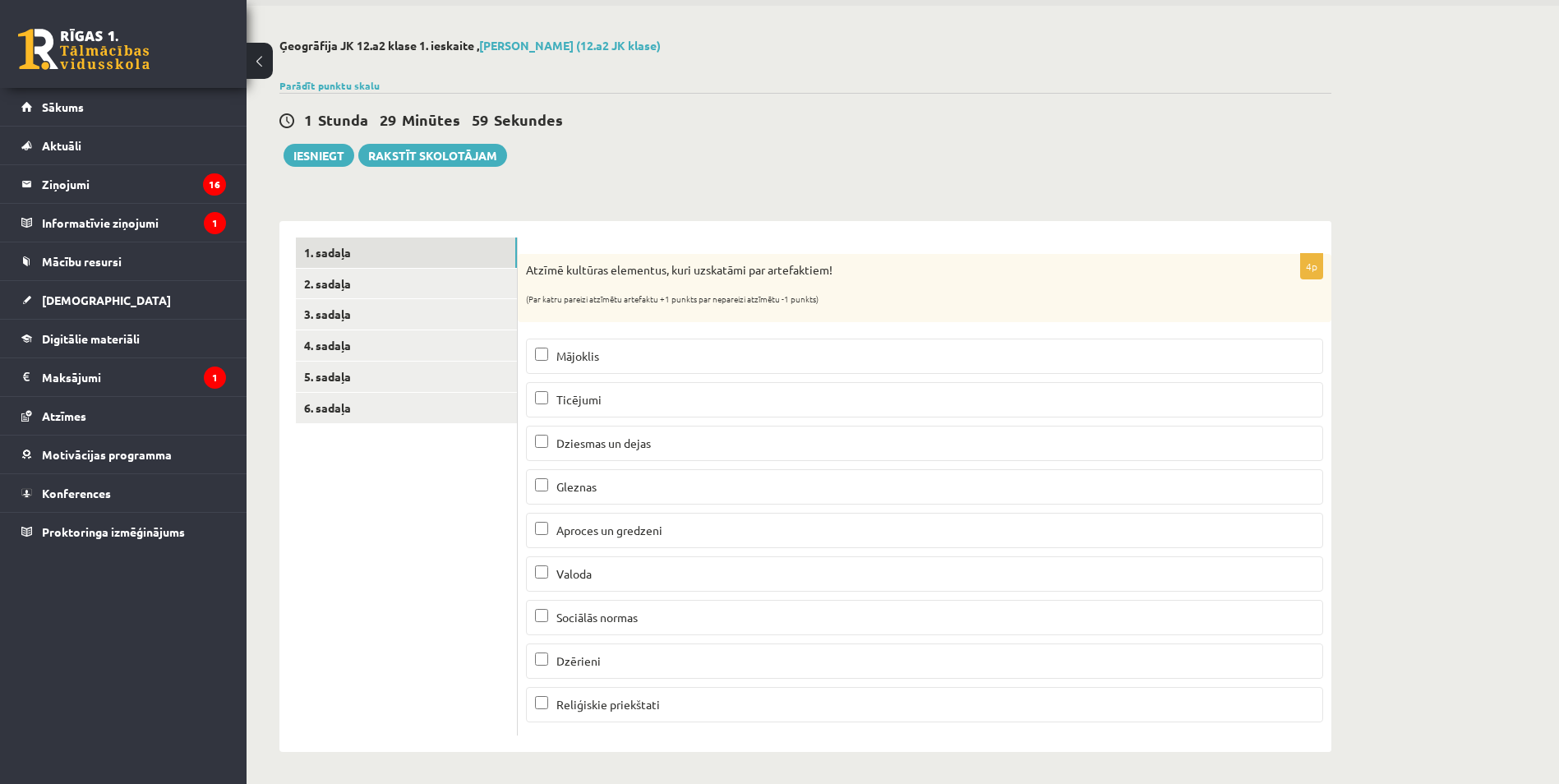
scroll to position [59, 0]
click at [728, 348] on p "Mājoklis" at bounding box center [925, 355] width 780 height 17
click at [620, 474] on label "Gleznas" at bounding box center [924, 486] width 798 height 35
click at [652, 536] on p "Aproces un gredzeni" at bounding box center [925, 529] width 780 height 17
click at [623, 664] on p "Dzērieni" at bounding box center [925, 660] width 780 height 17
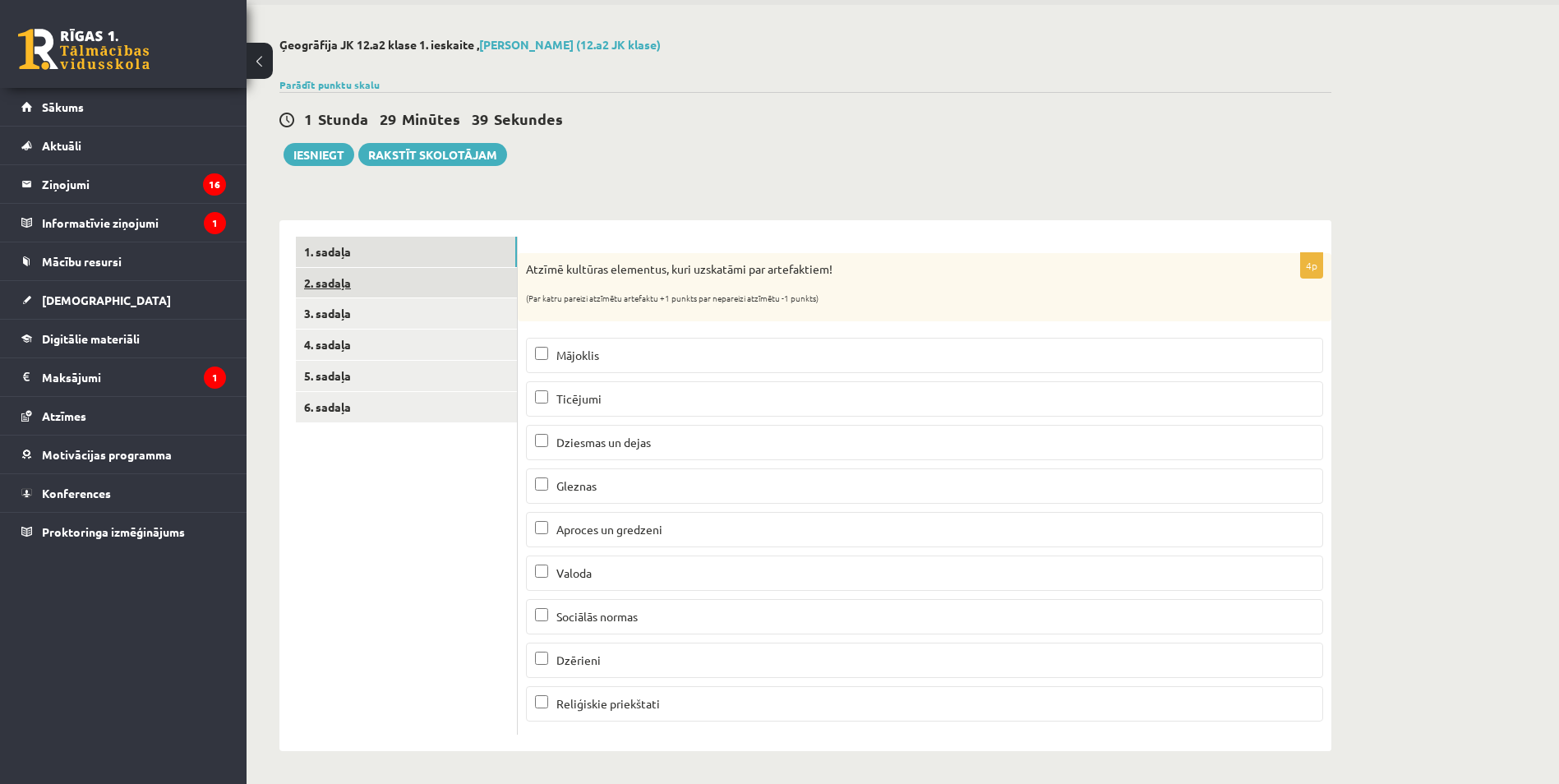
click at [370, 284] on link "2. sadaļa" at bounding box center [406, 283] width 221 height 30
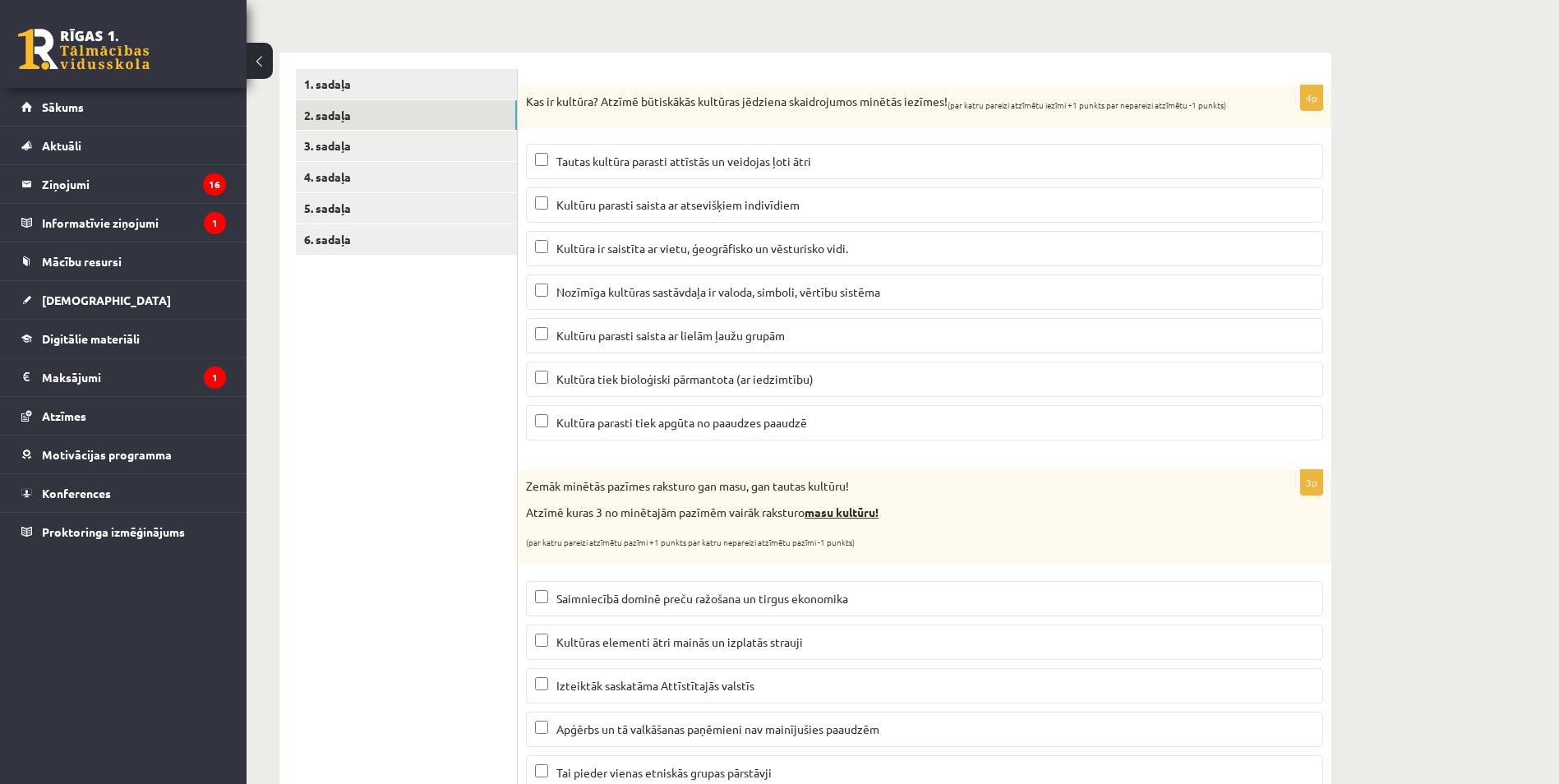
scroll to position [223, 0]
click at [727, 258] on span "Kultūra ir saistīta ar vietu, ģeogrāfisko un vēsturisko vidi." at bounding box center [702, 251] width 292 height 15
click at [636, 297] on span "Nozīmīga kultūras sastāvdaļa ir valoda, simboli, vērtību sistēma" at bounding box center [718, 295] width 324 height 15
click at [729, 351] on label "Kultūru parasti saista ar lielām ļaužu grupām" at bounding box center [924, 337] width 798 height 35
click at [711, 428] on span "Kultūra parasti tiek apgūta no paaudzes paaudzē" at bounding box center [682, 425] width 251 height 15
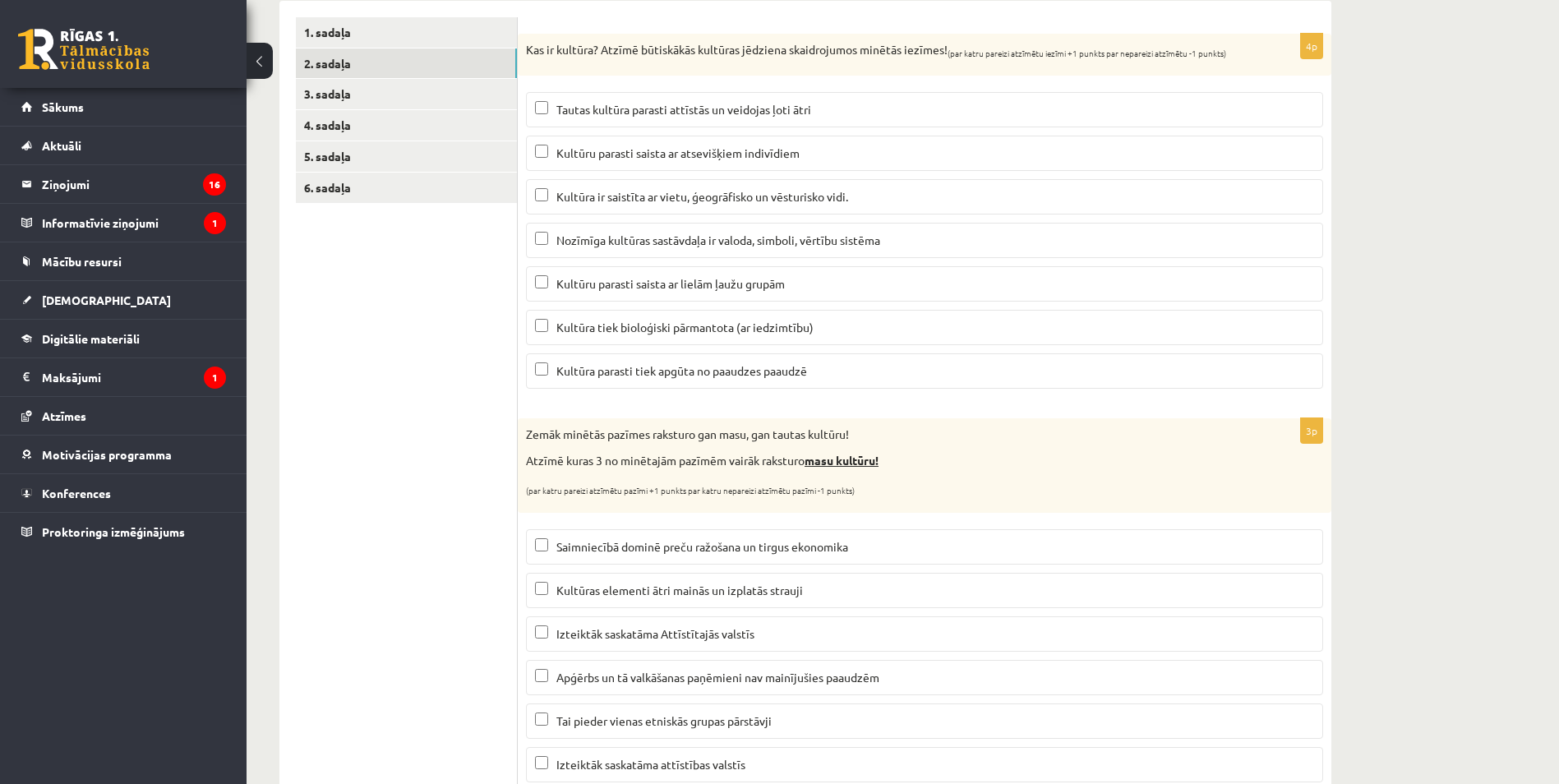
scroll to position [383, 0]
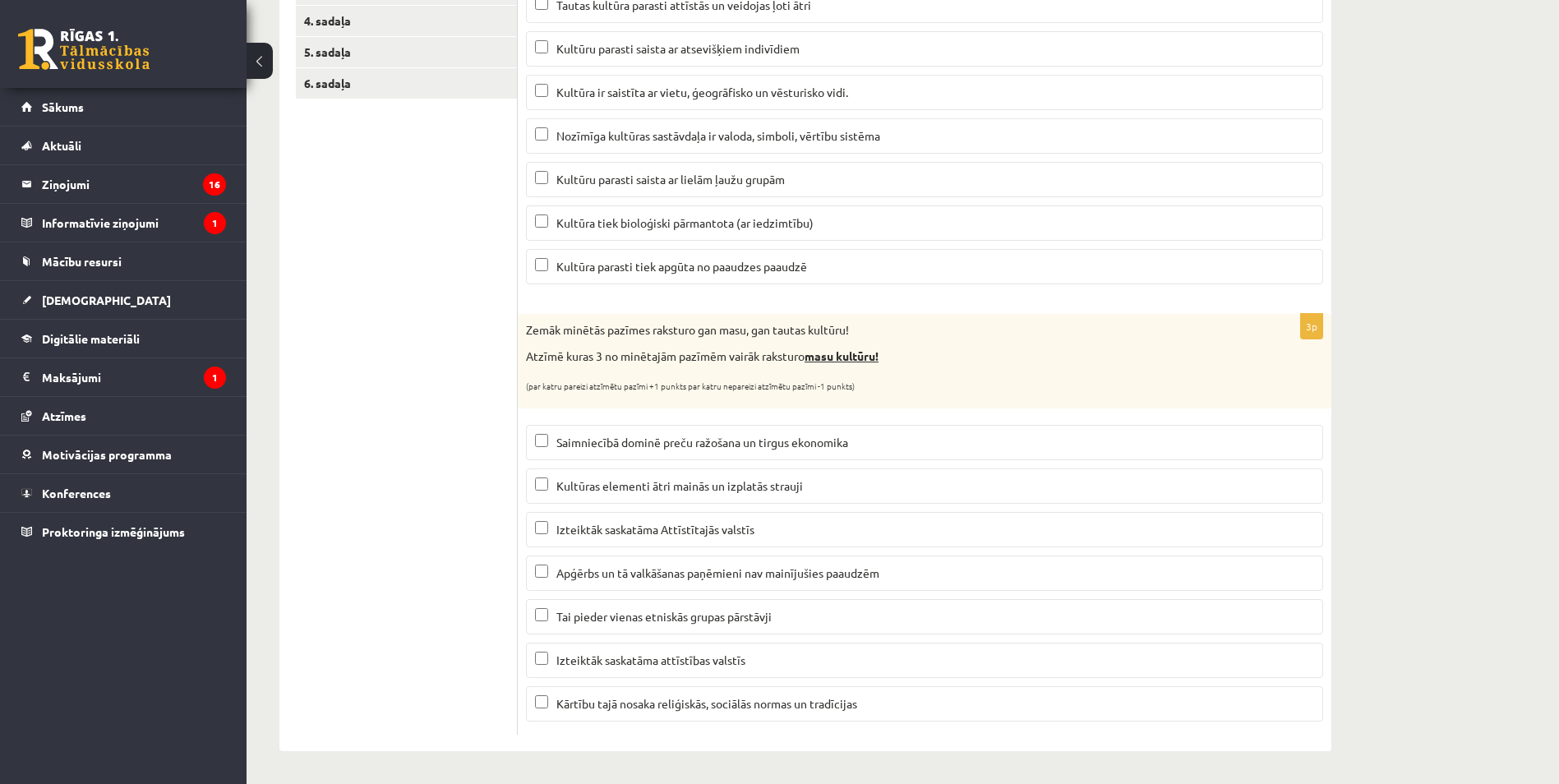
click at [679, 449] on p "Saimniecībā dominē preču ražošana un tirgus ekonomika" at bounding box center [925, 442] width 780 height 17
click at [657, 494] on p "Kultūras elementi ātri mainās un izplatās strauji" at bounding box center [925, 486] width 780 height 17
click at [650, 536] on span "Izteiktāk saskatāma Attīstītajās valstīs" at bounding box center [655, 529] width 198 height 15
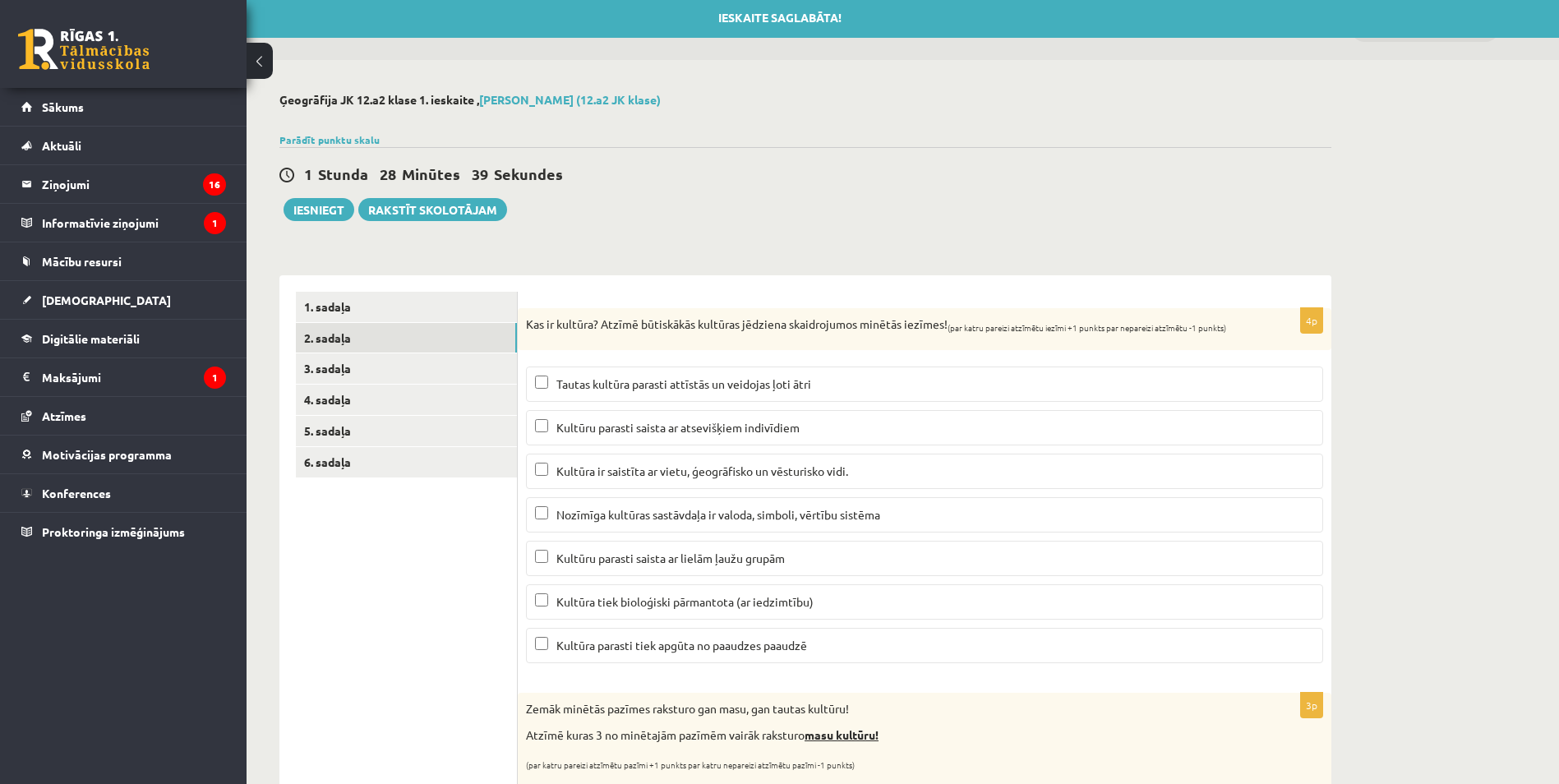
scroll to position [0, 0]
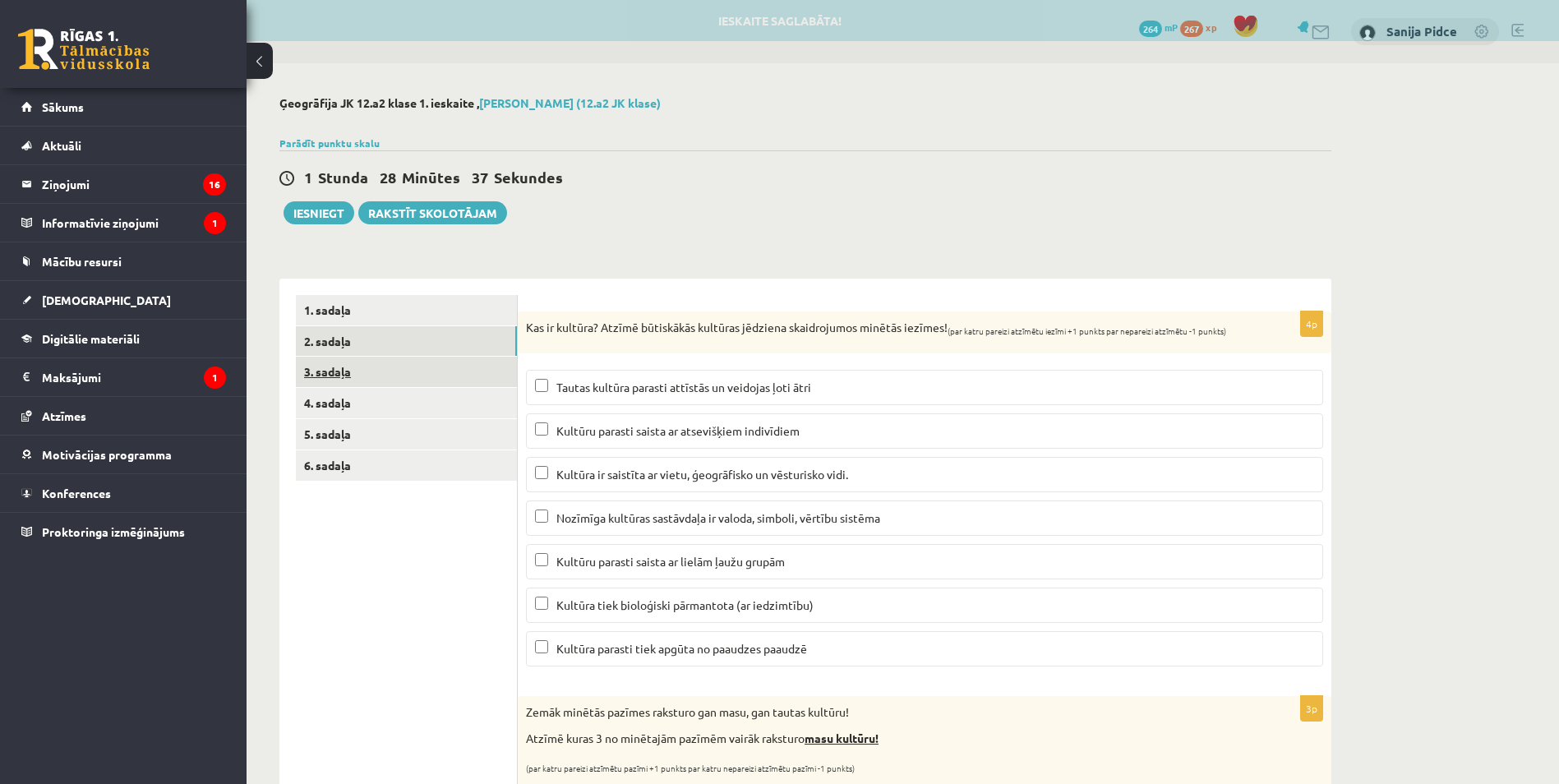
click at [403, 370] on link "3. sadaļa" at bounding box center [406, 372] width 221 height 30
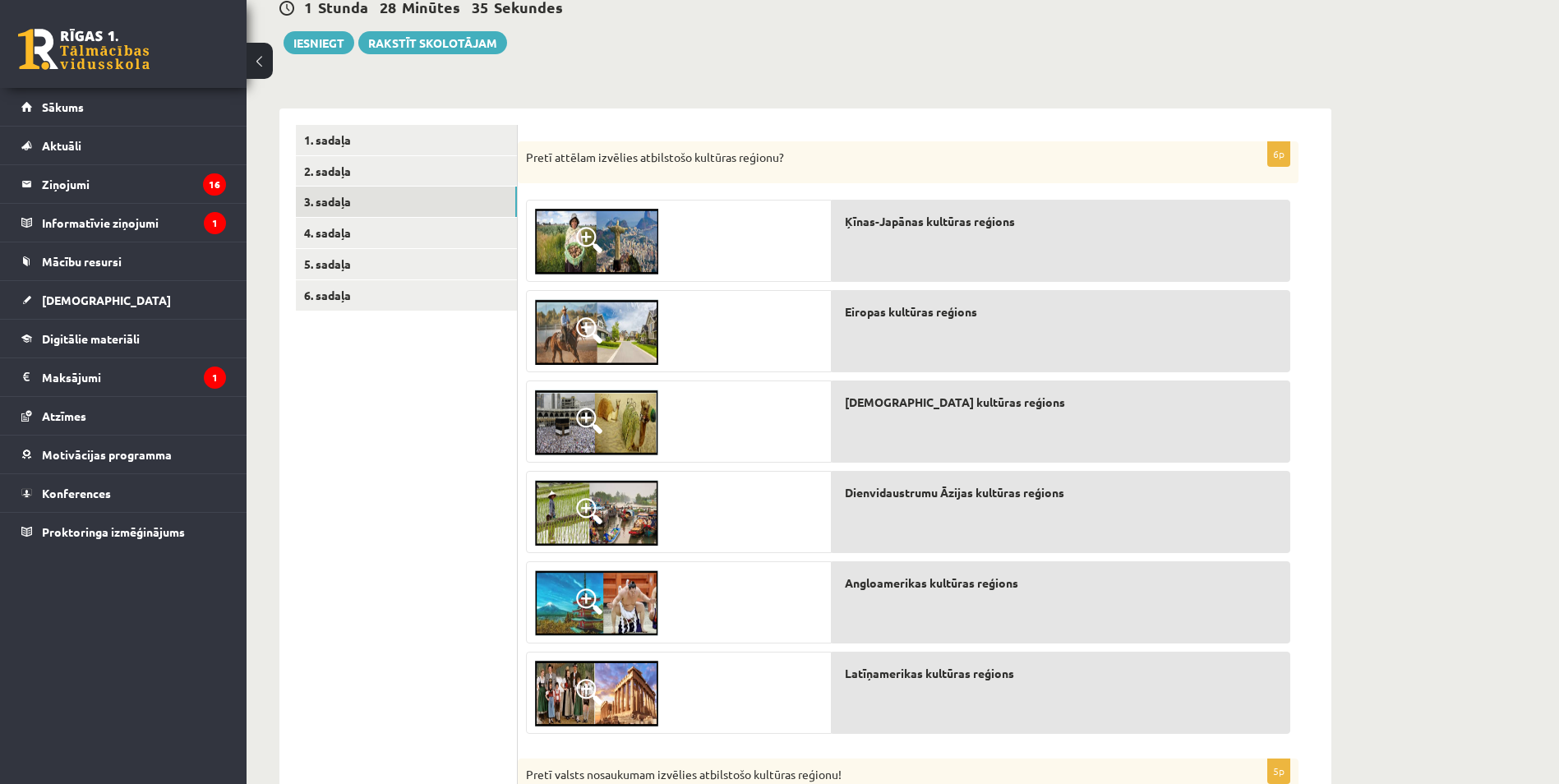
scroll to position [164, 0]
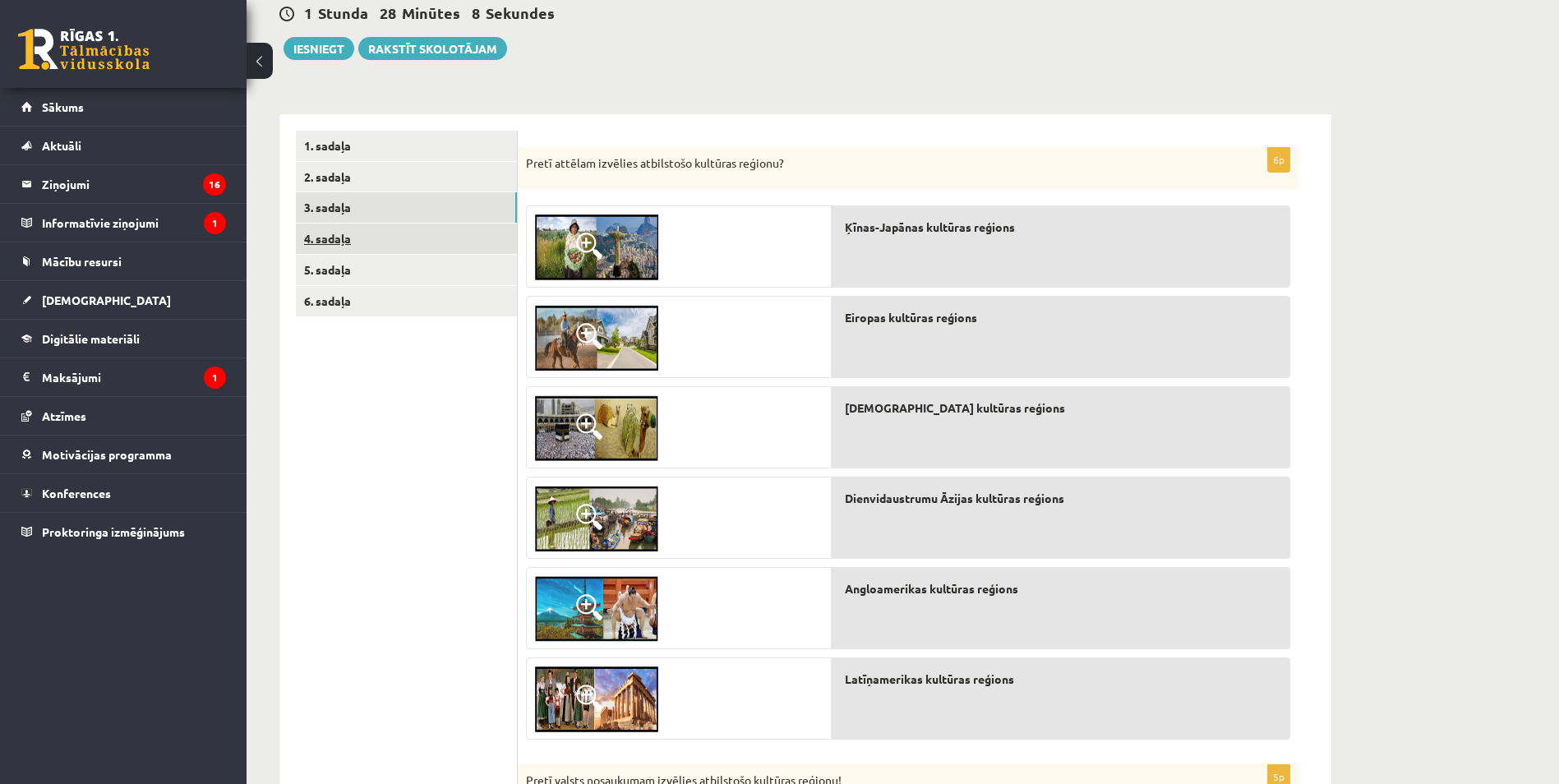
click at [447, 241] on link "4. sadaļa" at bounding box center [406, 239] width 221 height 30
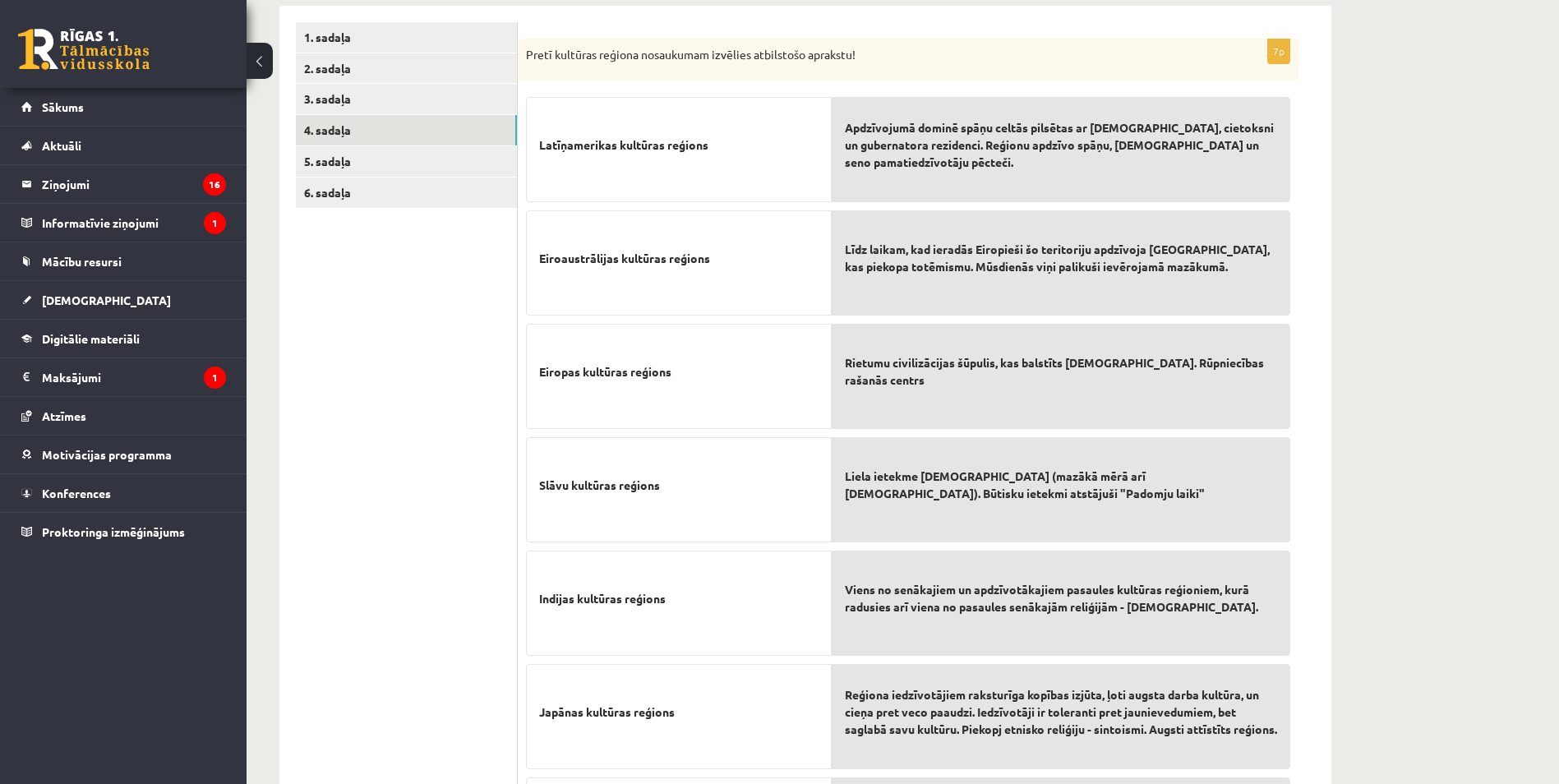
scroll to position [19, 0]
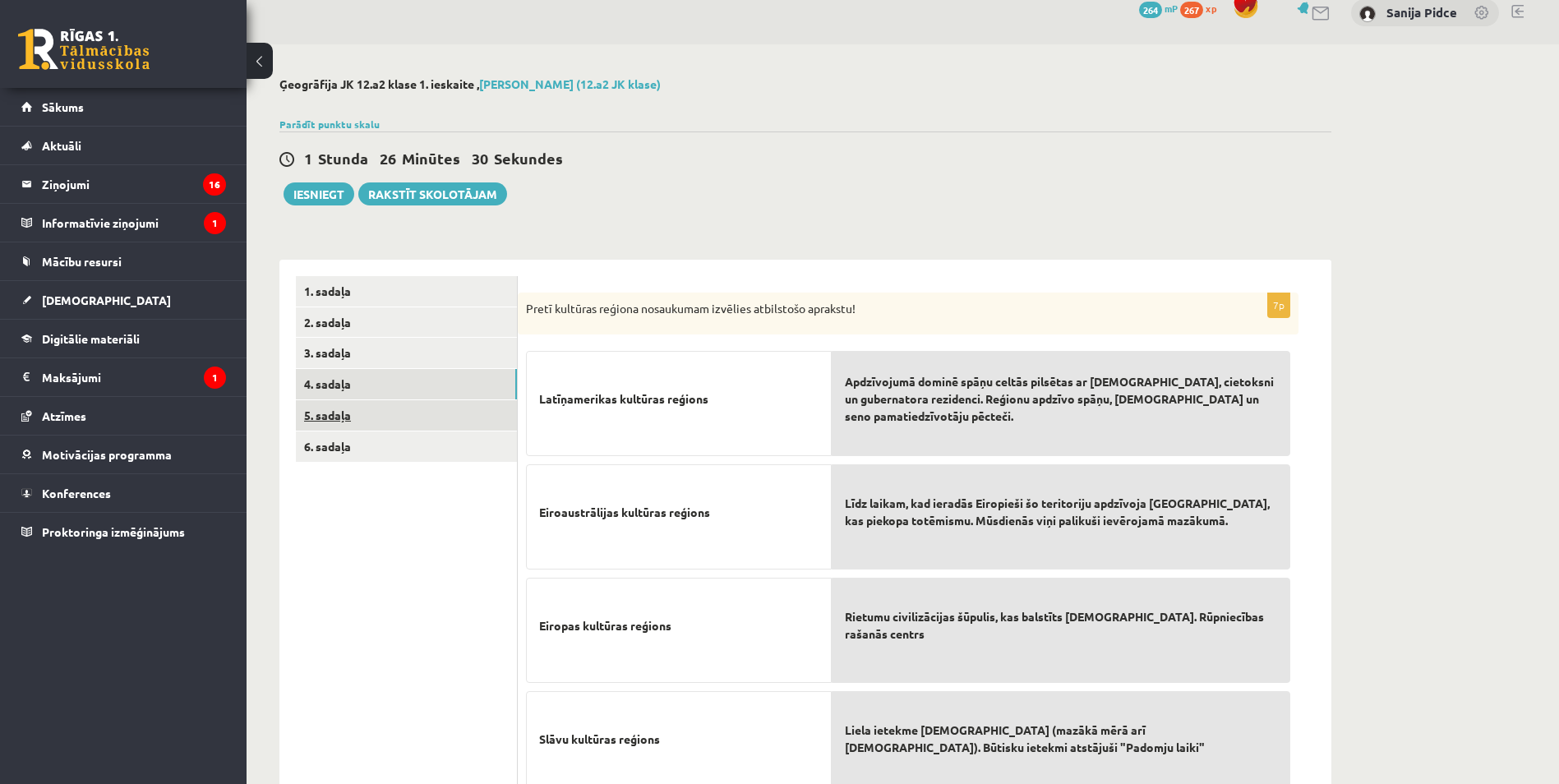
click at [356, 418] on link "5. sadaļa" at bounding box center [406, 415] width 221 height 30
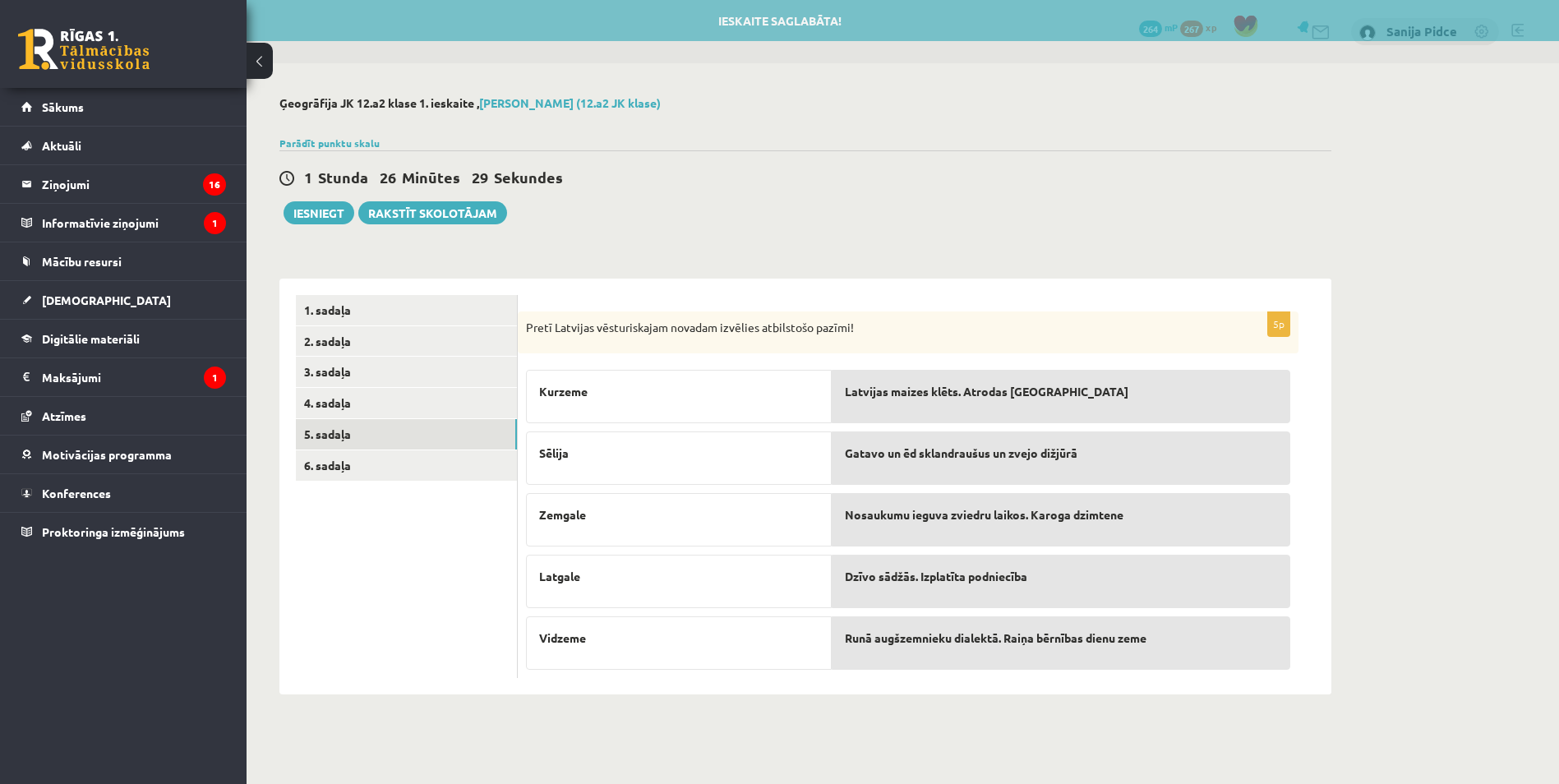
scroll to position [0, 0]
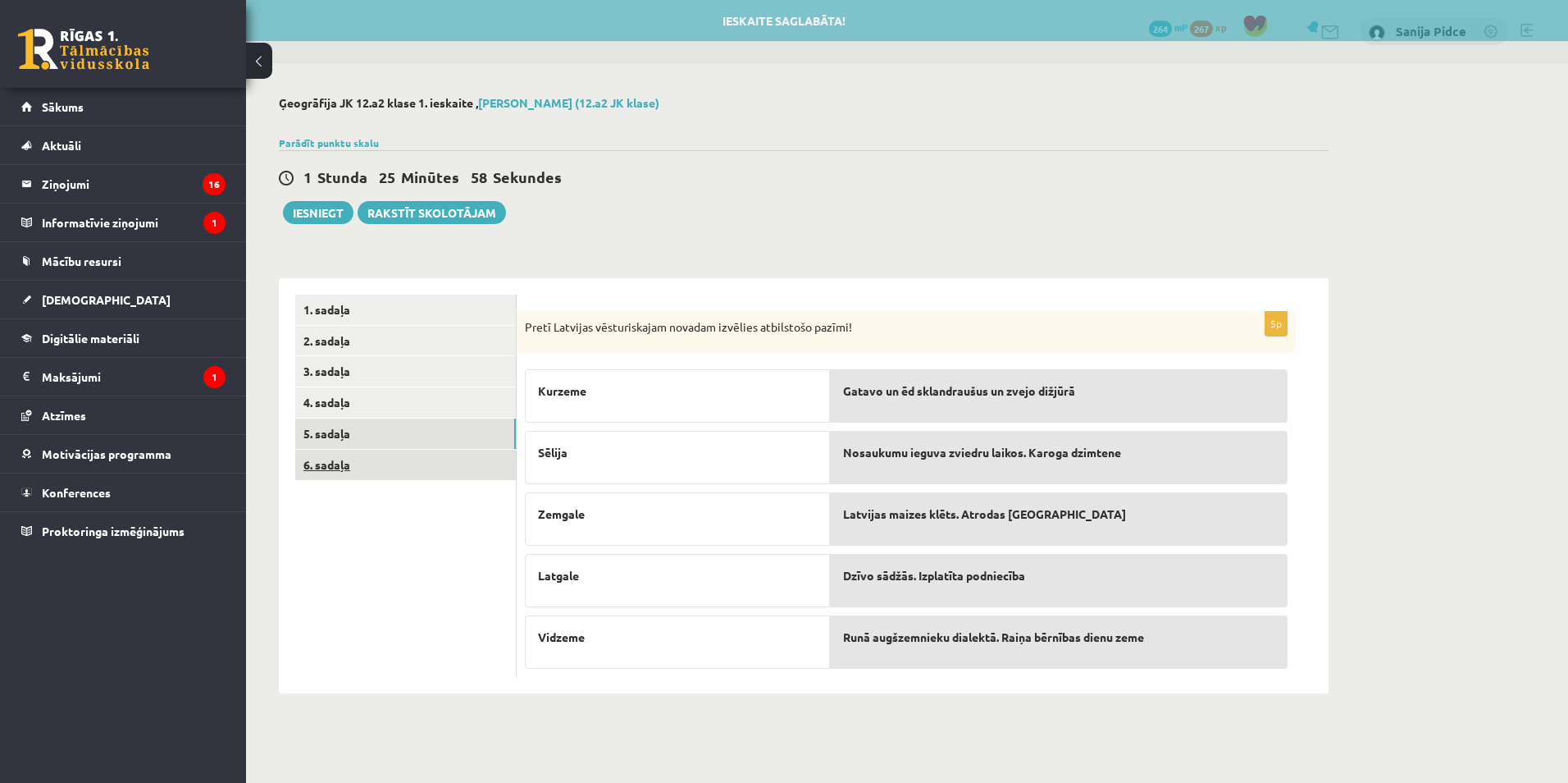
drag, startPoint x: 424, startPoint y: 469, endPoint x: 435, endPoint y: 476, distance: 13.0
click at [424, 469] on link "6. sadaļa" at bounding box center [405, 465] width 221 height 30
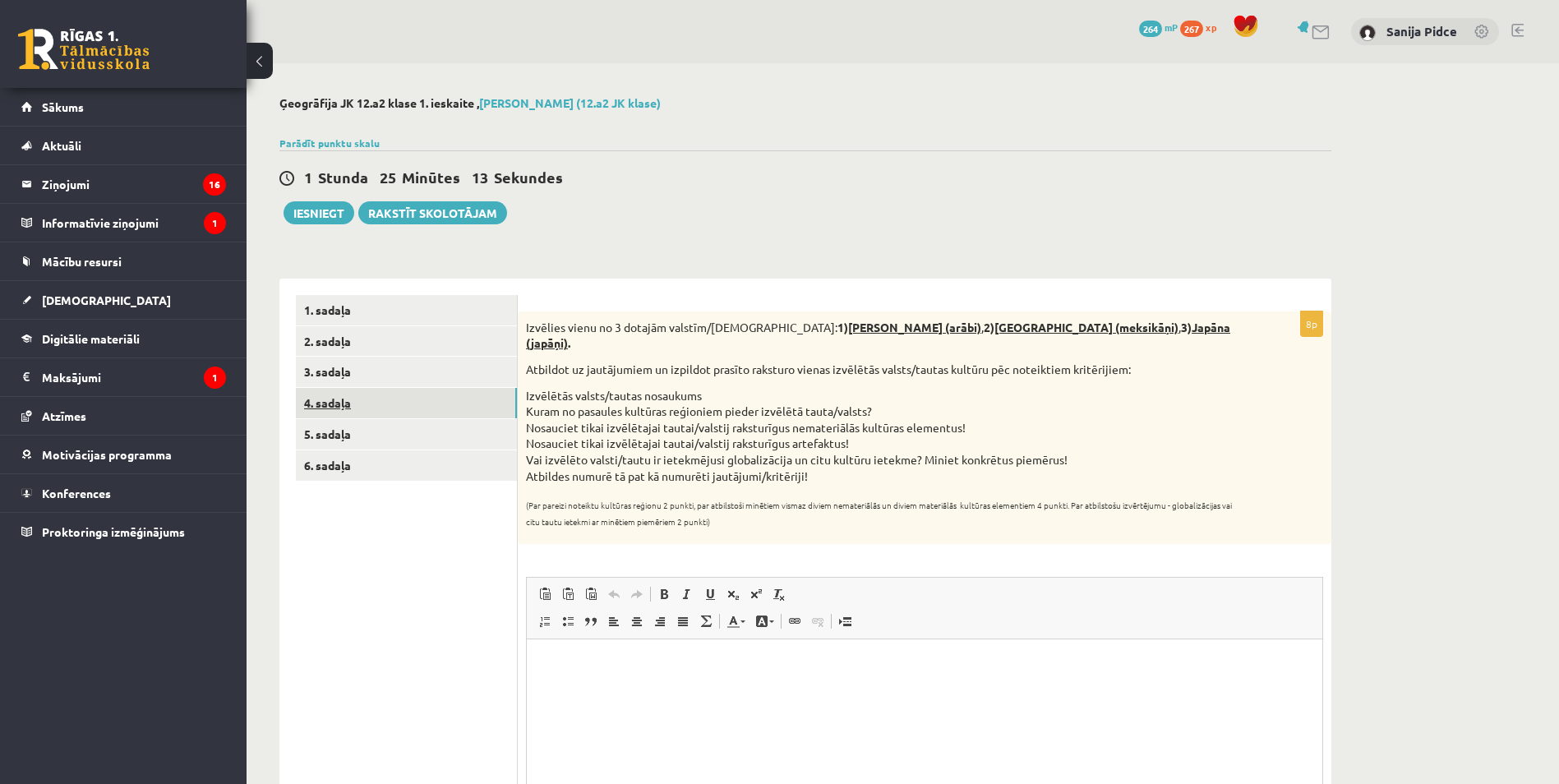
click at [334, 401] on link "4. sadaļa" at bounding box center [406, 403] width 221 height 30
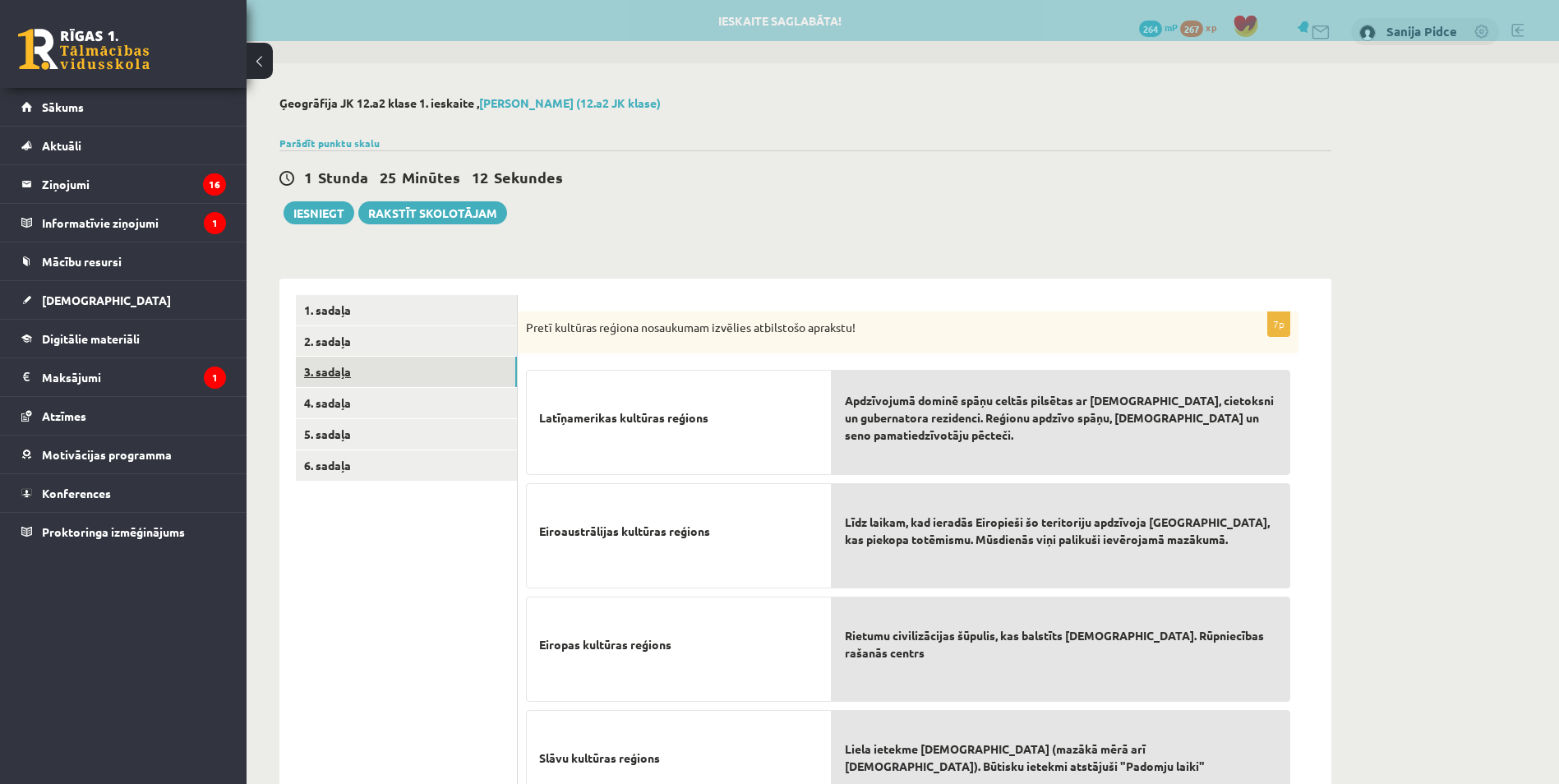
click at [324, 376] on link "3. sadaļa" at bounding box center [406, 372] width 221 height 30
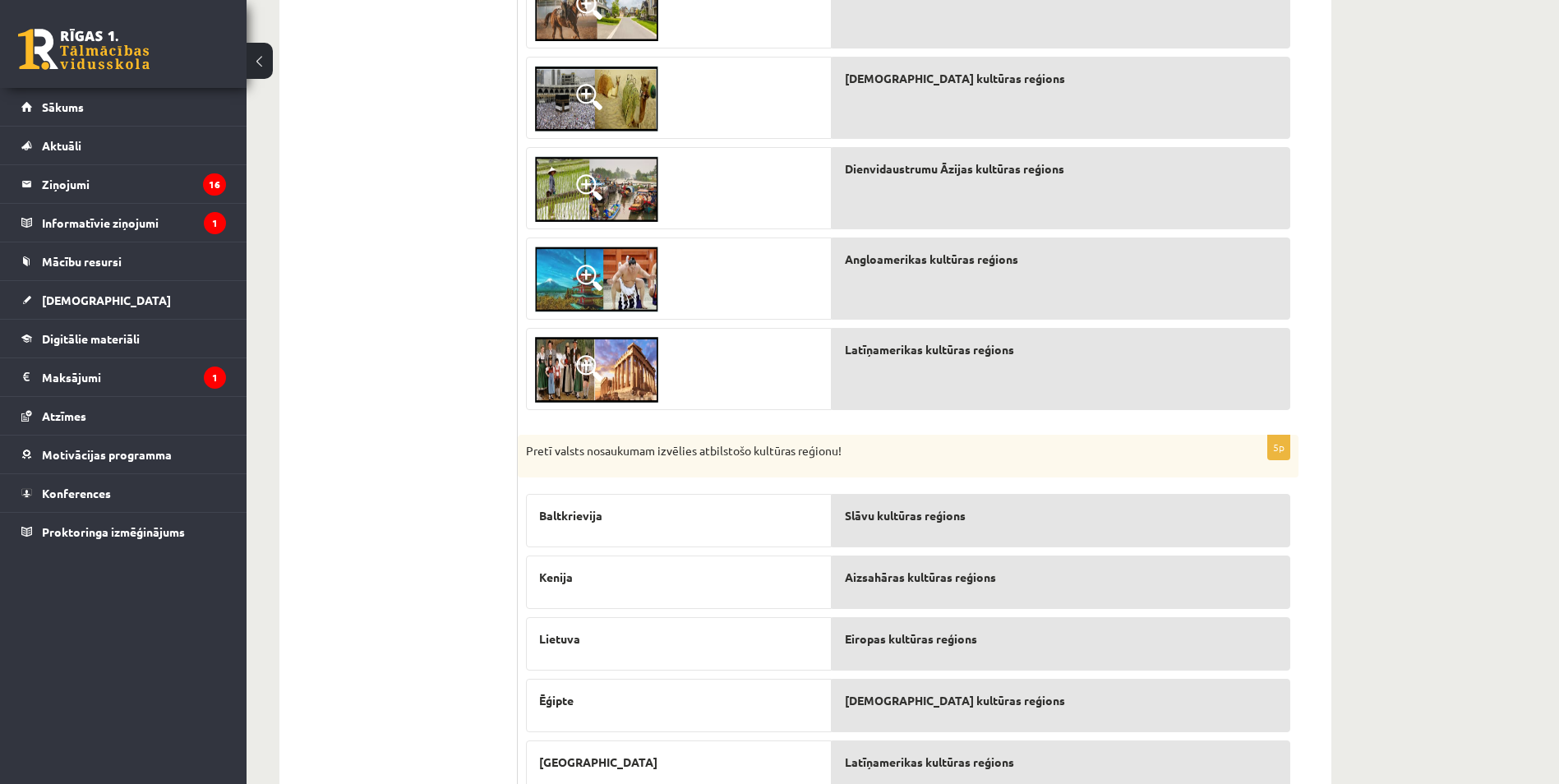
scroll to position [234, 0]
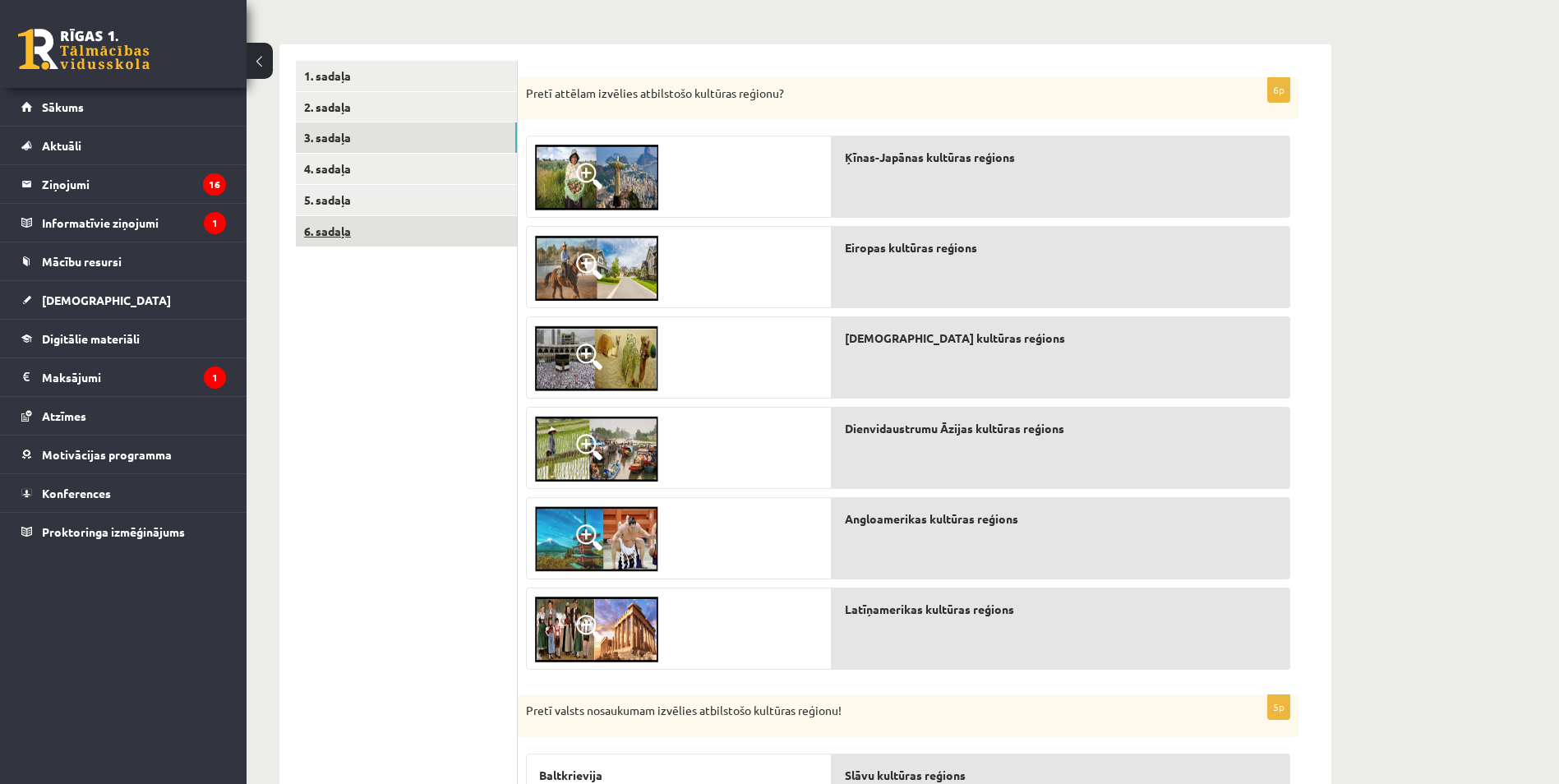
click at [385, 231] on link "6. sadaļa" at bounding box center [406, 231] width 221 height 30
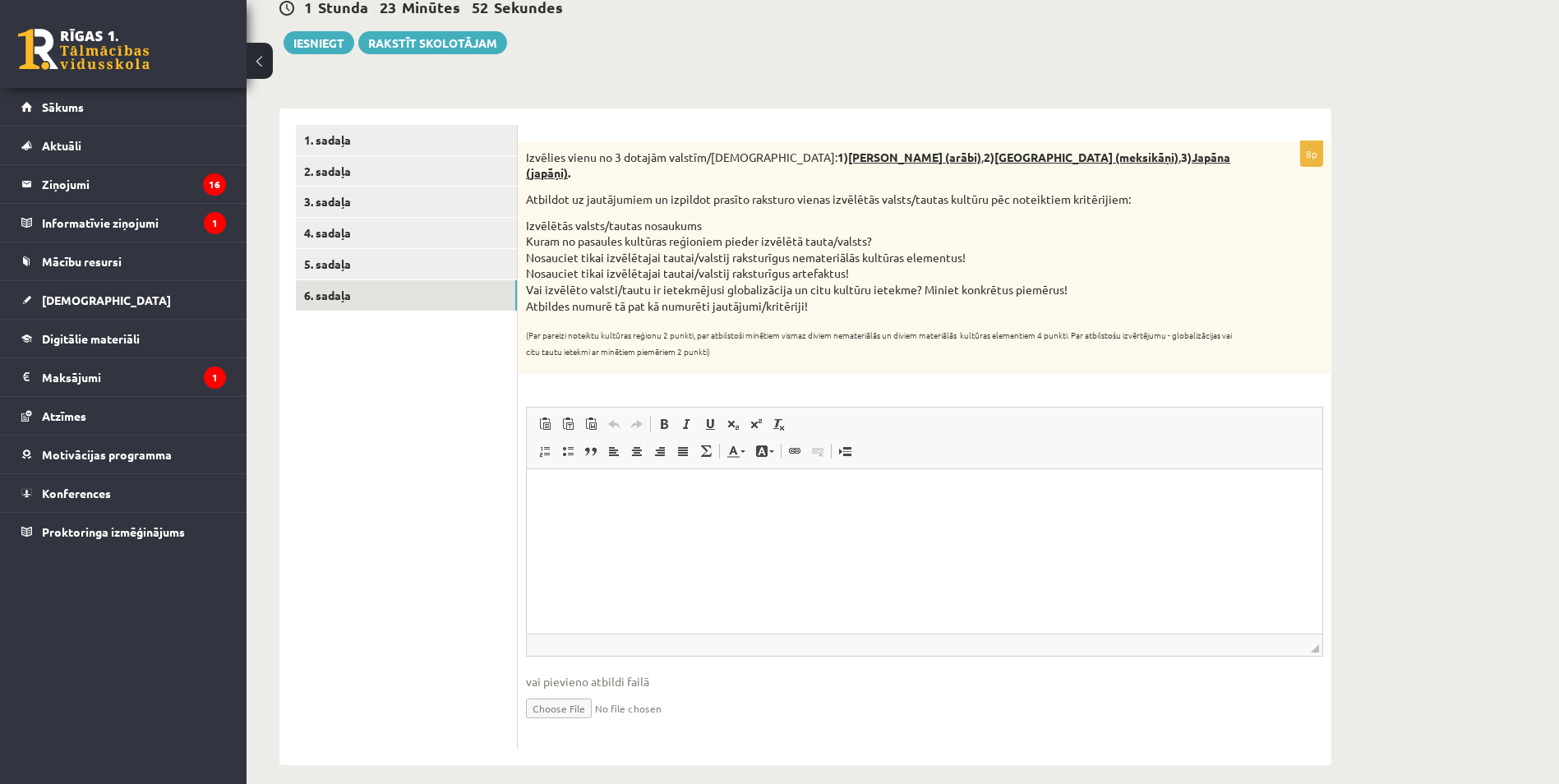
scroll to position [0, 0]
click at [652, 507] on html at bounding box center [924, 494] width 796 height 50
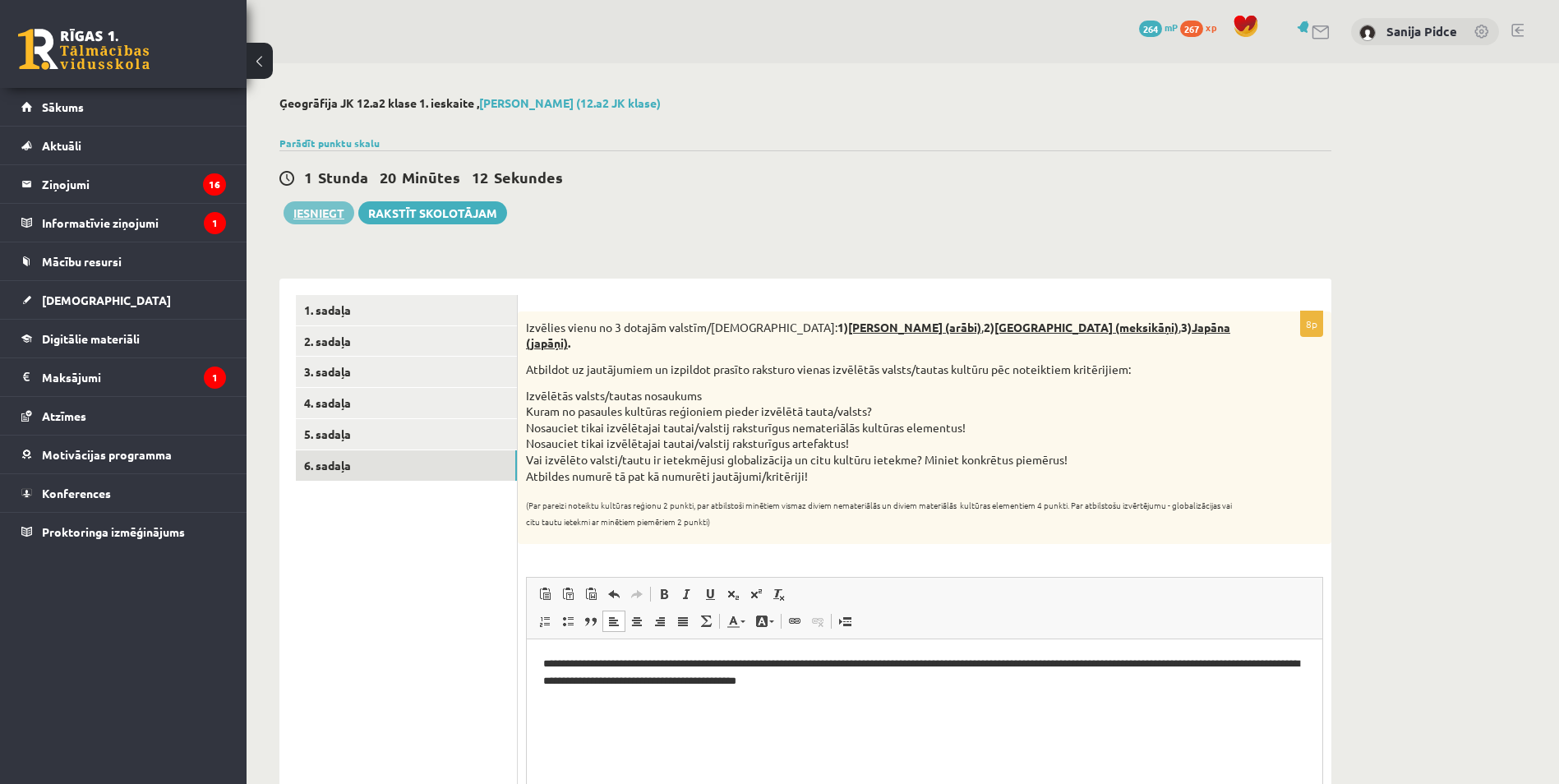
click at [327, 208] on button "Iesniegt" at bounding box center [318, 213] width 70 height 23
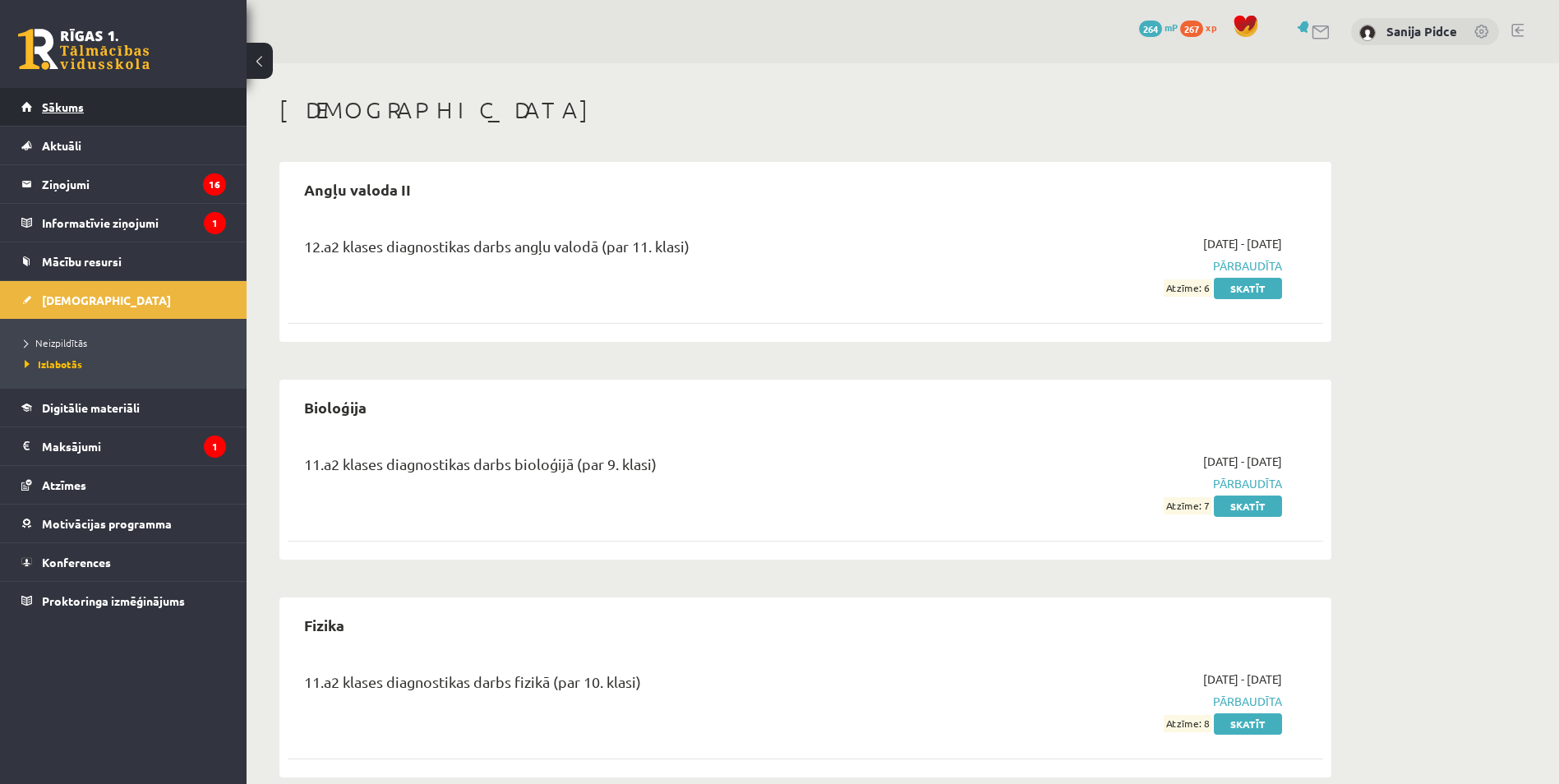
click at [174, 117] on link "Sākums" at bounding box center [123, 107] width 204 height 38
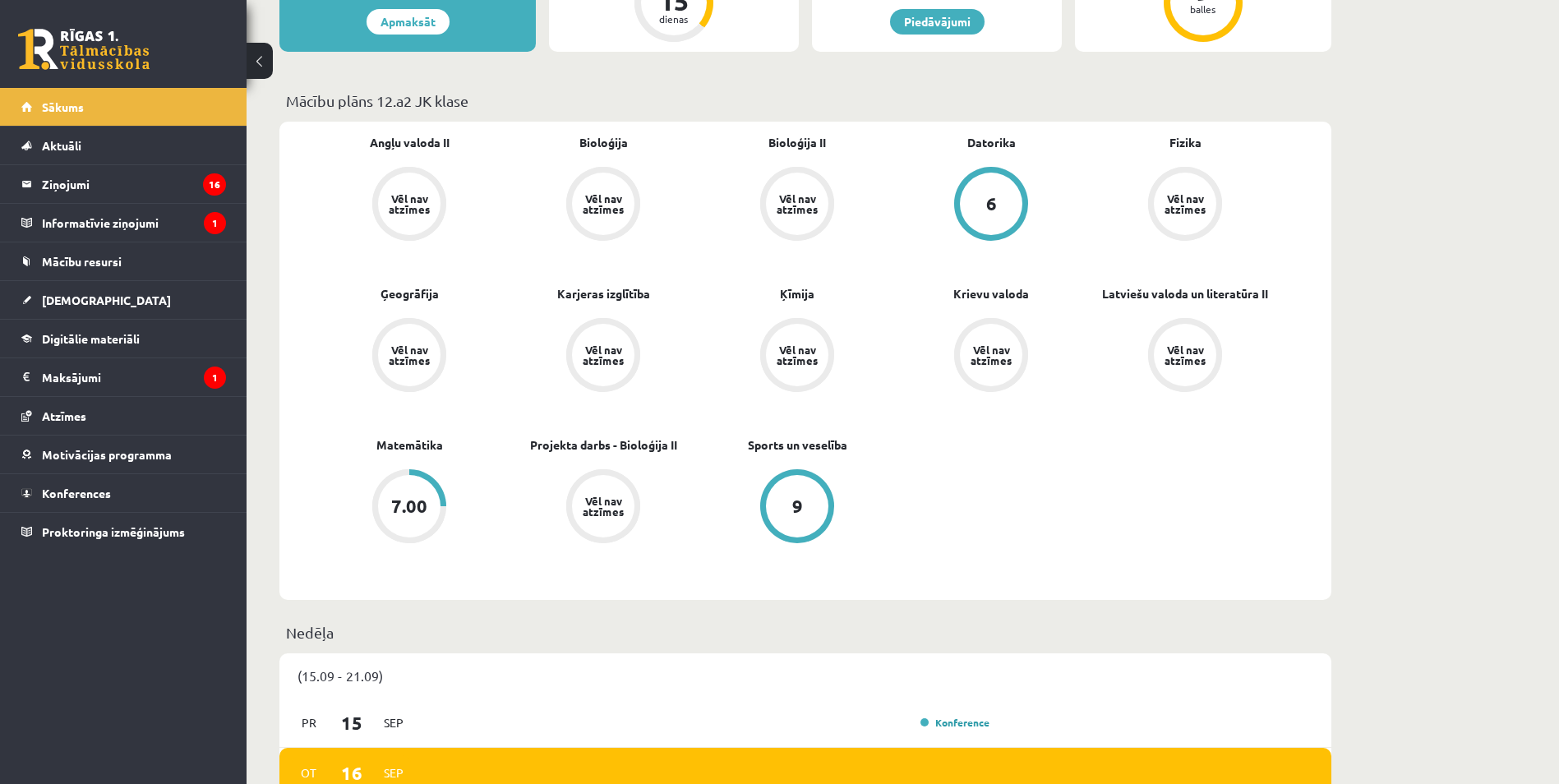
scroll to position [493, 0]
